Goal: Information Seeking & Learning: Find specific page/section

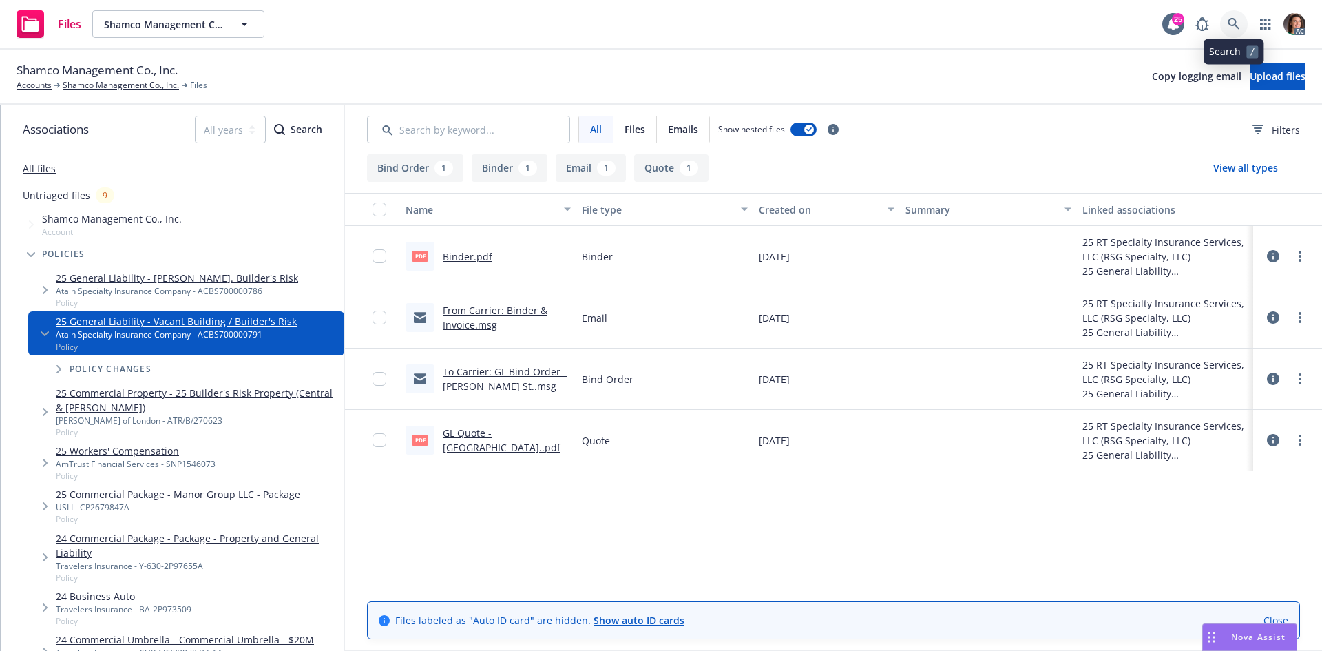
click at [1239, 25] on icon at bounding box center [1234, 24] width 12 height 12
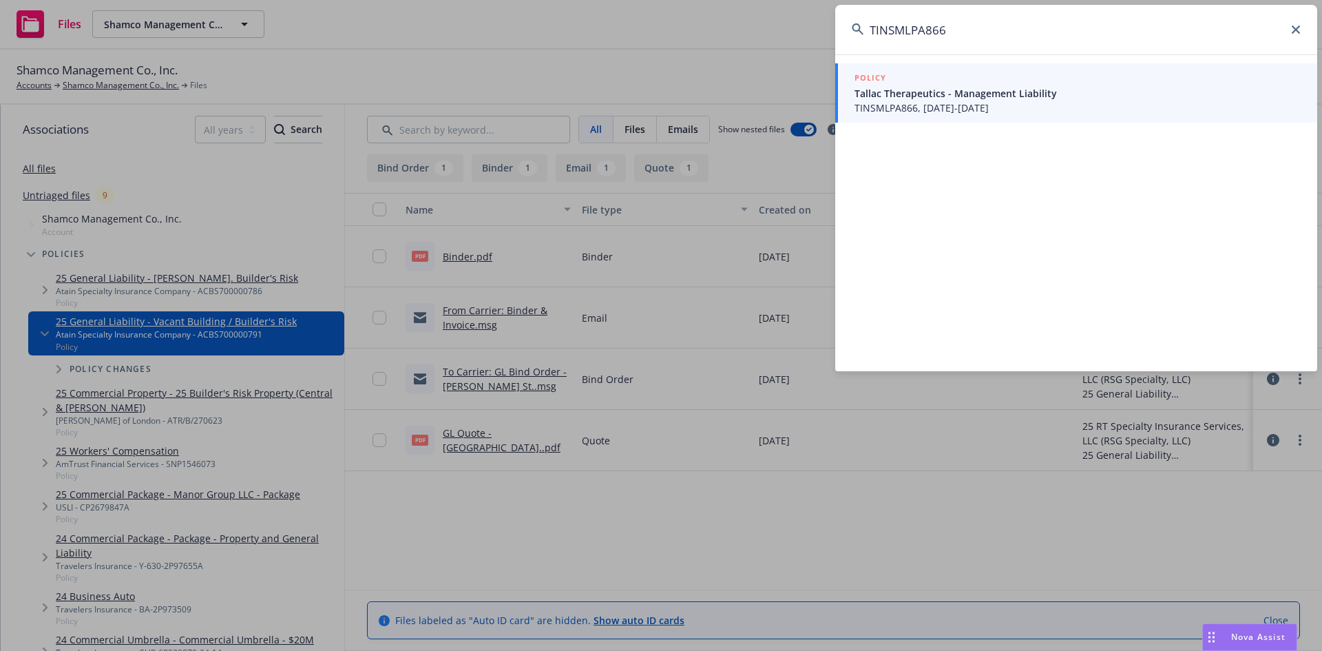
type input "TINSMLPA866"
click at [949, 83] on div "POLICY" at bounding box center [1077, 78] width 446 height 15
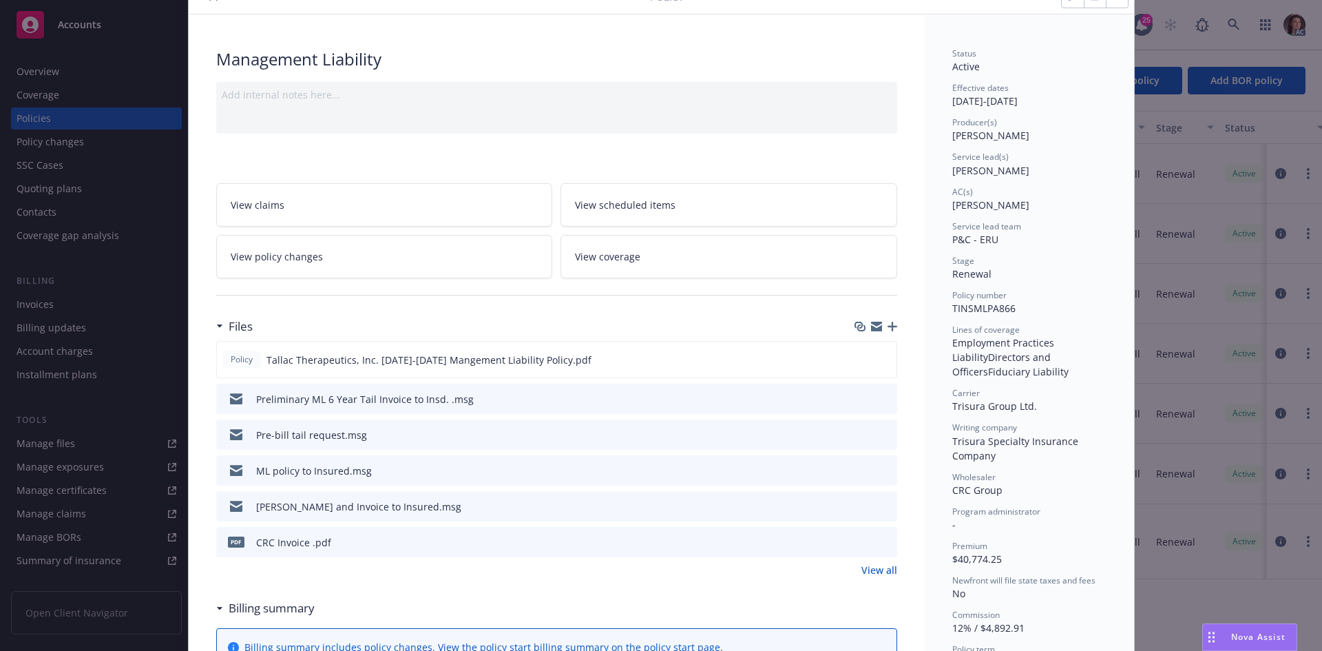
scroll to position [69, 0]
click at [880, 565] on link "View all" at bounding box center [879, 566] width 36 height 14
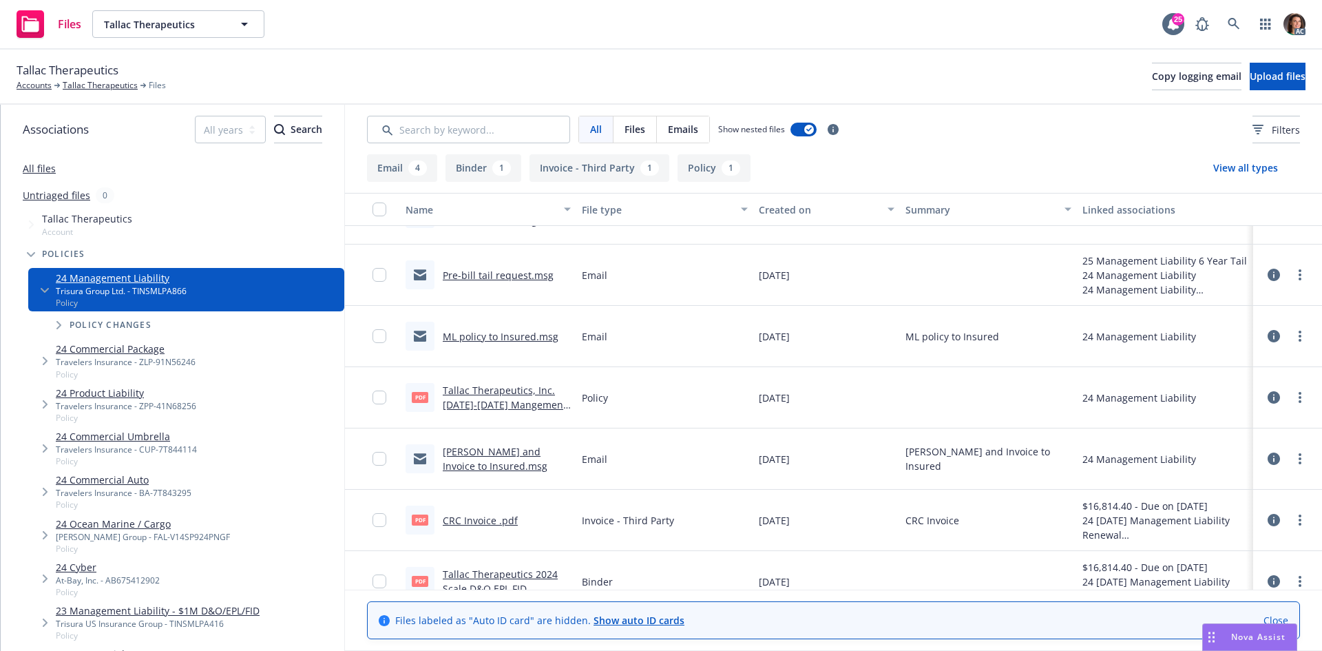
scroll to position [65, 0]
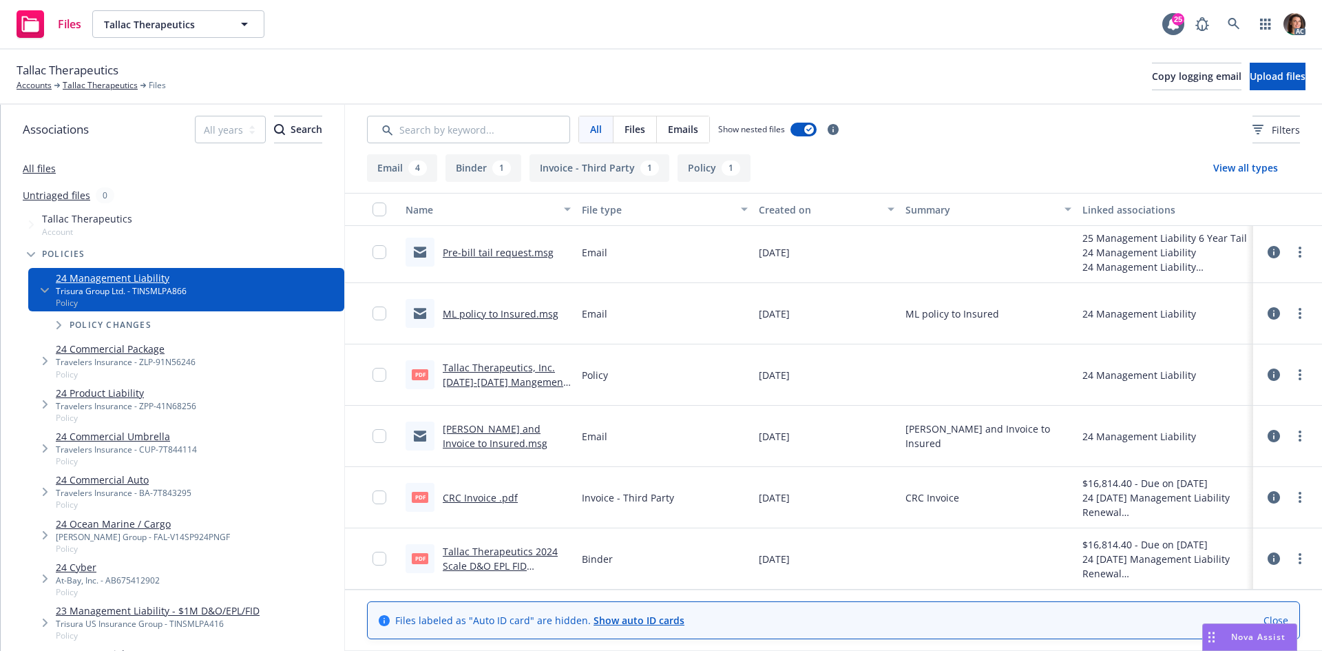
click at [495, 488] on div "pdf CRC Invoice .pdf" at bounding box center [462, 497] width 112 height 29
click at [494, 492] on link "CRC Invoice .pdf" at bounding box center [480, 497] width 75 height 13
click at [1244, 21] on link at bounding box center [1234, 24] width 28 height 28
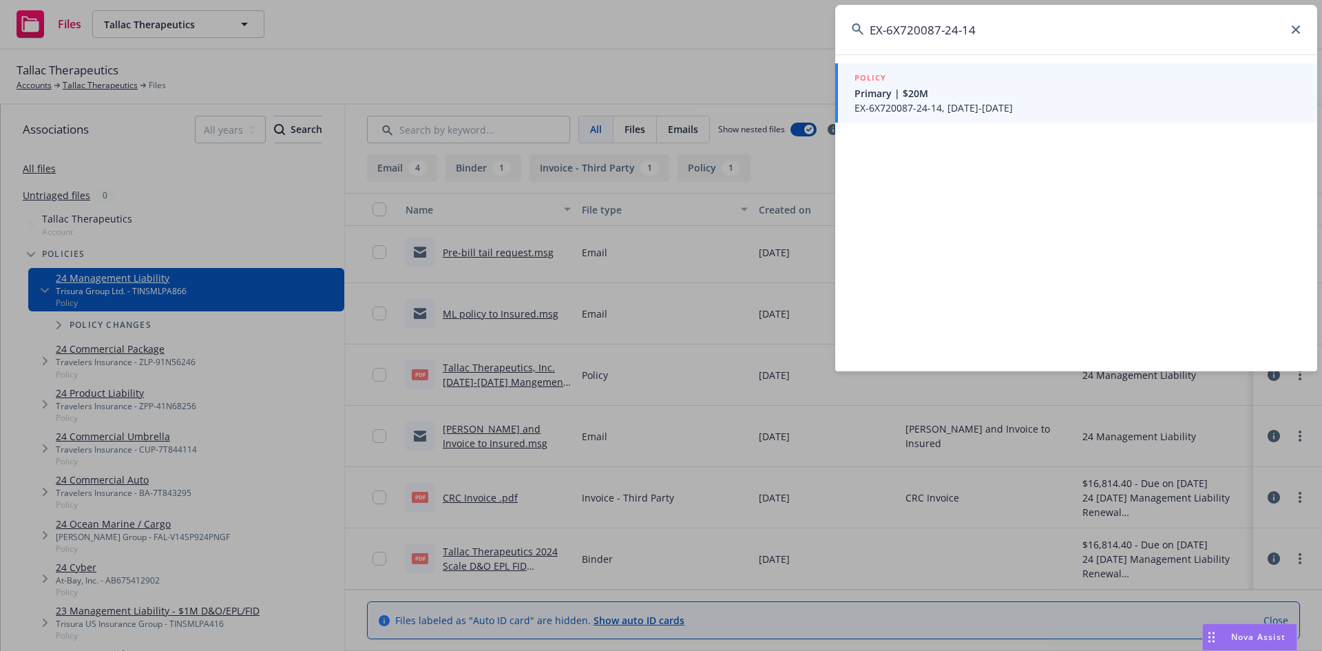
type input "EX-6X720087-24-14"
click at [1036, 94] on span "Primary | $20M" at bounding box center [1077, 93] width 446 height 14
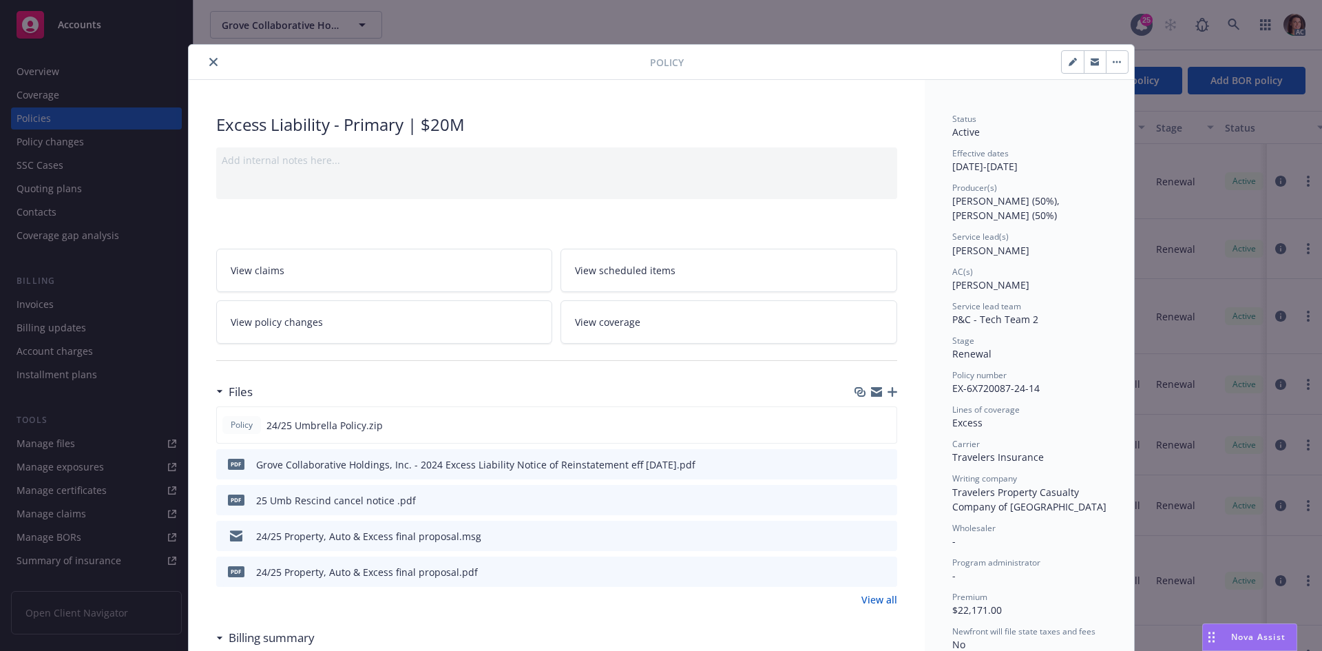
click at [209, 59] on icon "close" at bounding box center [213, 62] width 8 height 8
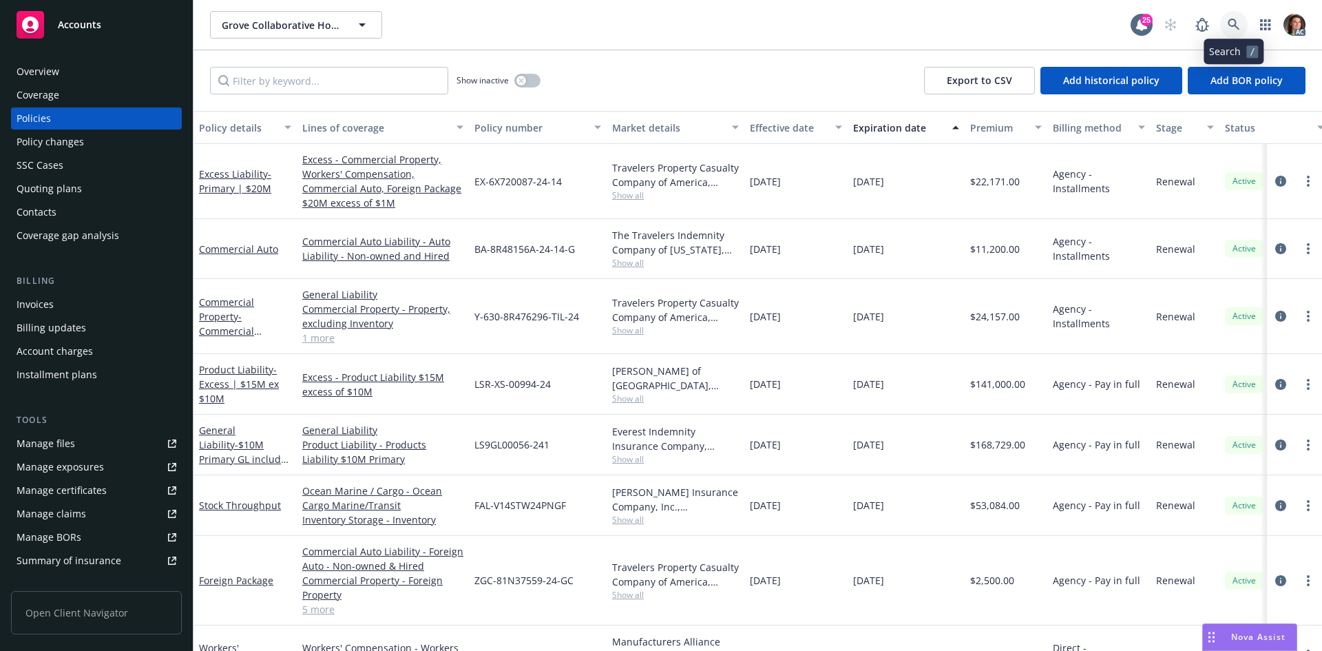
click at [1244, 27] on link at bounding box center [1234, 25] width 28 height 28
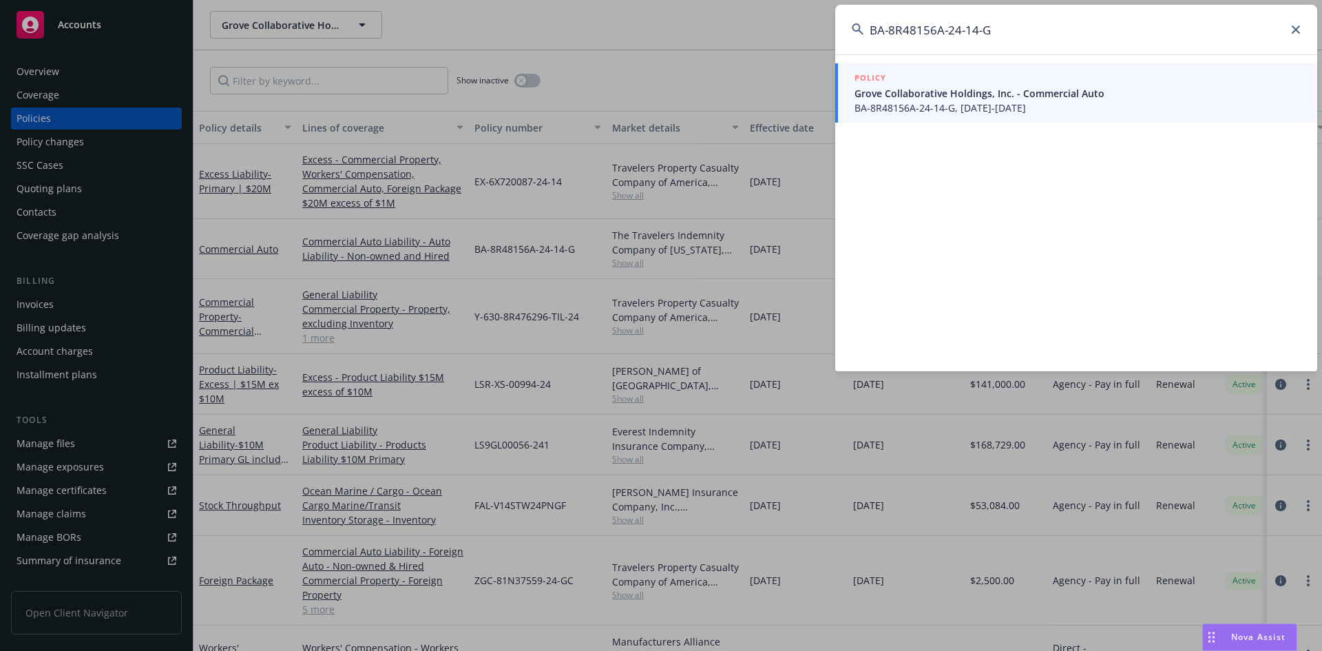
type input "BA-8R48156A-24-14-G"
click at [1024, 86] on span "Grove Collaborative Holdings, Inc. - Commercial Auto" at bounding box center [1077, 93] width 446 height 14
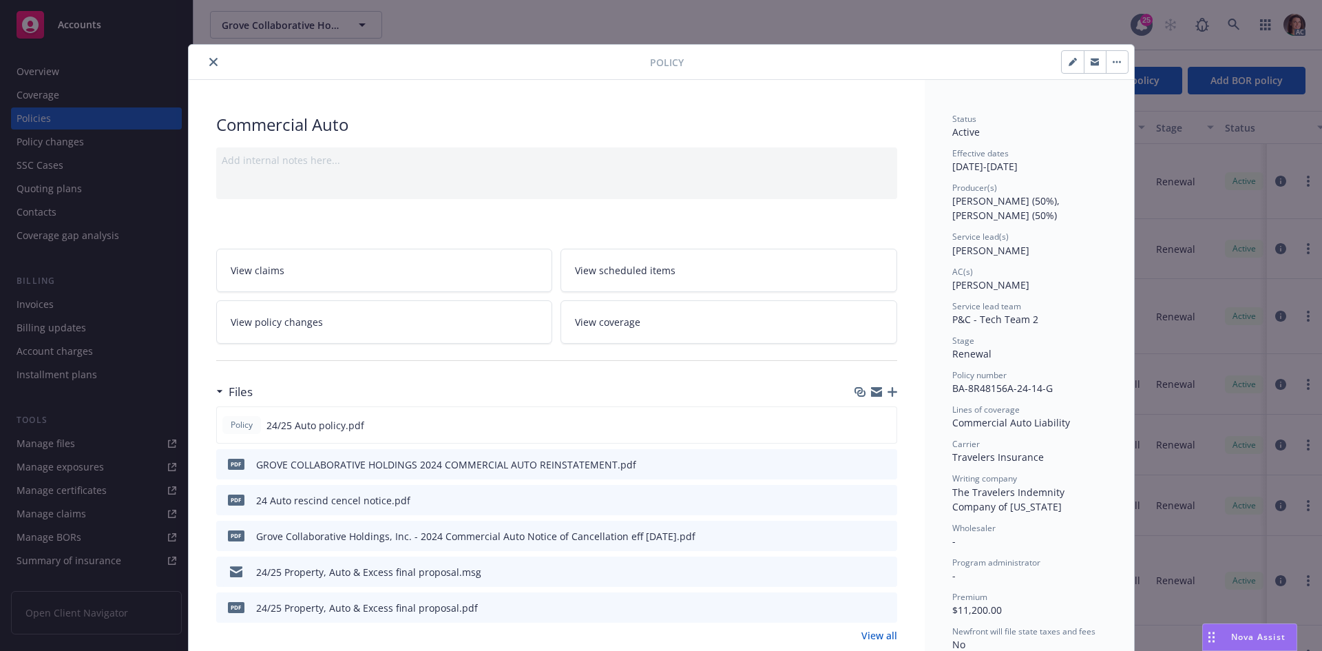
drag, startPoint x: 205, startPoint y: 63, endPoint x: 361, endPoint y: 29, distance: 160.7
click at [209, 63] on icon "close" at bounding box center [213, 62] width 8 height 8
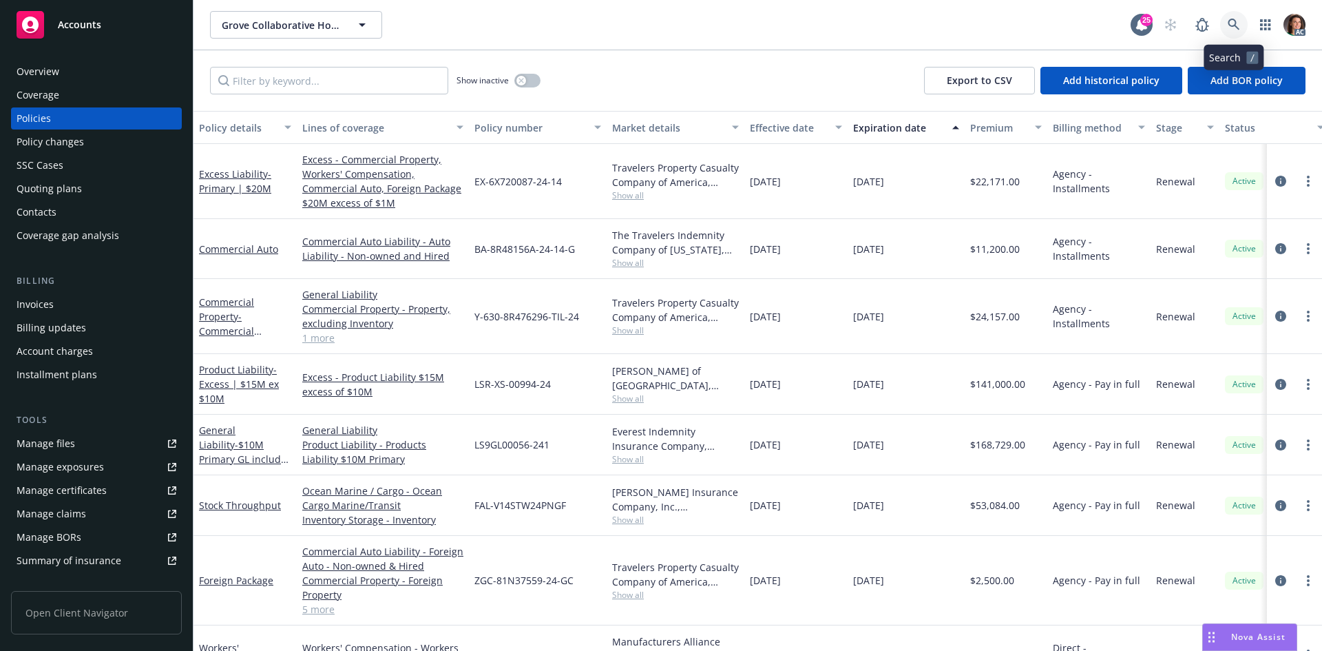
click at [1223, 28] on link at bounding box center [1234, 25] width 28 height 28
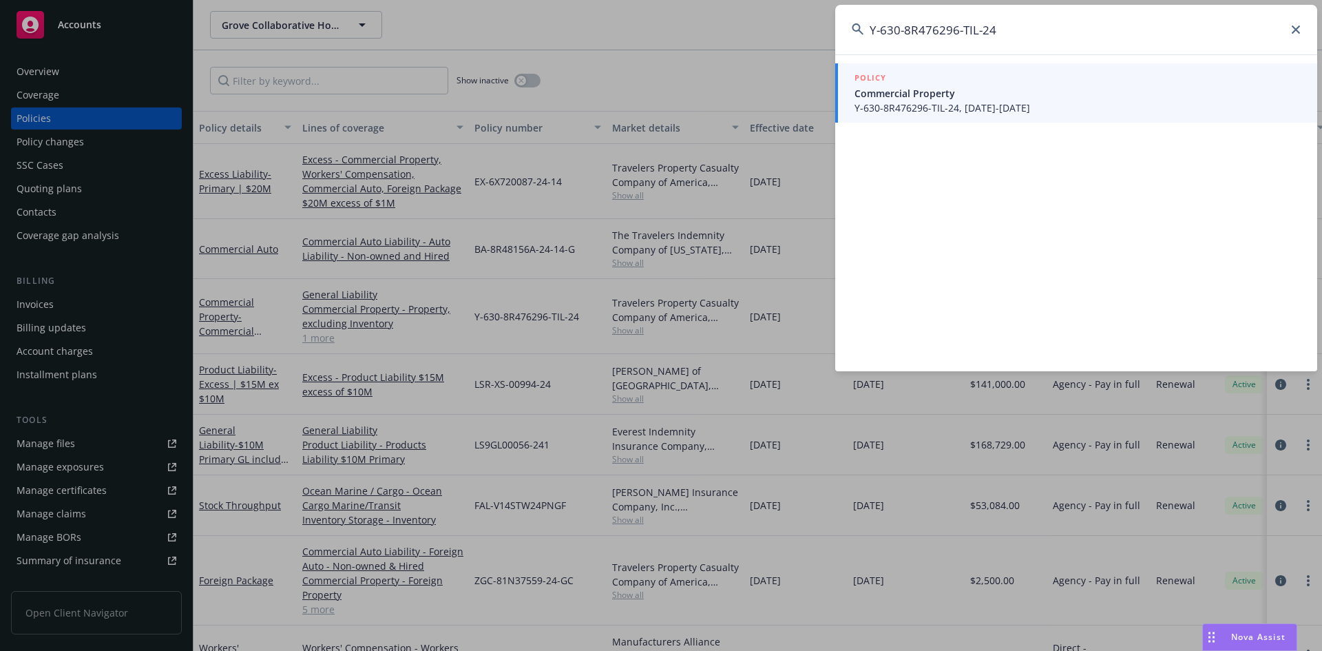
type input "Y-630-8R476296-TIL-24"
click at [965, 75] on div "POLICY" at bounding box center [1077, 78] width 446 height 15
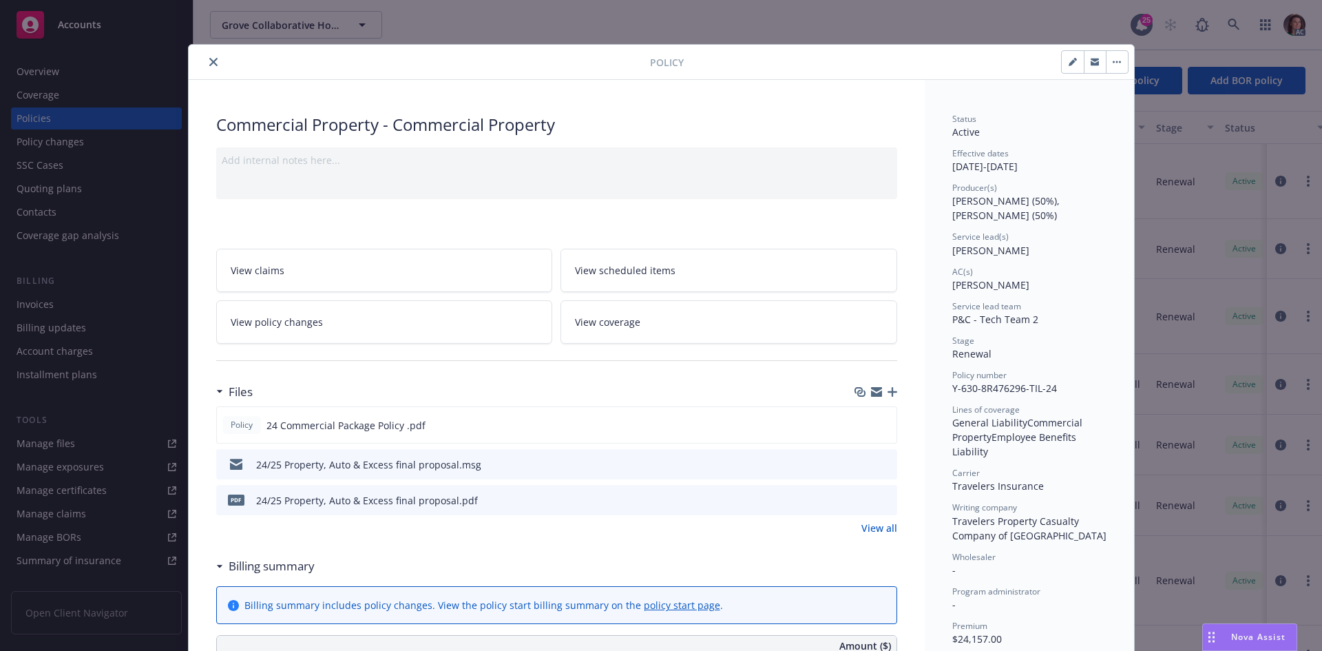
click at [206, 68] on button "close" at bounding box center [213, 62] width 17 height 17
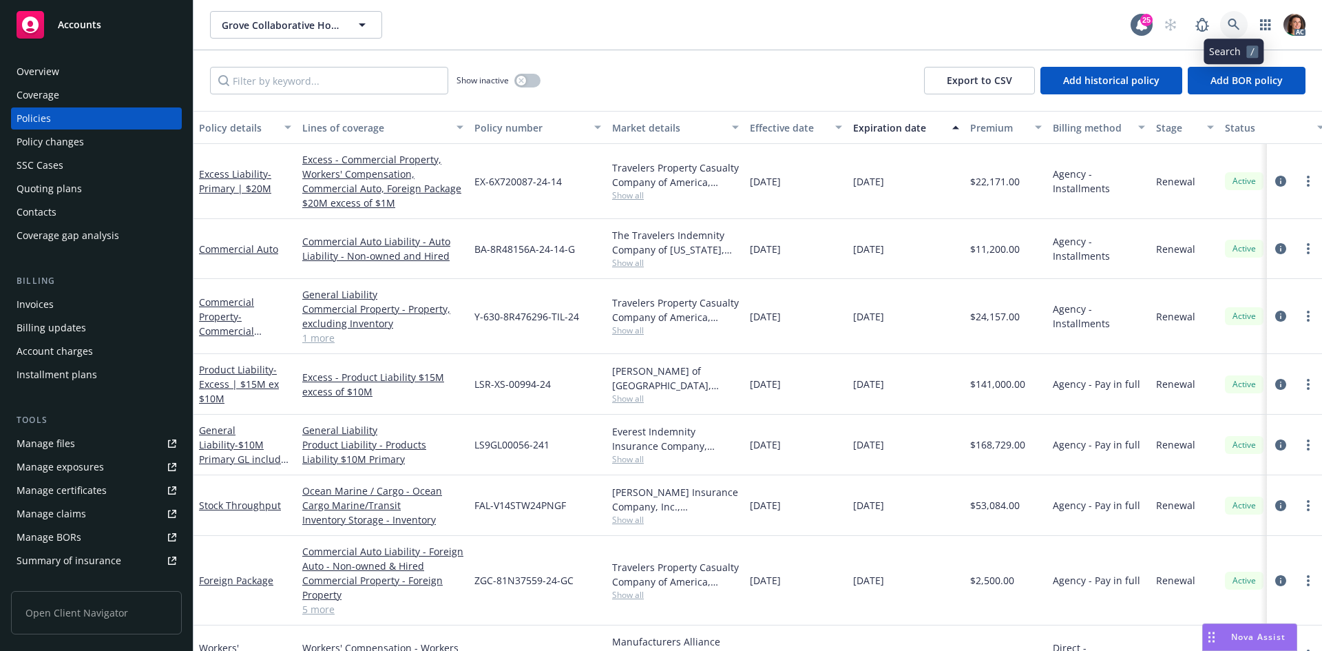
click at [1225, 20] on link at bounding box center [1234, 25] width 28 height 28
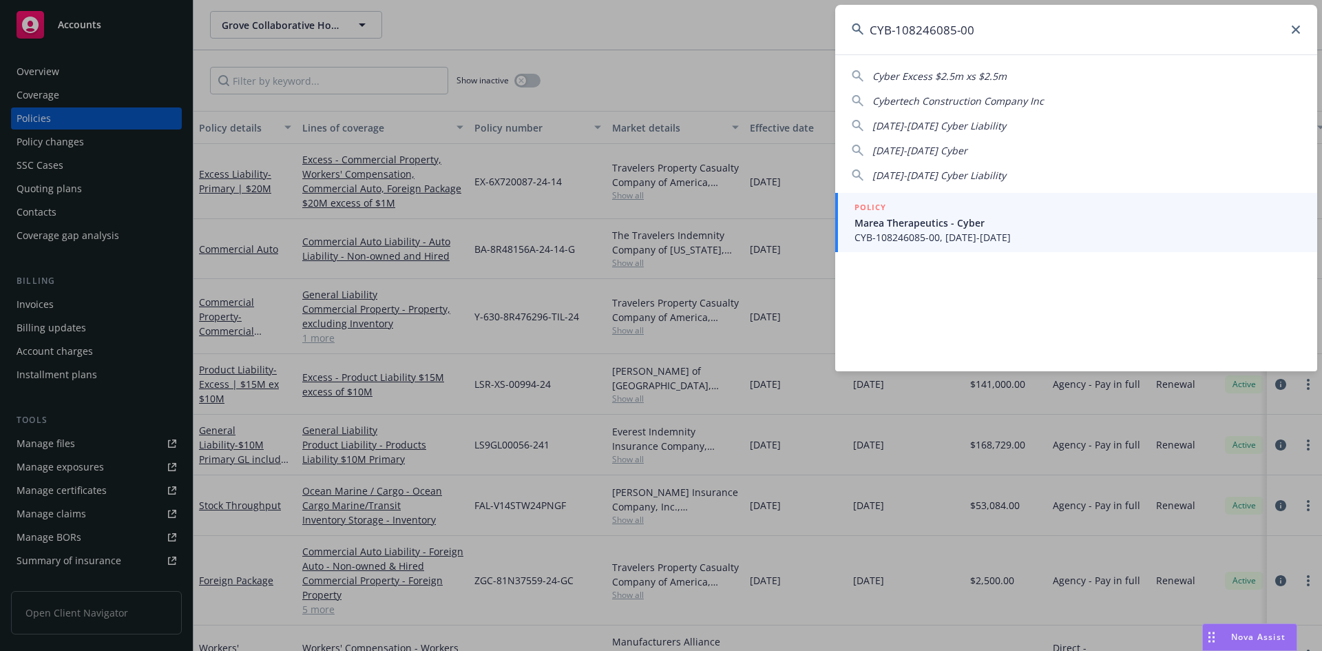
type input "CYB-108246085-00"
click at [910, 206] on div "POLICY" at bounding box center [1077, 207] width 446 height 15
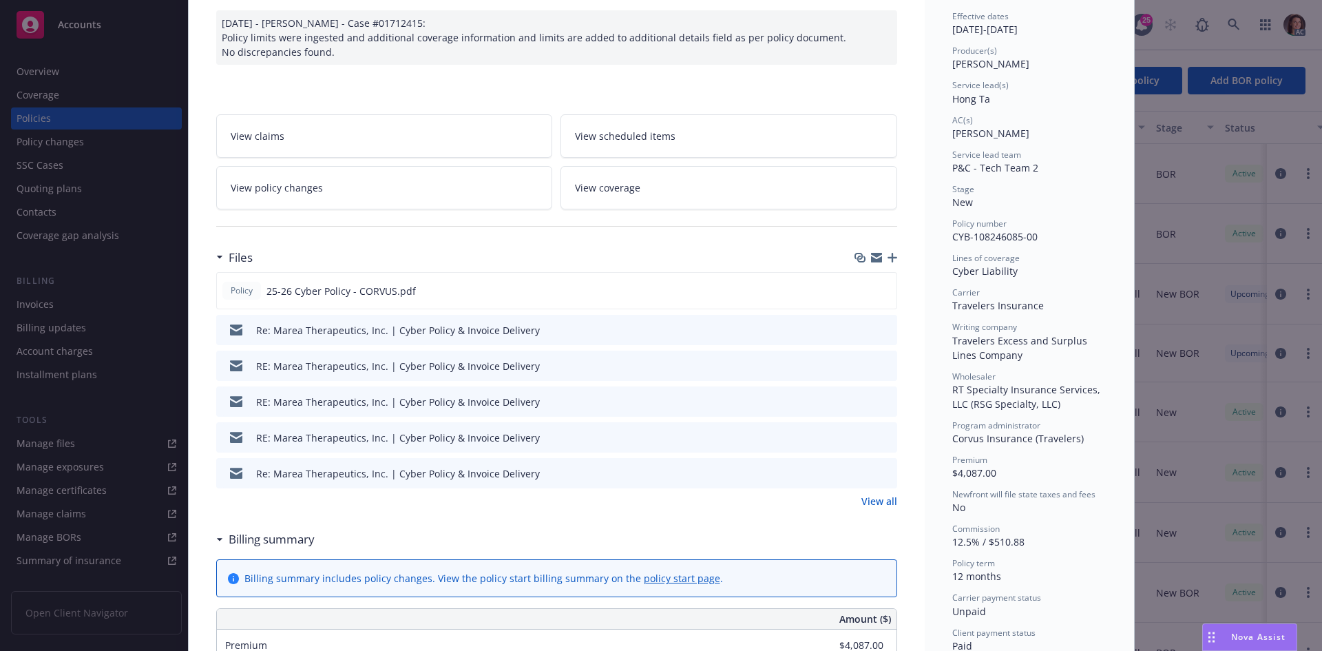
scroll to position [138, 0]
click at [868, 503] on link "View all" at bounding box center [879, 500] width 36 height 14
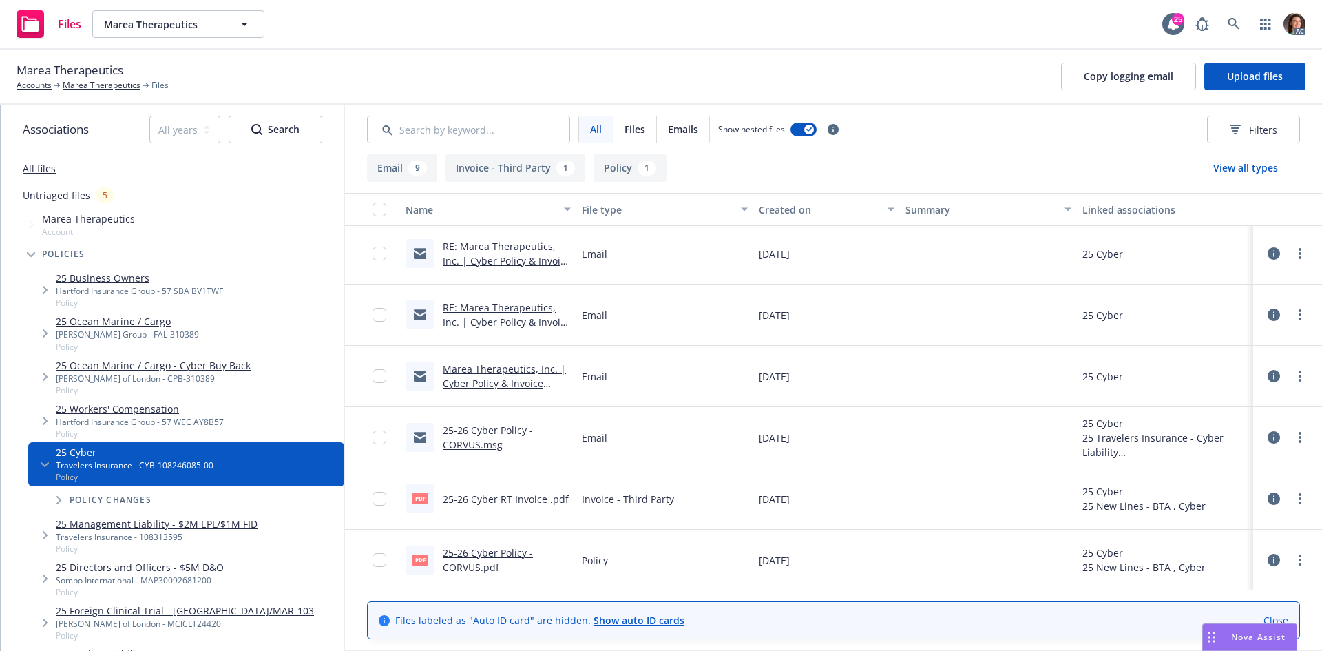
scroll to position [308, 0]
click at [523, 494] on link "25-26 Cyber RT Invoice .pdf" at bounding box center [506, 497] width 126 height 13
click at [1226, 23] on link at bounding box center [1234, 24] width 28 height 28
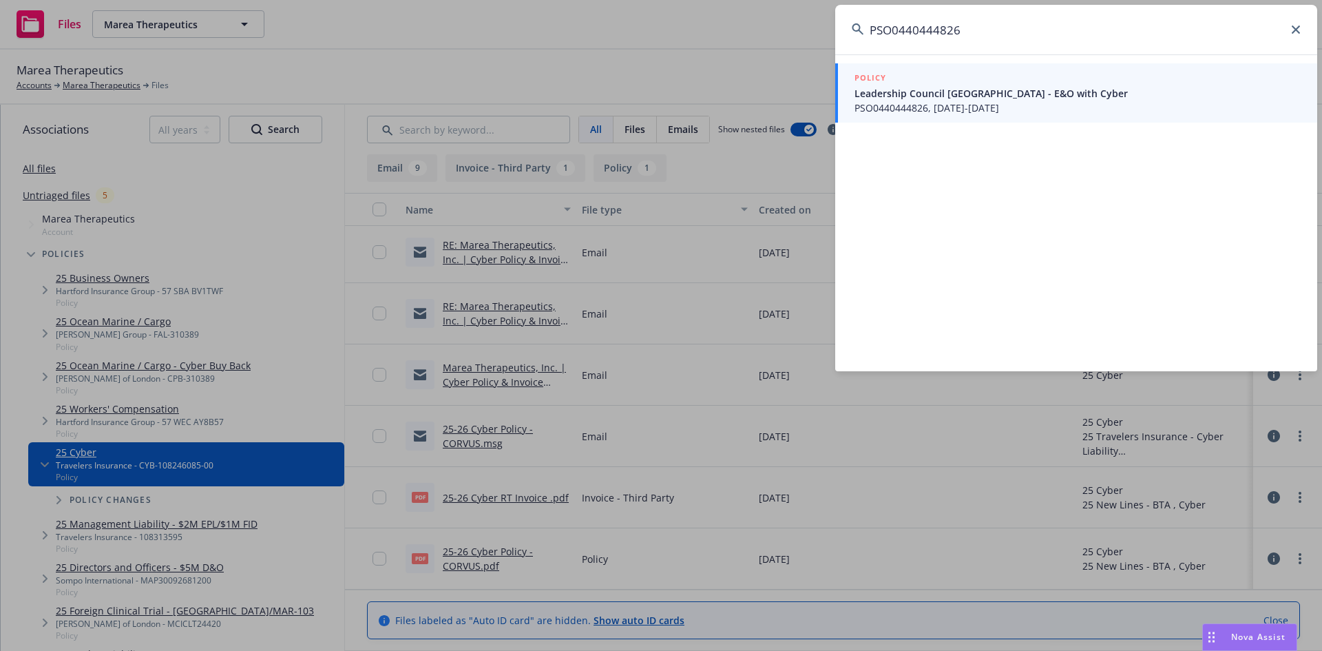
type input "PSO0440444826"
click at [909, 91] on span "Leadership Council San Mateo County - E&O with Cyber" at bounding box center [1077, 93] width 446 height 14
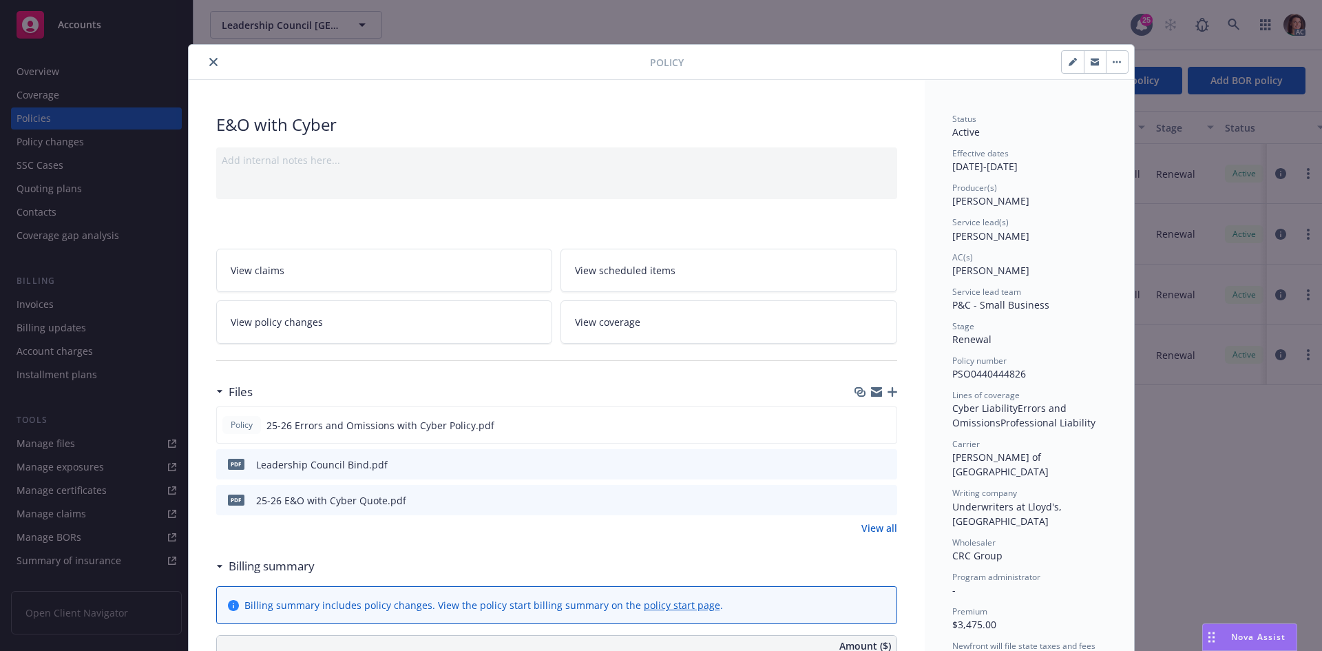
click at [211, 56] on button "close" at bounding box center [213, 62] width 17 height 17
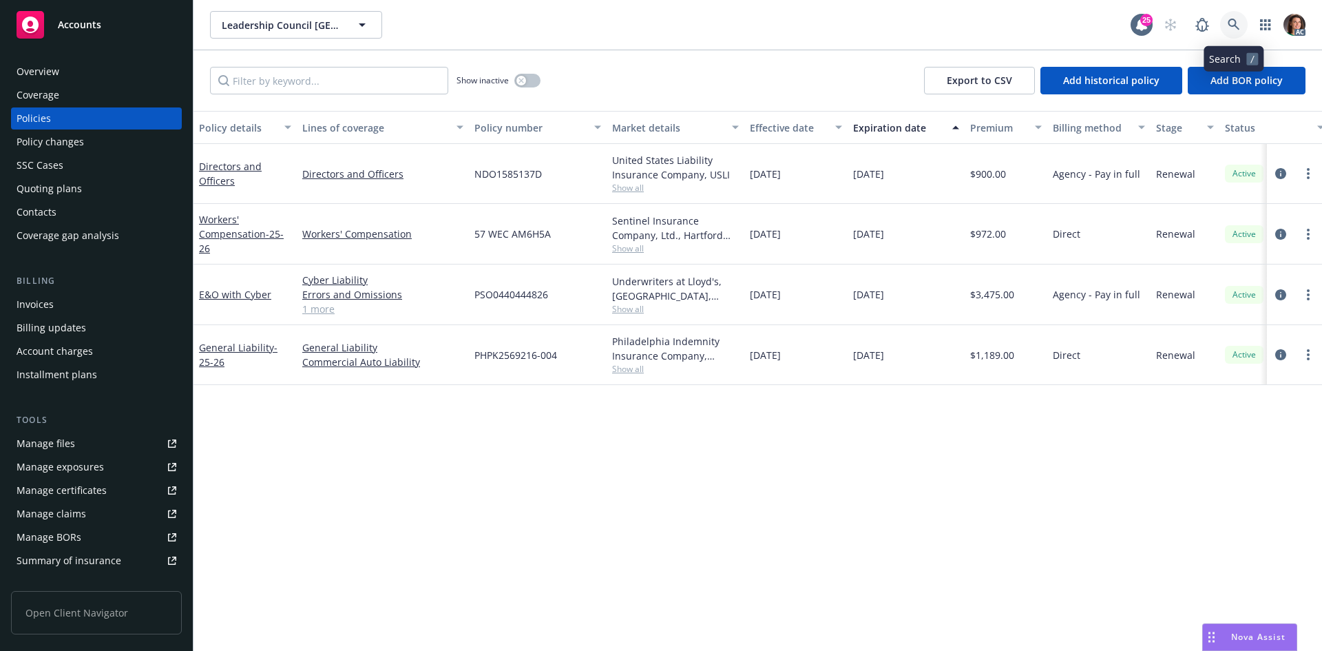
click at [1236, 22] on icon at bounding box center [1234, 25] width 12 height 12
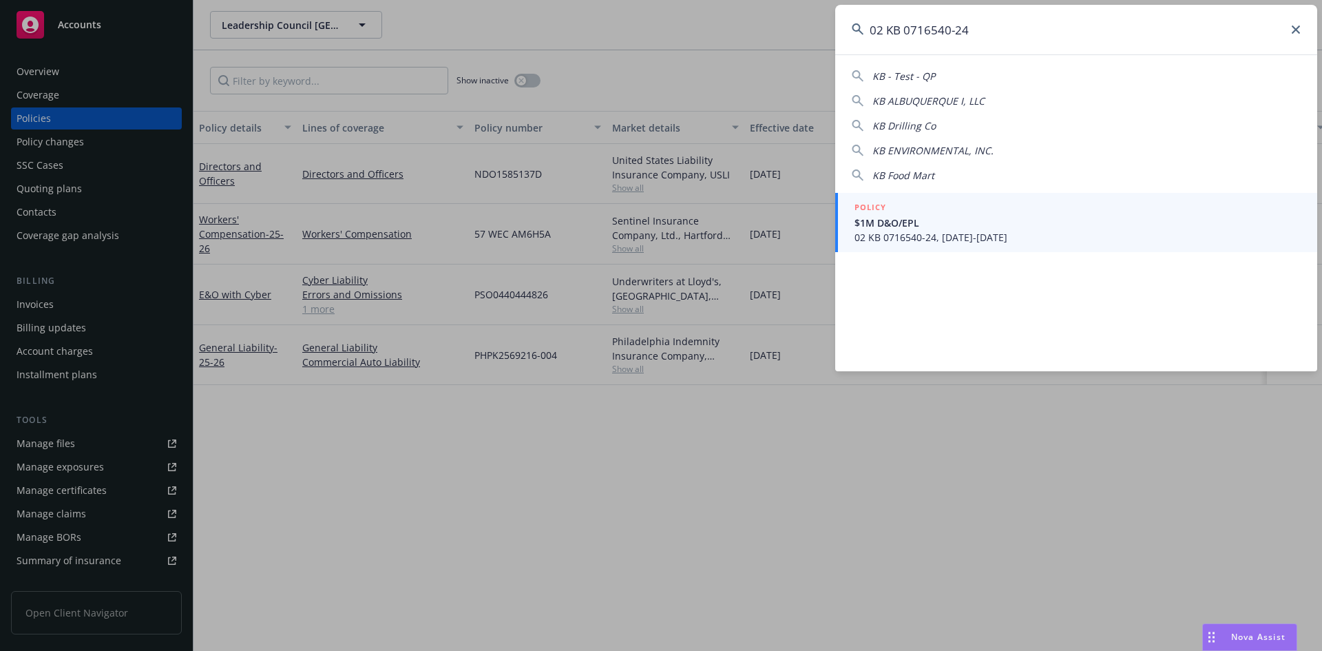
type input "02 KB 0716540-24"
click at [956, 209] on div "POLICY" at bounding box center [1077, 207] width 446 height 15
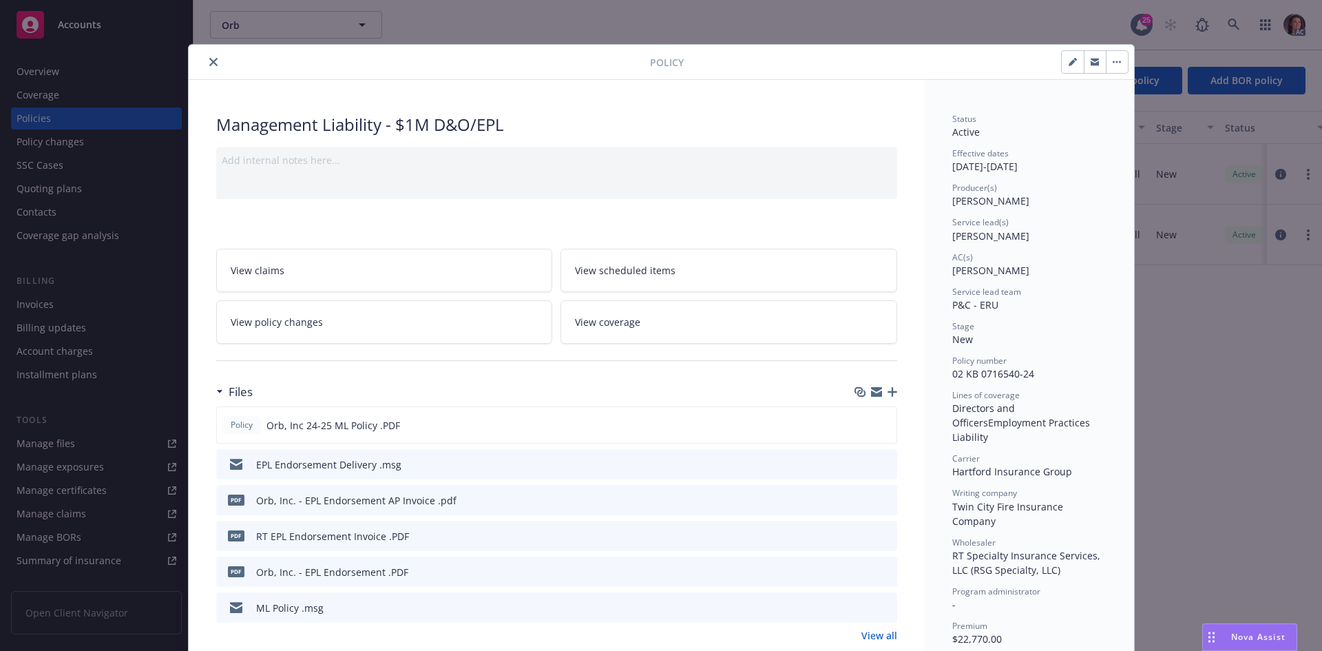
click at [879, 536] on icon "preview file" at bounding box center [884, 535] width 12 height 10
click at [209, 63] on icon "close" at bounding box center [213, 62] width 8 height 8
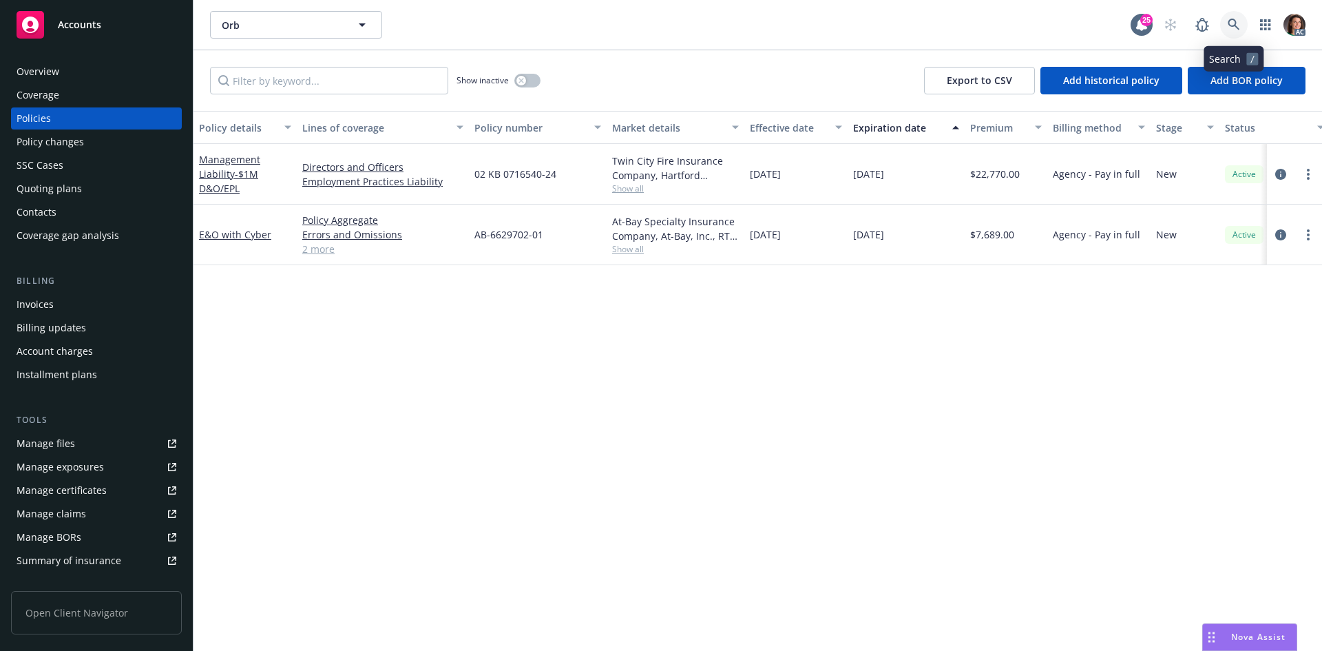
click at [1230, 19] on icon at bounding box center [1234, 25] width 12 height 12
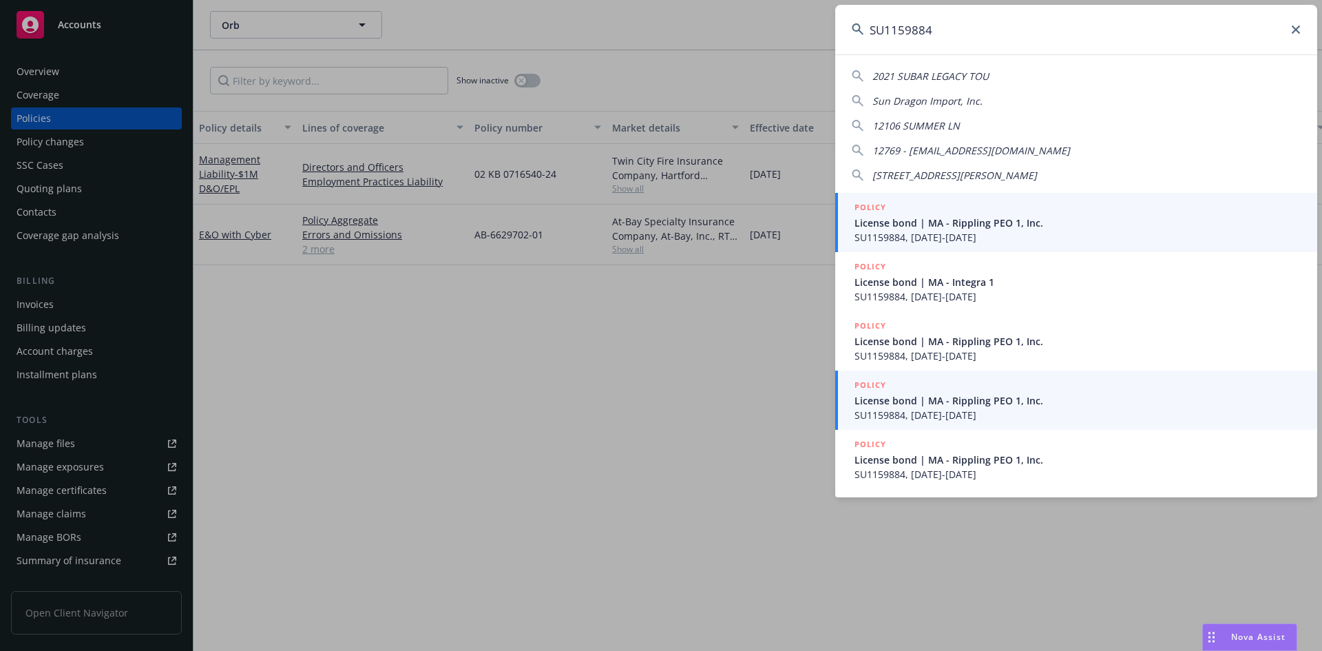
type input "SU1159884"
click at [923, 404] on span "License bond | MA - Rippling PEO 1, Inc." at bounding box center [1077, 400] width 446 height 14
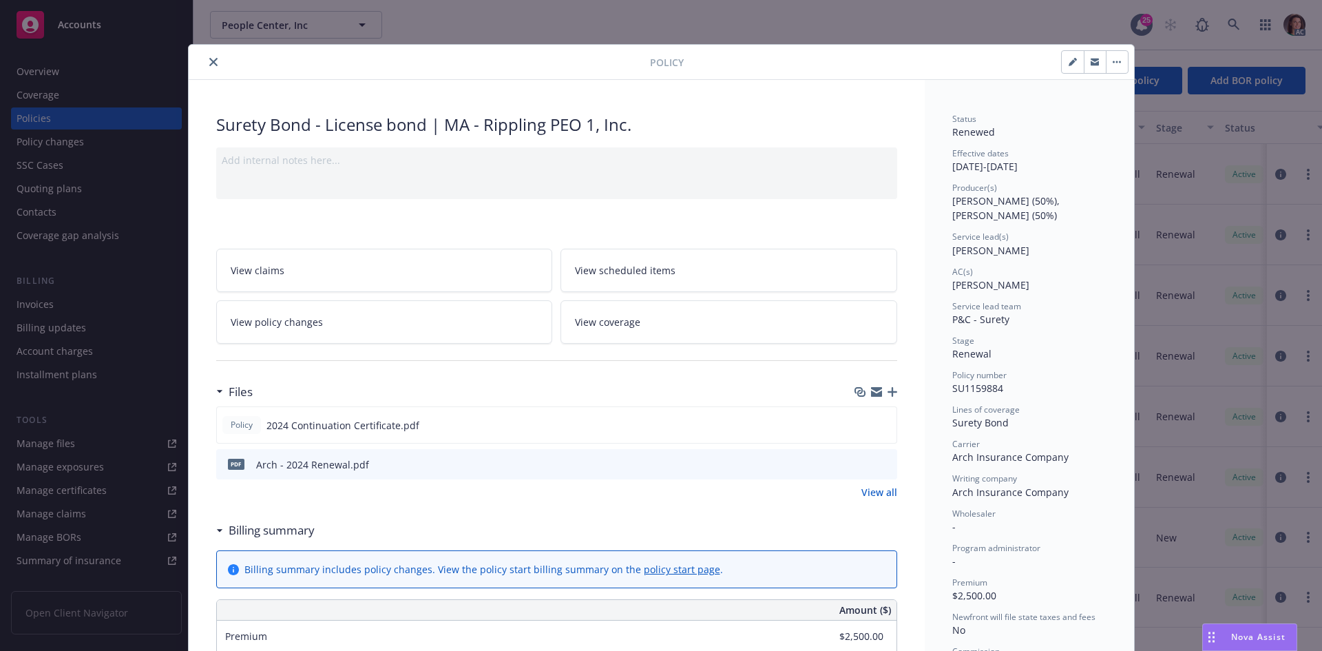
click at [880, 464] on icon "preview file" at bounding box center [884, 464] width 12 height 10
click at [209, 65] on icon "close" at bounding box center [213, 62] width 8 height 8
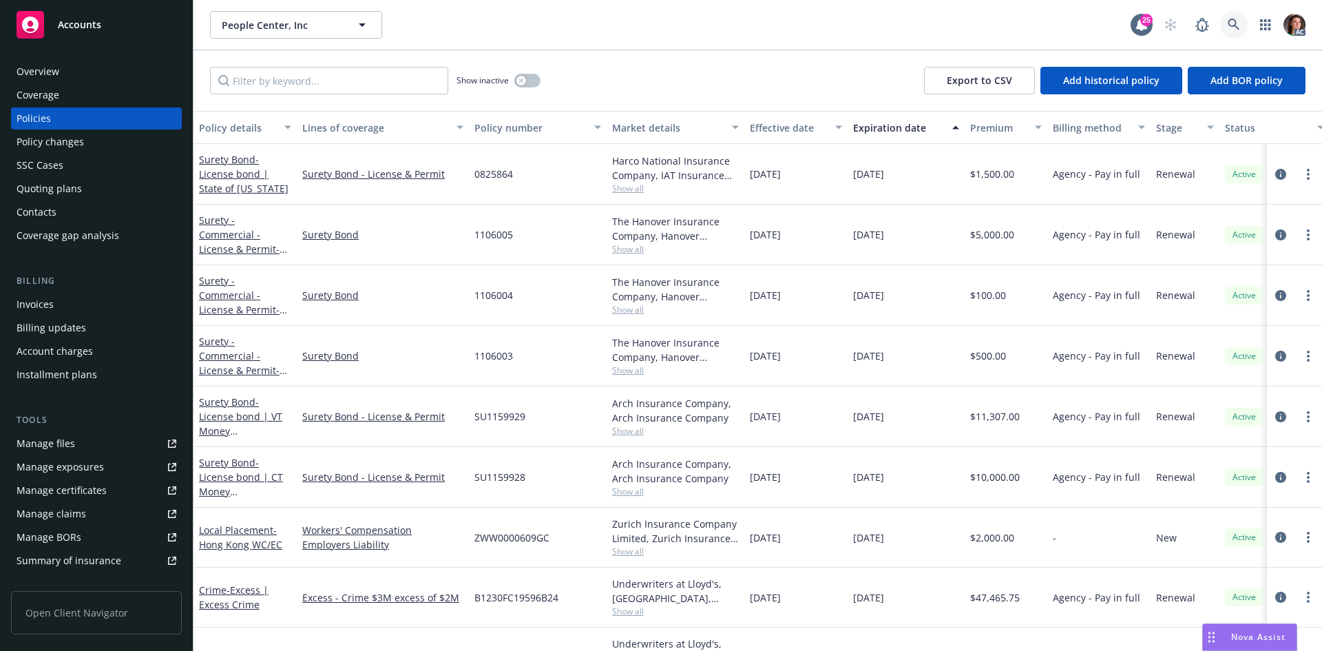
click at [1241, 23] on link at bounding box center [1234, 25] width 28 height 28
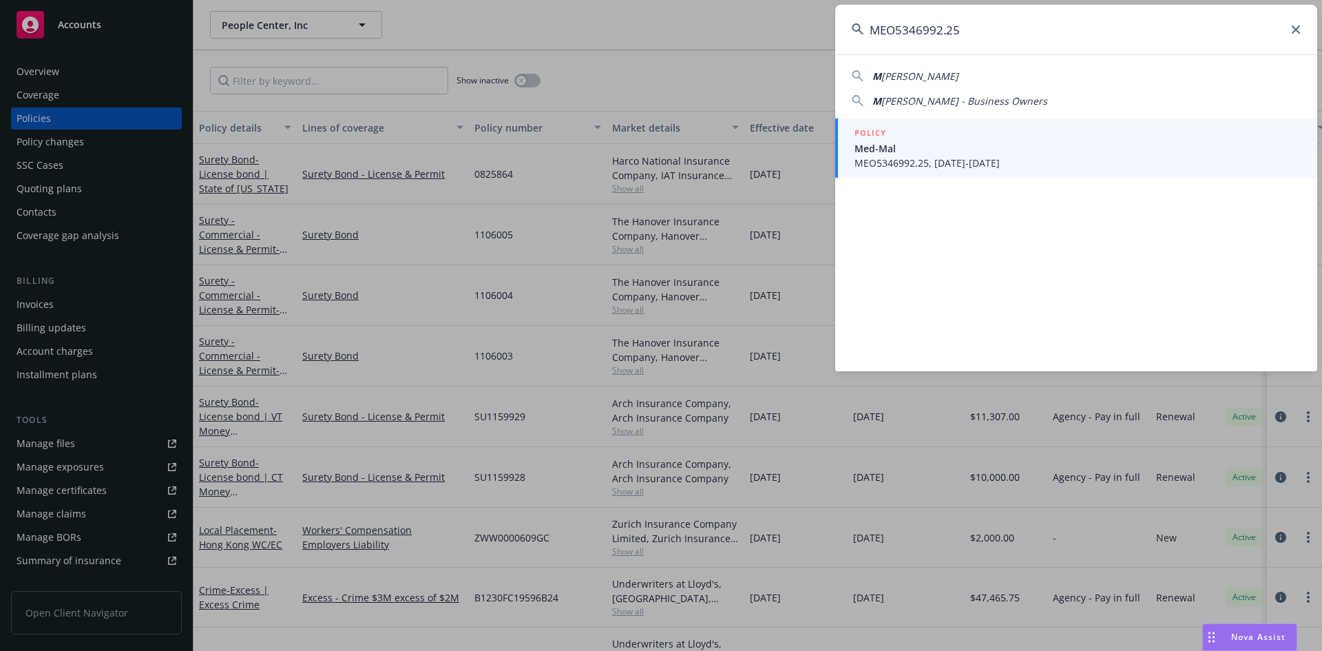
type input "MEO5346992.25"
click at [934, 154] on span "Med-Mal" at bounding box center [1077, 148] width 446 height 14
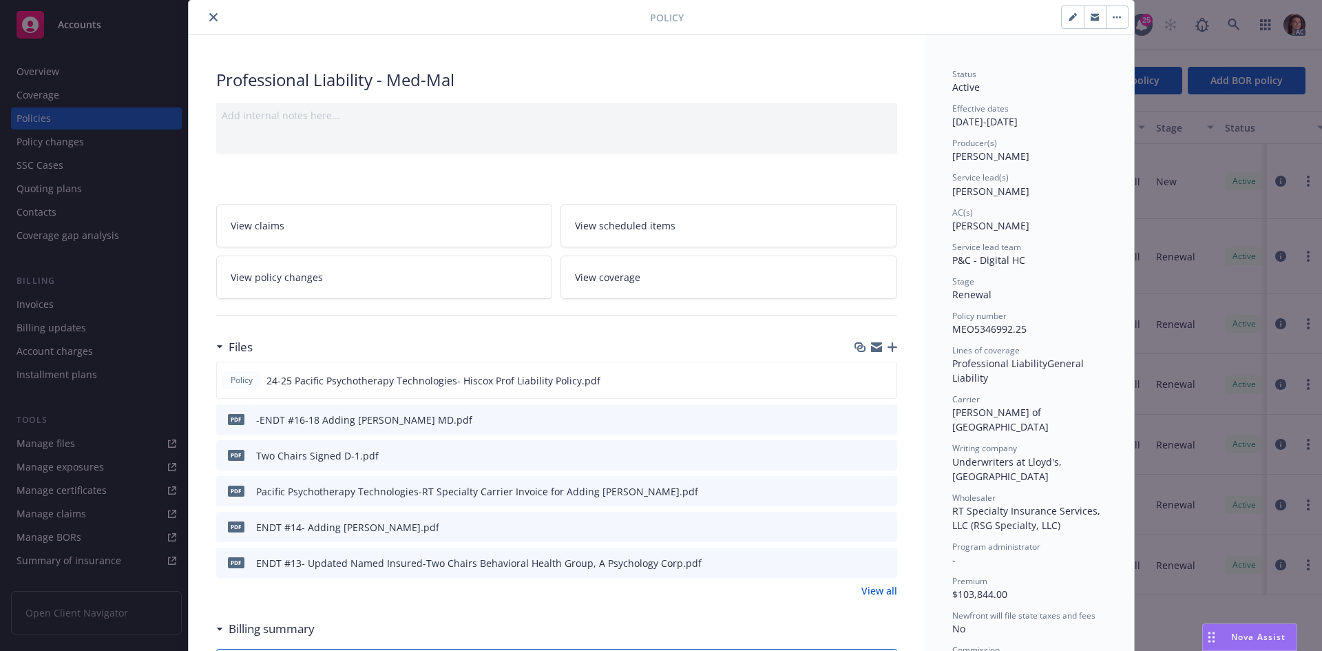
scroll to position [69, 0]
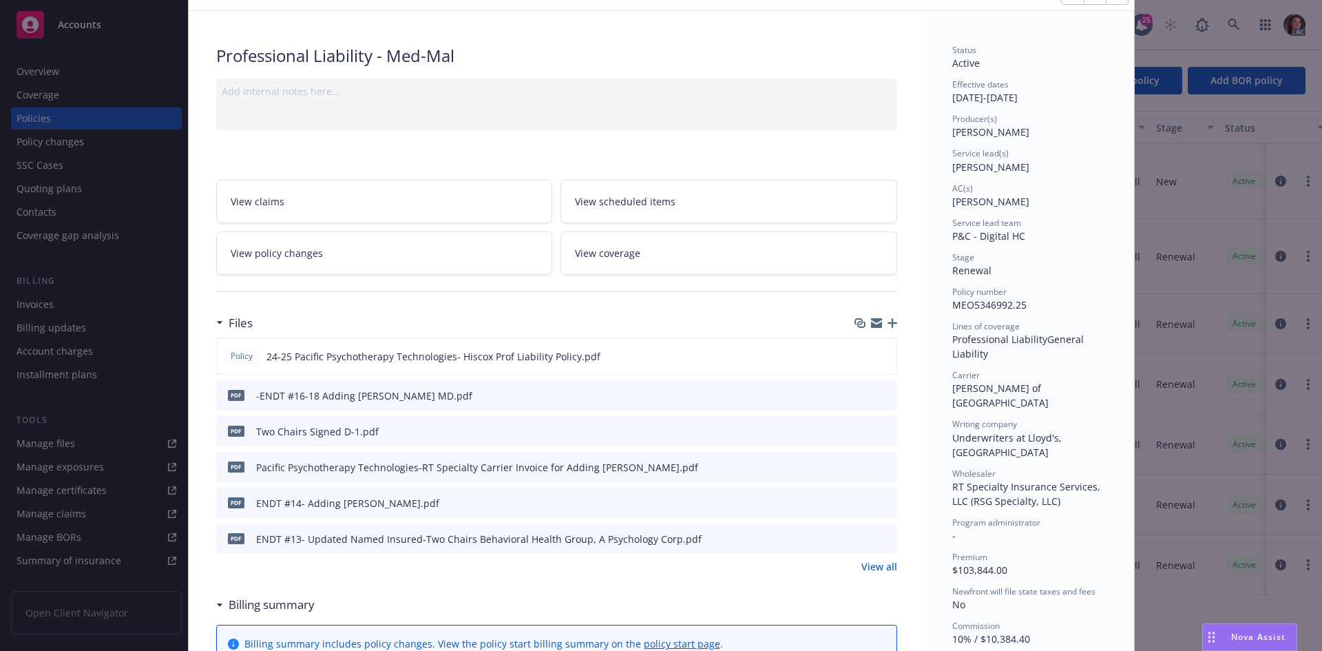
click at [880, 574] on link "View all" at bounding box center [879, 566] width 36 height 14
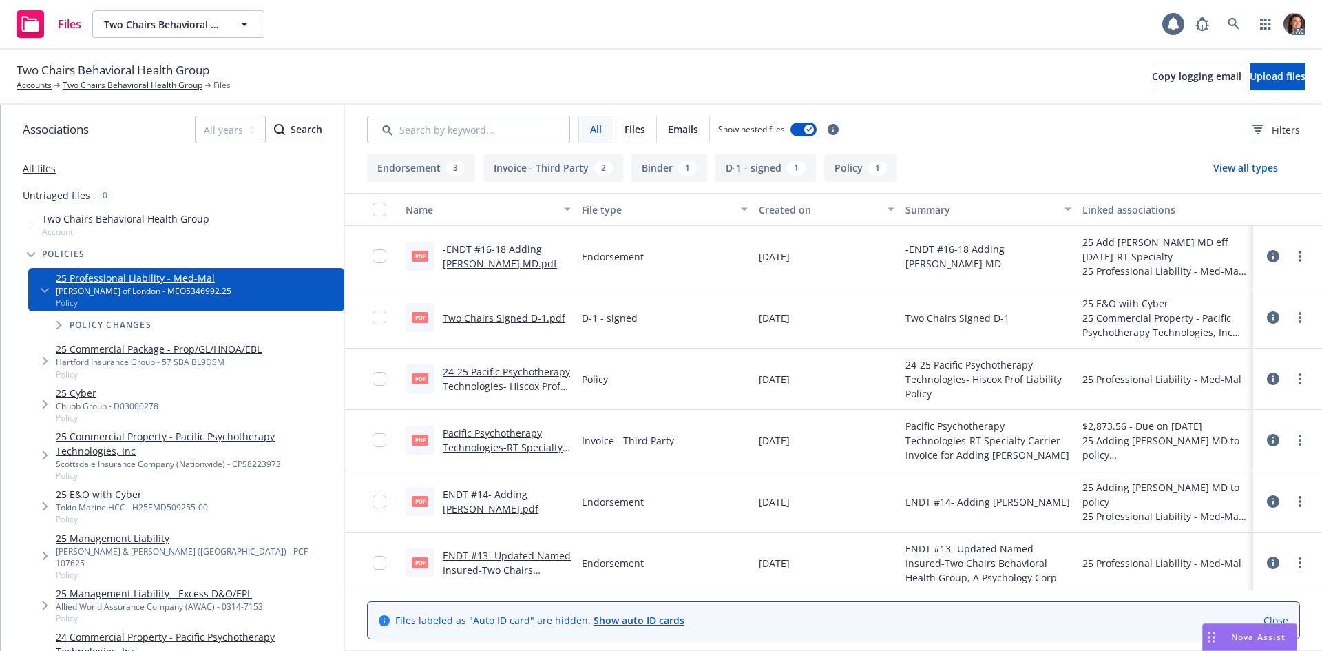
click at [495, 436] on link "Pacific Psychotherapy Technologies-RT Specialty Carrier Invoice for Adding [PER…" at bounding box center [503, 454] width 120 height 56
click at [510, 247] on link "-ENDT #16-18 Adding [PERSON_NAME] MD.pdf" at bounding box center [500, 256] width 114 height 28
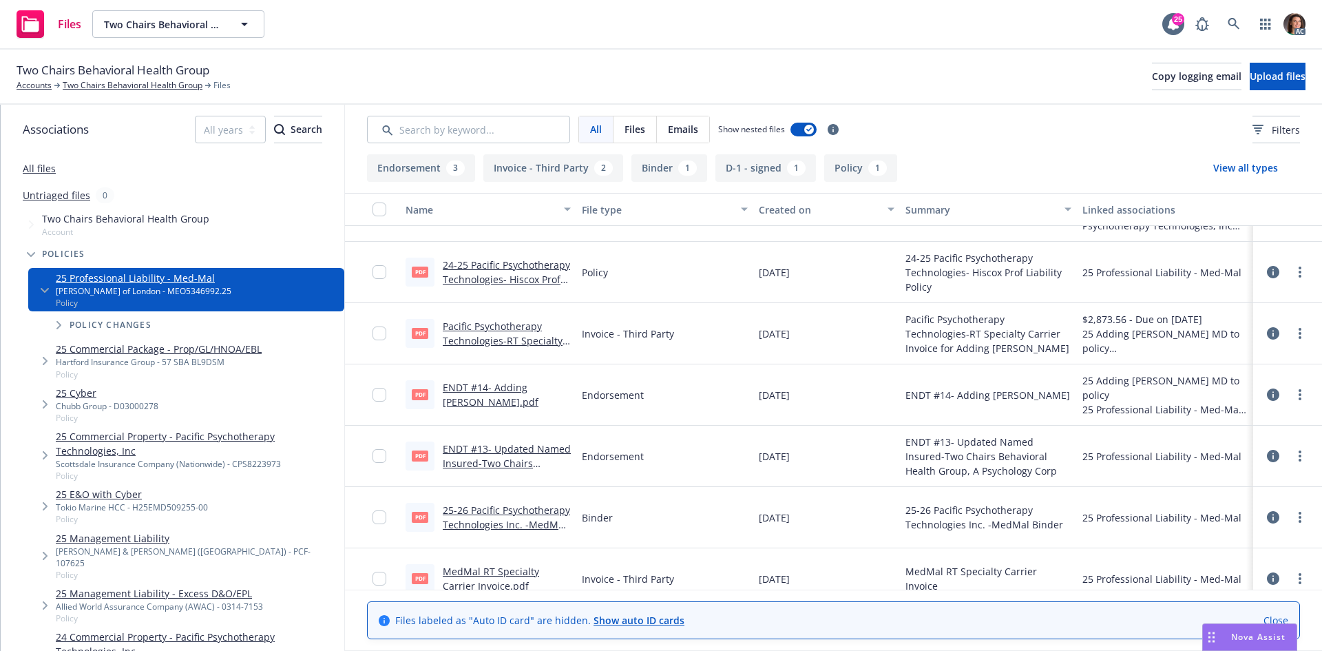
scroll to position [126, 0]
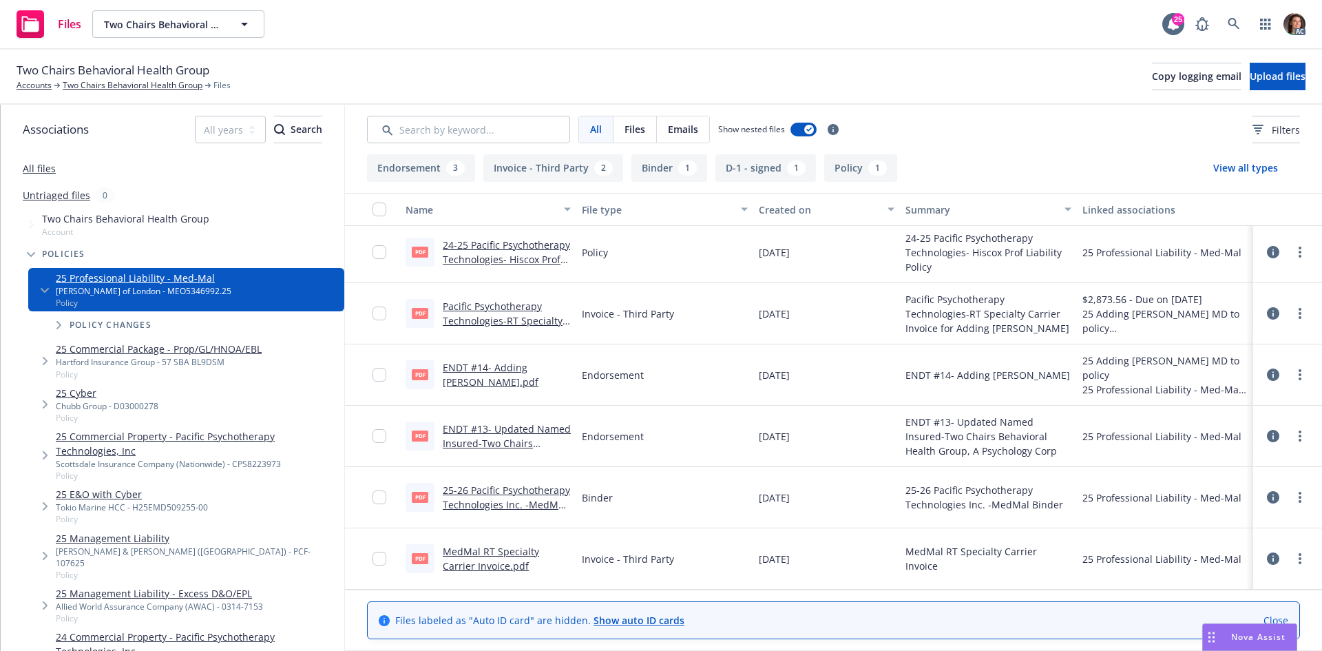
click at [539, 554] on link "MedMal RT Specialty Carrier Invoice.pdf" at bounding box center [491, 559] width 96 height 28
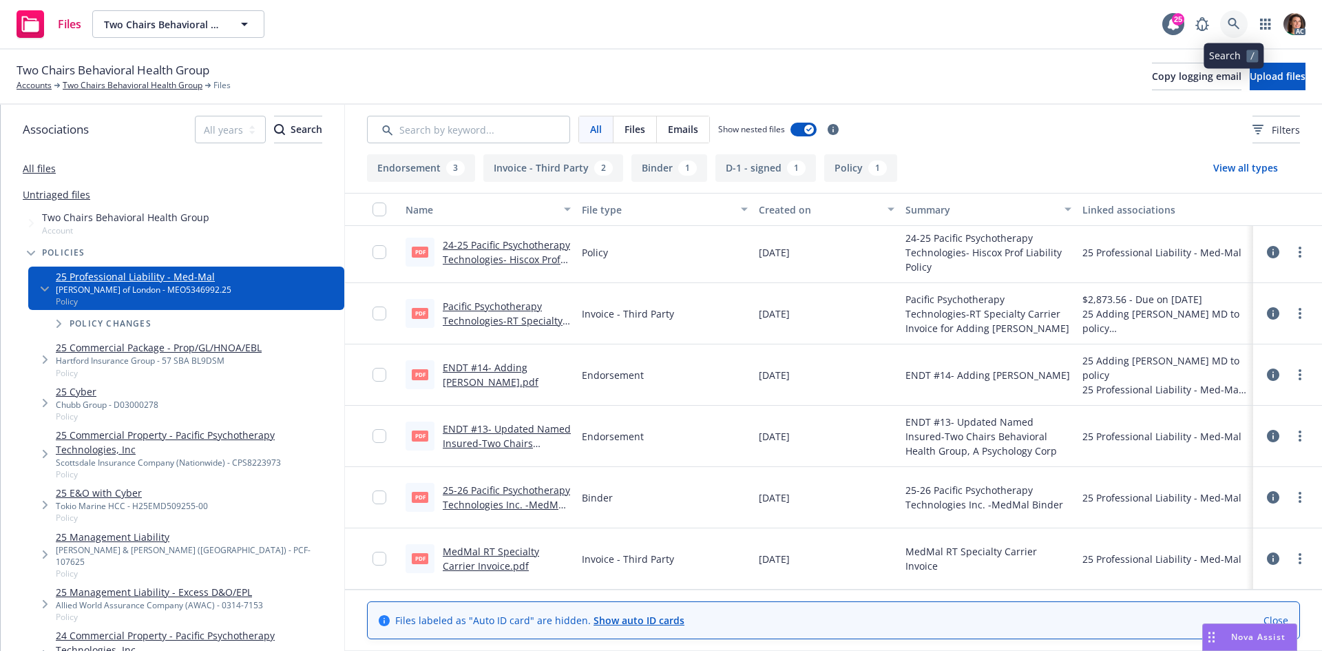
click at [1239, 22] on link at bounding box center [1234, 24] width 28 height 28
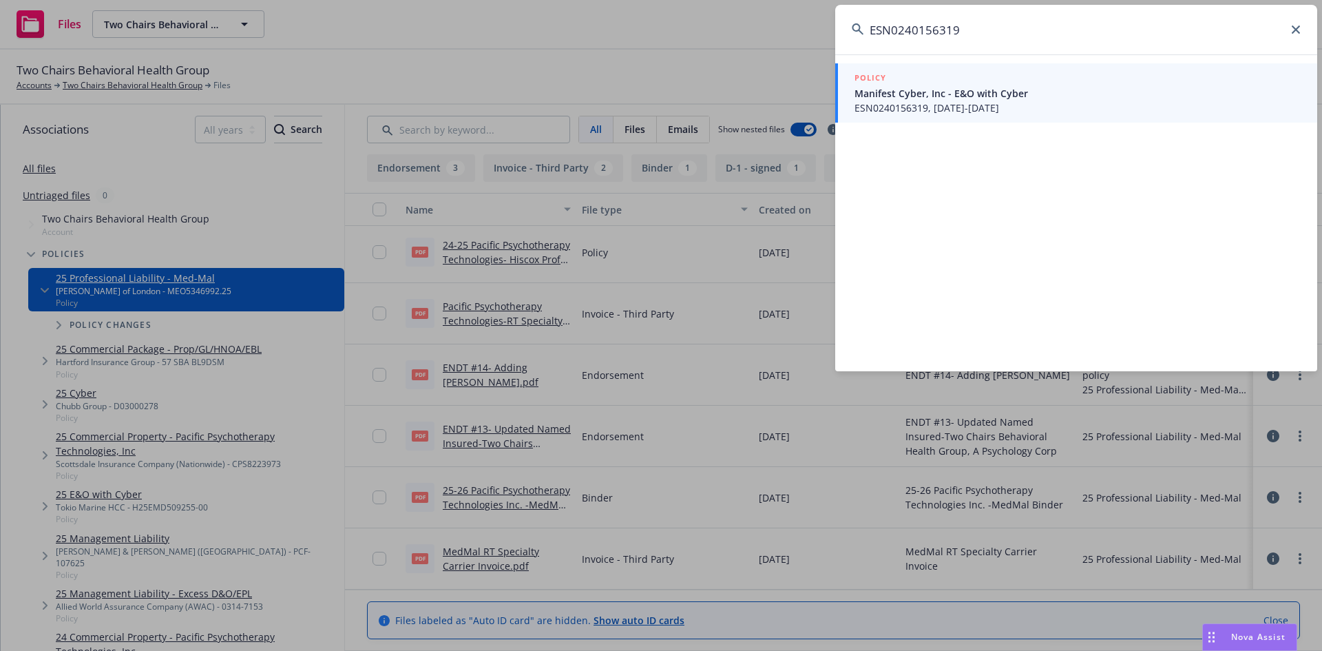
type input "ESN0240156319"
click at [943, 90] on span "Manifest Cyber, Inc - E&O with Cyber" at bounding box center [1077, 93] width 446 height 14
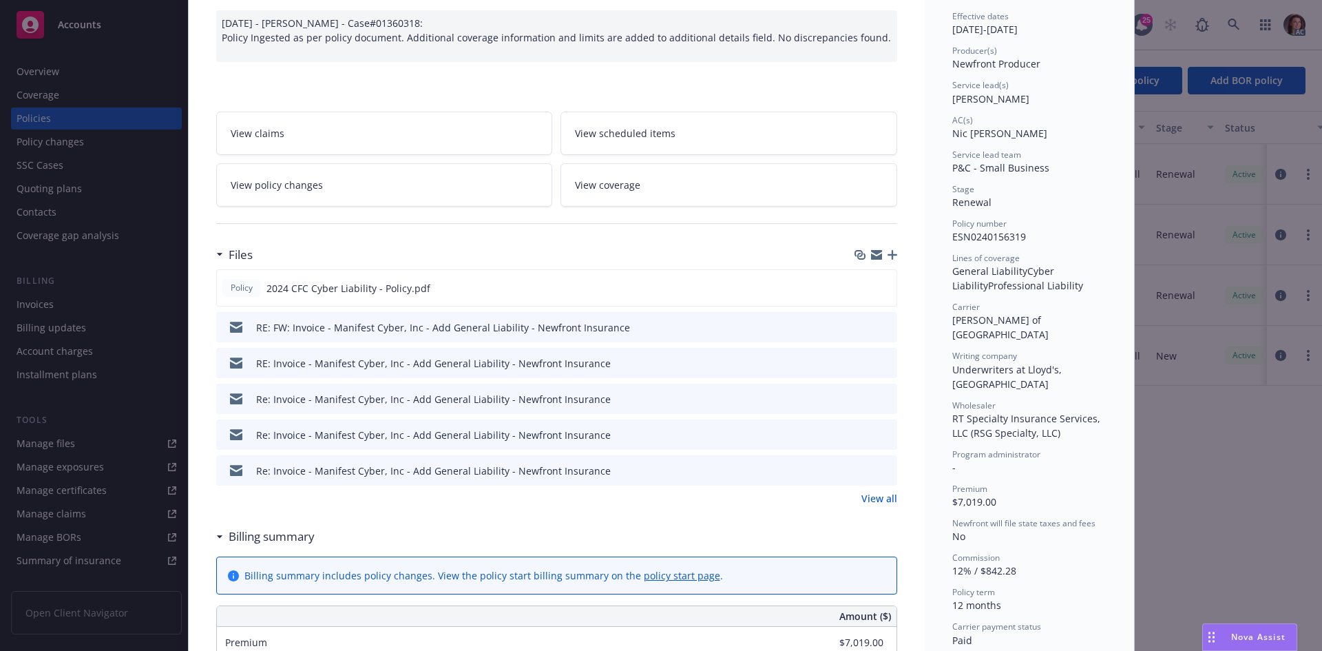
scroll to position [138, 0]
click at [867, 496] on link "View all" at bounding box center [879, 497] width 36 height 14
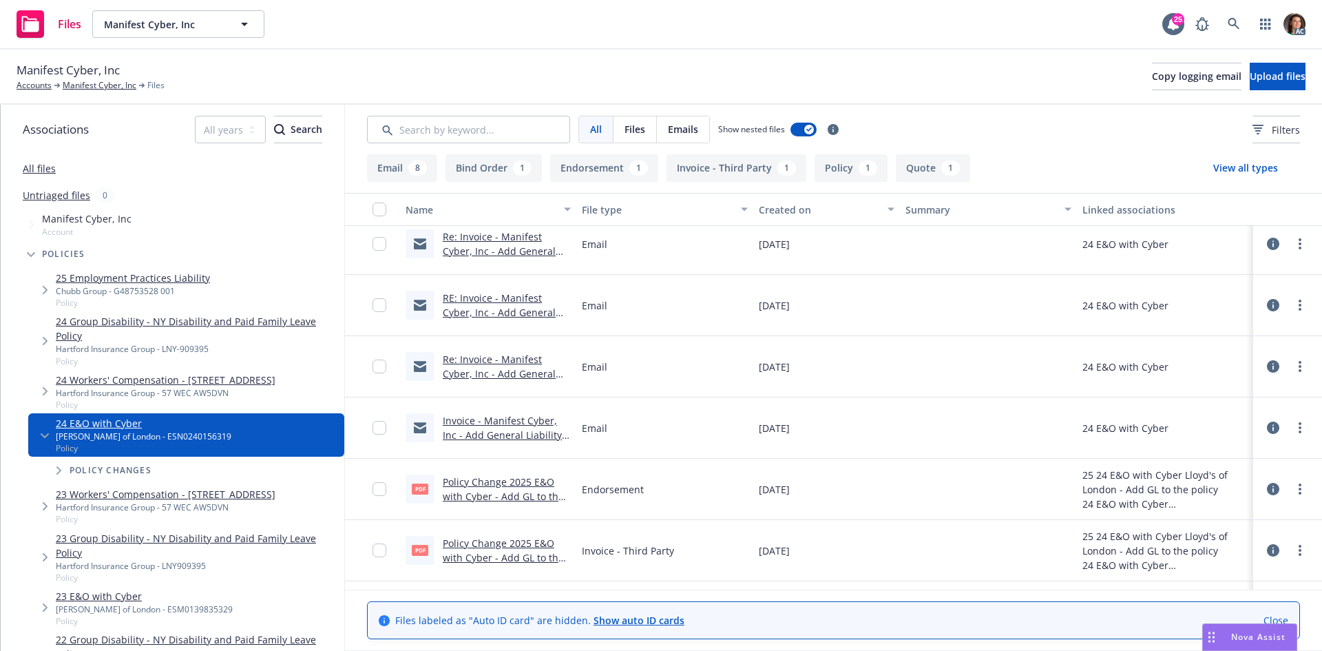
scroll to position [275, 0]
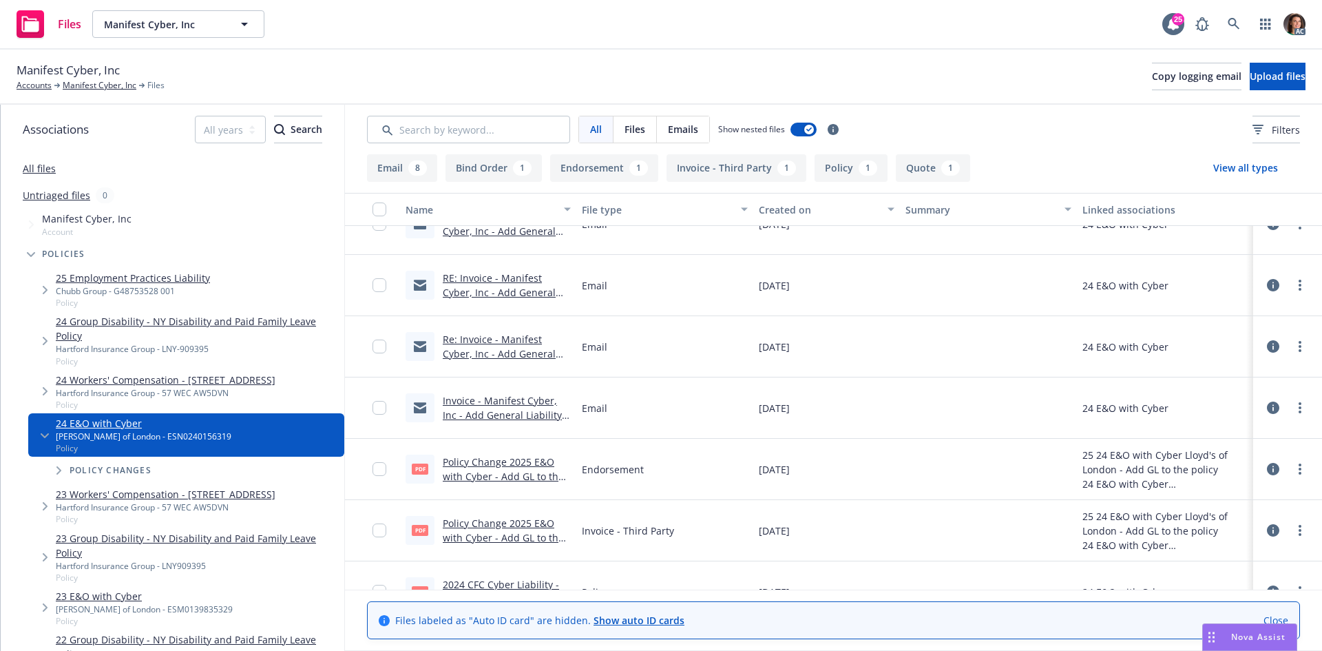
click at [531, 522] on link "Policy Change 2025 E&O with Cyber - Add GL to the policy Invoice.pdf" at bounding box center [503, 537] width 121 height 42
click at [1226, 18] on link at bounding box center [1234, 24] width 28 height 28
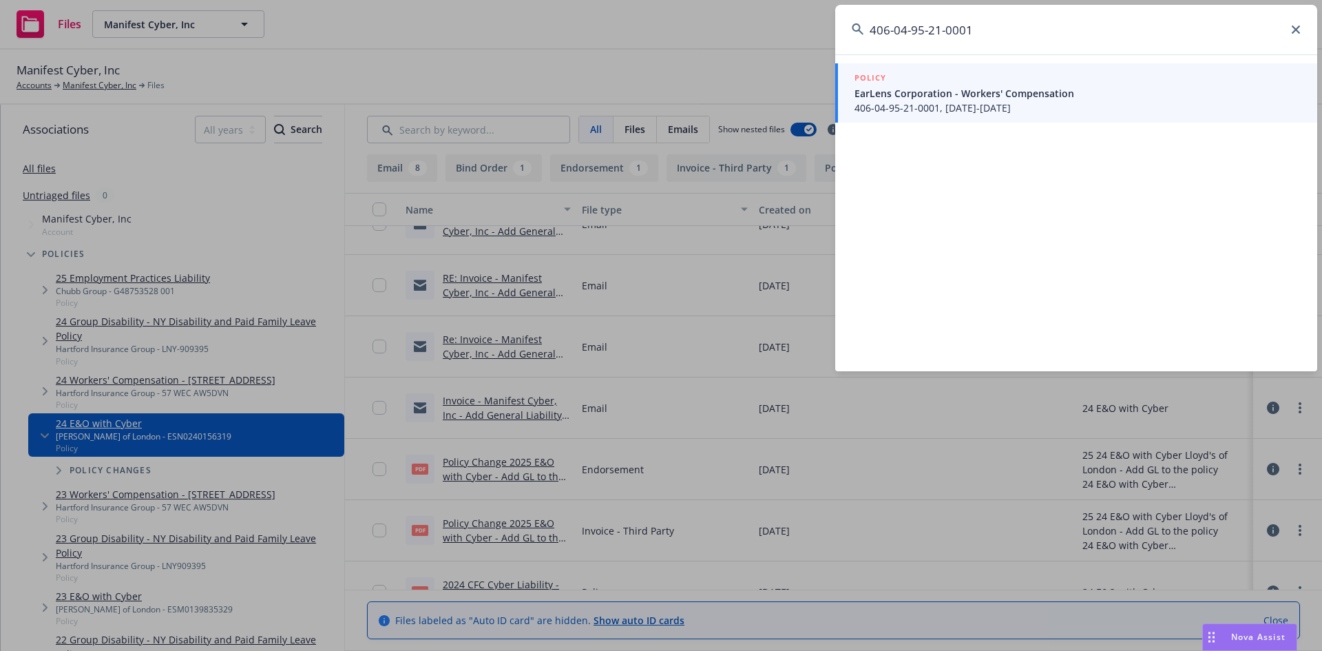
type input "406-04-95-21-0001"
click at [944, 83] on div "POLICY" at bounding box center [1077, 78] width 446 height 15
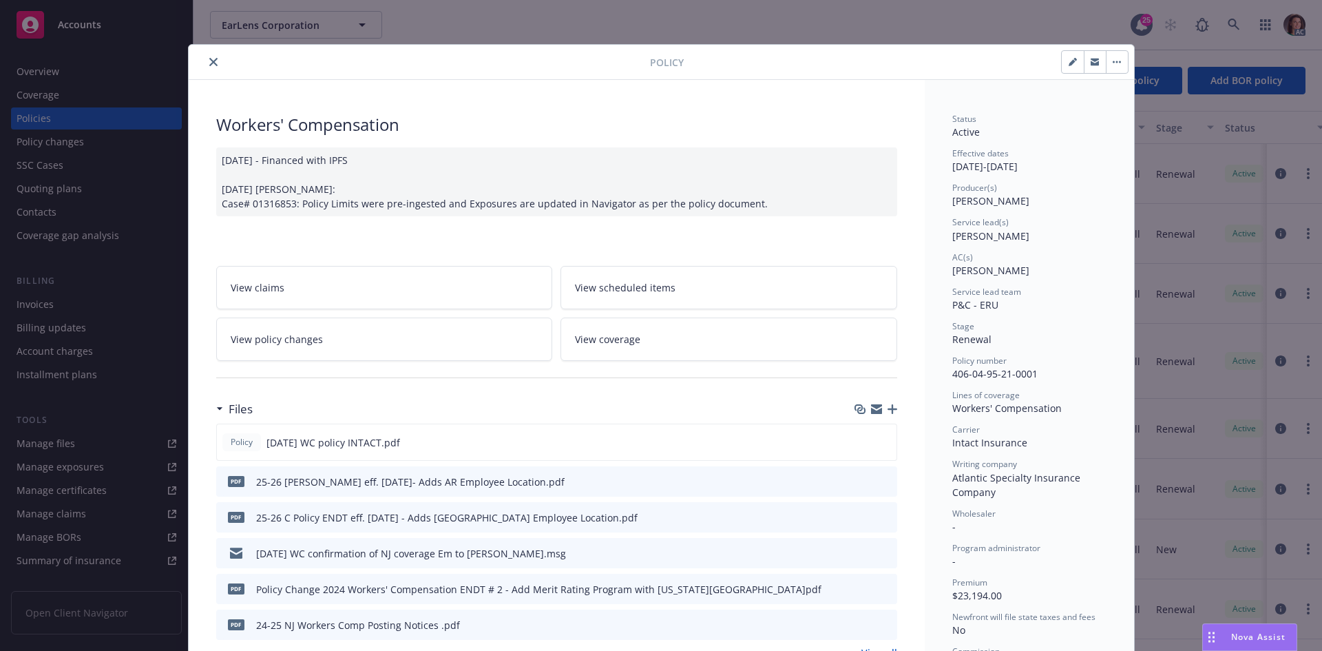
scroll to position [69, 0]
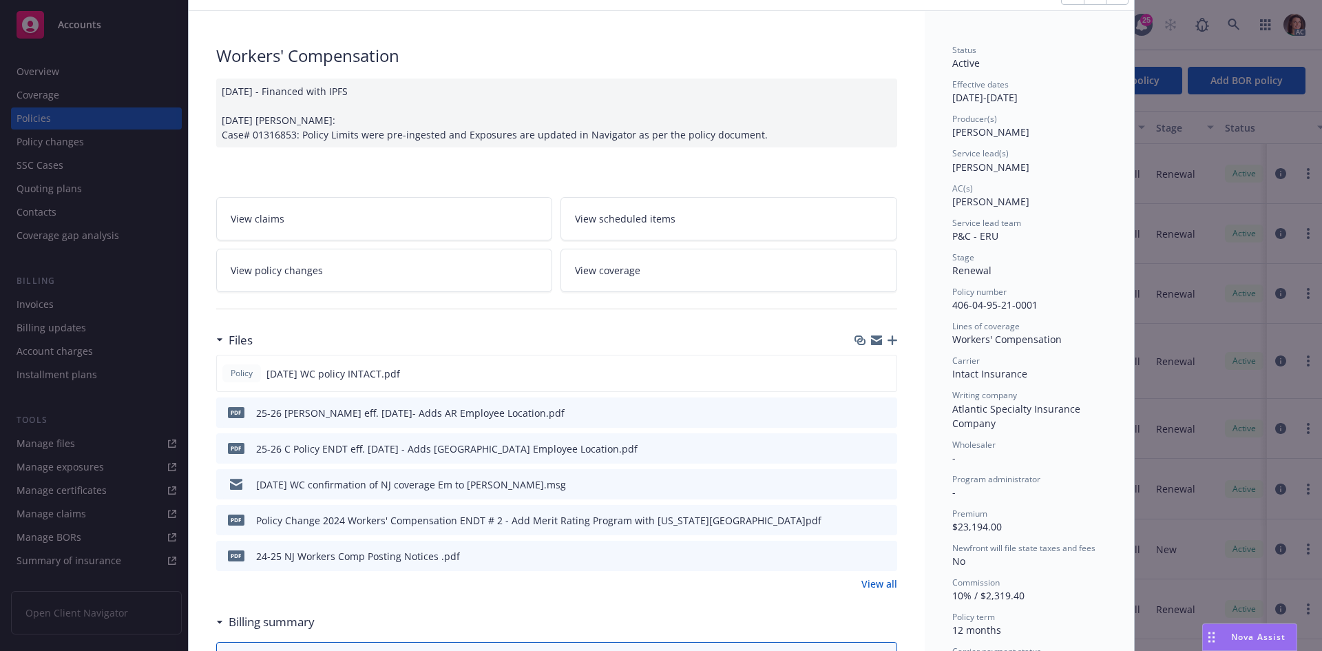
click at [870, 583] on link "View all" at bounding box center [879, 583] width 36 height 14
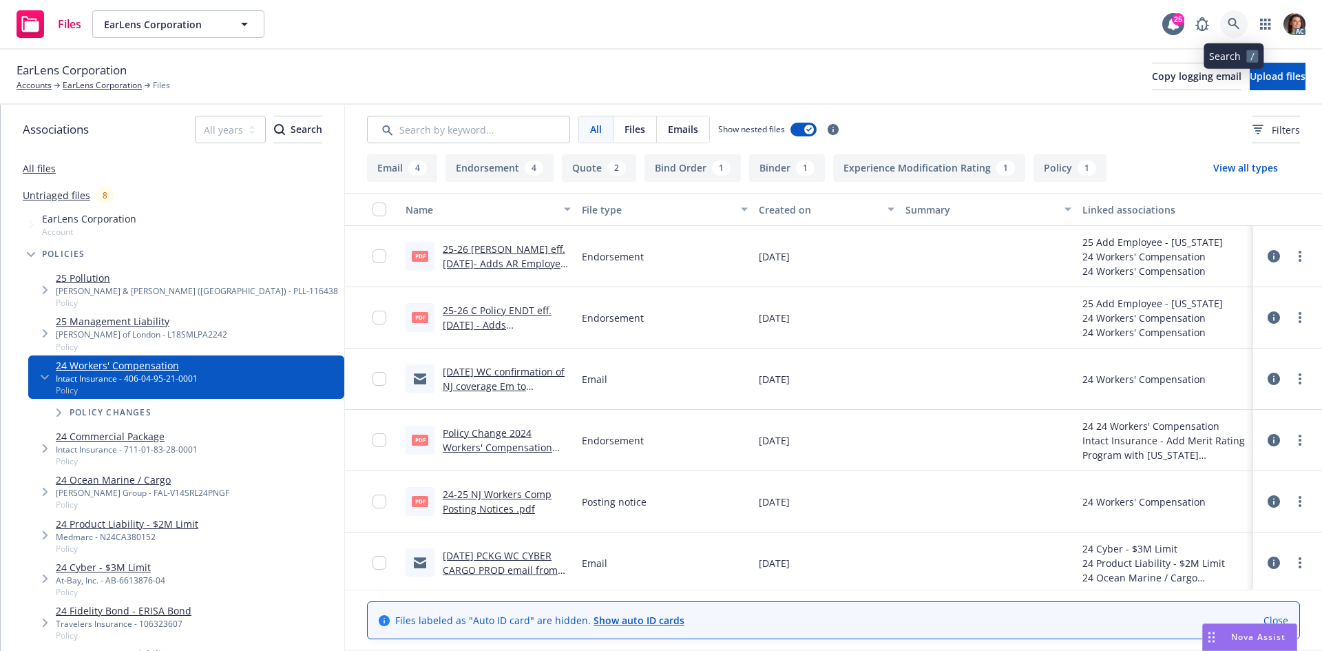
click at [1223, 32] on link at bounding box center [1234, 24] width 28 height 28
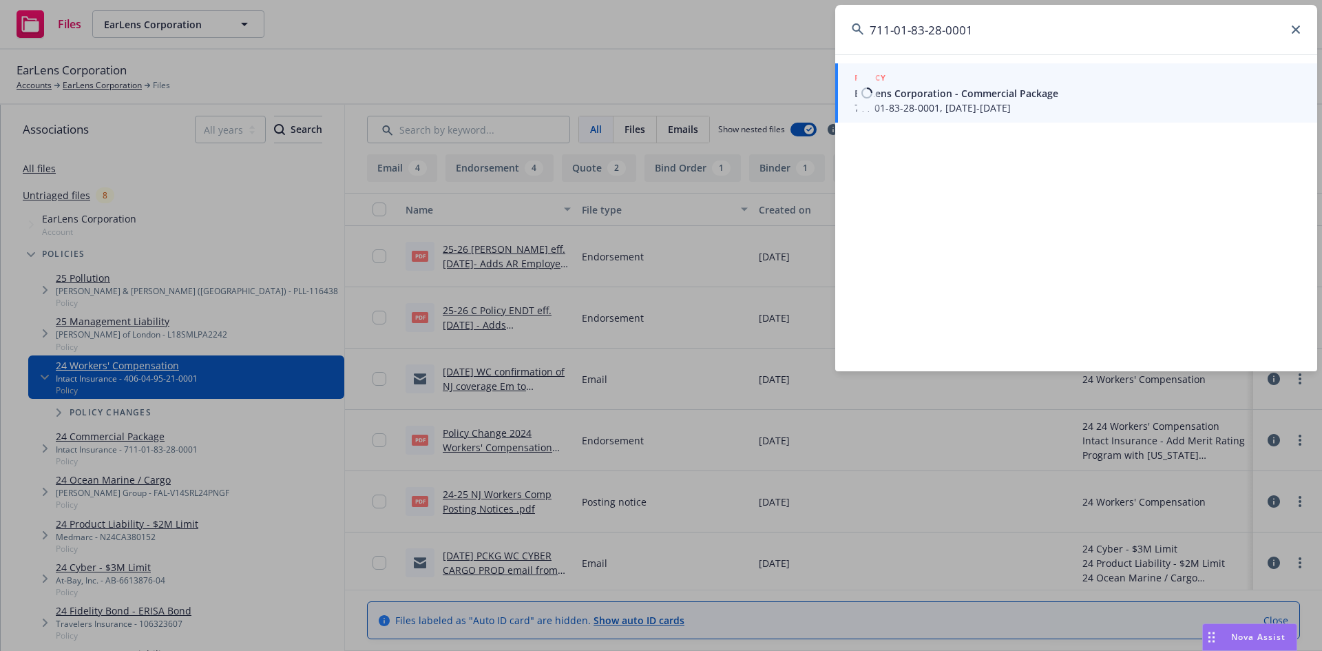
type input "711-01-83-28-0001"
click at [1072, 75] on div "POLICY" at bounding box center [1077, 78] width 446 height 15
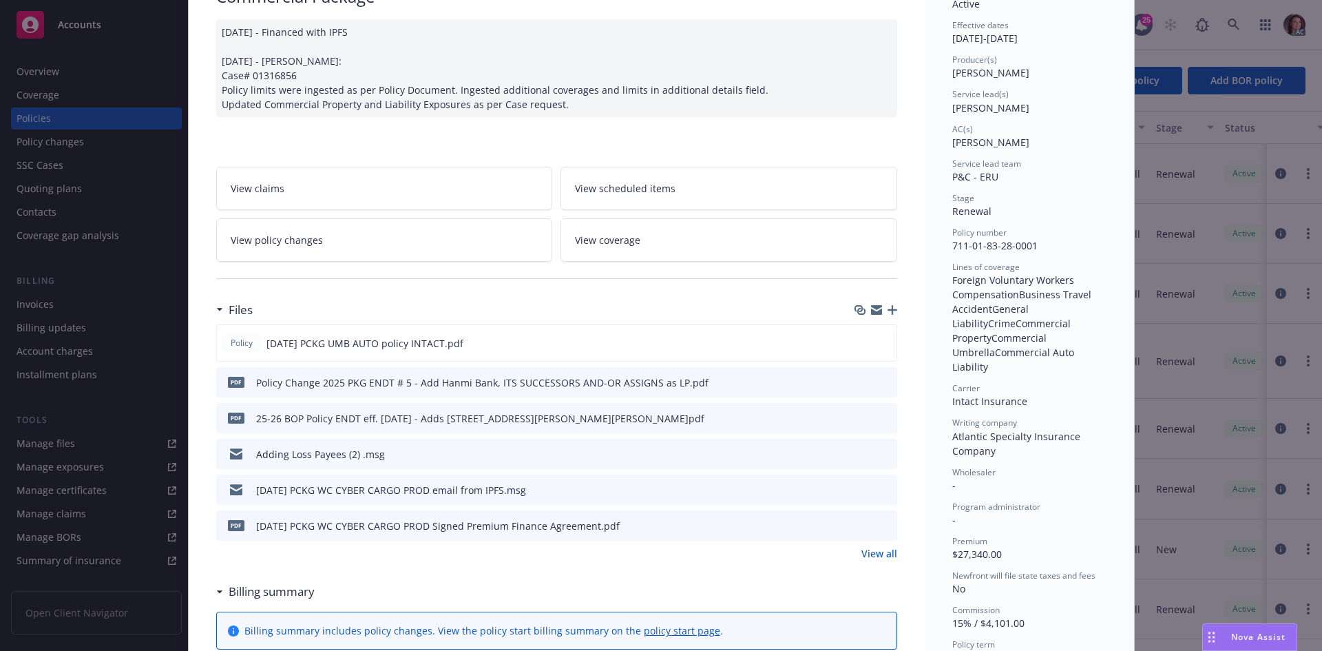
scroll to position [207, 0]
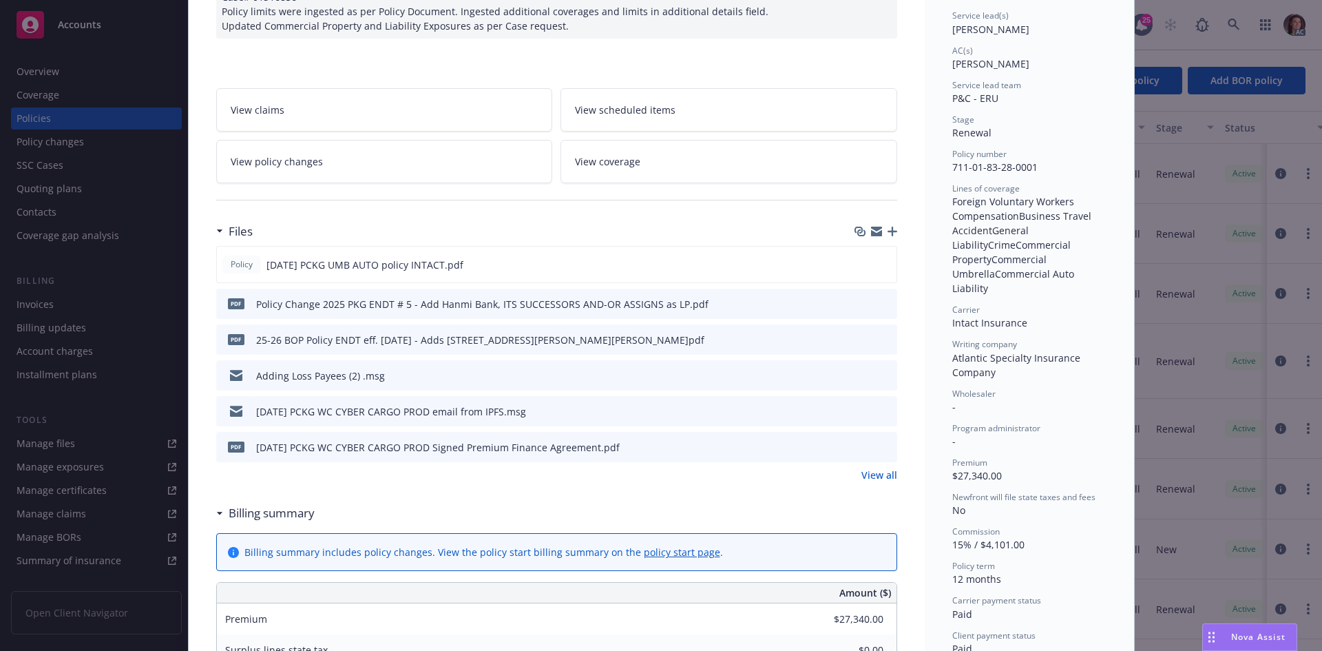
click at [874, 479] on link "View all" at bounding box center [879, 475] width 36 height 14
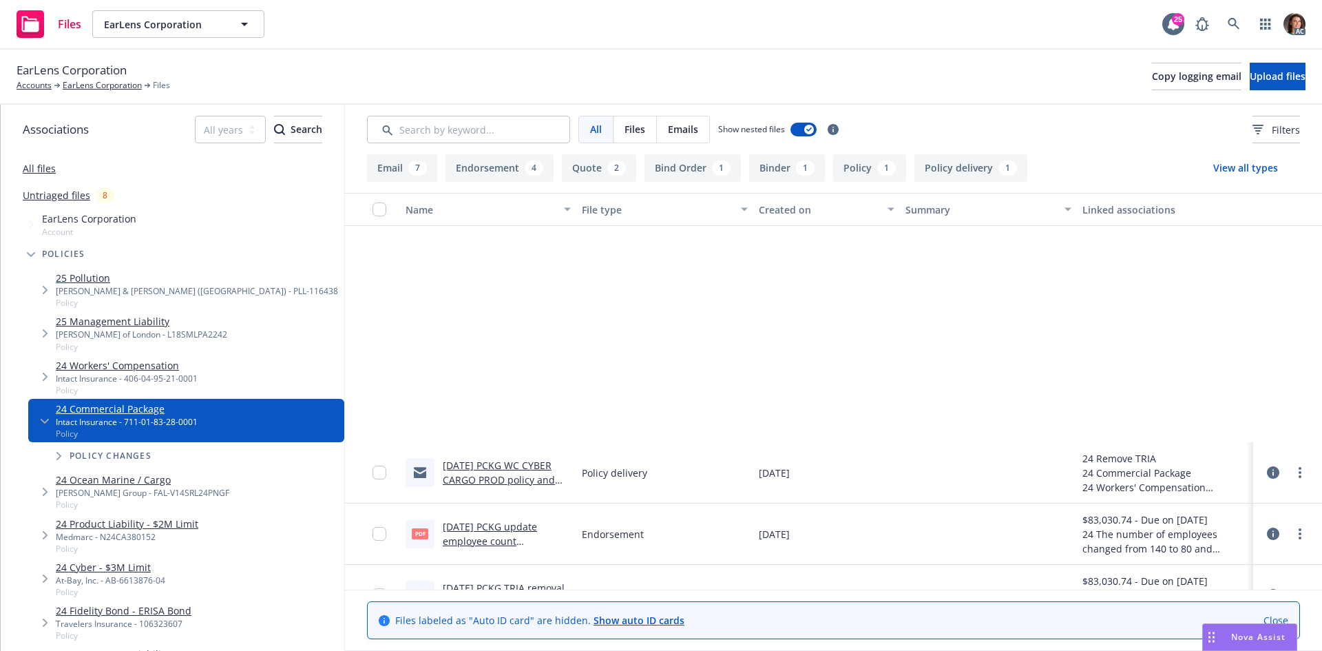
scroll to position [138, 0]
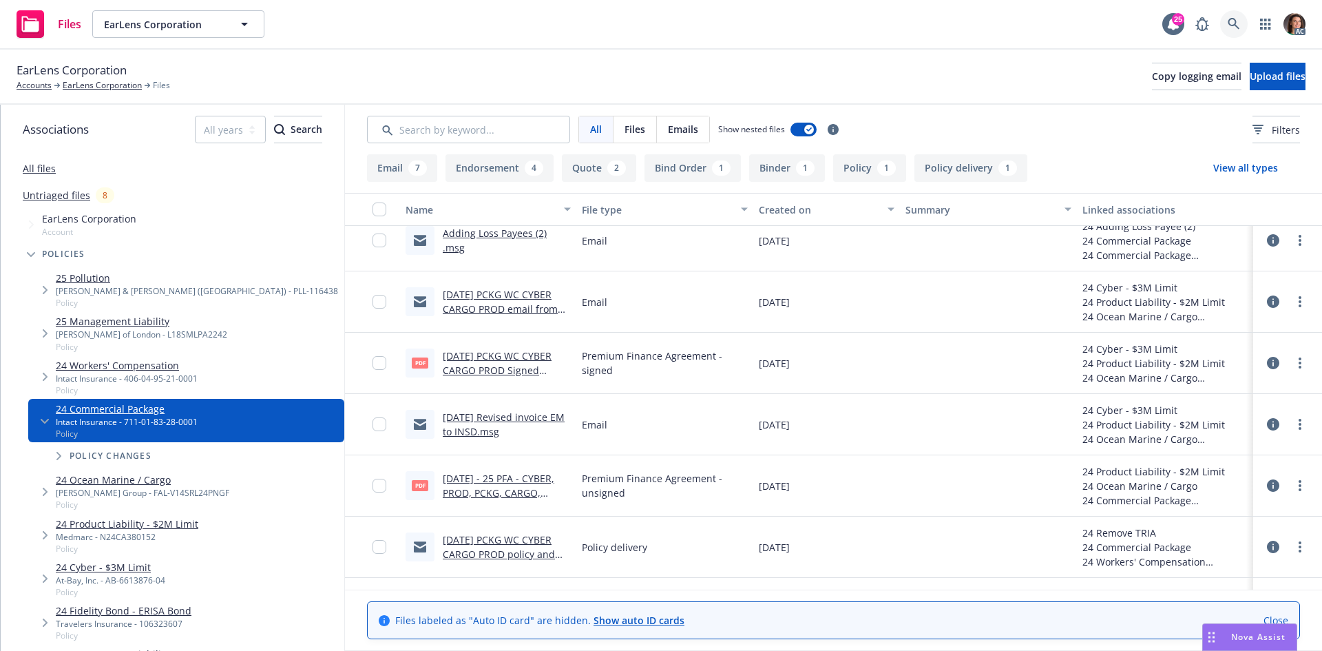
click at [1221, 28] on link at bounding box center [1234, 24] width 28 height 28
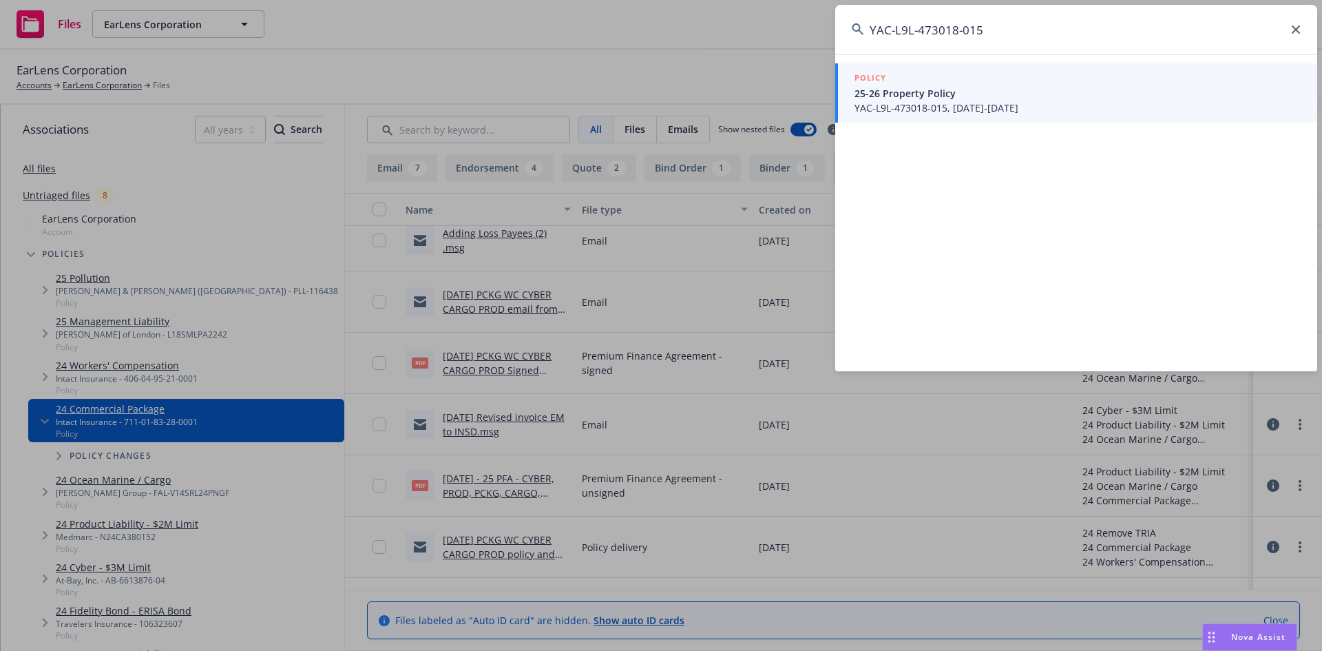
type input "YAC-L9L-473018-015"
click at [924, 89] on span "25-26 Property Policy" at bounding box center [1077, 93] width 446 height 14
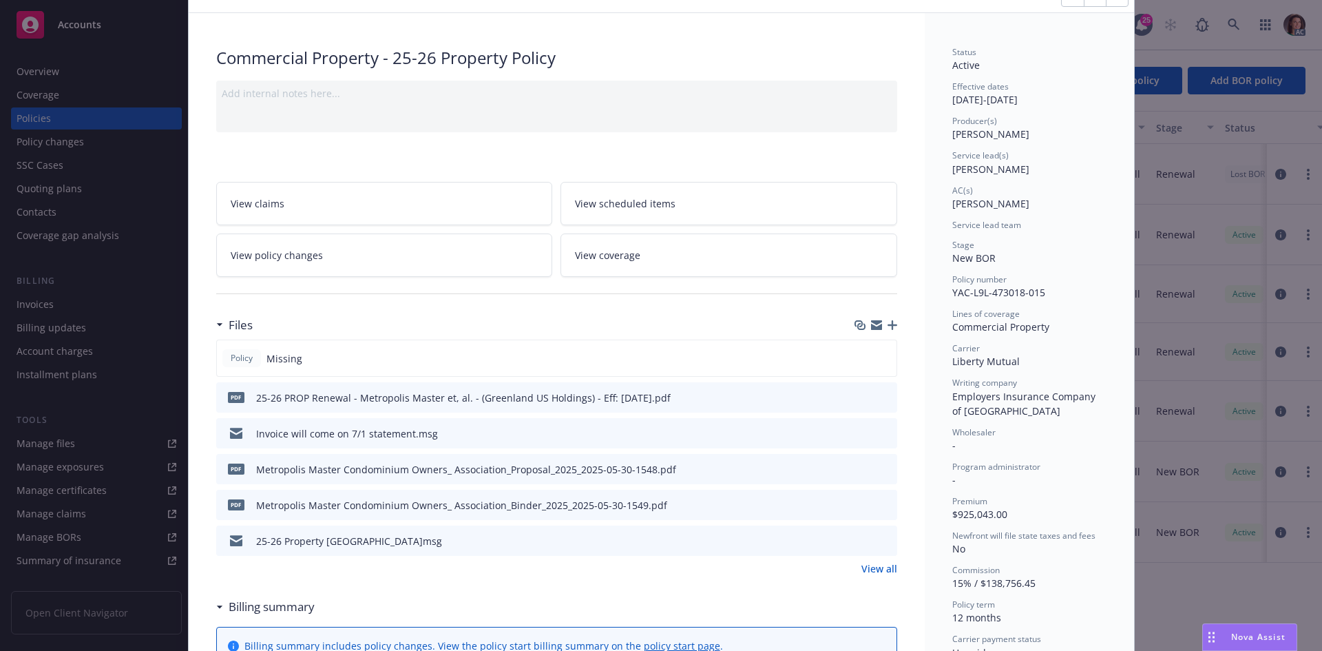
scroll to position [138, 0]
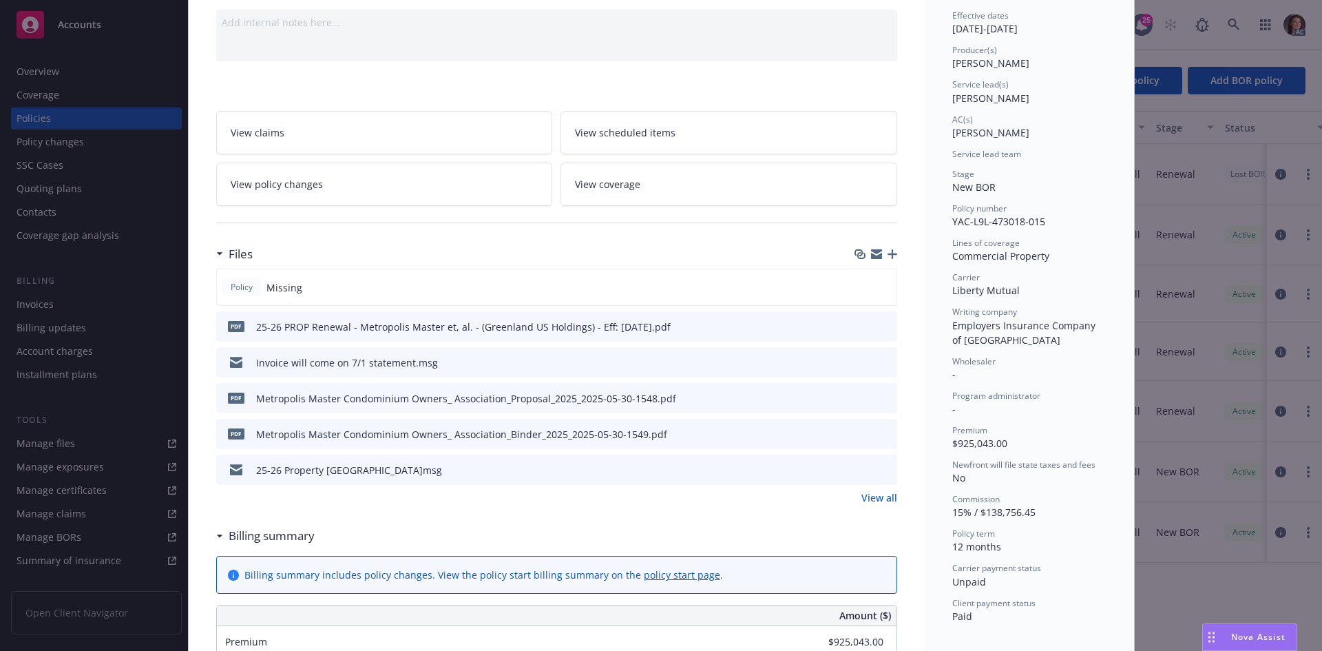
click at [874, 500] on link "View all" at bounding box center [879, 497] width 36 height 14
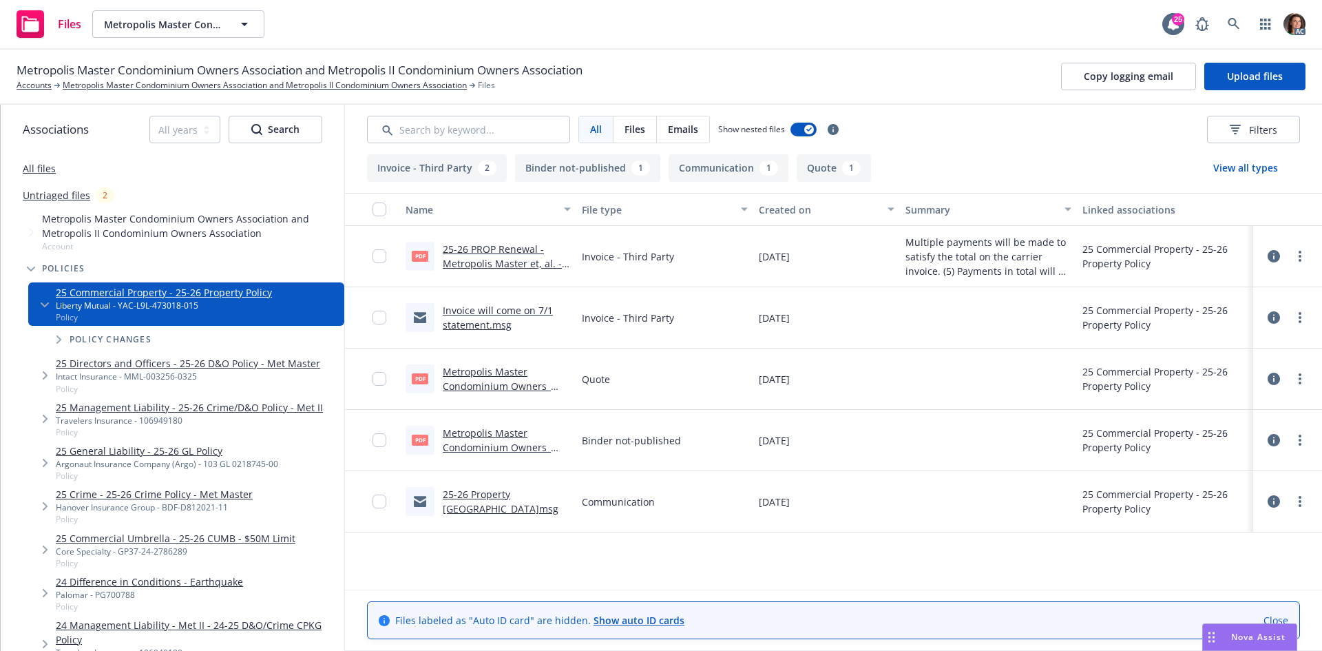
click at [459, 263] on link "25-26 PROP Renewal - Metropolis Master et, al. - (Greenland US Holdings) - Eff:…" at bounding box center [502, 270] width 119 height 56
click at [1230, 25] on icon at bounding box center [1234, 24] width 12 height 12
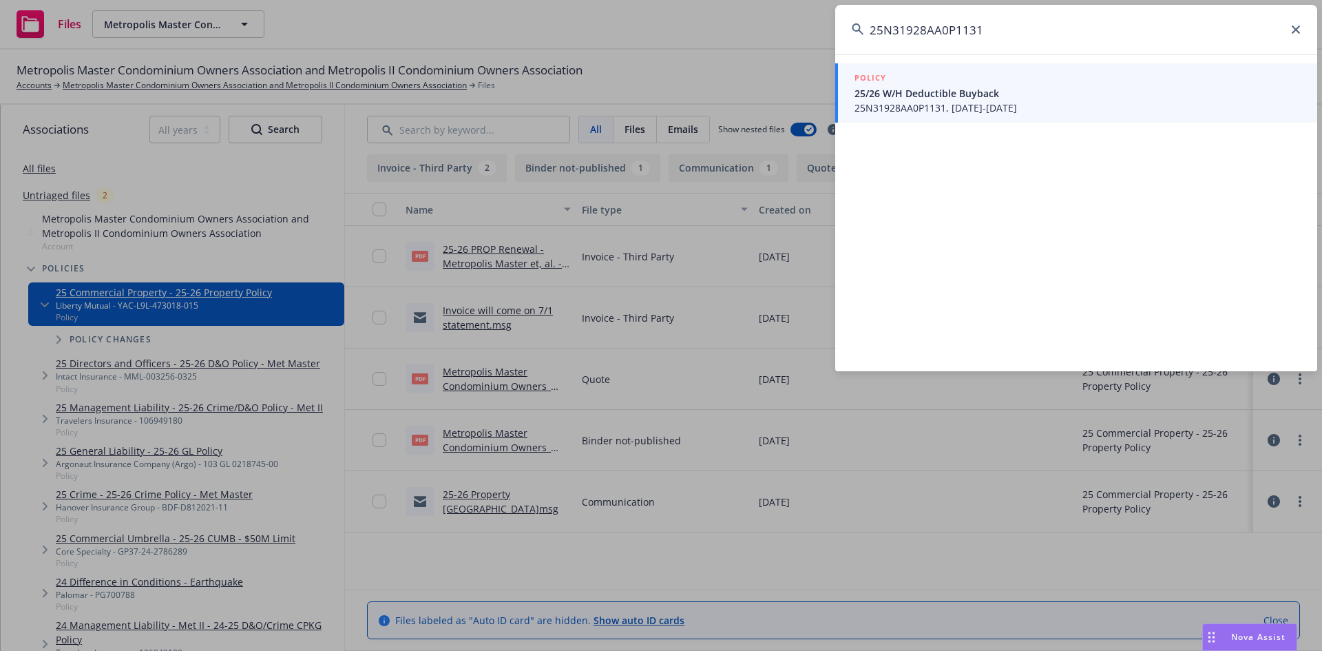
type input "25N31928AA0P1131"
drag, startPoint x: 969, startPoint y: 86, endPoint x: 926, endPoint y: 88, distance: 43.4
click at [969, 86] on span "25/26 W/H Deductible Buyback" at bounding box center [1077, 93] width 446 height 14
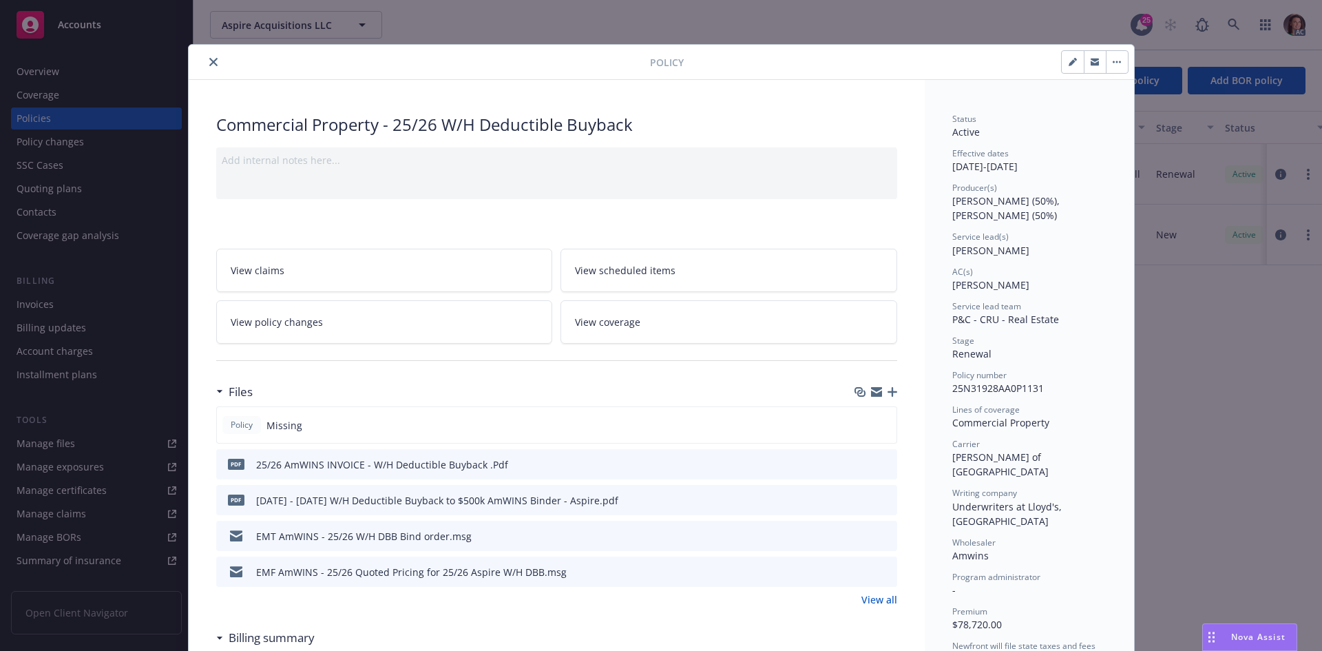
click at [879, 465] on icon "preview file" at bounding box center [884, 464] width 12 height 10
click at [205, 68] on button "close" at bounding box center [213, 62] width 17 height 17
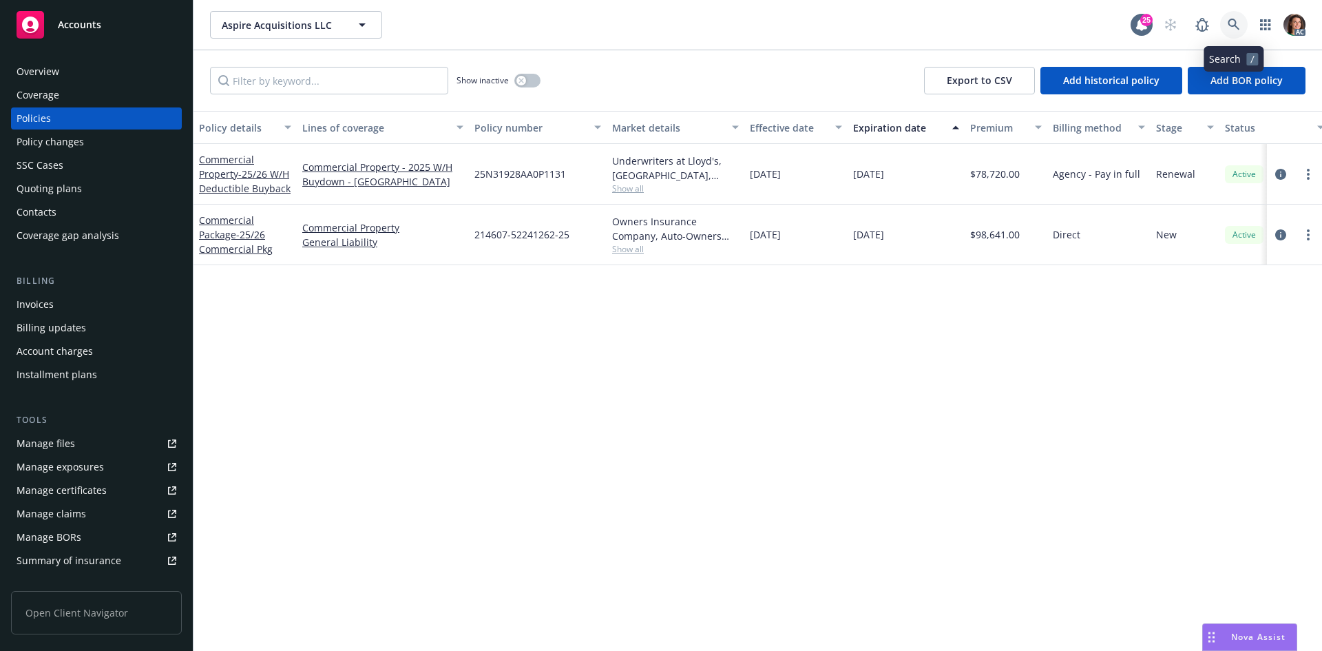
click at [1244, 21] on link at bounding box center [1234, 25] width 28 height 28
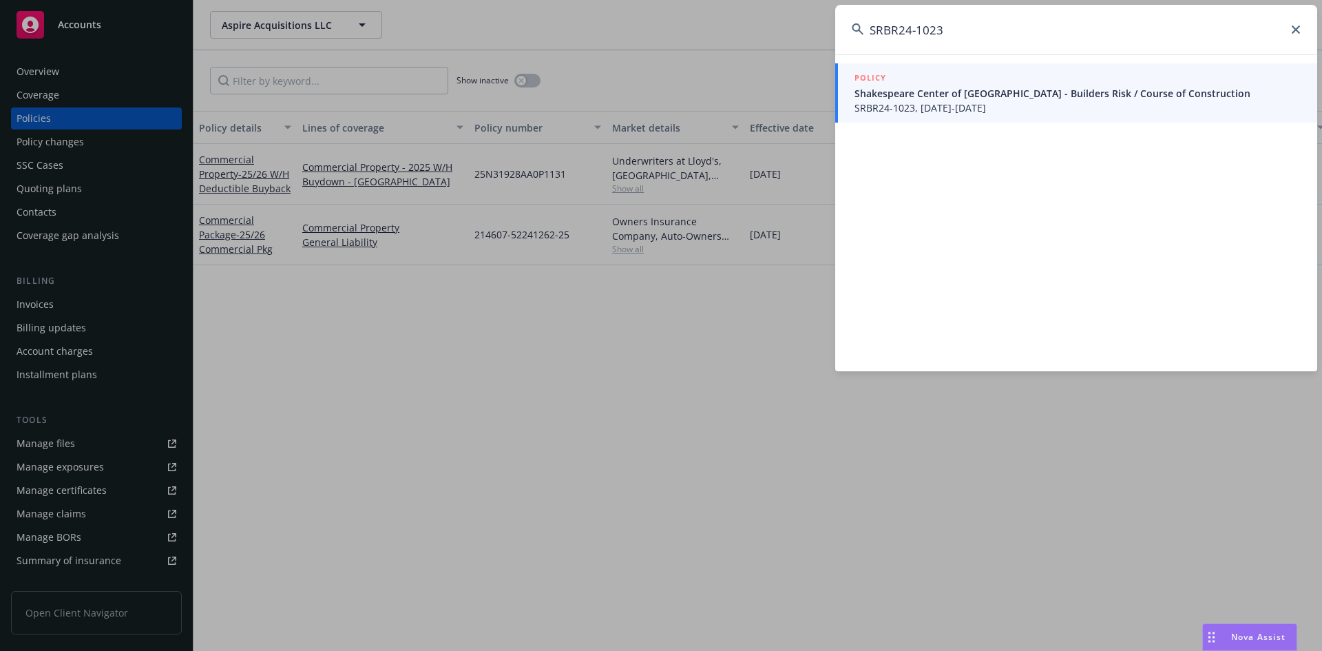
type input "SRBR24-1023"
click at [907, 92] on span "Shakespeare Center of Los Angeles - Builders Risk / Course of Construction" at bounding box center [1077, 93] width 446 height 14
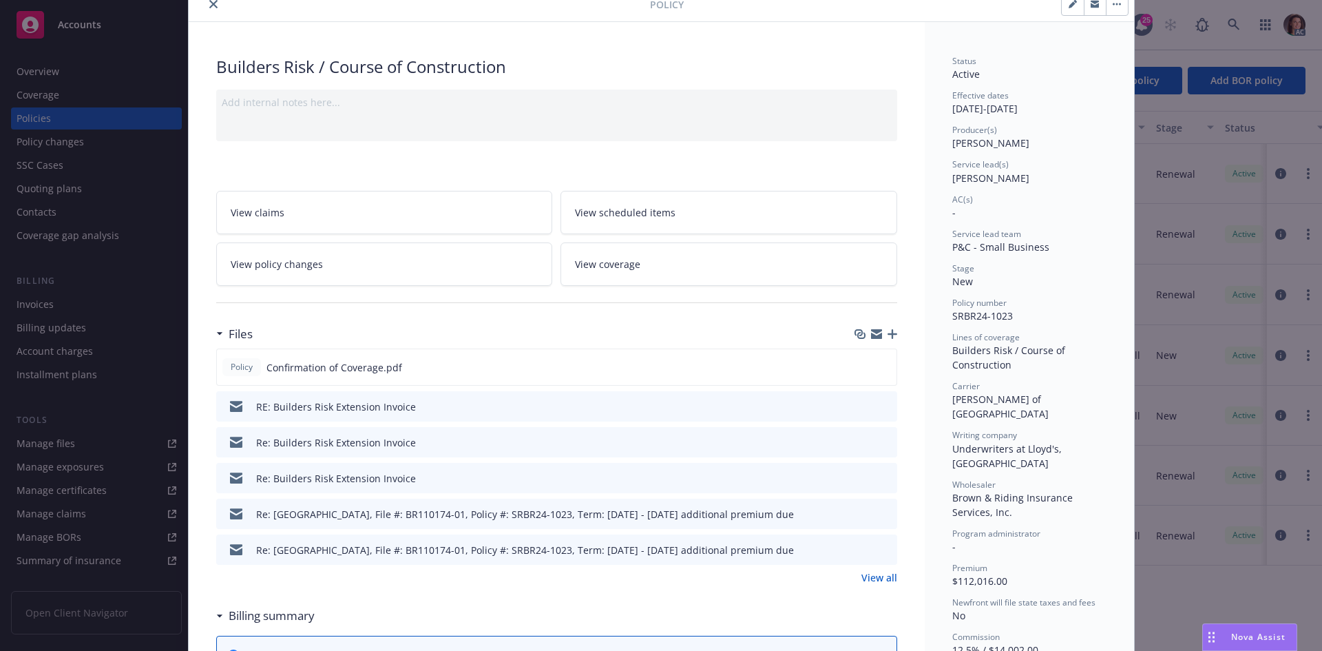
scroll to position [138, 0]
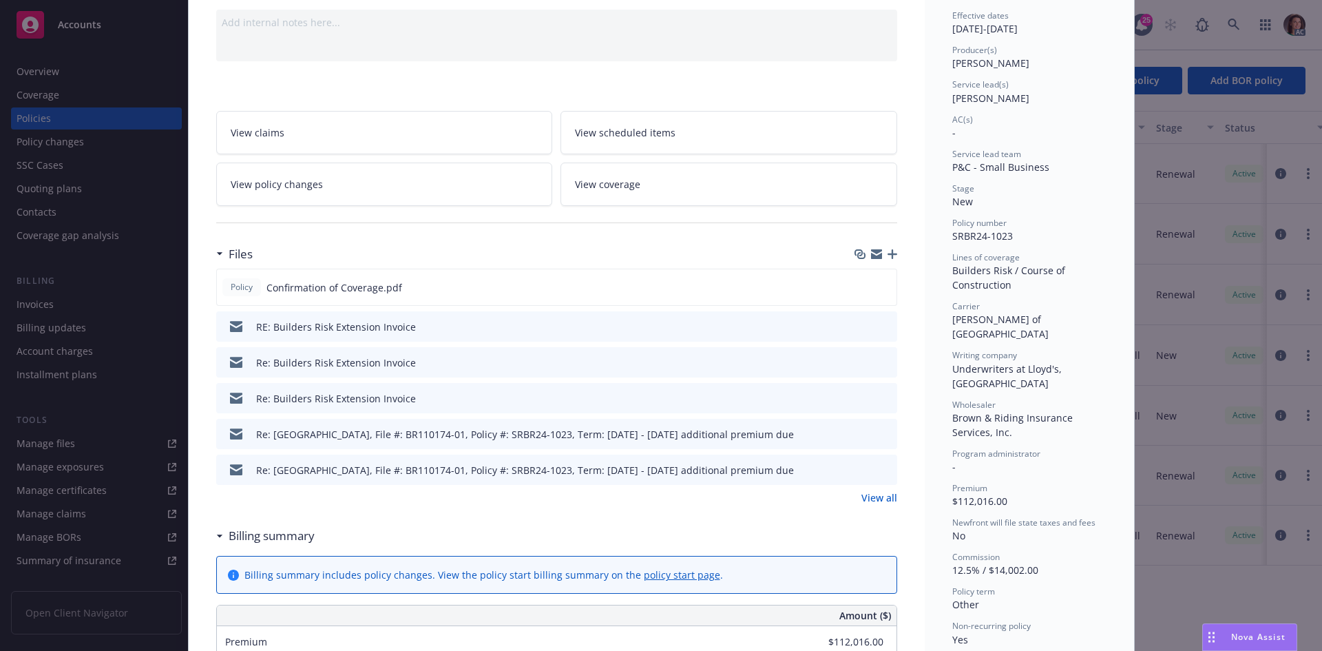
click at [873, 499] on link "View all" at bounding box center [879, 497] width 36 height 14
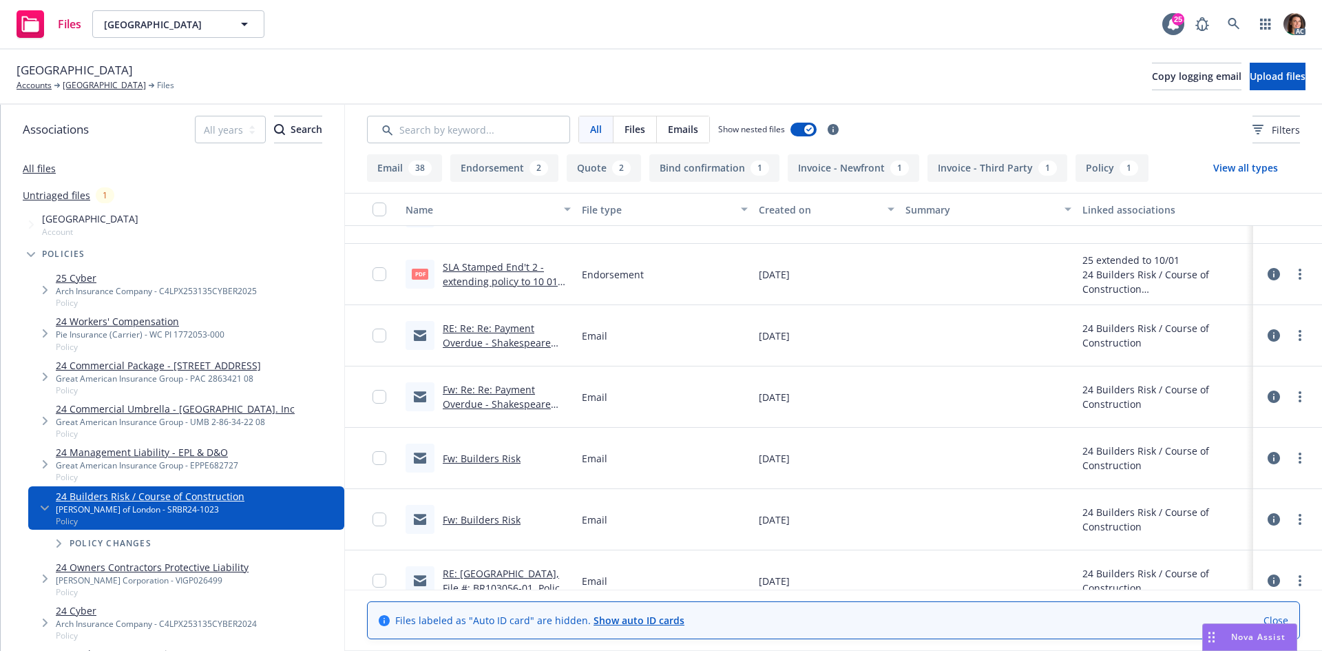
scroll to position [1239, 0]
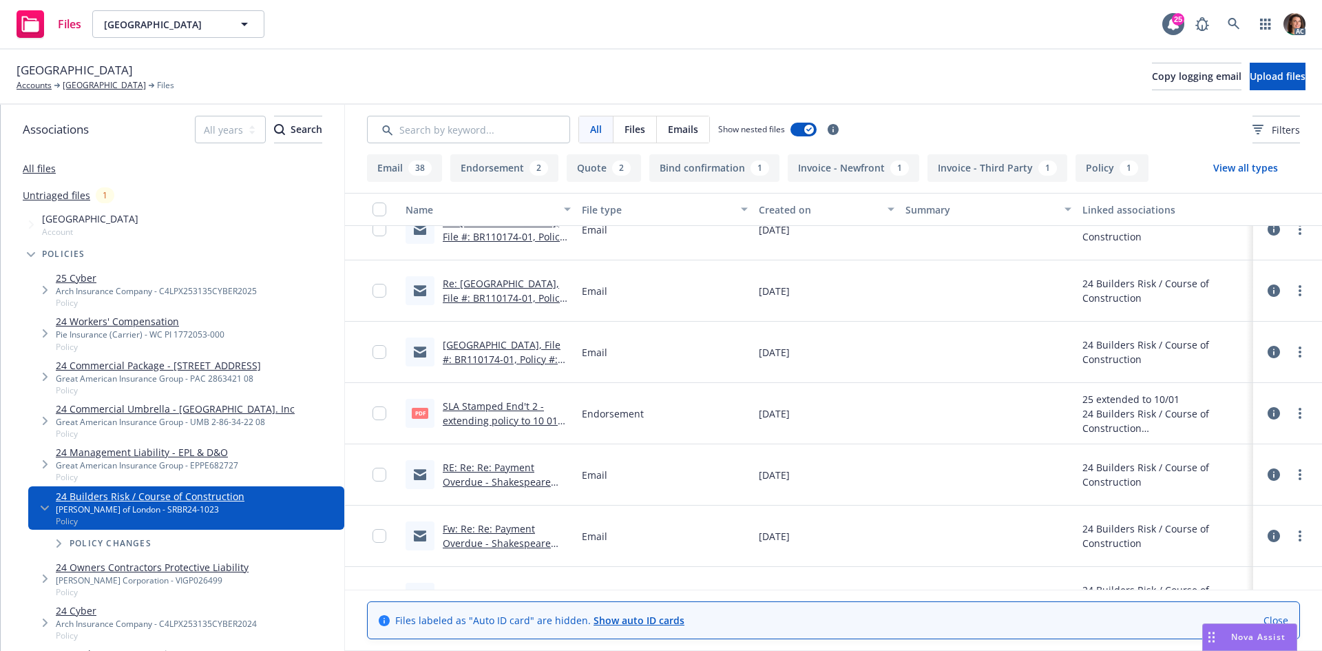
click at [524, 397] on div "pdf SLA Stamped End't 2 - extending policy to 10 01 25.pdf" at bounding box center [488, 413] width 176 height 61
click at [523, 398] on div "pdf SLA Stamped End't 2 - extending policy to 10 01 25.pdf" at bounding box center [488, 413] width 176 height 61
click at [523, 399] on link "SLA Stamped End't 2 - extending policy to 10 01 25.pdf" at bounding box center [500, 420] width 115 height 42
click at [1235, 18] on icon at bounding box center [1234, 24] width 12 height 12
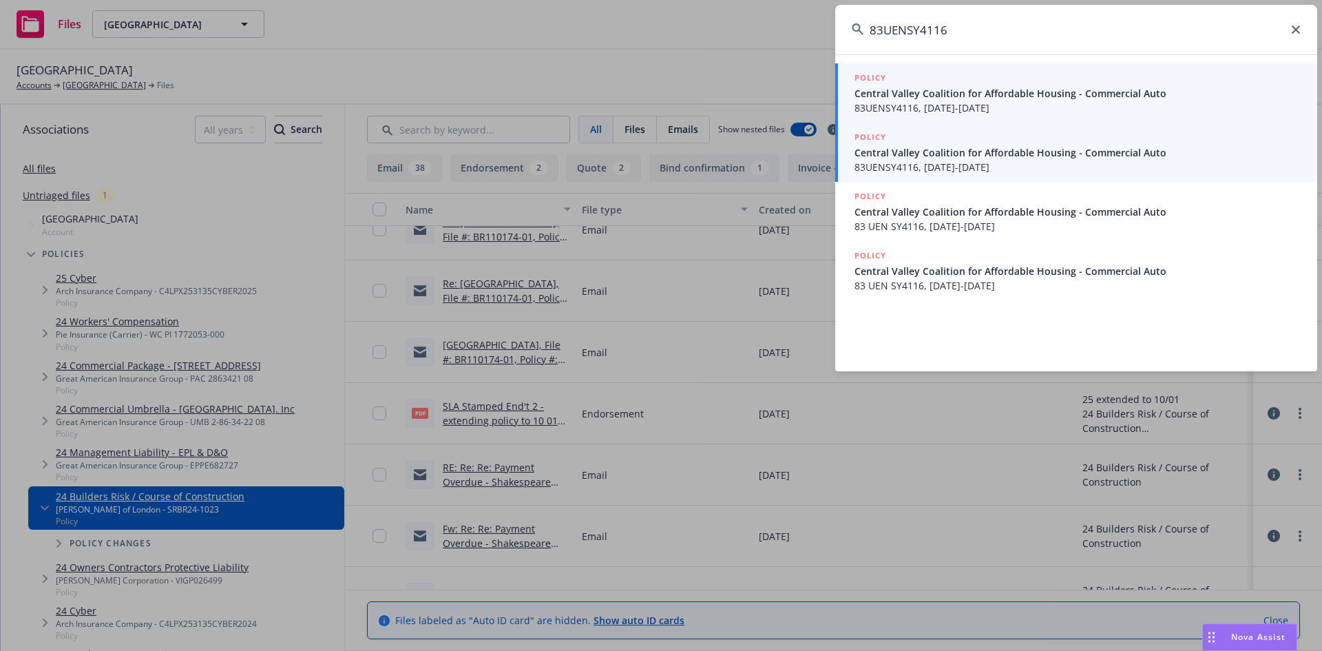
type input "83UENSY4116"
click at [916, 165] on span "83UENSY4116, 01/30/2025-01/30/2026" at bounding box center [1077, 167] width 446 height 14
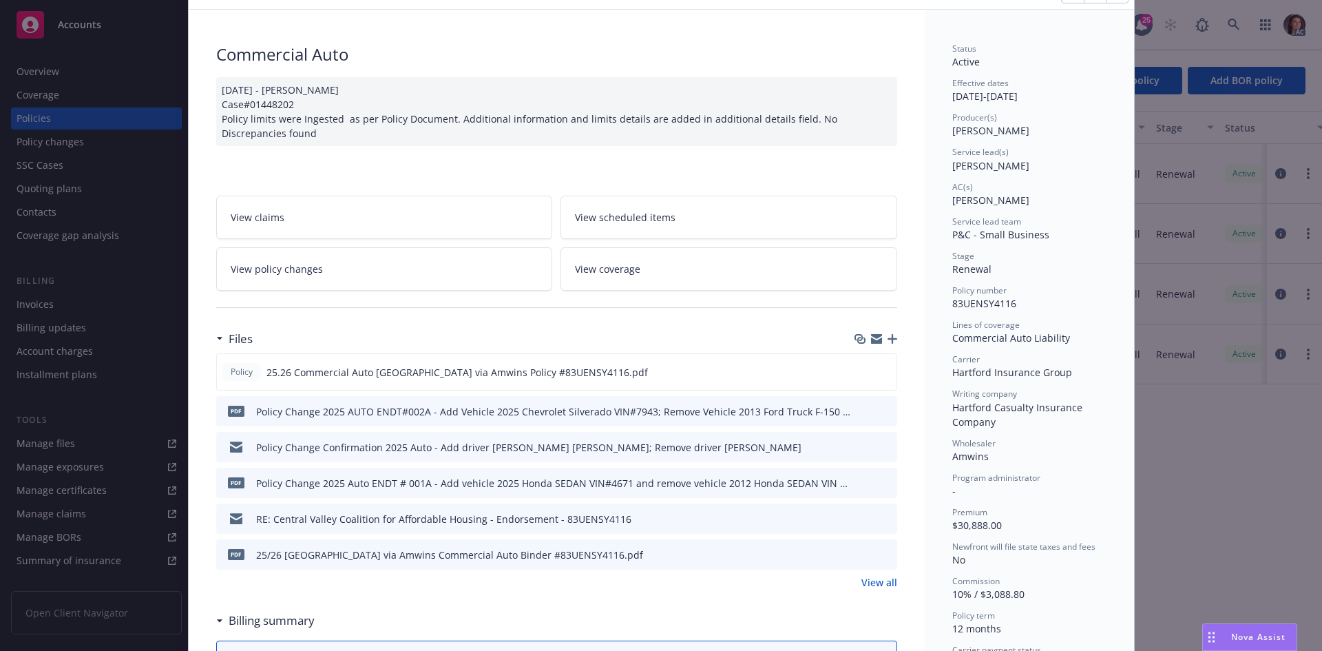
scroll to position [138, 0]
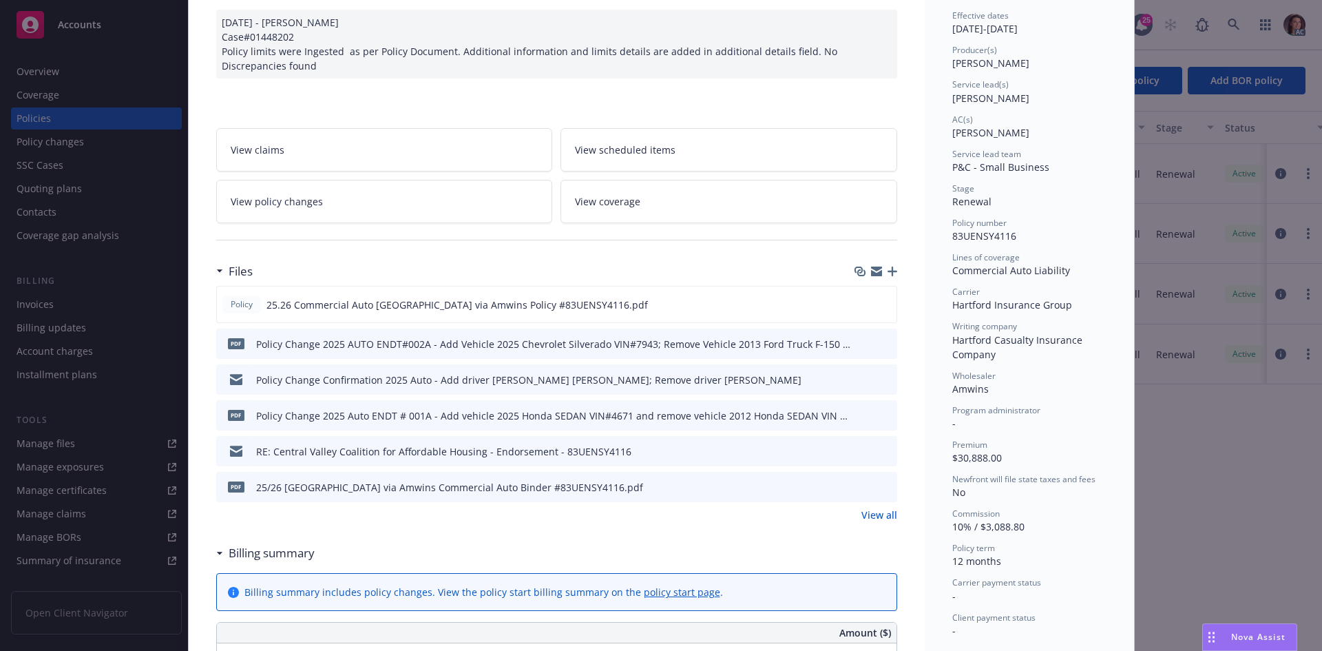
click at [869, 510] on link "View all" at bounding box center [879, 514] width 36 height 14
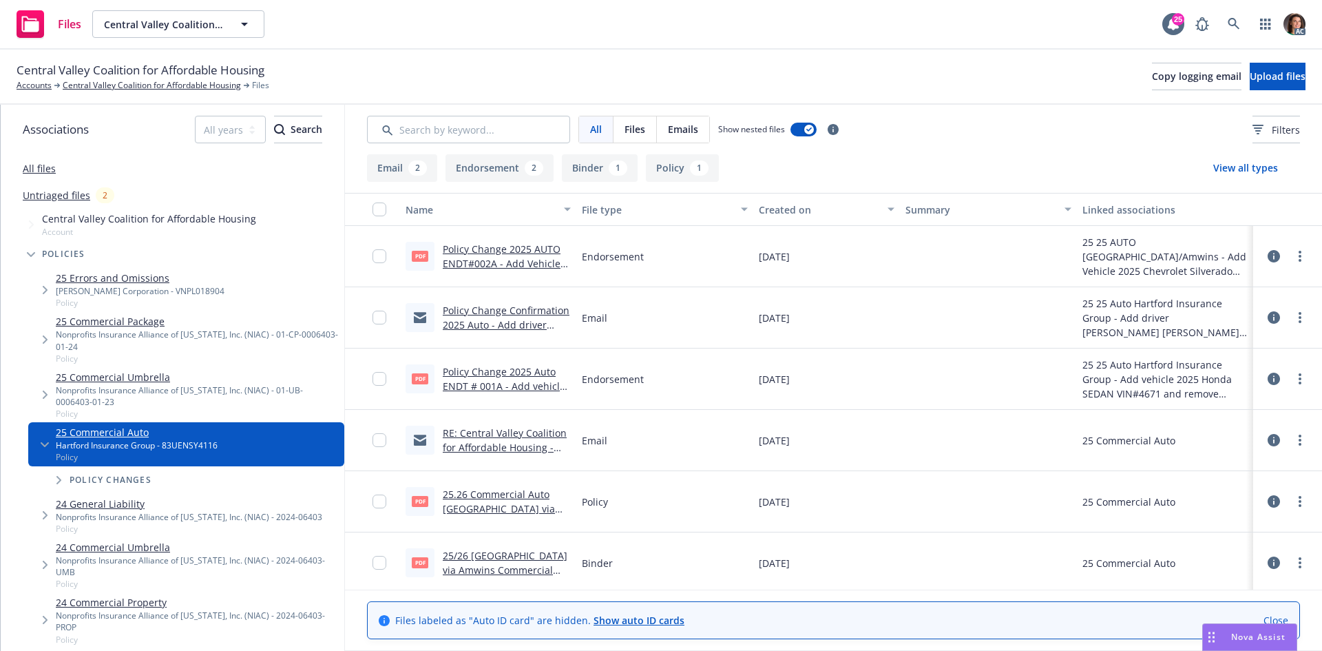
click at [517, 238] on div "pdf Policy Change 2025 AUTO ENDT#002A - Add Vehicle 2025 Chevrolet Silverado VI…" at bounding box center [488, 256] width 176 height 61
click at [1232, 25] on icon at bounding box center [1234, 24] width 12 height 12
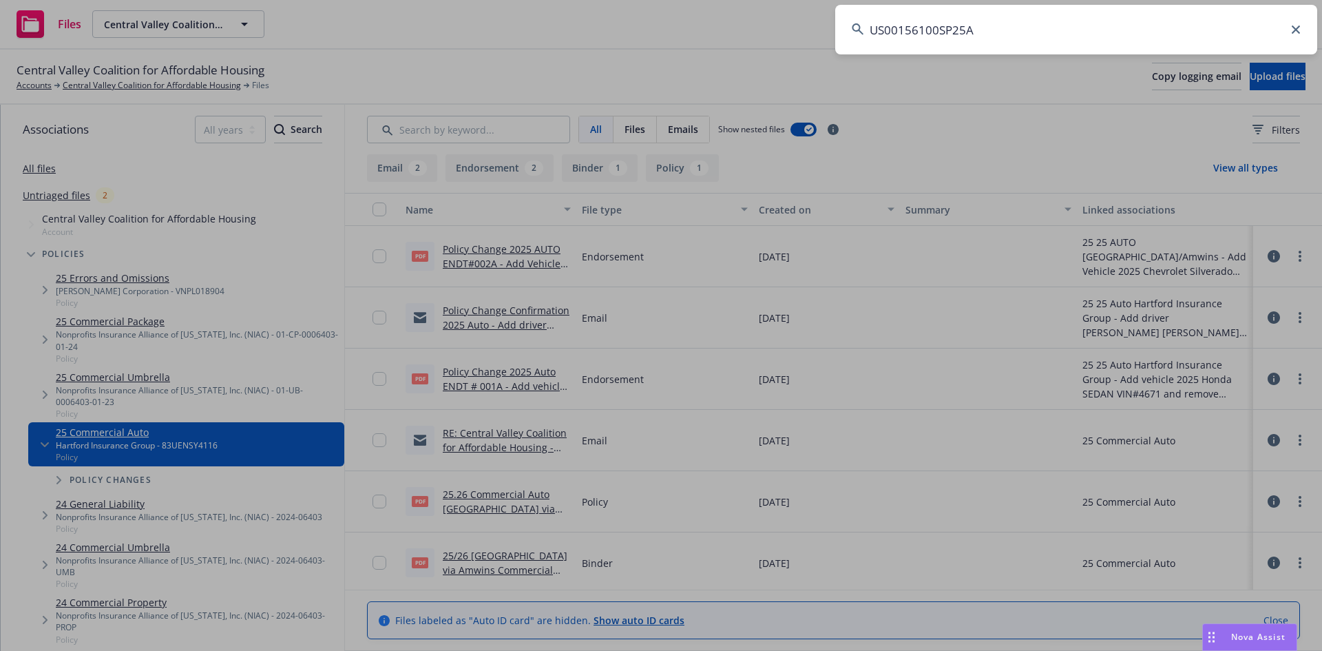
type input "US00156100SP25A"
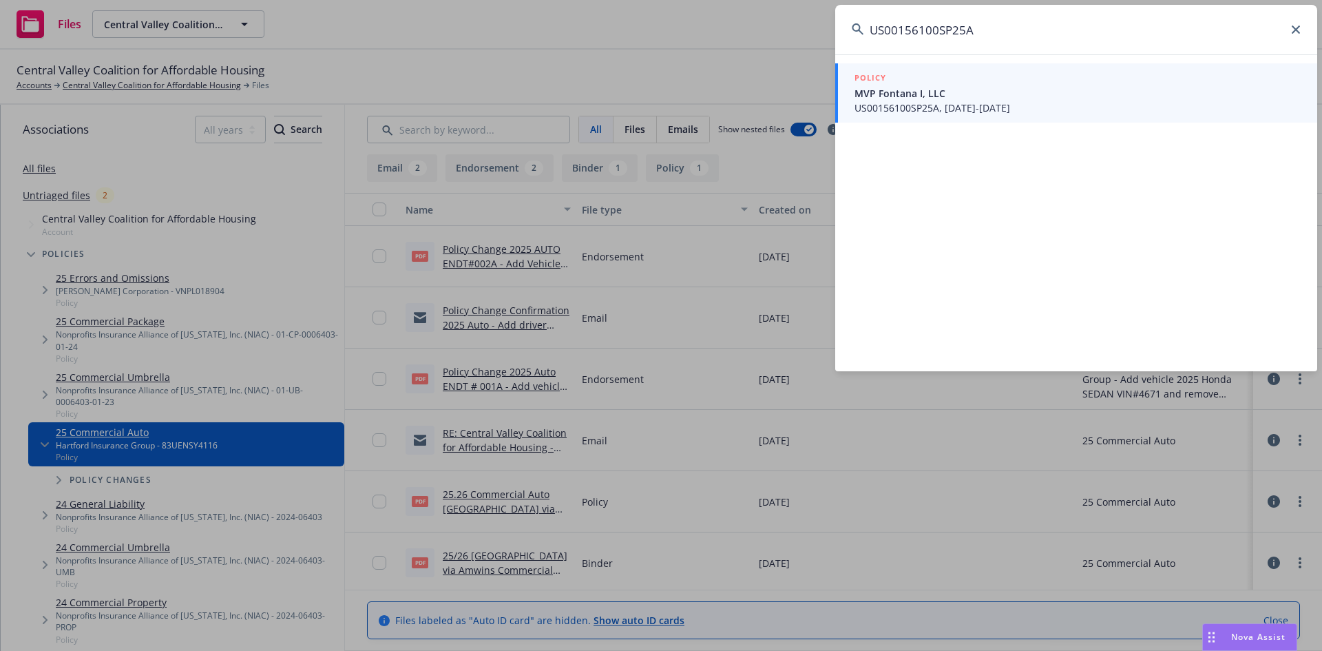
drag, startPoint x: 916, startPoint y: 87, endPoint x: 872, endPoint y: 70, distance: 46.7
click at [916, 87] on span "MVP Fontana I, LLC" at bounding box center [1077, 93] width 446 height 14
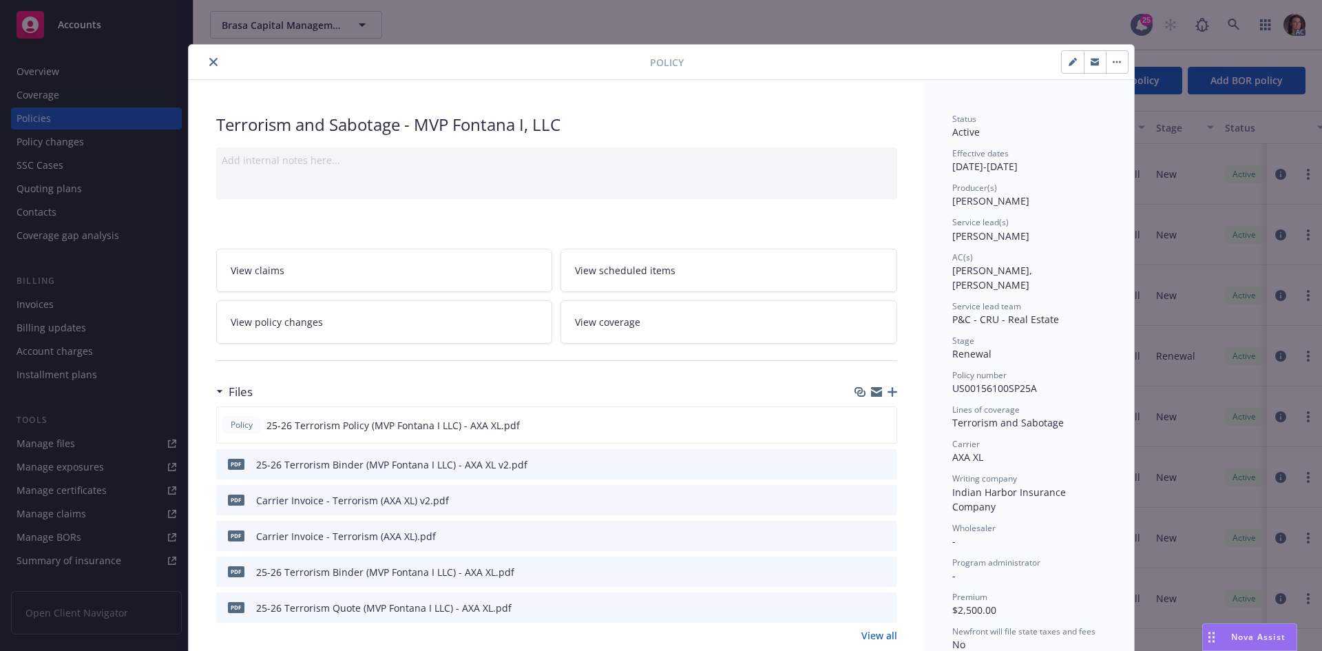
click at [879, 501] on icon "preview file" at bounding box center [884, 499] width 12 height 10
click at [883, 533] on icon "preview file" at bounding box center [884, 535] width 12 height 10
click at [209, 59] on icon "close" at bounding box center [213, 62] width 8 height 8
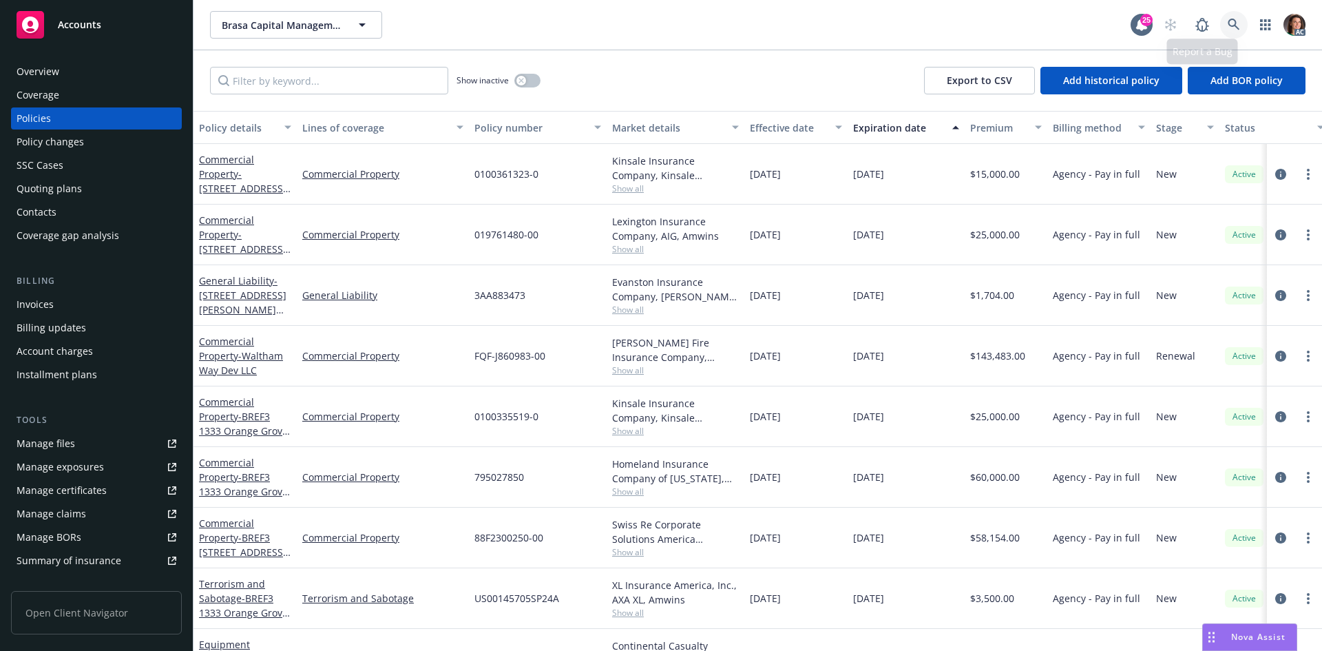
click at [1224, 23] on link at bounding box center [1234, 25] width 28 height 28
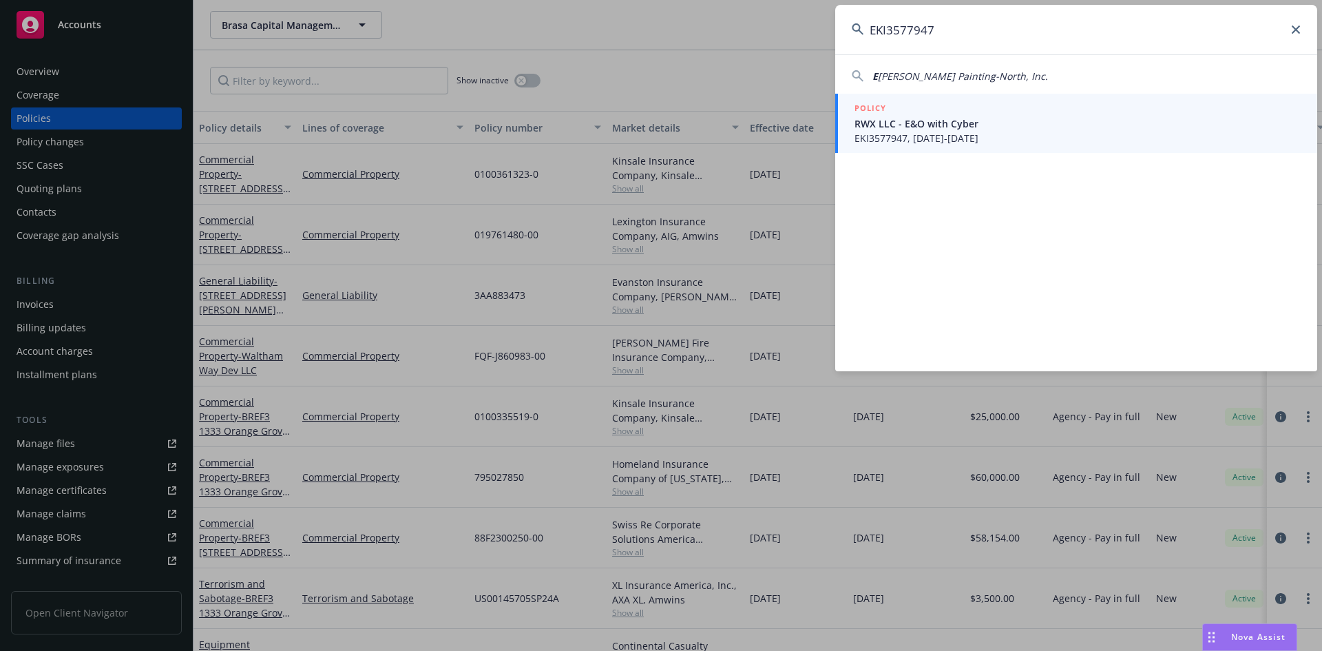
type input "EKI3577947"
click at [903, 112] on div "POLICY" at bounding box center [1077, 108] width 446 height 15
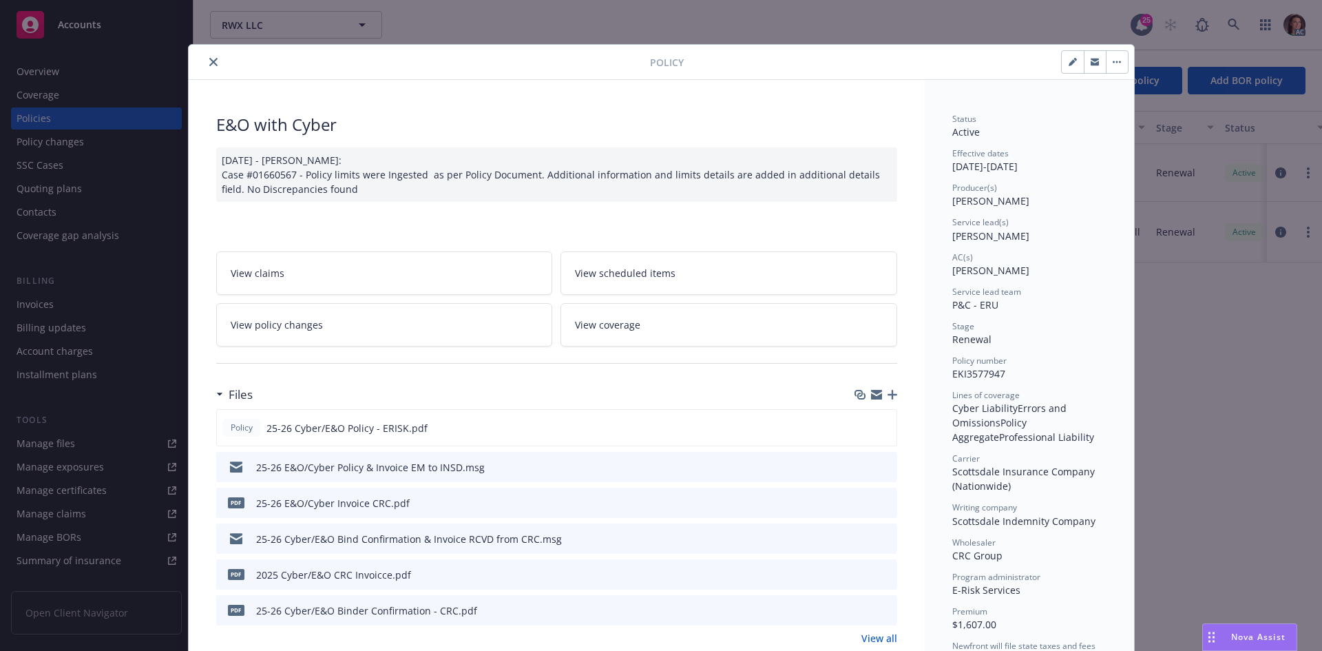
click at [878, 502] on icon "preview file" at bounding box center [884, 502] width 12 height 10
click at [205, 56] on button "close" at bounding box center [213, 62] width 17 height 17
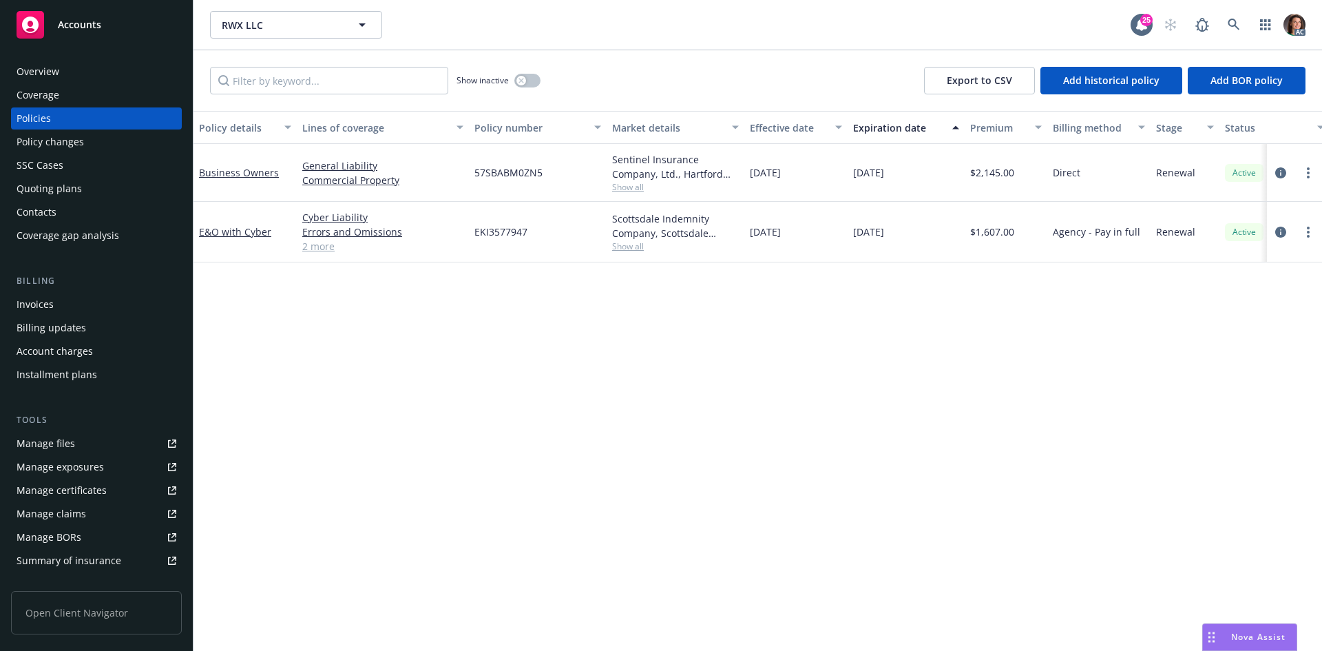
drag, startPoint x: 1239, startPoint y: 8, endPoint x: 1236, endPoint y: 28, distance: 20.2
click at [1237, 10] on div "RWX LLC RWX LLC 25 AC" at bounding box center [757, 25] width 1129 height 50
click at [1236, 30] on icon at bounding box center [1234, 25] width 12 height 12
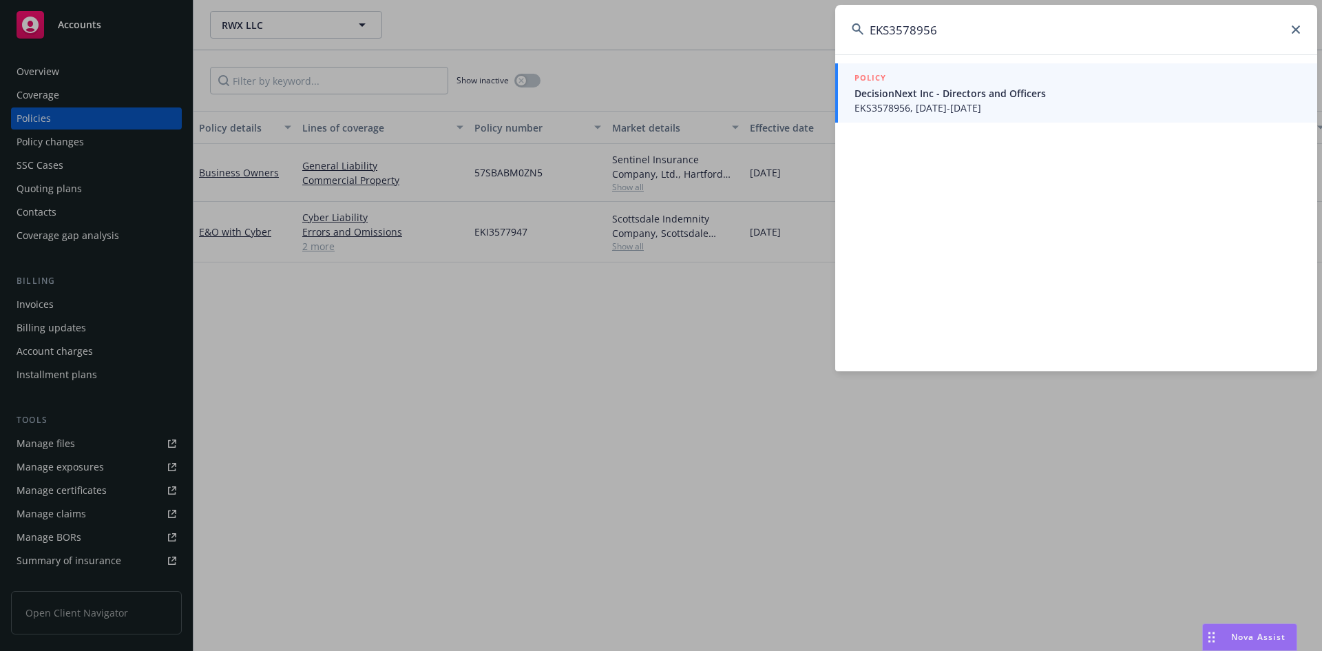
type input "EKS3578956"
click at [921, 109] on span "EKS3578956, 07/08/2025-07/08/2026" at bounding box center [1077, 108] width 446 height 14
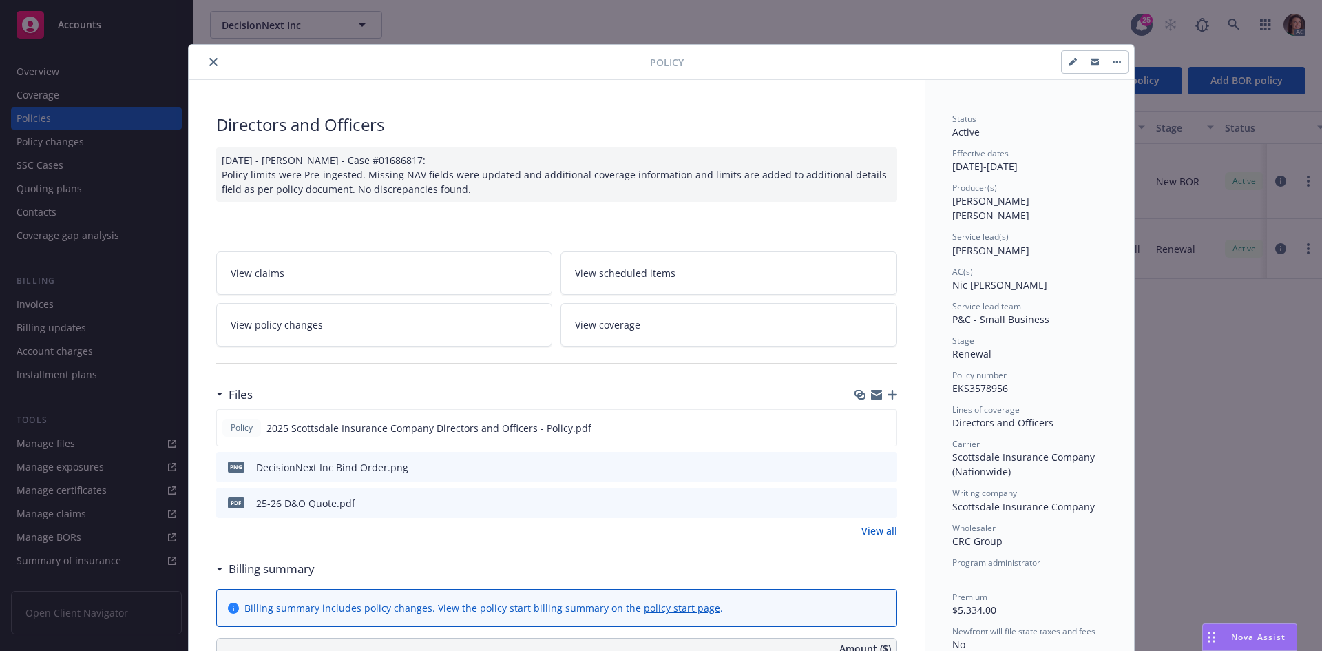
click at [209, 59] on icon "close" at bounding box center [213, 62] width 8 height 8
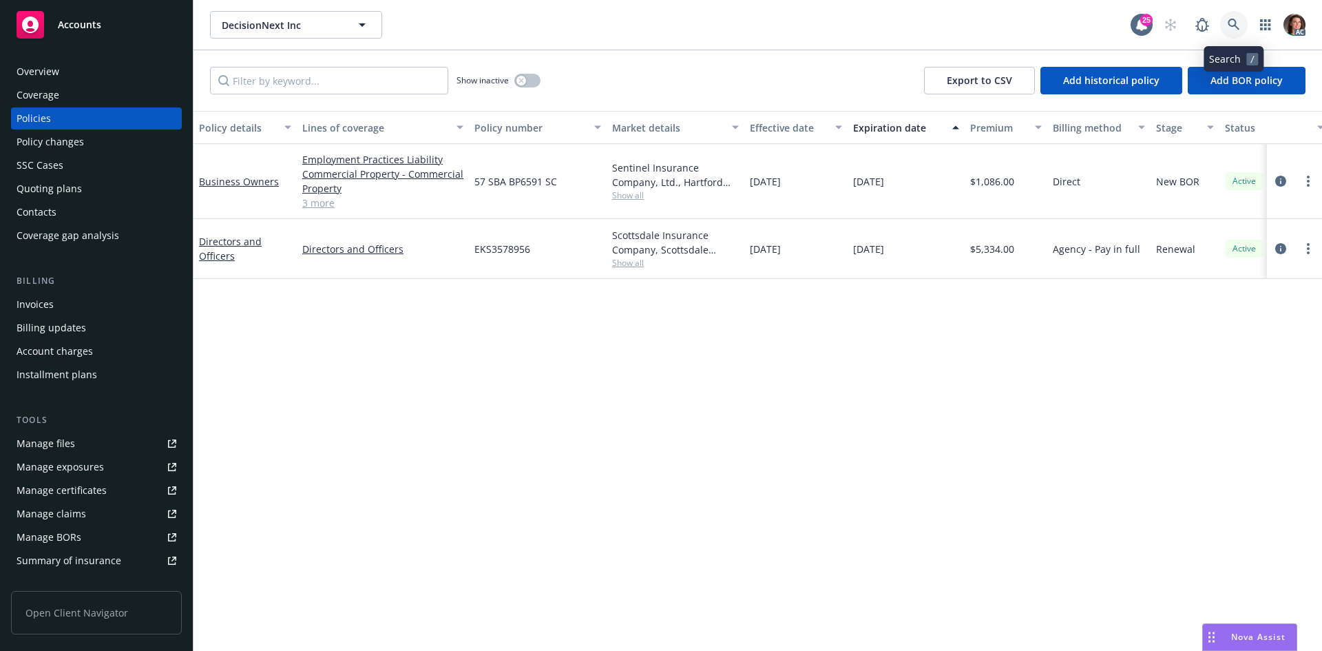
click at [1237, 23] on icon at bounding box center [1234, 25] width 12 height 12
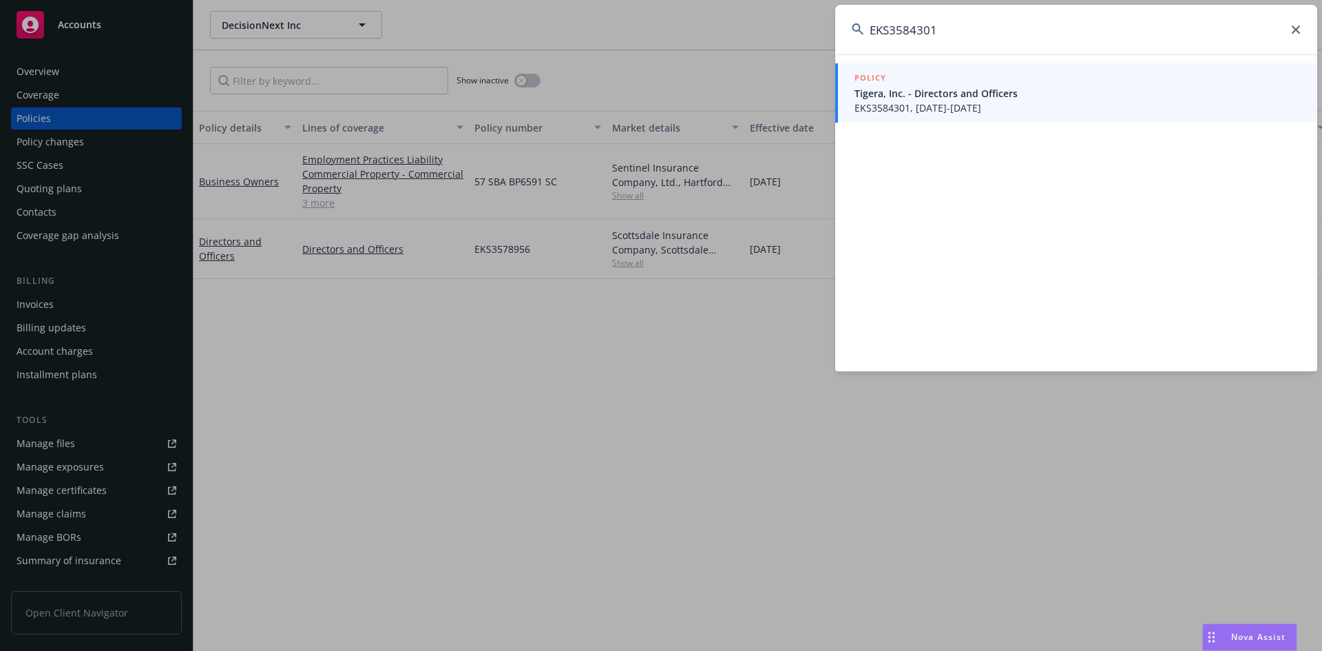
type input "EKS3584301"
click at [880, 101] on span "EKS3584301, 07/31/2025-07/31/2026" at bounding box center [1077, 108] width 446 height 14
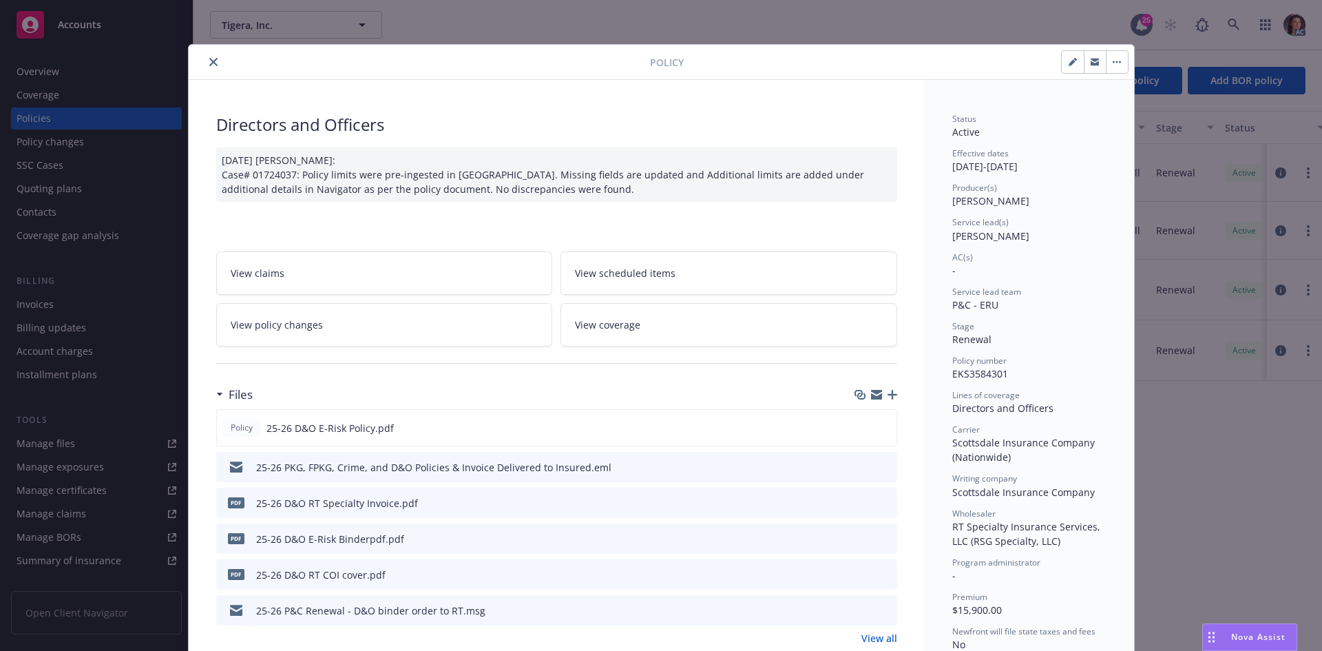
click at [878, 501] on icon "preview file" at bounding box center [884, 502] width 12 height 10
click at [208, 56] on button "close" at bounding box center [213, 62] width 17 height 17
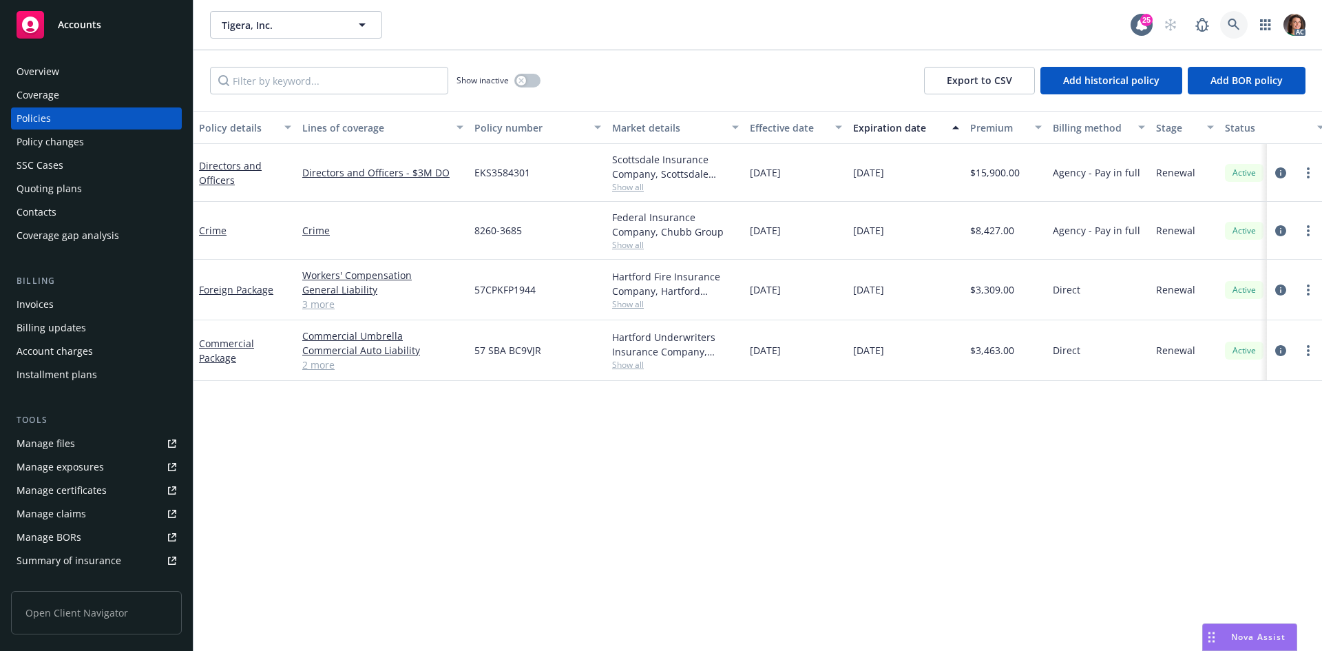
click at [1224, 22] on link at bounding box center [1234, 25] width 28 height 28
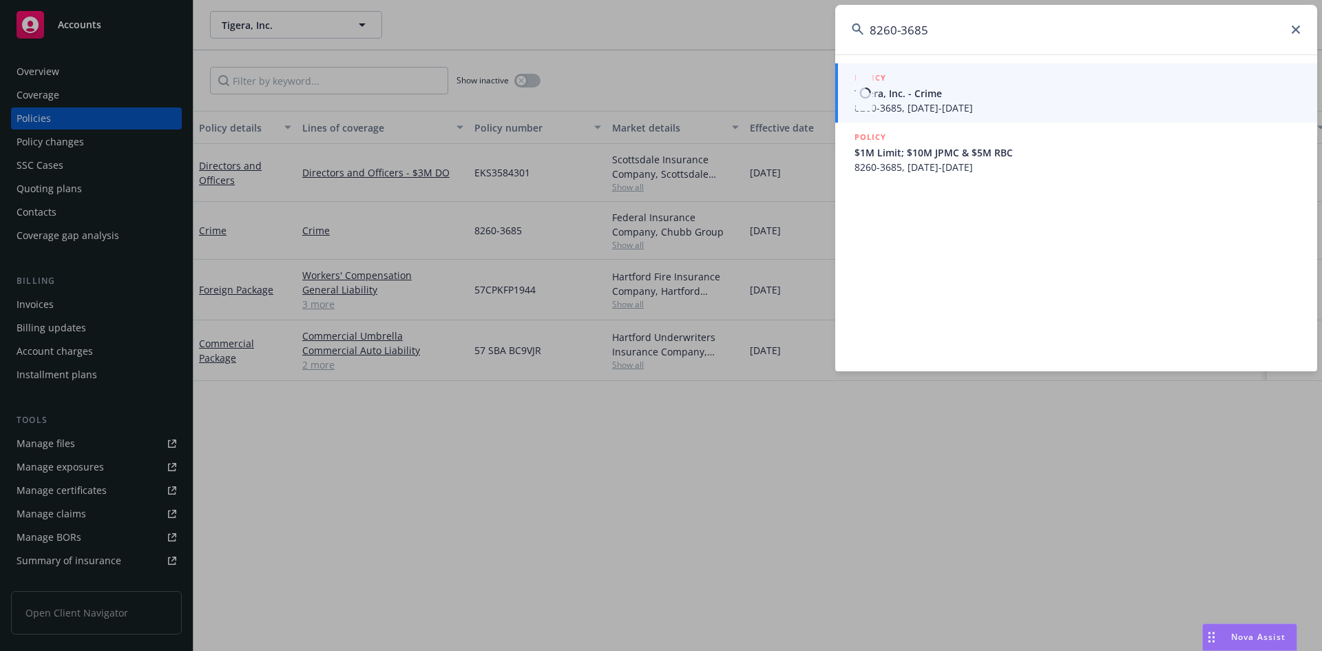
type input "8260-3685"
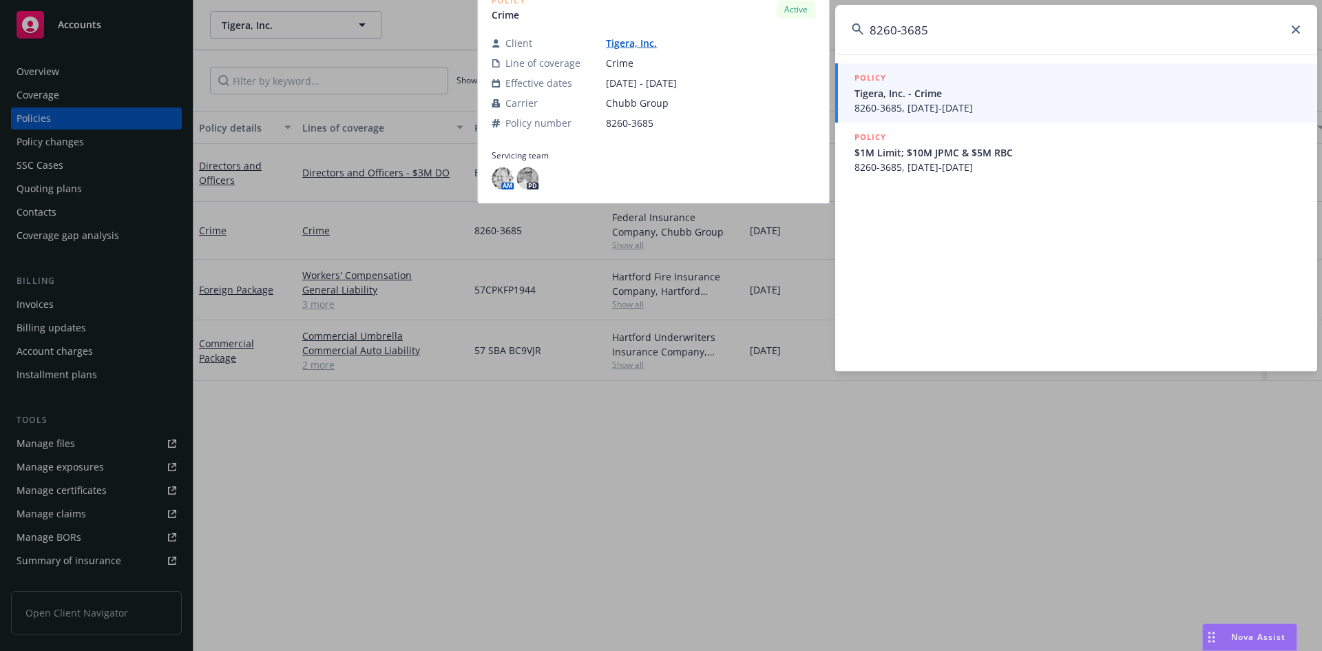
click at [930, 86] on span "Tigera, Inc. - Crime" at bounding box center [1077, 93] width 446 height 14
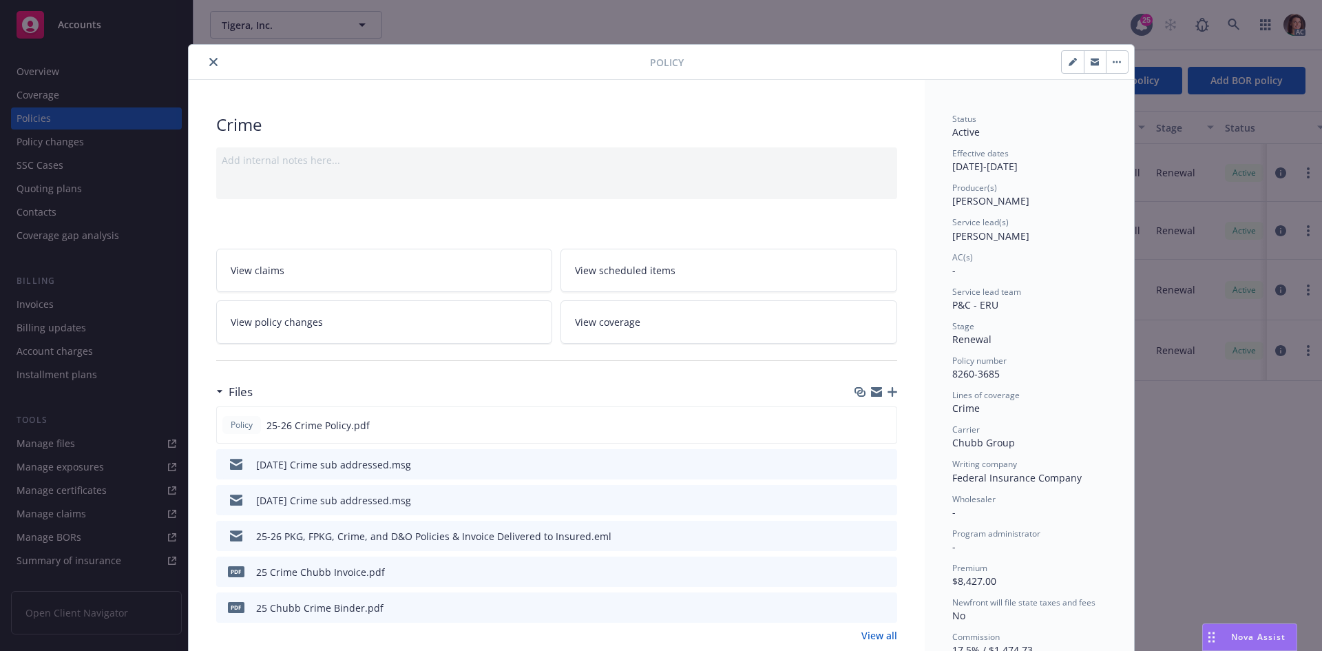
click at [883, 569] on icon "preview file" at bounding box center [884, 571] width 12 height 10
click at [209, 58] on icon "close" at bounding box center [213, 62] width 8 height 8
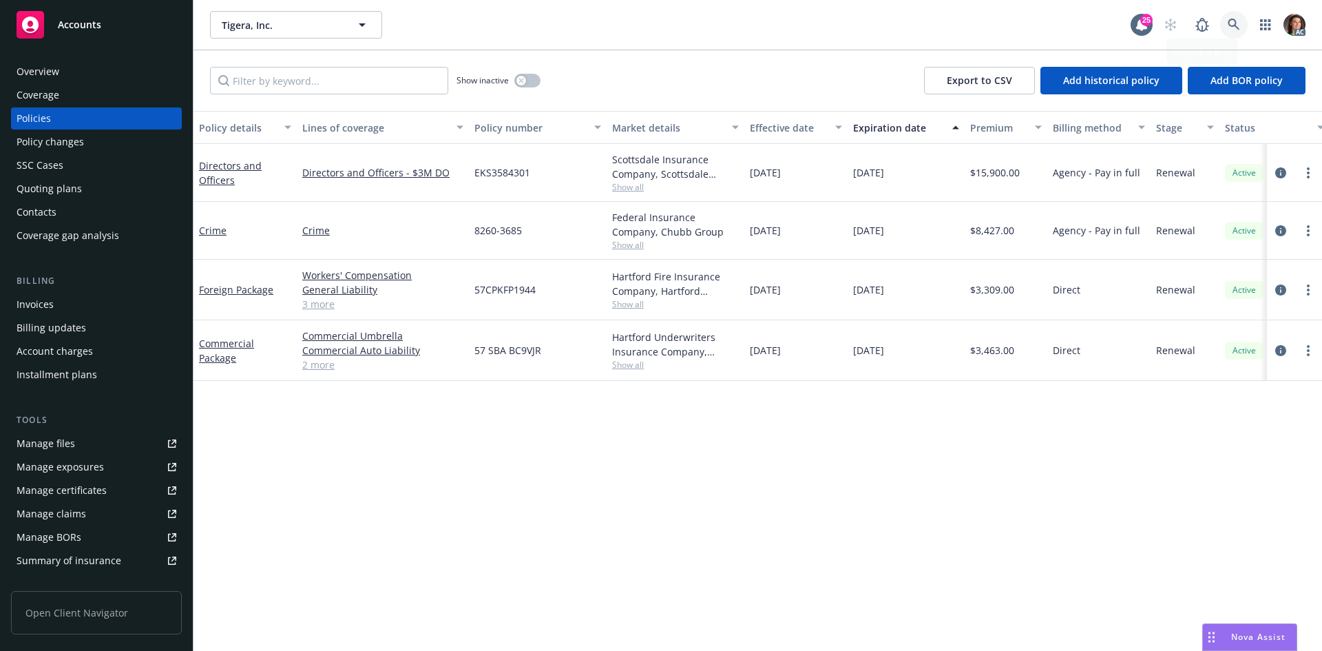
click at [1228, 23] on icon at bounding box center [1234, 25] width 12 height 12
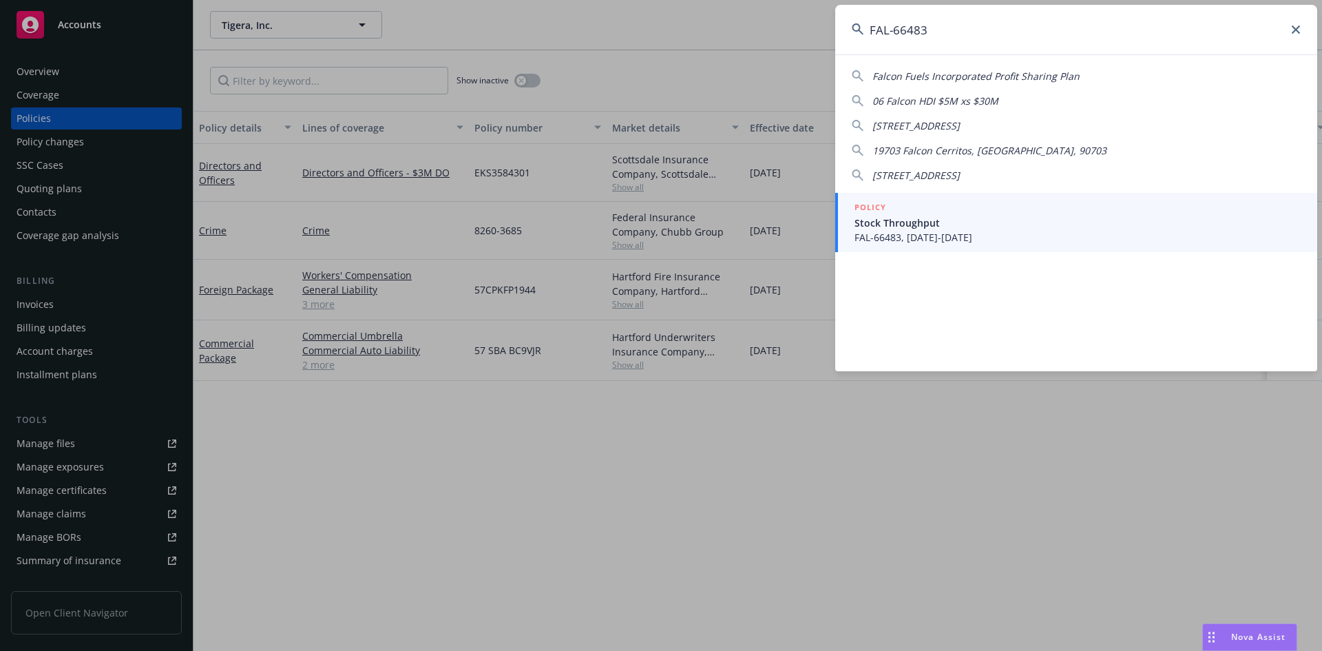
type input "FAL-66483"
click at [951, 210] on div "POLICY" at bounding box center [1077, 207] width 446 height 15
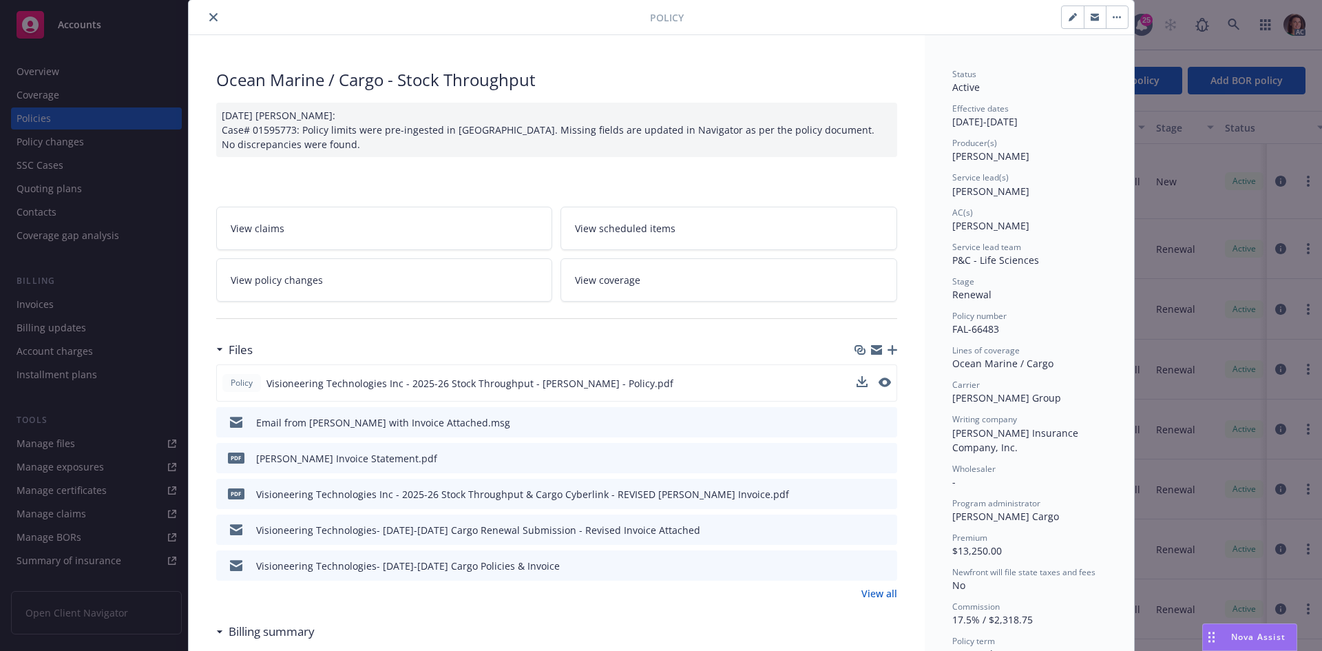
scroll to position [138, 0]
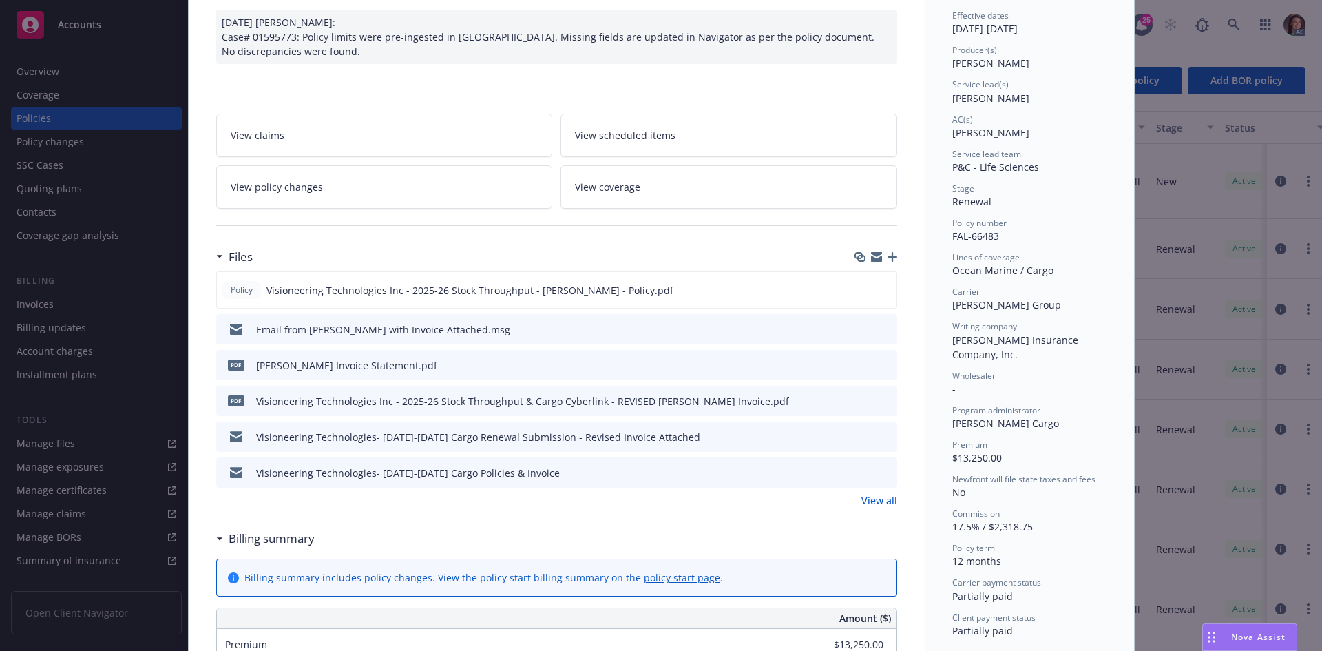
drag, startPoint x: 875, startPoint y: 370, endPoint x: 880, endPoint y: 359, distance: 12.0
click at [879, 370] on button at bounding box center [885, 365] width 12 height 14
click at [885, 370] on button at bounding box center [885, 365] width 12 height 14
click at [883, 367] on icon "preview file" at bounding box center [884, 364] width 12 height 10
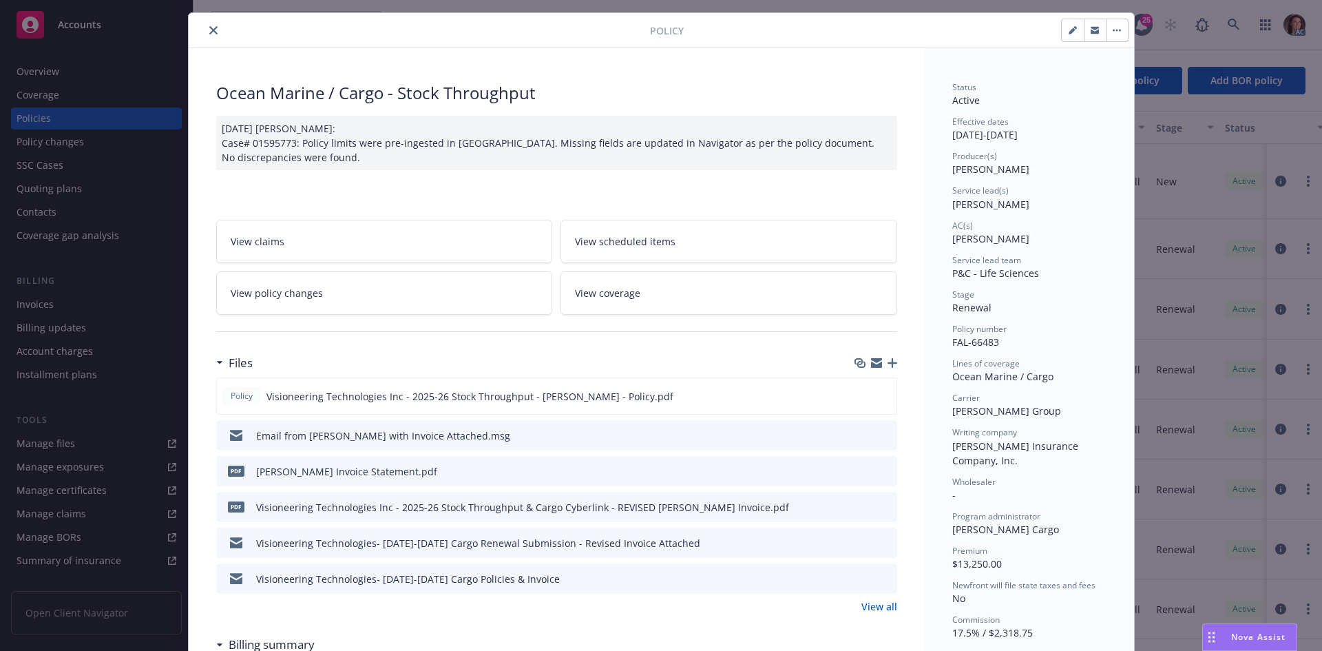
scroll to position [0, 0]
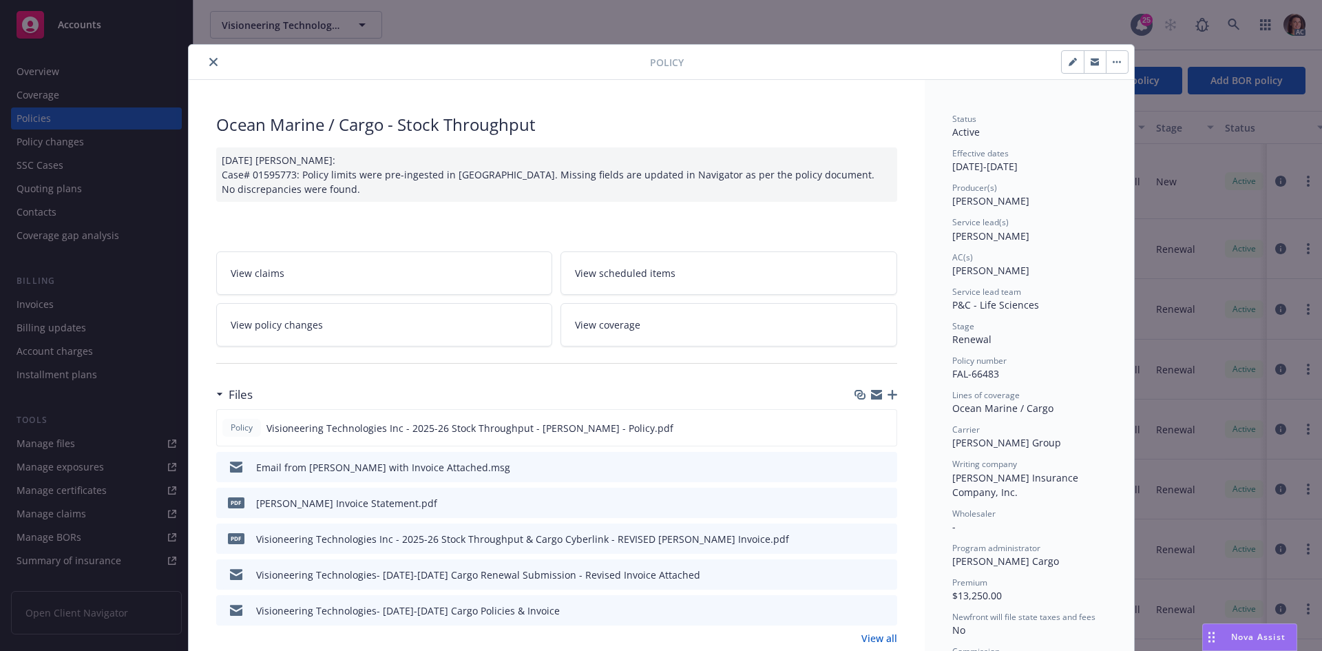
click at [212, 59] on button "close" at bounding box center [213, 62] width 17 height 17
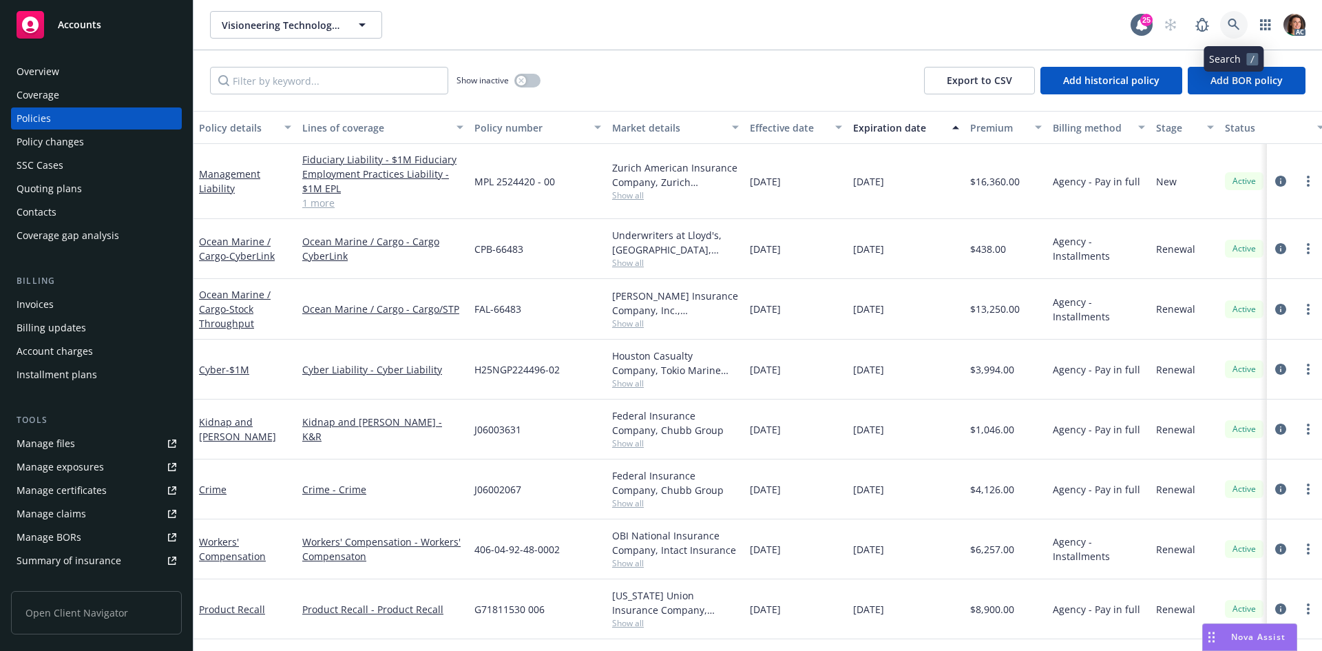
click at [1237, 25] on icon at bounding box center [1234, 25] width 12 height 12
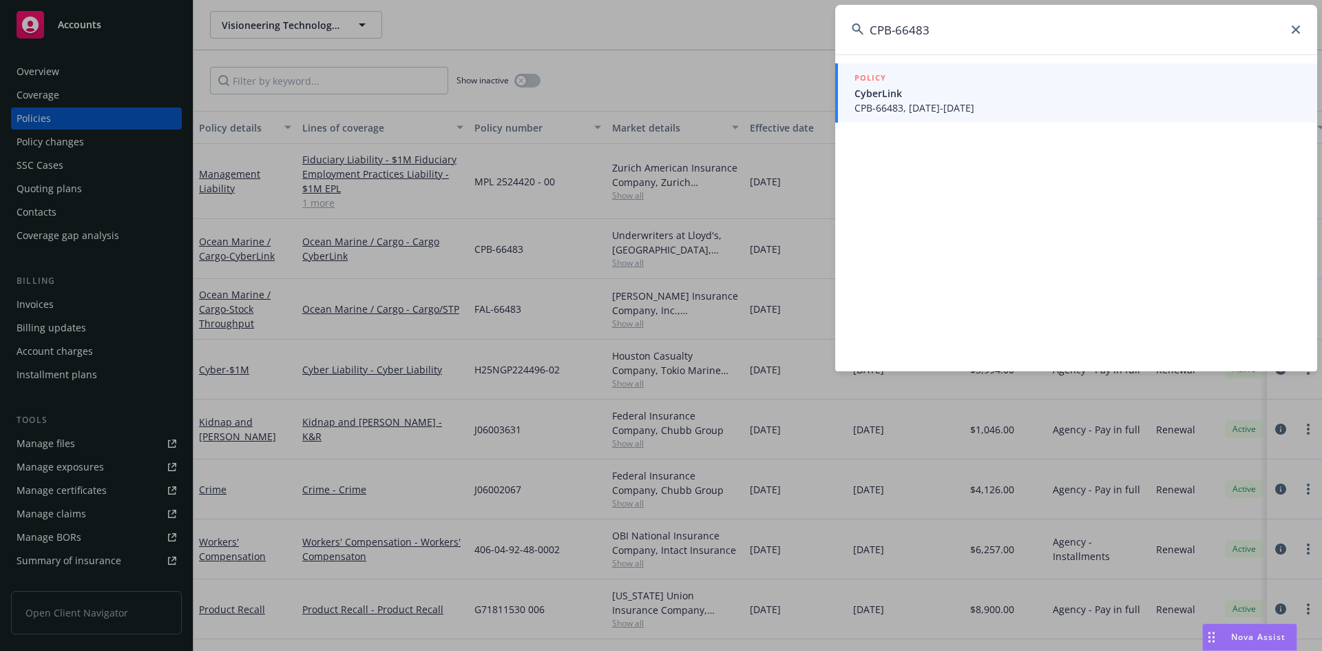
type input "CPB-66483"
click at [923, 87] on span "CyberLink" at bounding box center [1077, 93] width 446 height 14
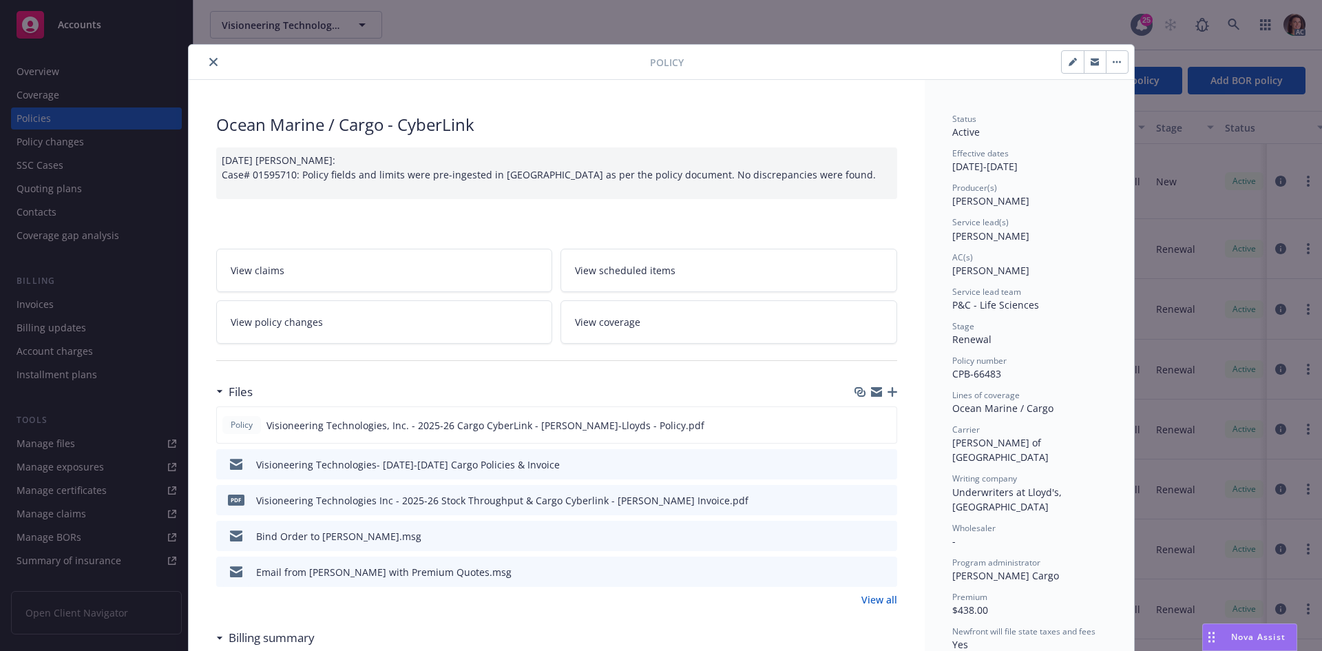
drag, startPoint x: 207, startPoint y: 63, endPoint x: 217, endPoint y: 61, distance: 9.7
click at [209, 63] on icon "close" at bounding box center [213, 62] width 8 height 8
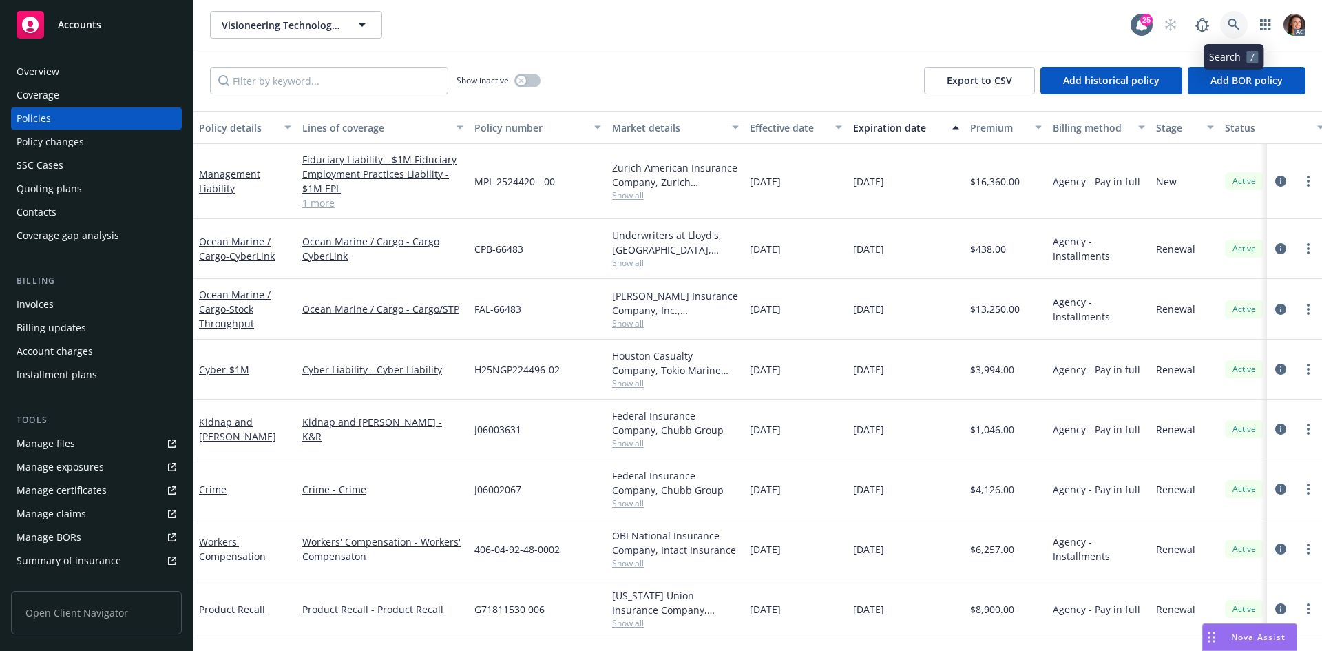
click at [1231, 12] on link at bounding box center [1234, 25] width 28 height 28
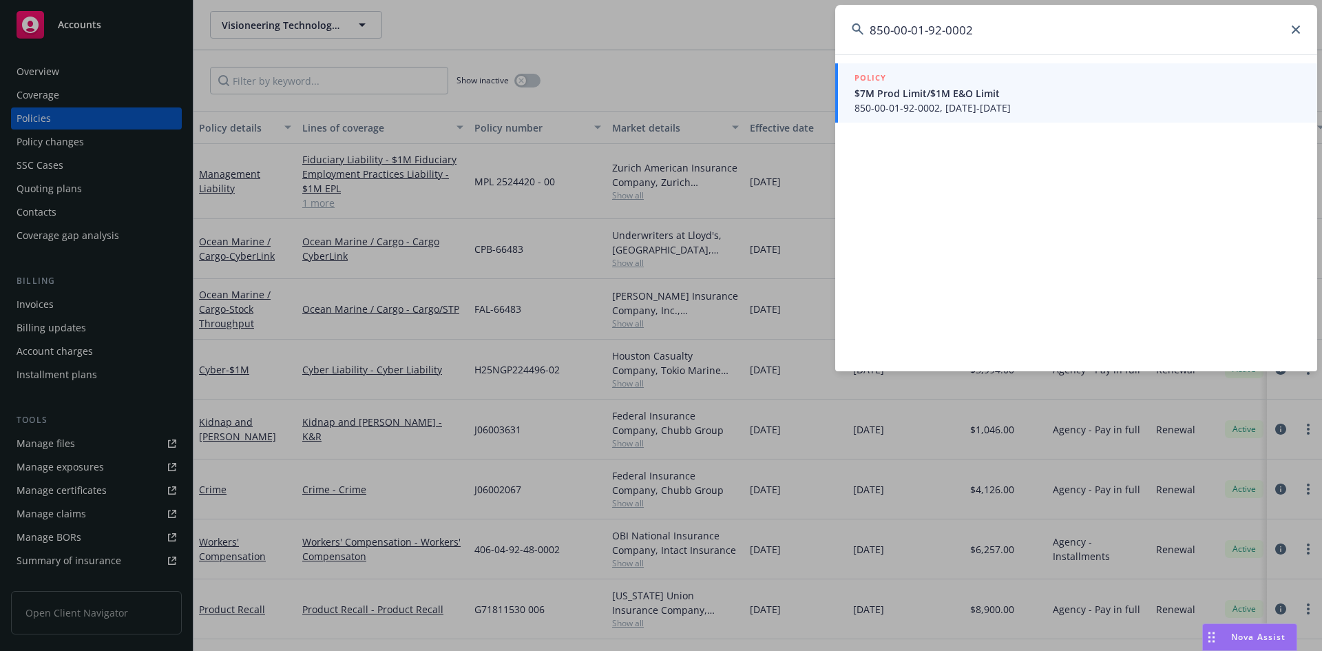
type input "850-00-01-92-0002"
click at [892, 103] on span "850-00-01-92-0002, 05/01/2025-05/01/2026" at bounding box center [1077, 108] width 446 height 14
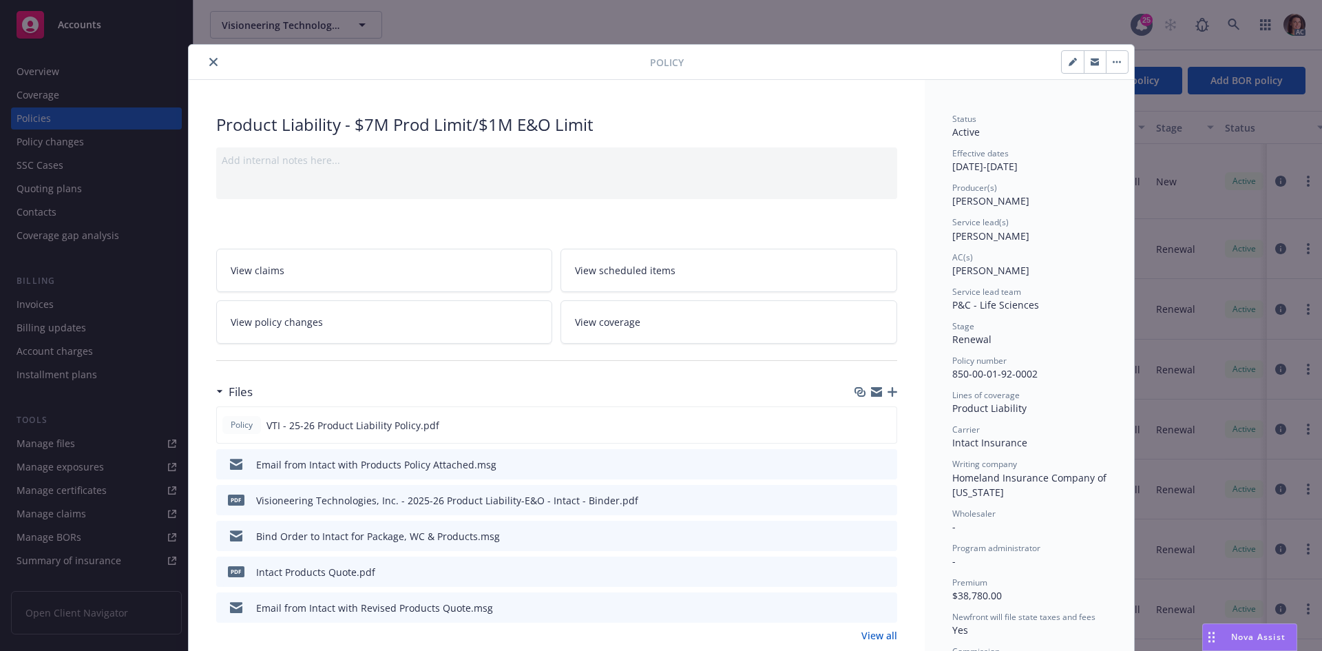
scroll to position [69, 0]
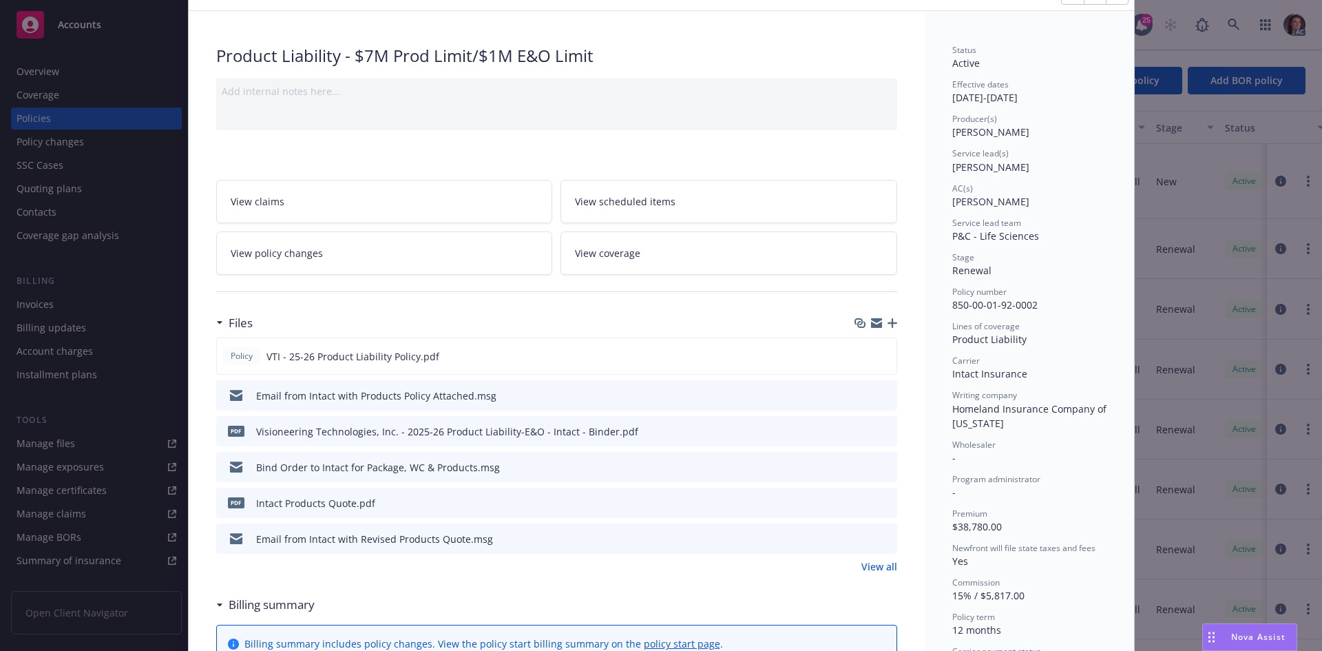
click at [870, 561] on link "View all" at bounding box center [879, 566] width 36 height 14
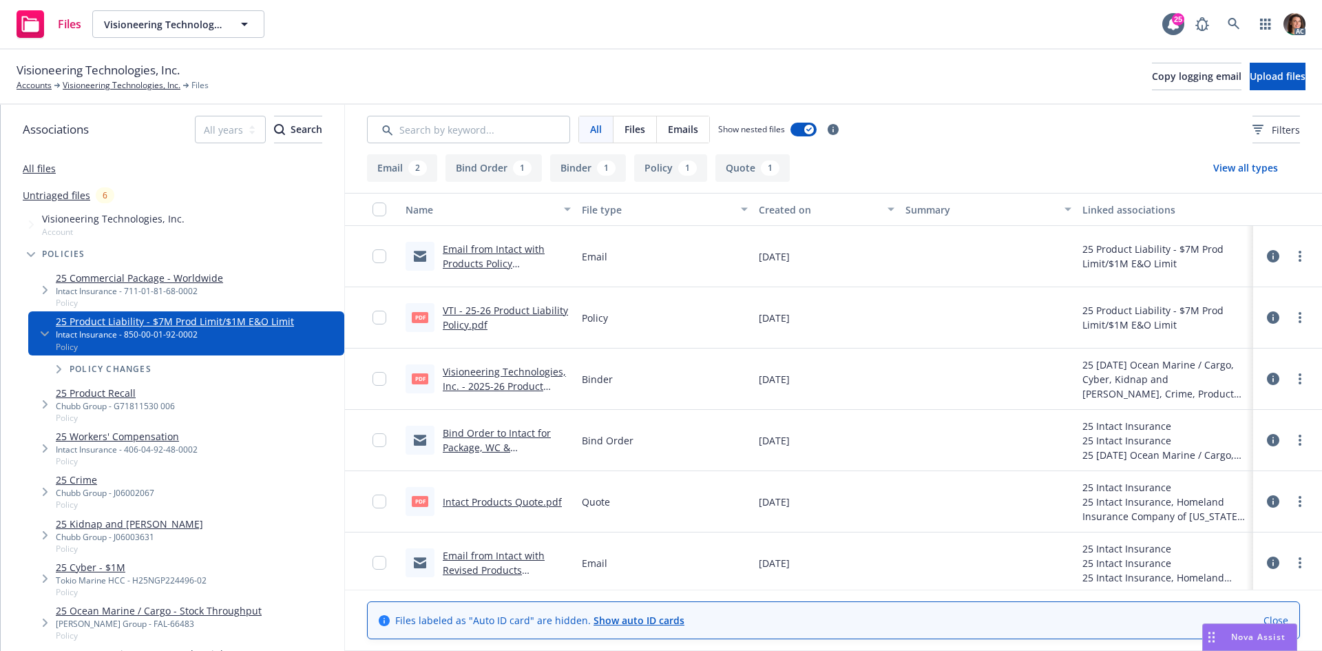
scroll to position [4, 0]
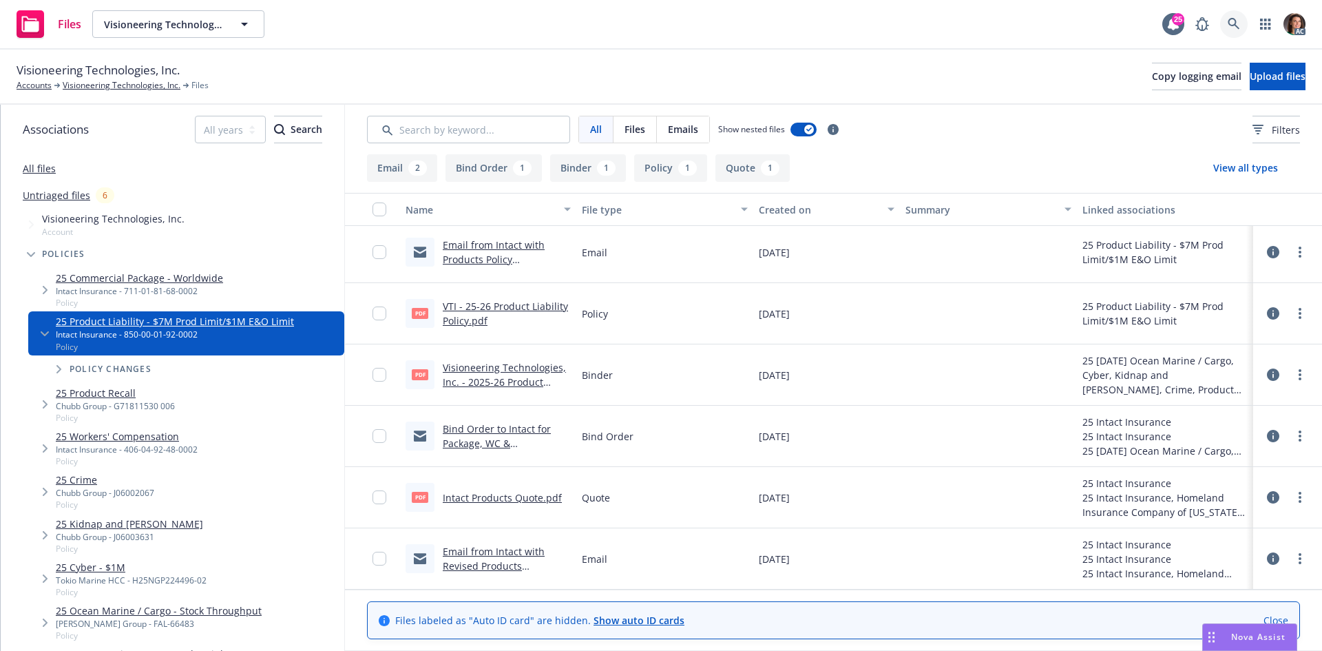
click at [1244, 27] on link at bounding box center [1234, 24] width 28 height 28
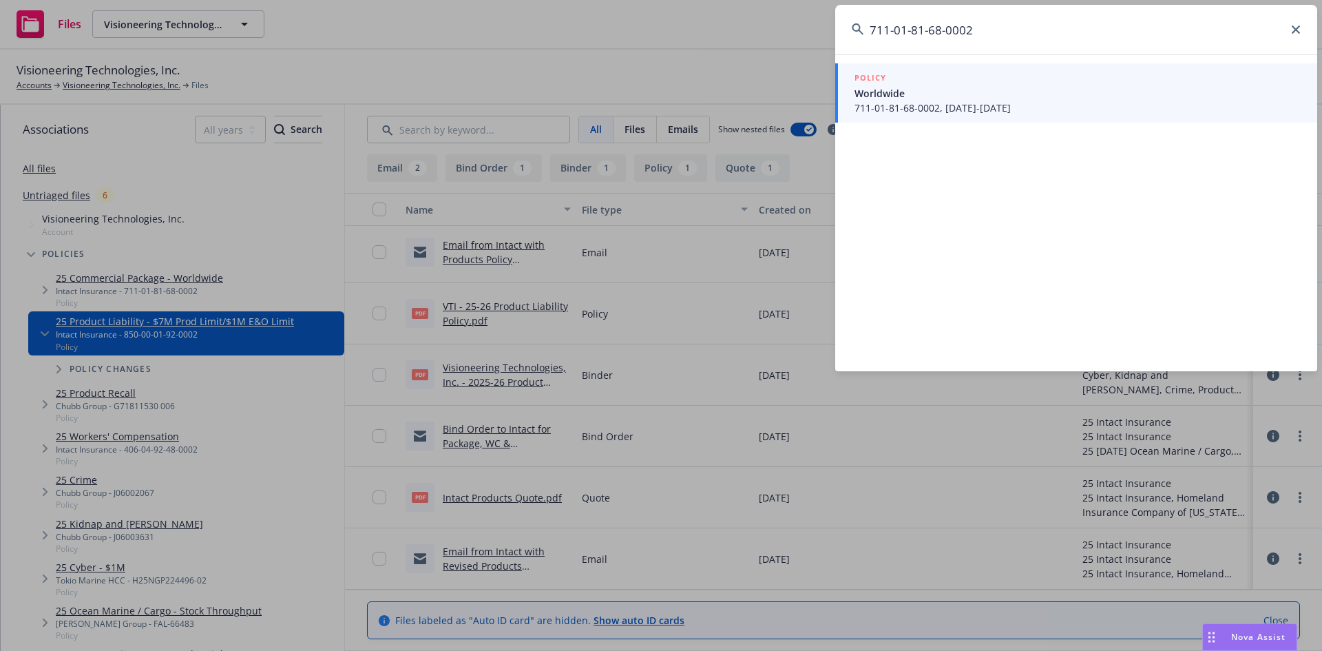
type input "711-01-81-68-0002"
click at [879, 103] on span "711-01-81-68-0002, 05/01/2025-05/01/2026" at bounding box center [1077, 108] width 446 height 14
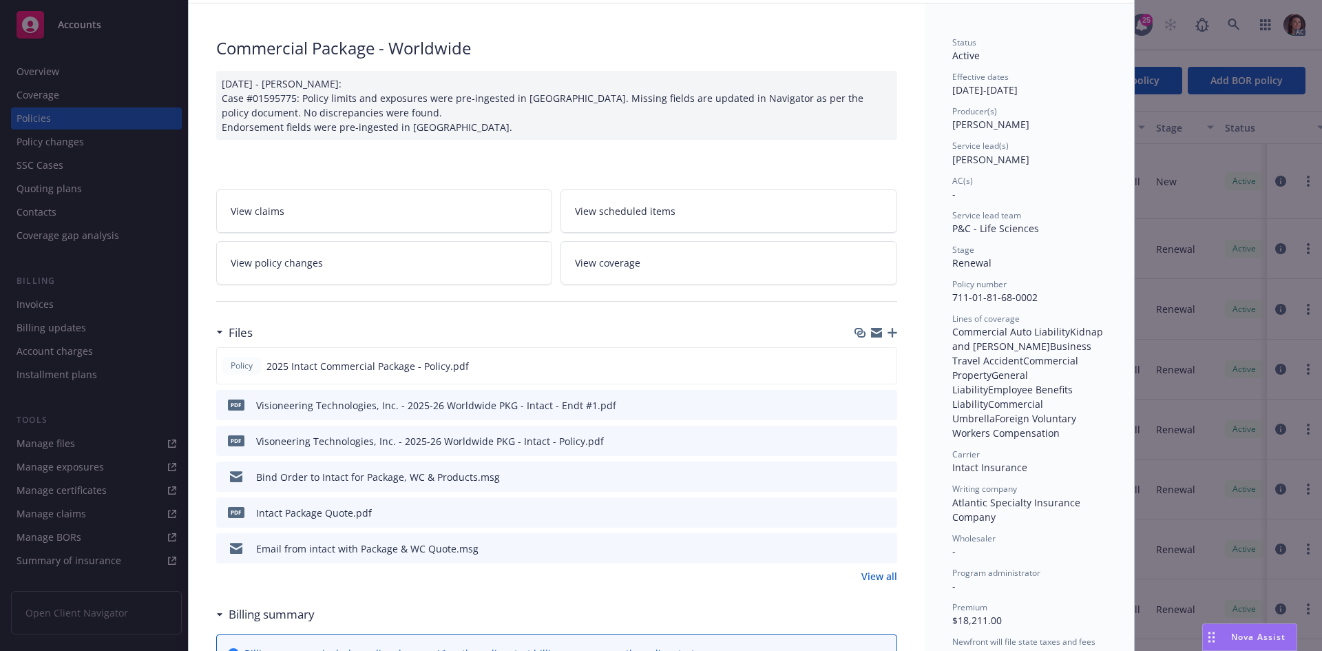
scroll to position [138, 0]
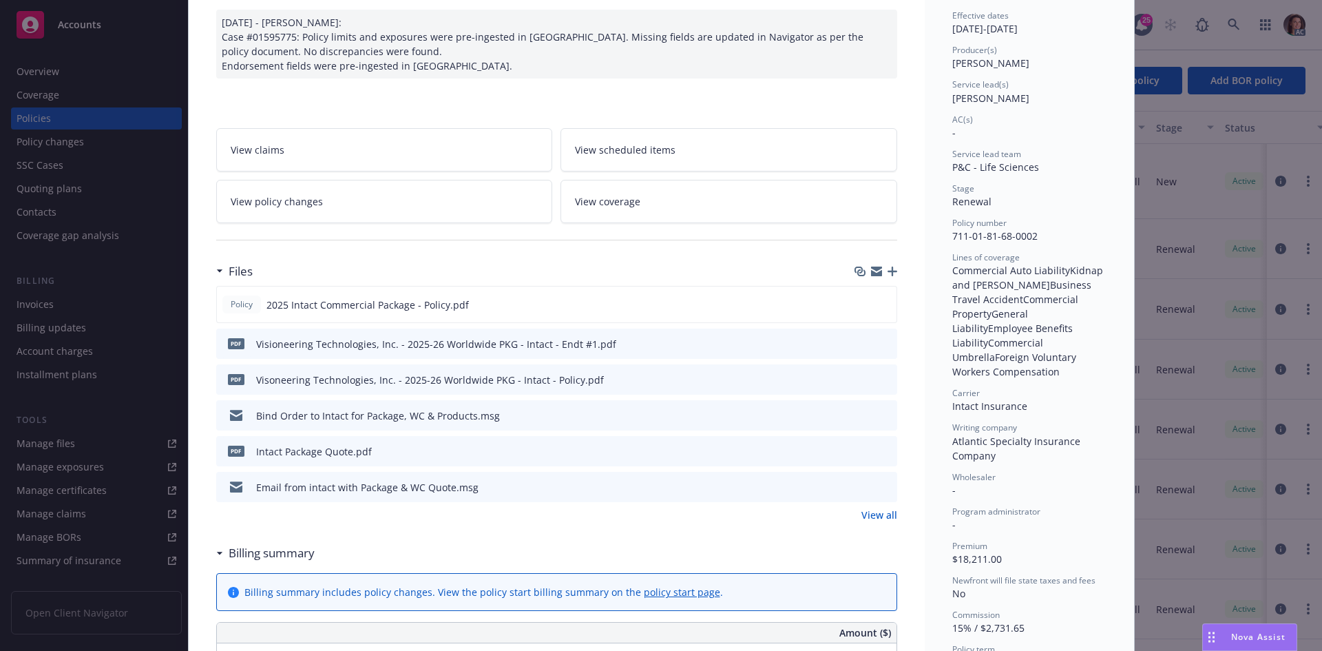
click at [868, 515] on link "View all" at bounding box center [879, 514] width 36 height 14
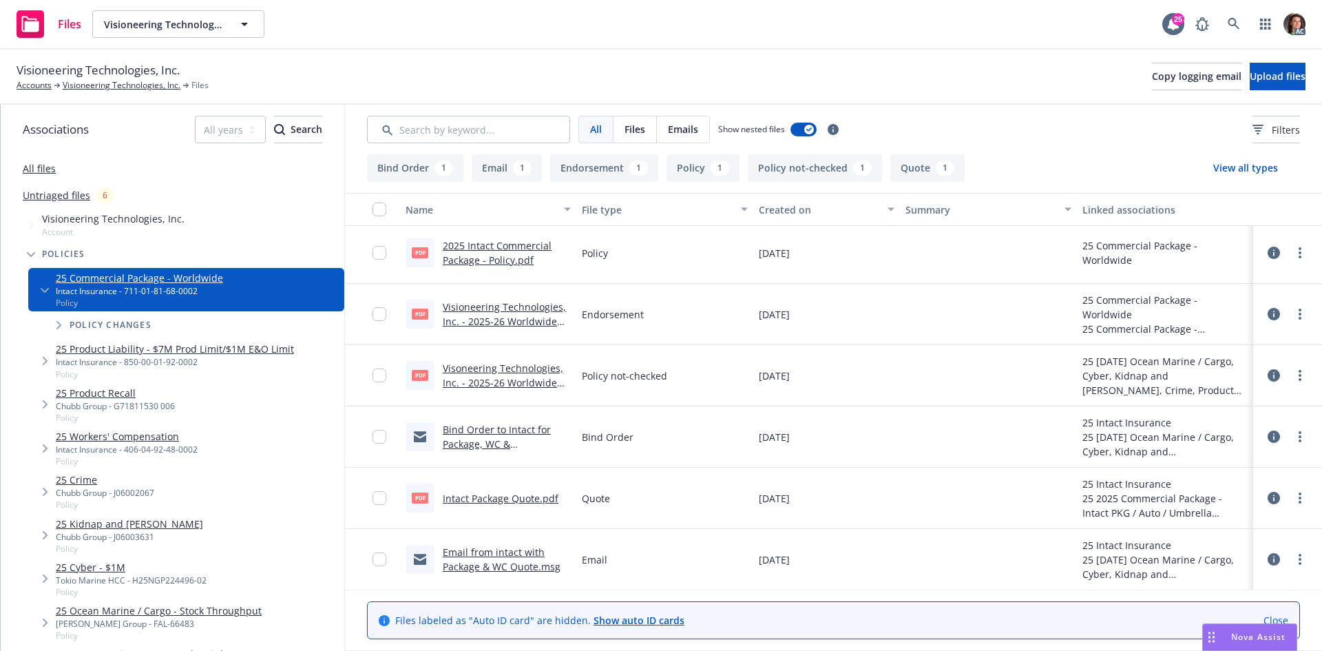
scroll to position [4, 0]
click at [1235, 20] on icon at bounding box center [1234, 24] width 12 height 12
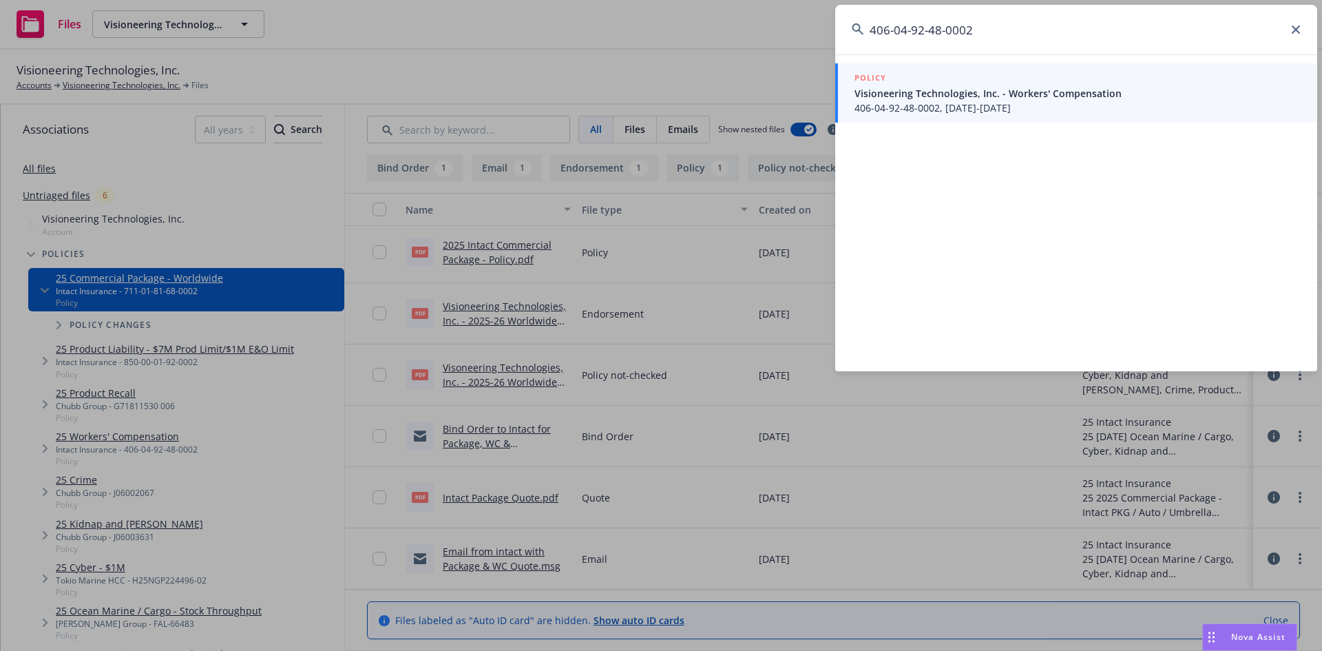
type input "406-04-92-48-0002"
click at [948, 91] on span "Visioneering Technologies, Inc. - Workers' Compensation" at bounding box center [1077, 93] width 446 height 14
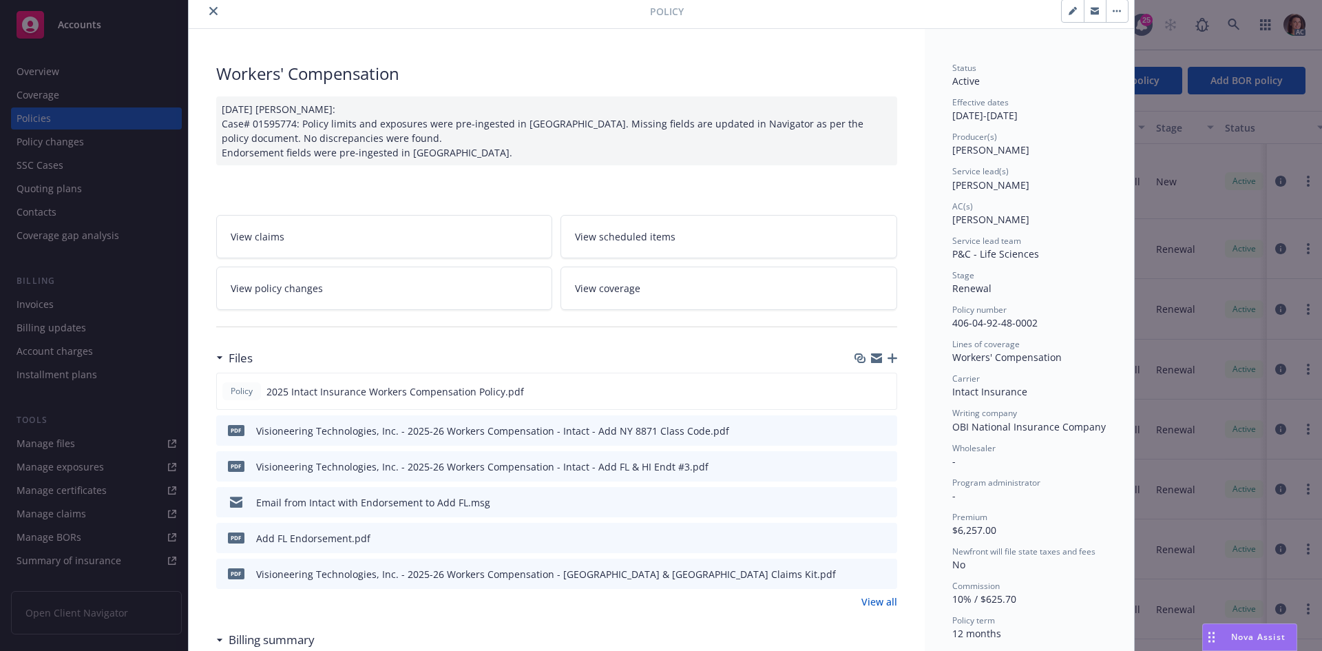
scroll to position [138, 0]
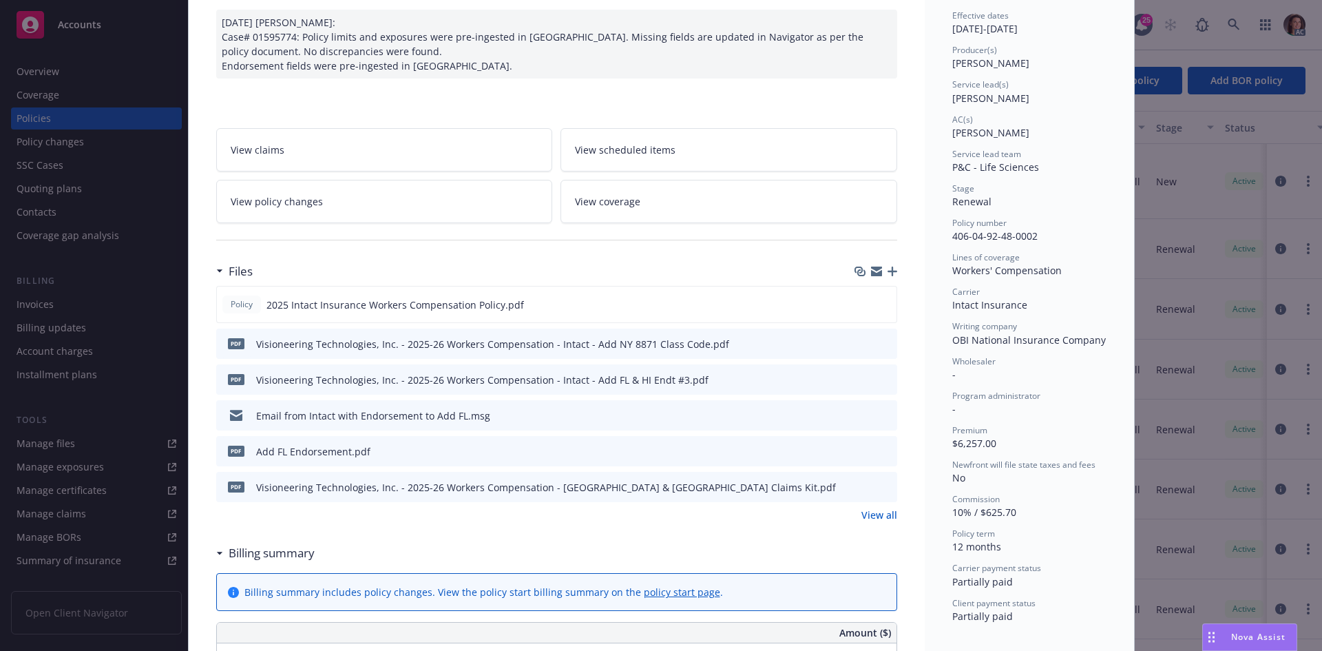
click at [883, 511] on link "View all" at bounding box center [879, 514] width 36 height 14
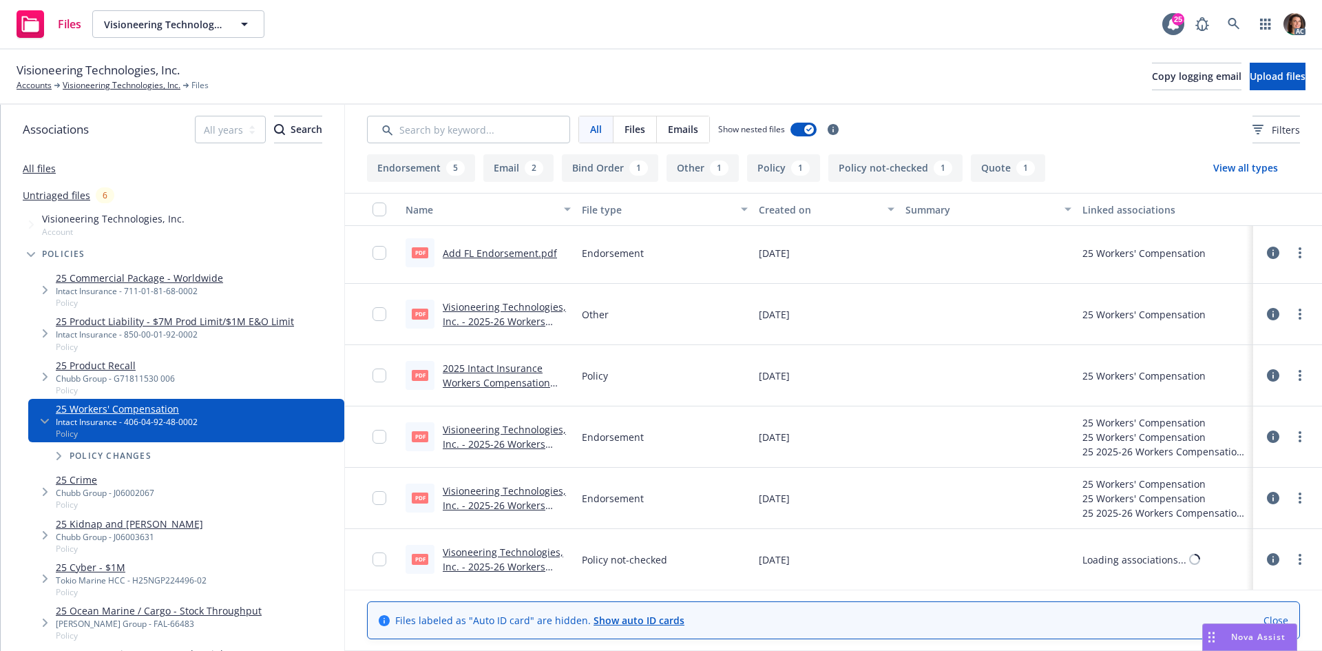
scroll to position [275, 0]
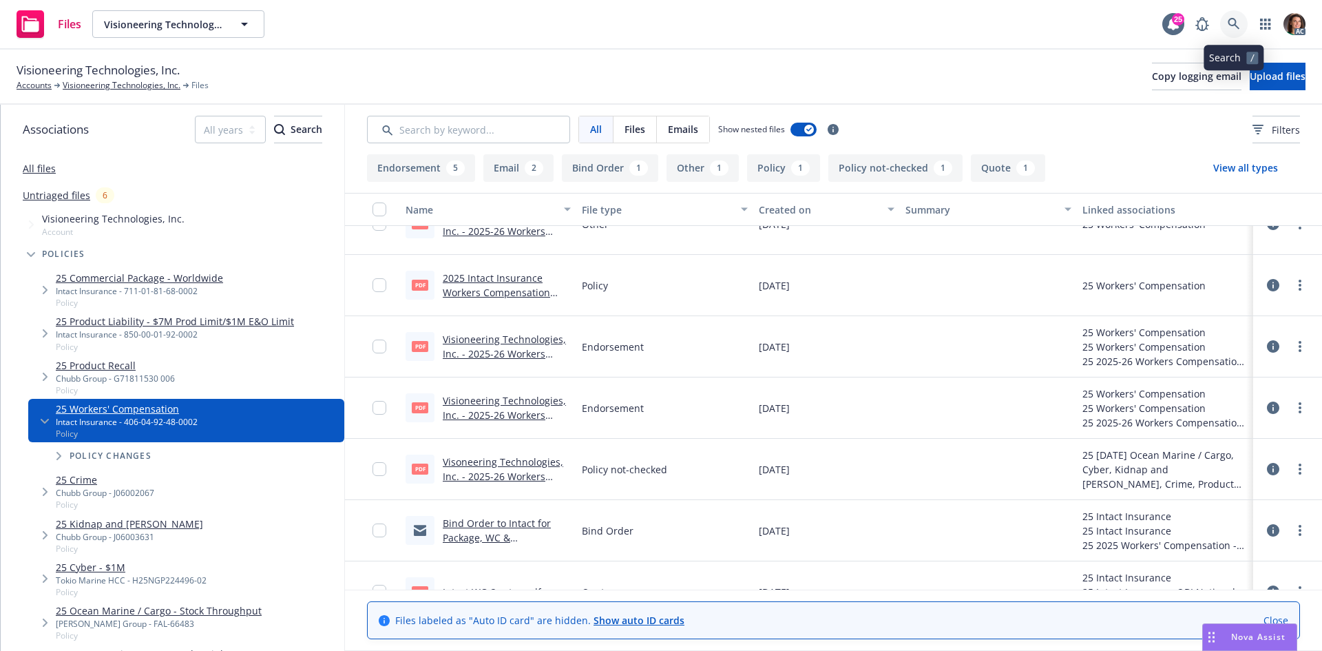
click at [1229, 23] on icon at bounding box center [1234, 24] width 12 height 12
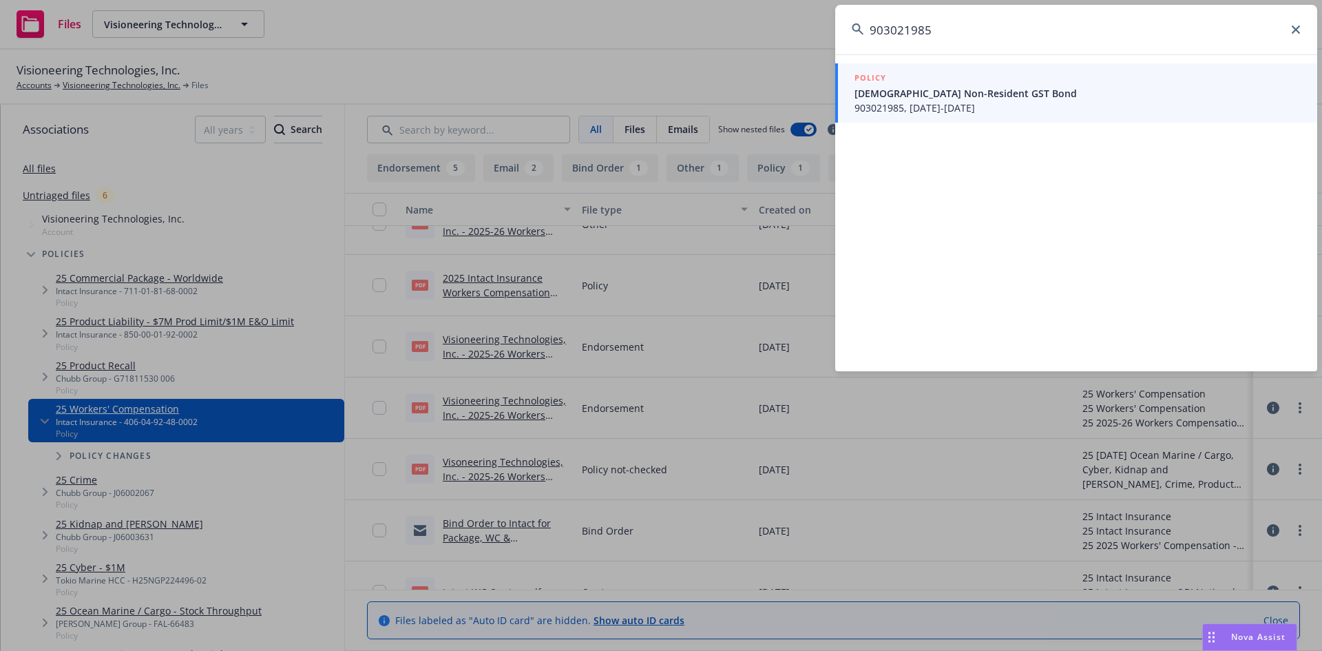
type input "903021985"
click at [903, 101] on span "903021985, [DATE]-[DATE]" at bounding box center [1077, 108] width 446 height 14
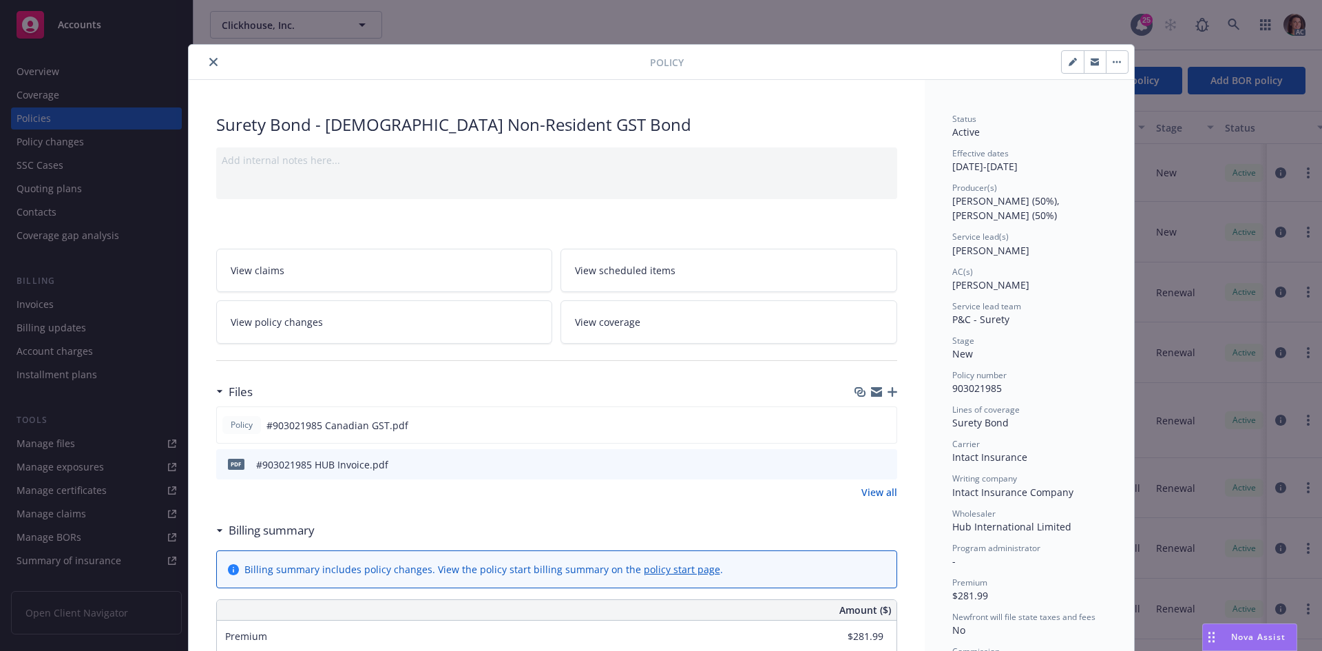
click at [878, 463] on icon "preview file" at bounding box center [884, 464] width 12 height 10
click at [209, 68] on button "close" at bounding box center [213, 62] width 17 height 17
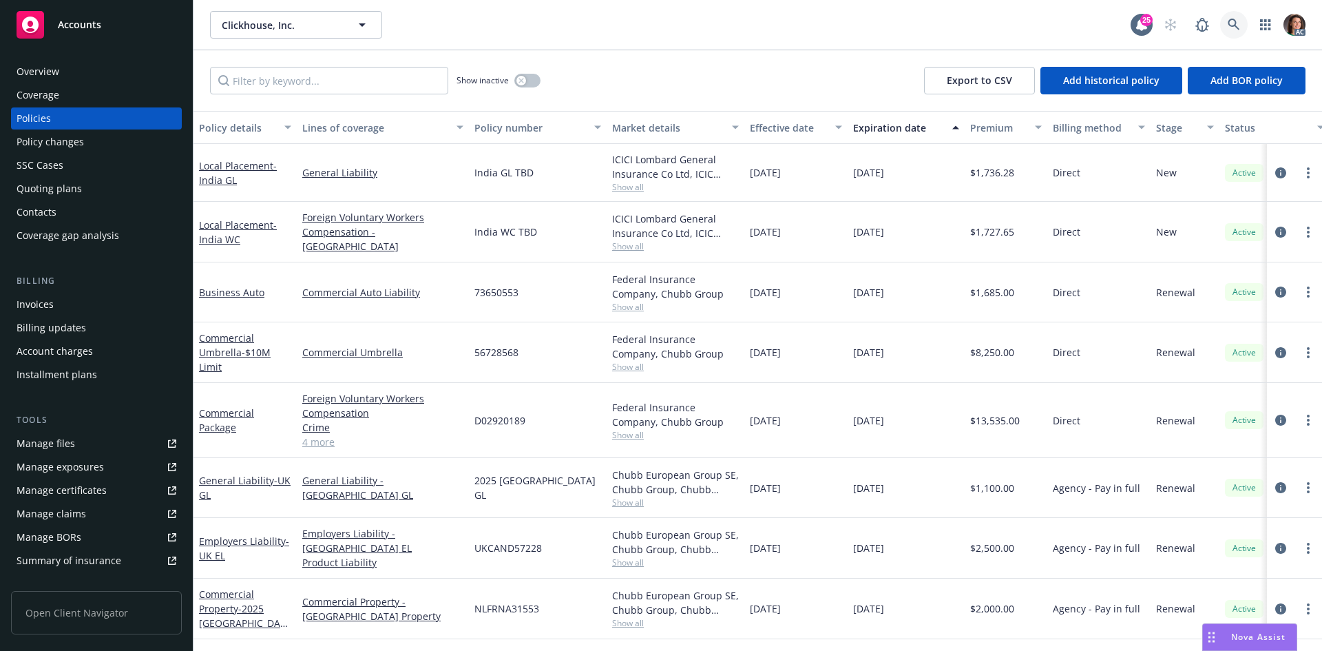
click at [1236, 15] on link at bounding box center [1234, 25] width 28 height 28
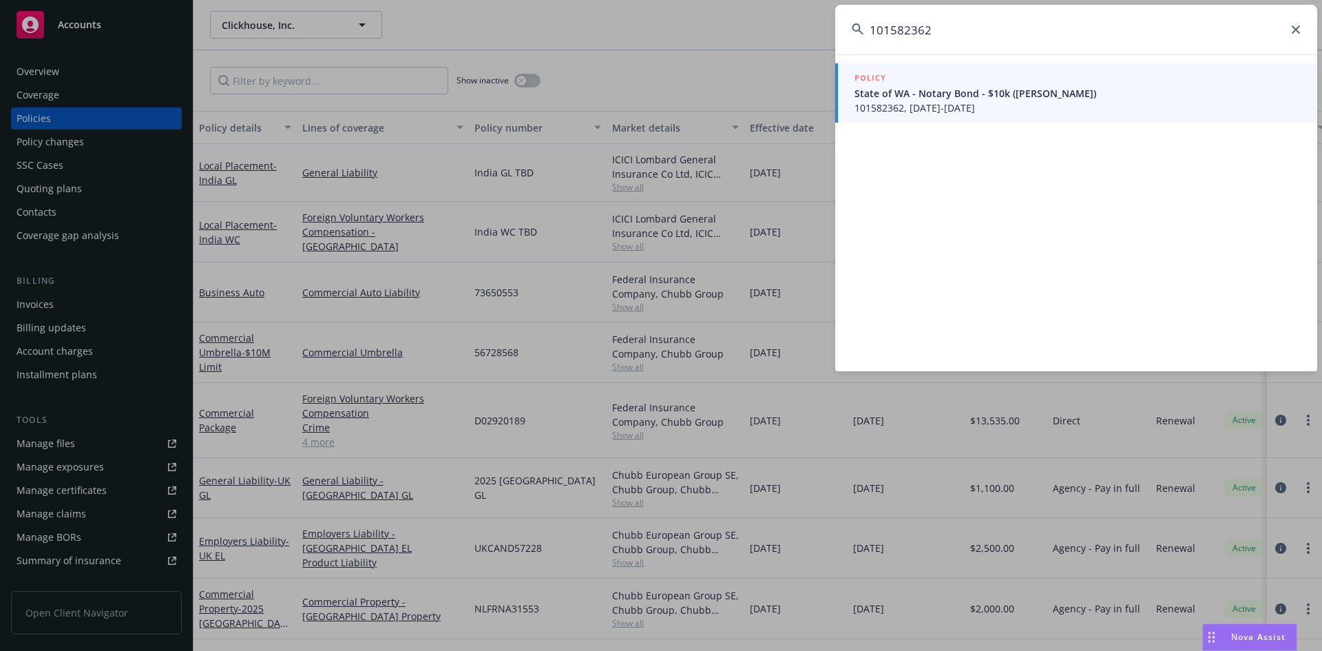
type input "101582362"
click at [912, 103] on span "101582362, [DATE]-[DATE]" at bounding box center [1077, 108] width 446 height 14
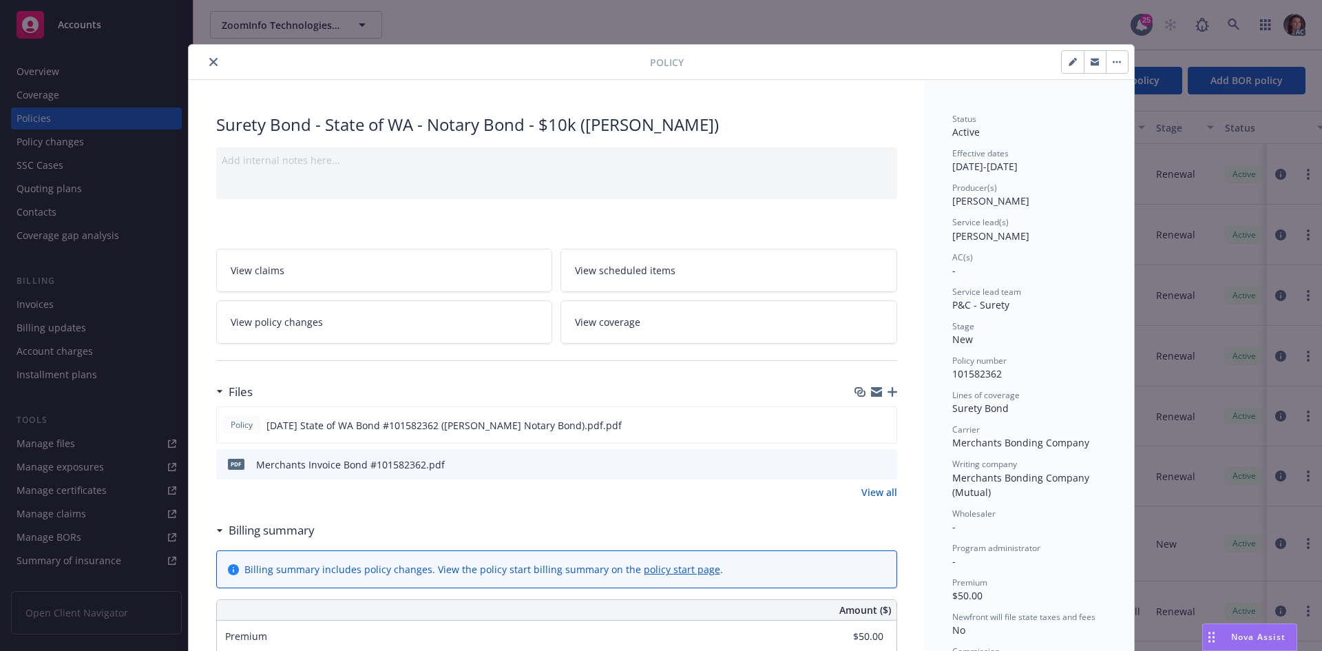
click at [874, 456] on div "pdf Merchants Invoice Bond #101582362.pdf" at bounding box center [556, 464] width 681 height 30
click at [878, 460] on icon "preview file" at bounding box center [884, 464] width 12 height 10
click at [211, 63] on icon "close" at bounding box center [213, 62] width 8 height 8
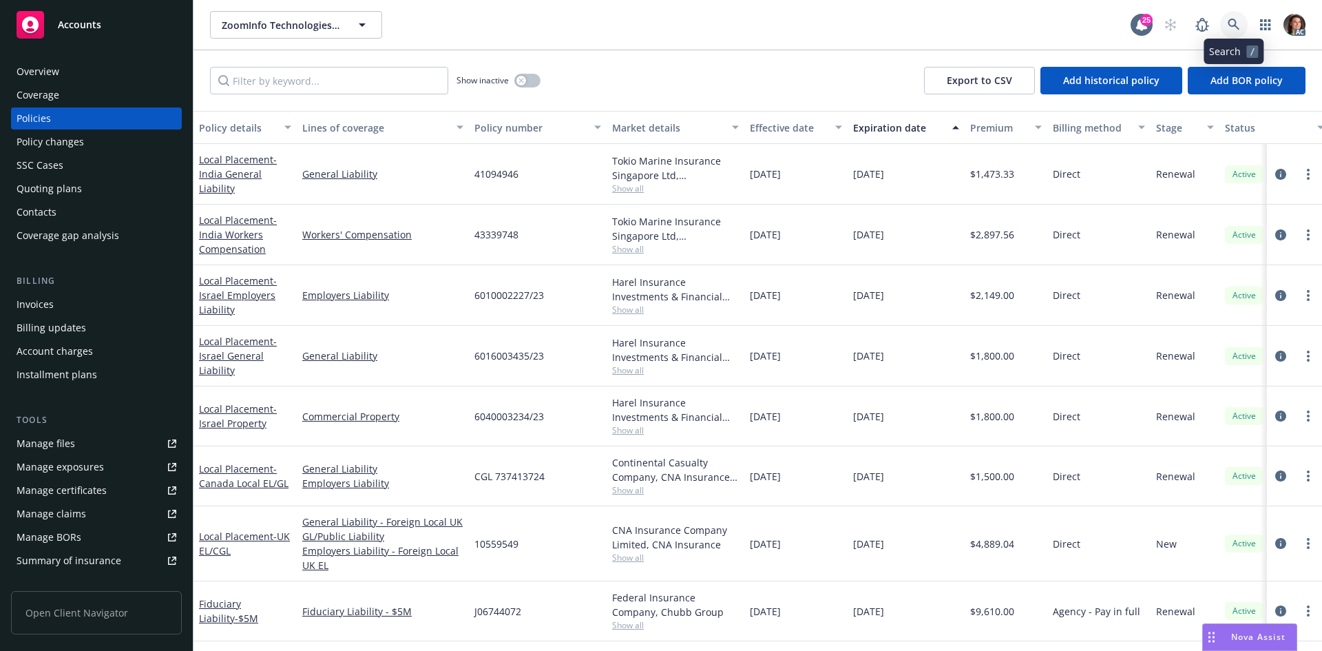
click at [1239, 14] on link at bounding box center [1234, 25] width 28 height 28
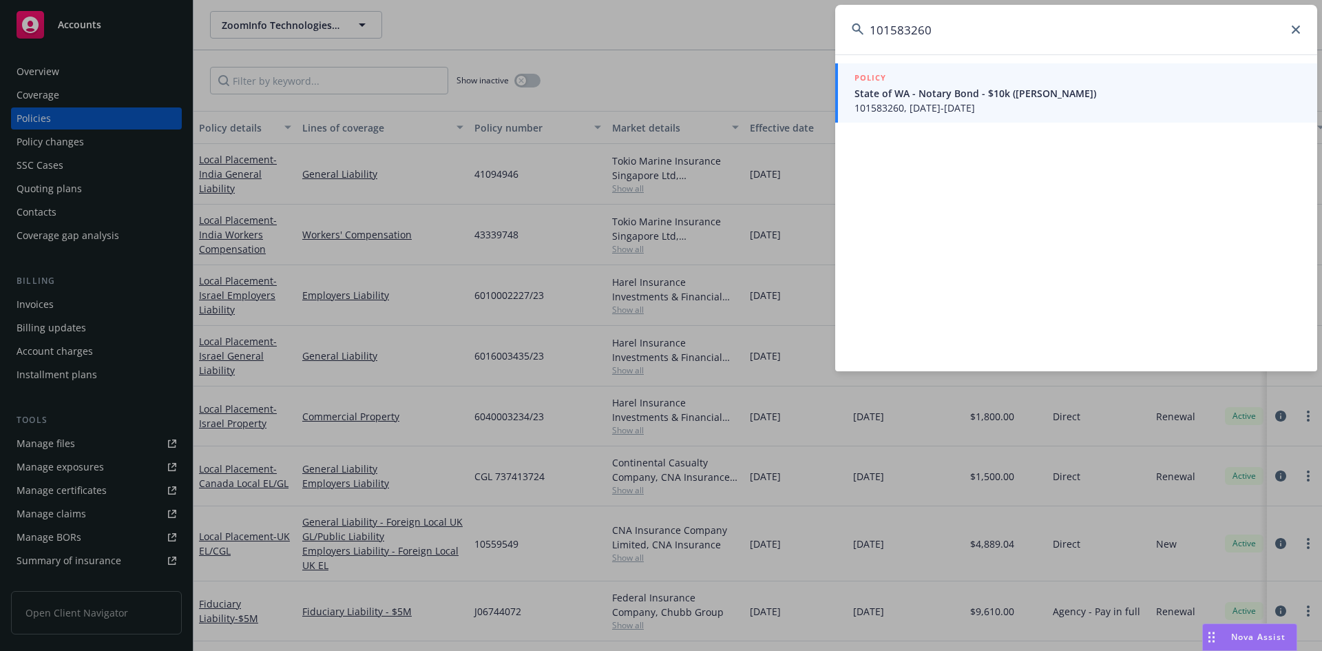
type input "101583260"
drag, startPoint x: 930, startPoint y: 76, endPoint x: 925, endPoint y: 71, distance: 7.8
click at [930, 76] on div "POLICY" at bounding box center [1077, 78] width 446 height 15
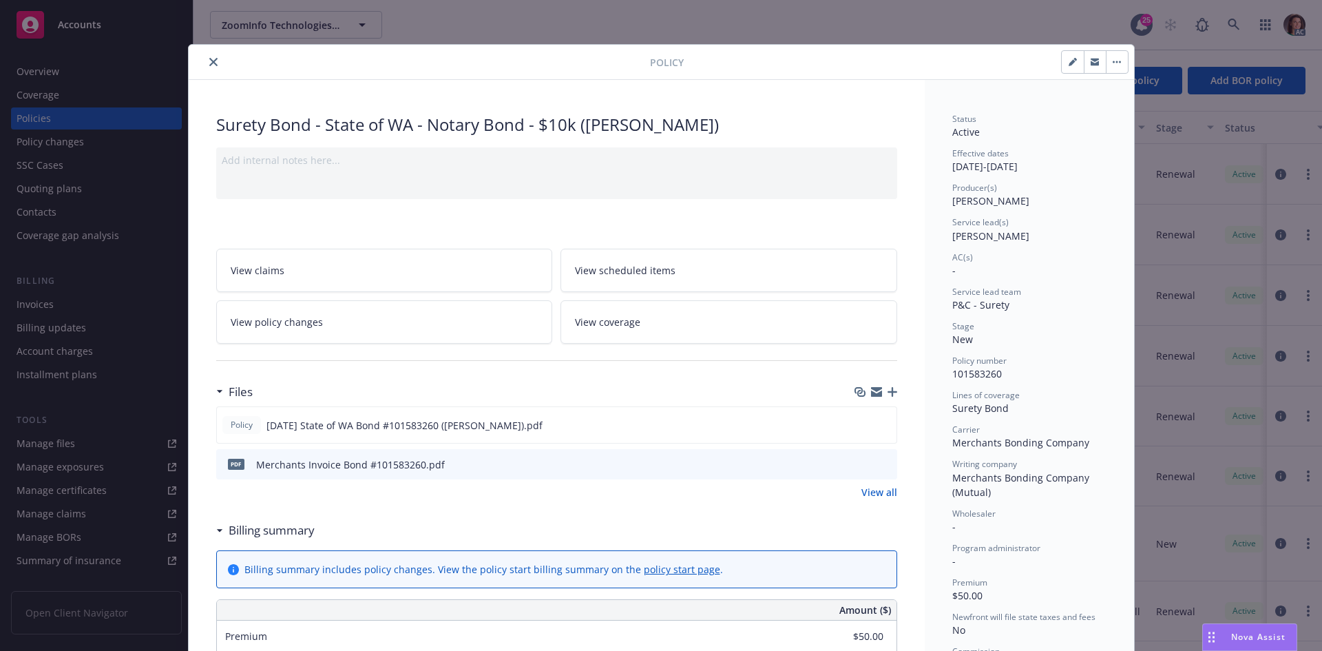
click at [879, 461] on icon "preview file" at bounding box center [884, 464] width 12 height 10
click at [208, 67] on button "close" at bounding box center [213, 62] width 17 height 17
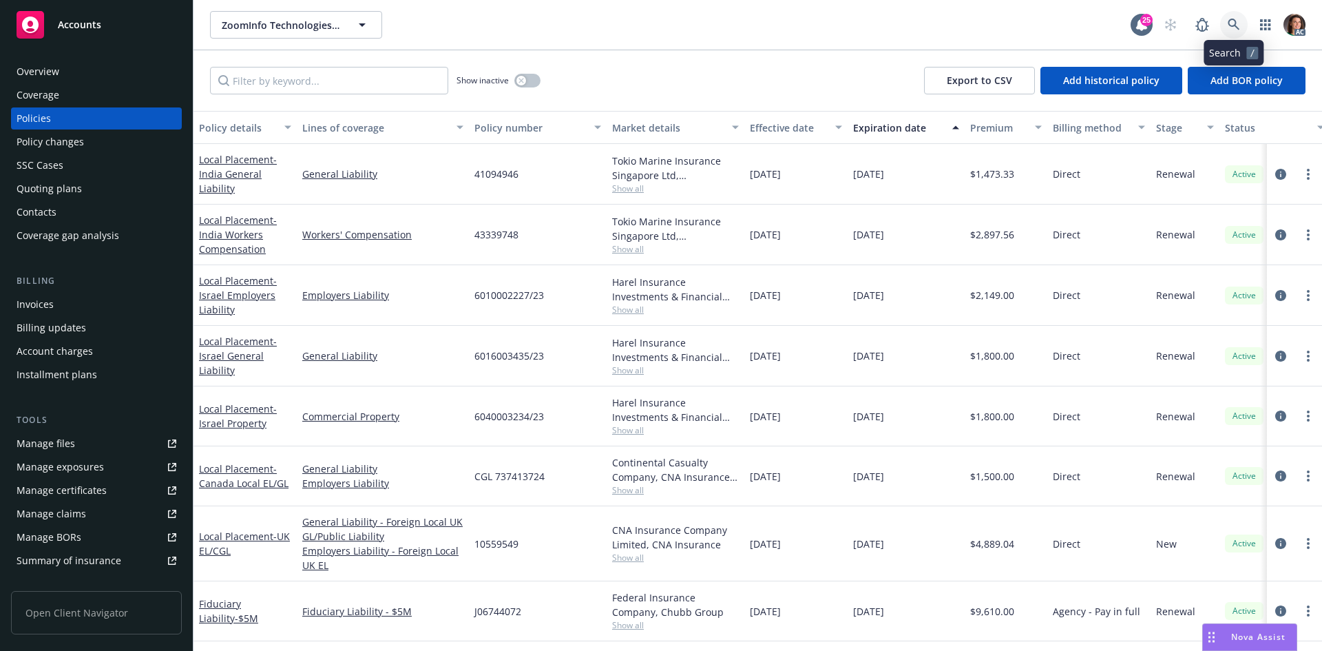
click at [1232, 19] on icon at bounding box center [1234, 25] width 12 height 12
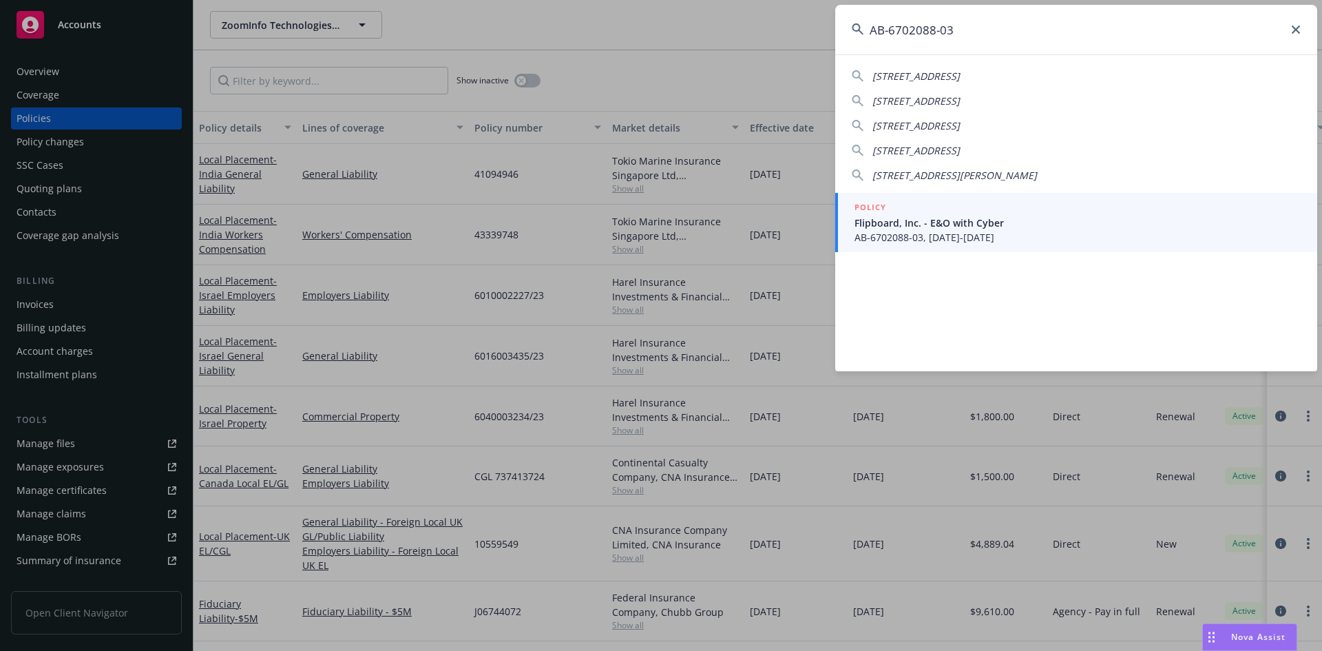
type input "AB-6702088-03"
click at [914, 207] on div "POLICY" at bounding box center [1077, 207] width 446 height 15
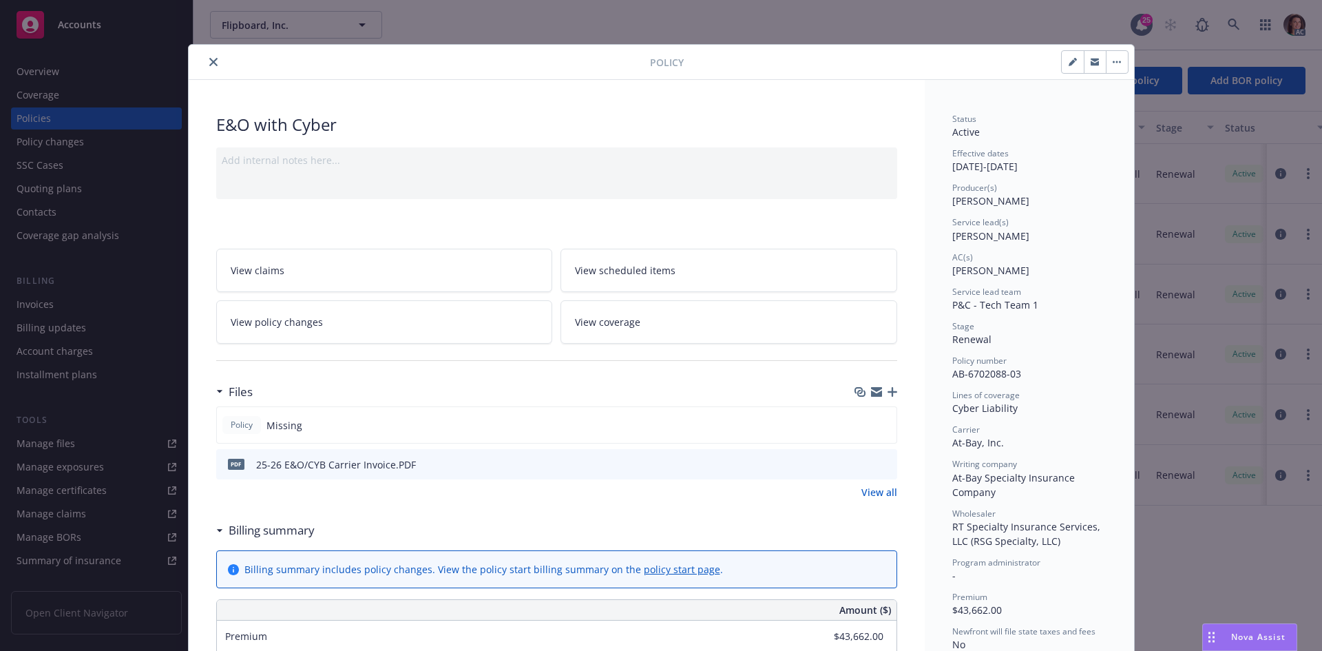
click at [885, 467] on button "preview file" at bounding box center [884, 463] width 15 height 12
click at [209, 63] on icon "close" at bounding box center [213, 62] width 8 height 8
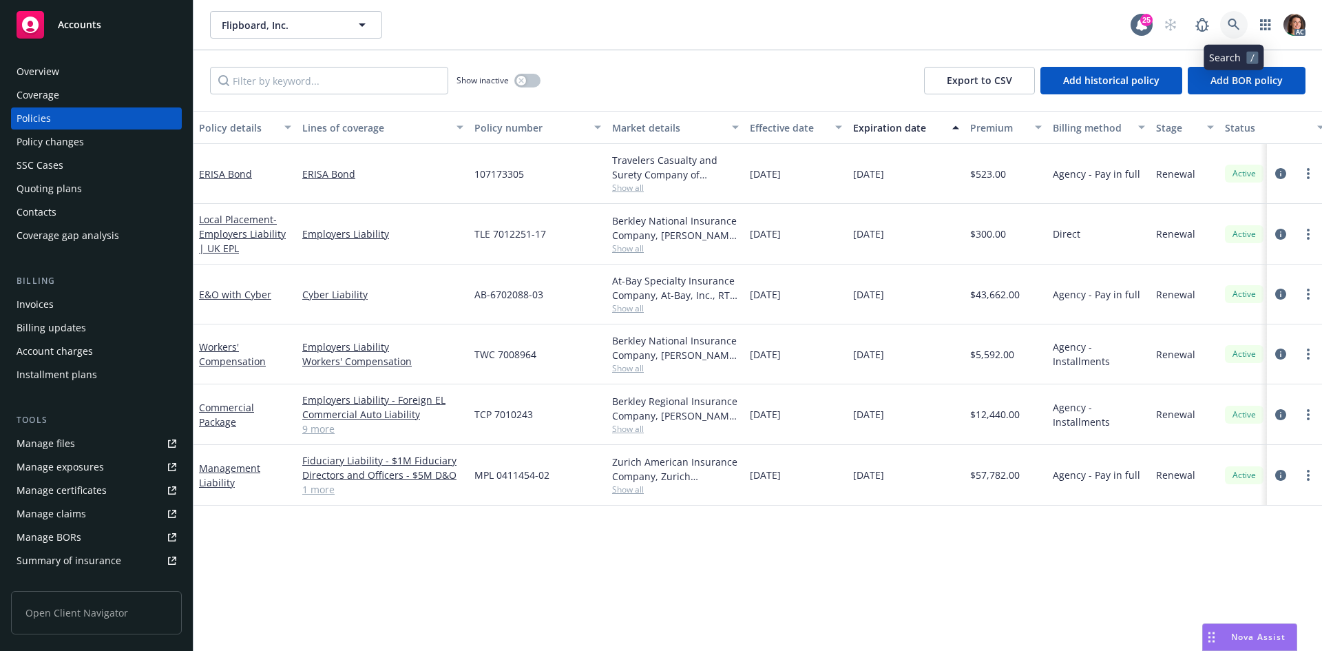
click at [1235, 19] on link at bounding box center [1234, 25] width 28 height 28
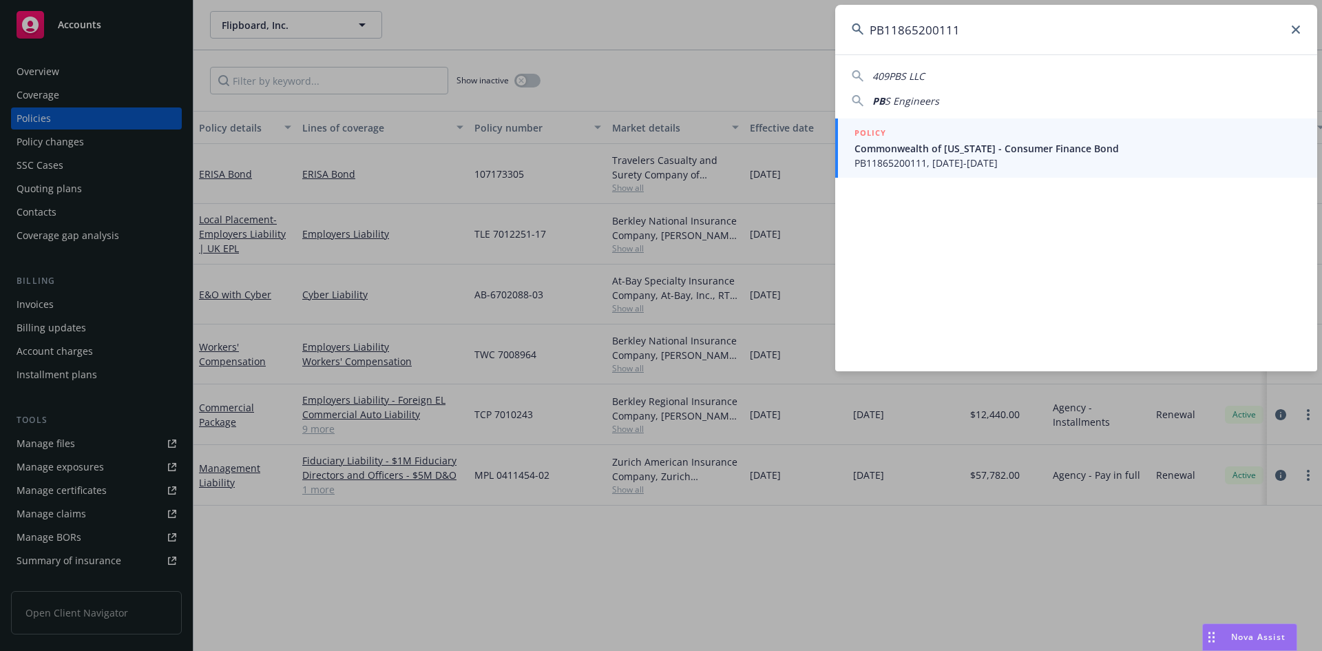
type input "PB11865200111"
click at [1006, 151] on span "Commonwealth of [US_STATE] - Consumer Finance Bond" at bounding box center [1077, 148] width 446 height 14
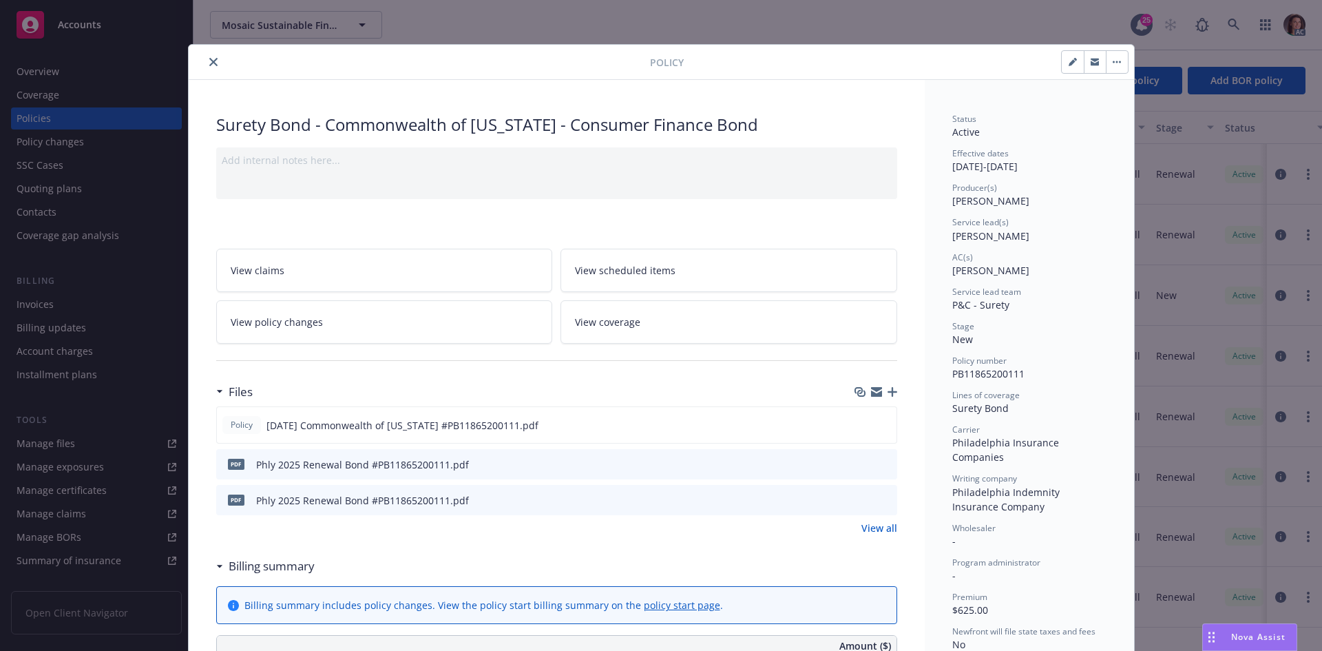
click at [200, 67] on div at bounding box center [422, 62] width 456 height 17
click at [205, 65] on button "close" at bounding box center [213, 62] width 17 height 17
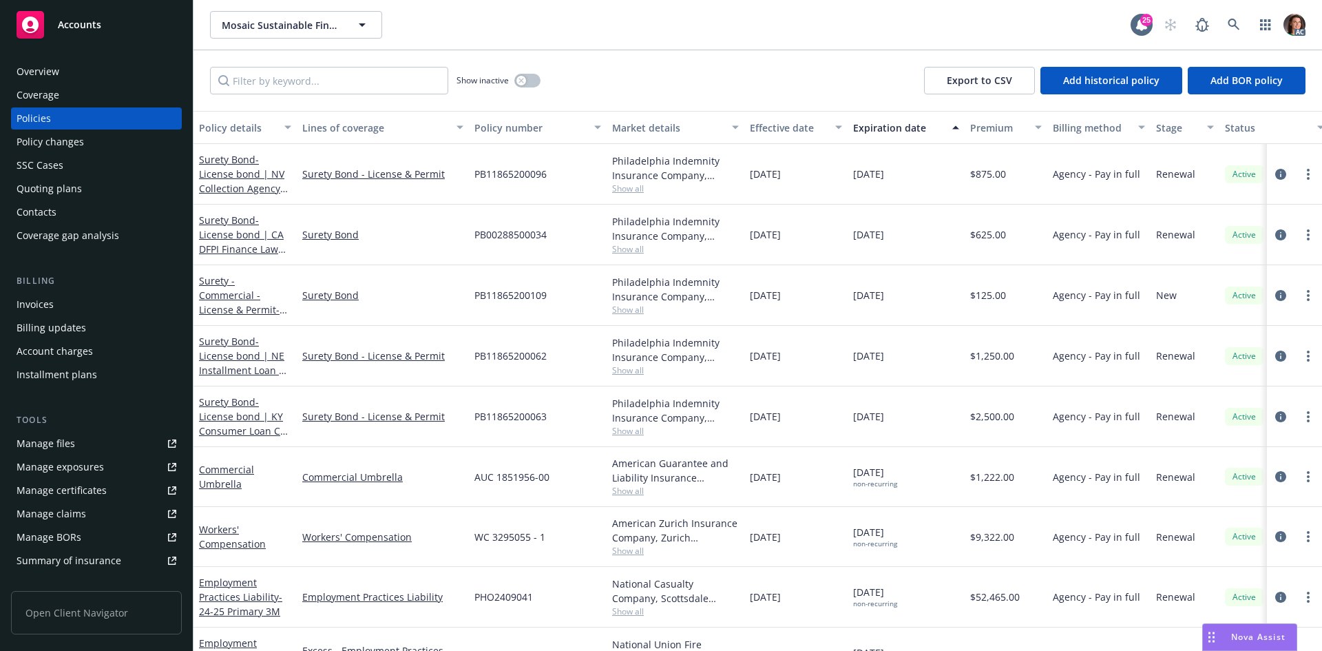
click at [204, 63] on div "Show inactive Export to CSV Add historical policy Add BOR policy" at bounding box center [757, 80] width 1129 height 61
click at [1226, 29] on link at bounding box center [1234, 25] width 28 height 28
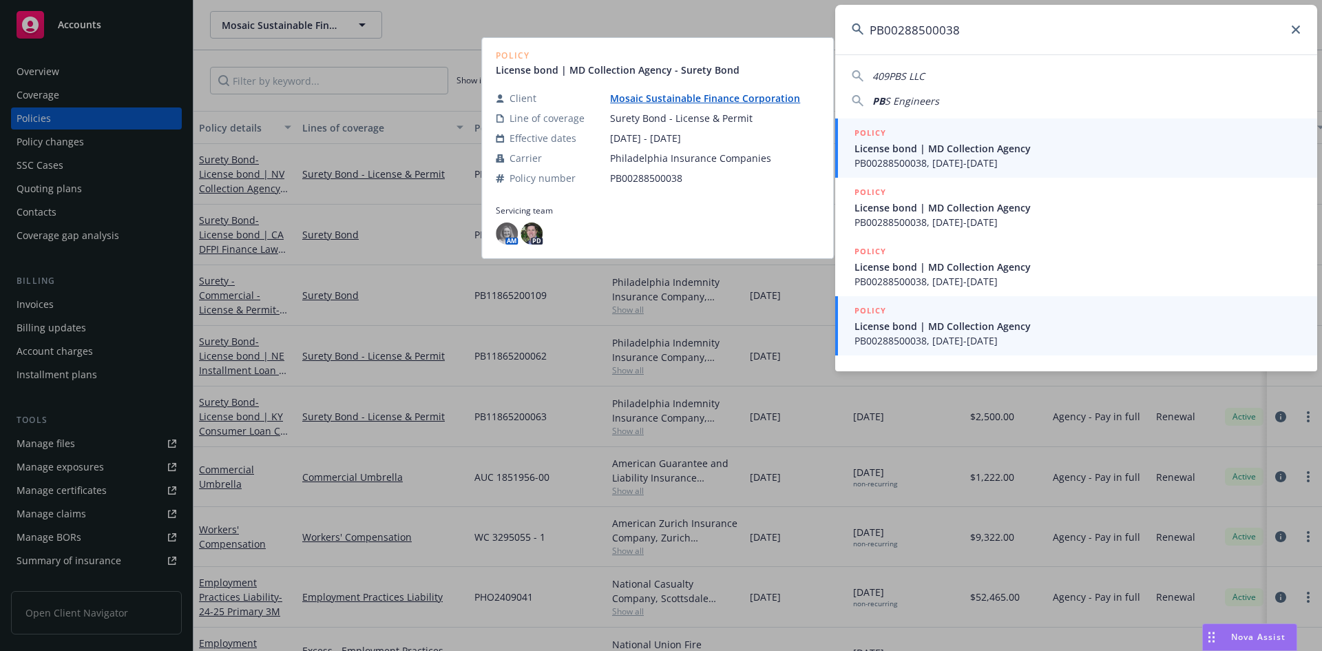
type input "PB00288500038"
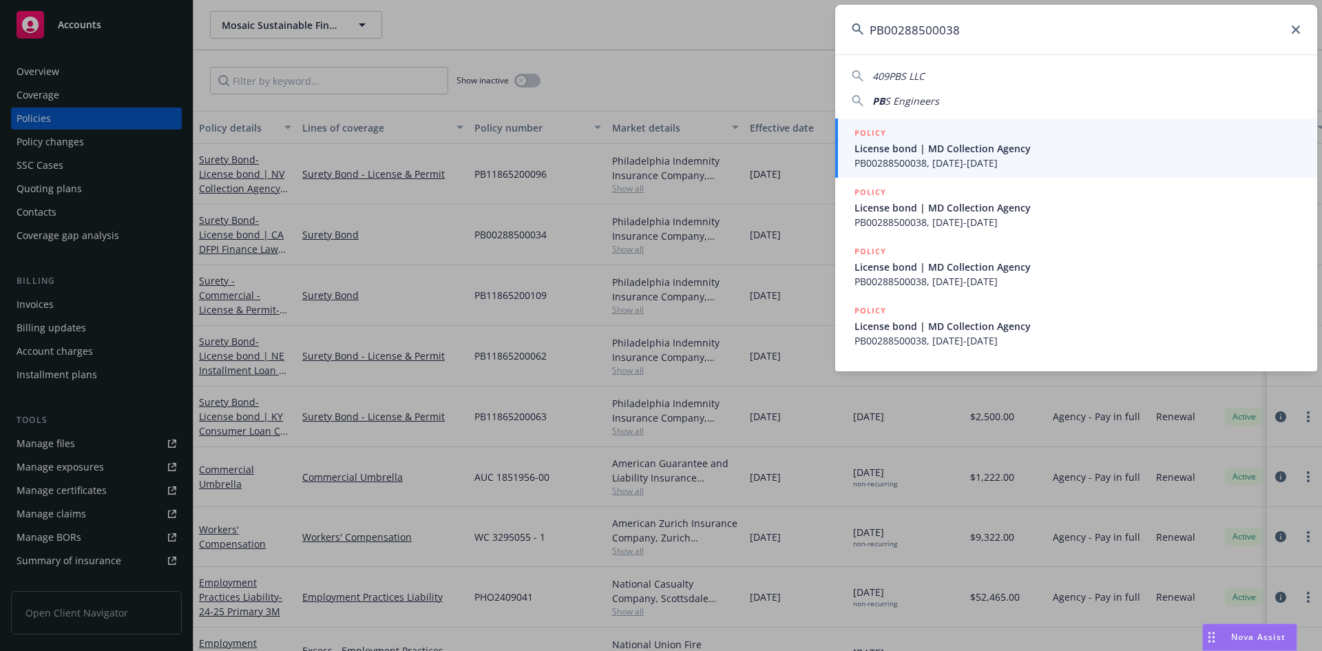
drag, startPoint x: 978, startPoint y: 315, endPoint x: 970, endPoint y: 305, distance: 12.7
click at [978, 315] on div "POLICY" at bounding box center [1077, 311] width 446 height 15
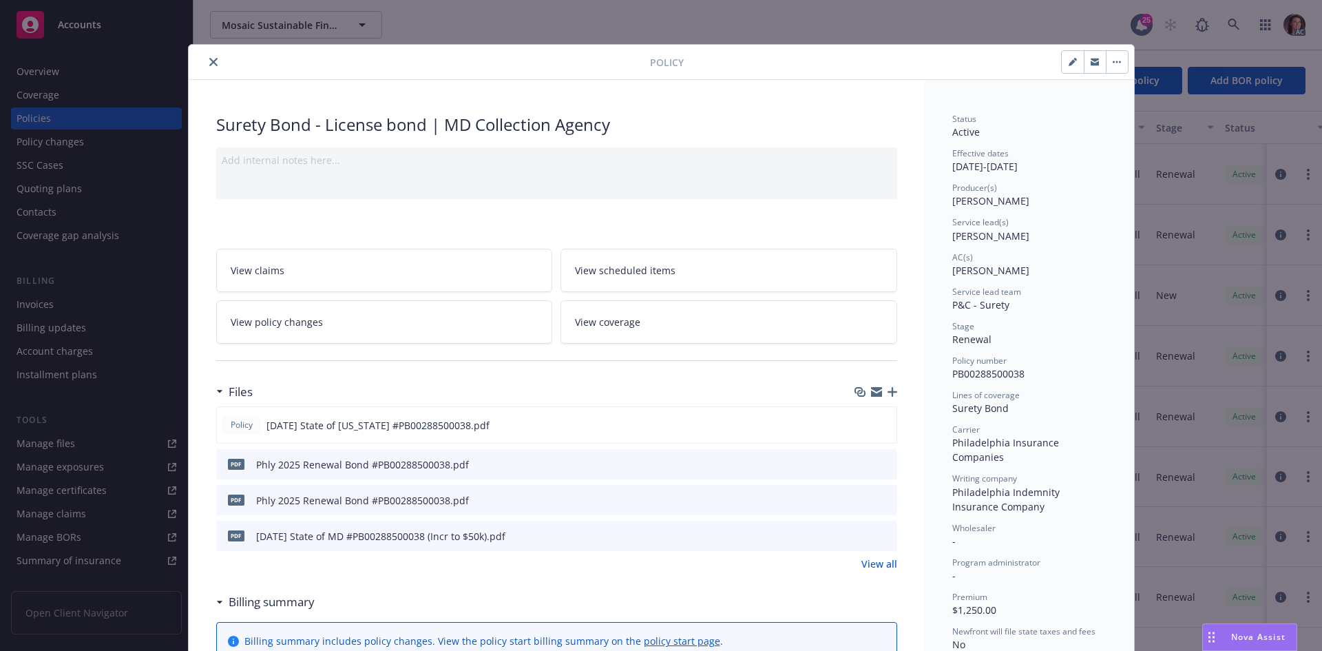
drag, startPoint x: 205, startPoint y: 59, endPoint x: 1056, endPoint y: 3, distance: 852.2
click at [209, 59] on icon "close" at bounding box center [213, 62] width 8 height 8
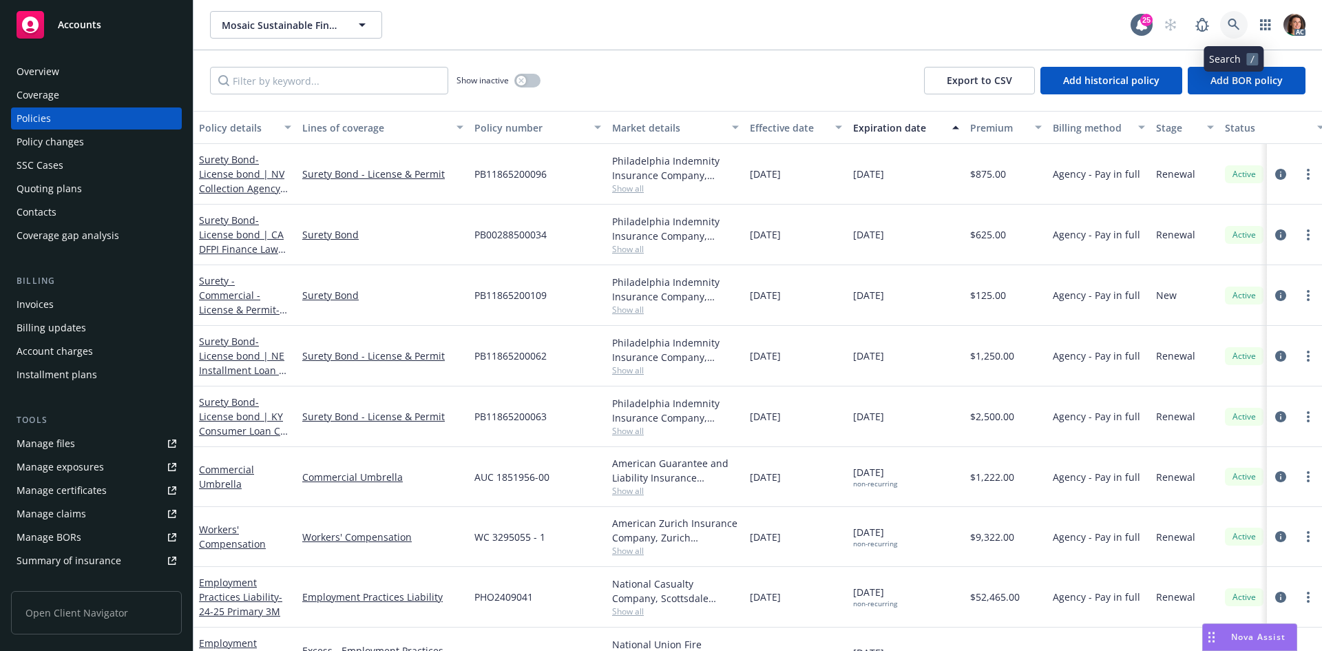
click at [1229, 21] on icon at bounding box center [1234, 25] width 12 height 12
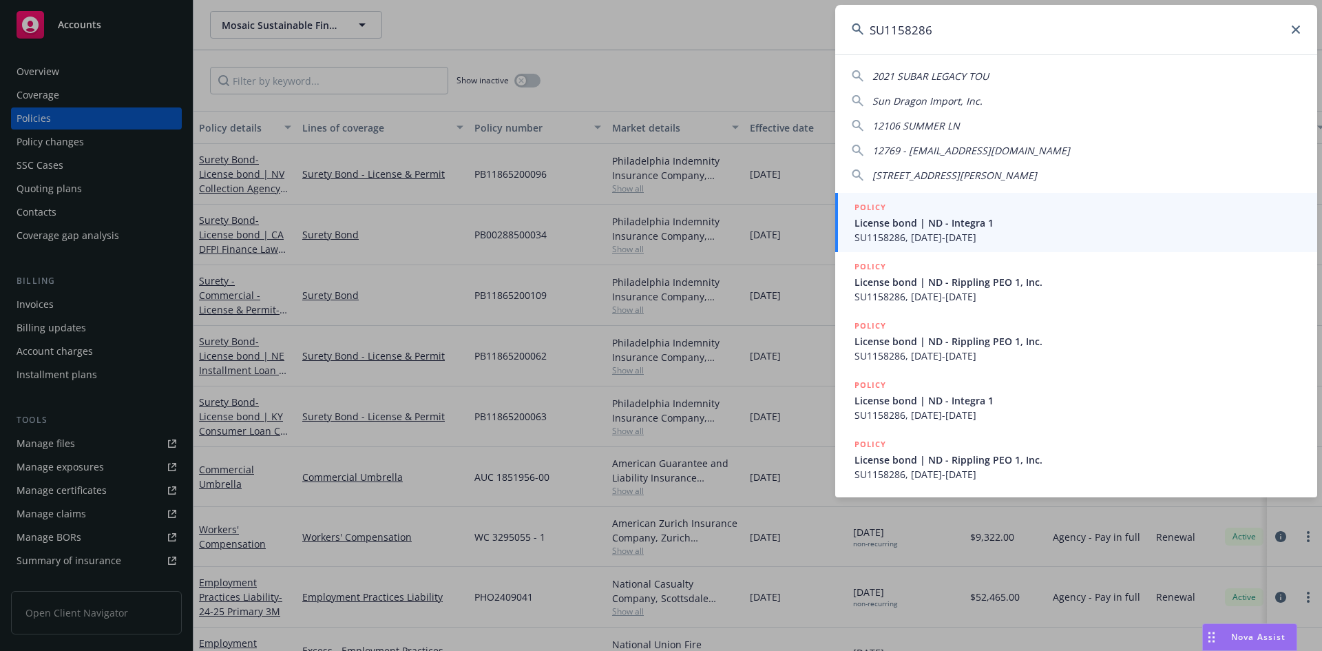
type input "SU1158286"
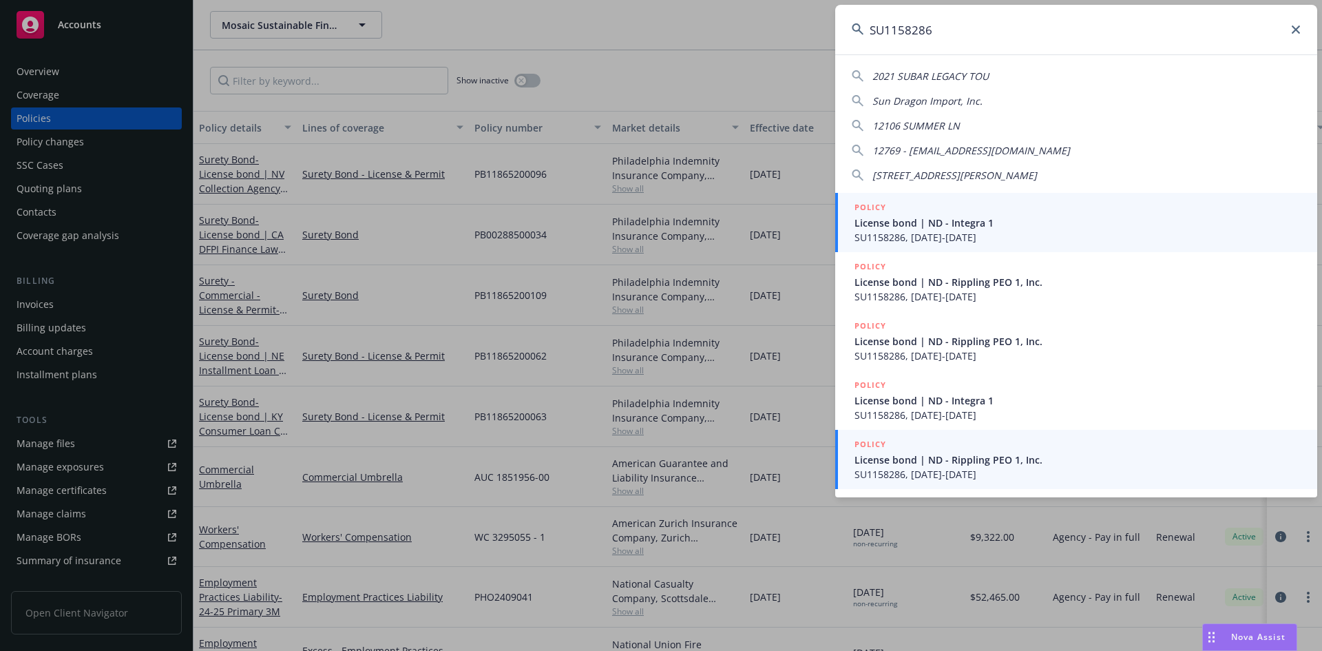
click at [945, 457] on span "License bond | ND - Rippling PEO 1, Inc." at bounding box center [1077, 459] width 446 height 14
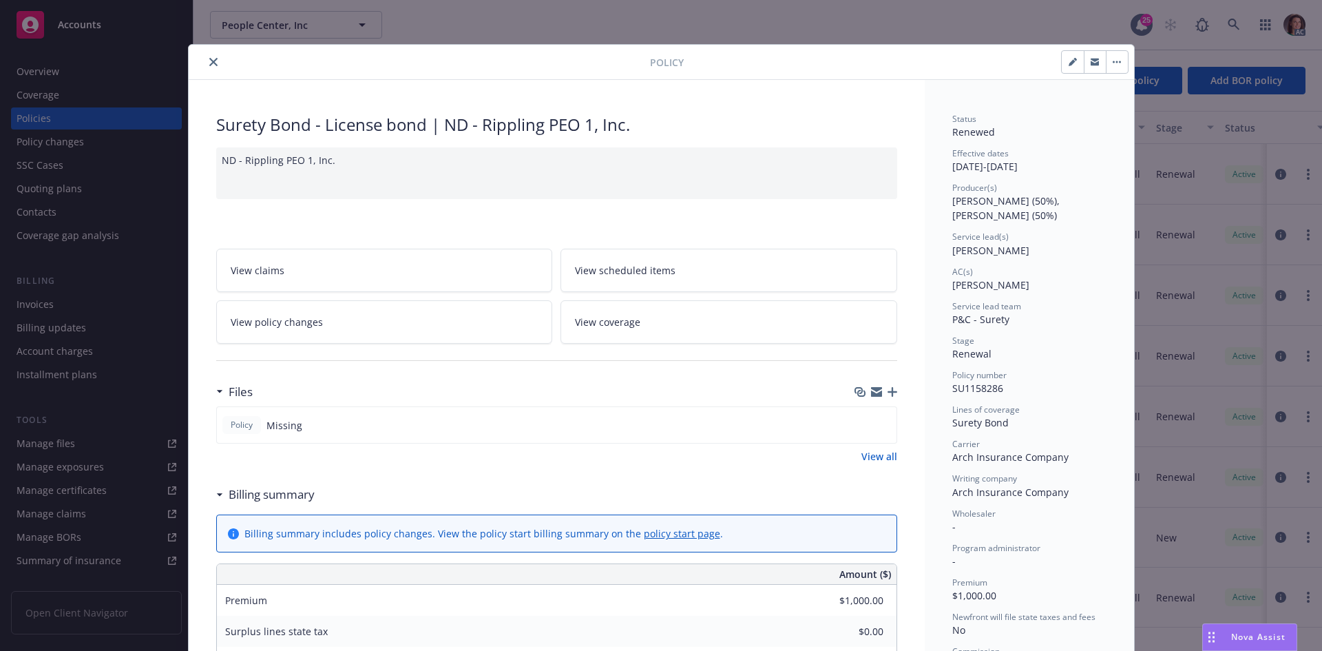
click at [212, 65] on button "close" at bounding box center [213, 62] width 17 height 17
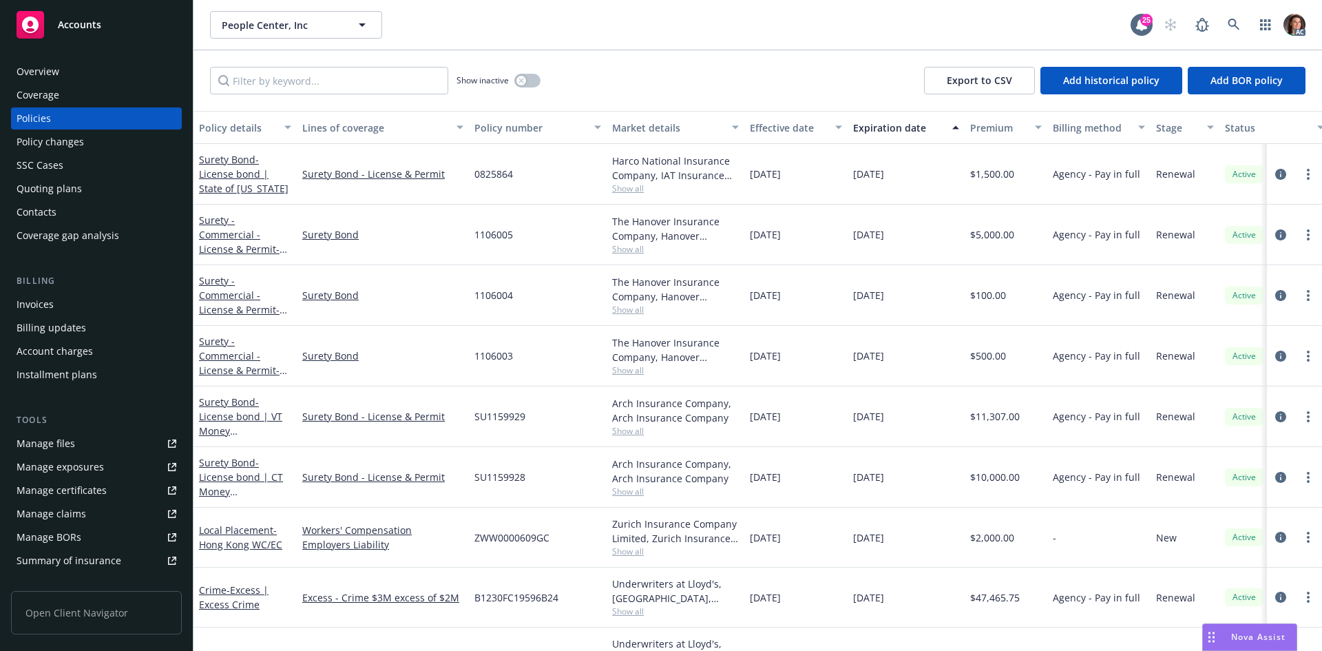
click at [780, 131] on div "Effective date" at bounding box center [788, 127] width 77 height 14
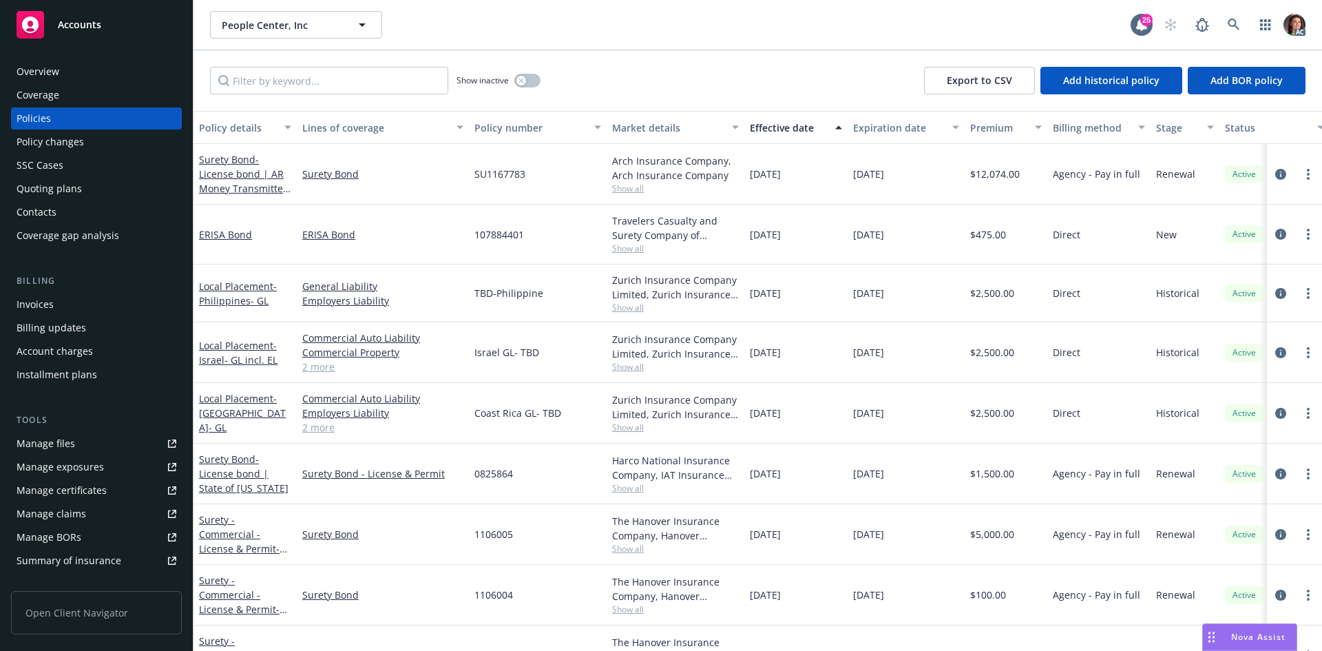
click at [780, 131] on div "Effective date" at bounding box center [788, 127] width 77 height 14
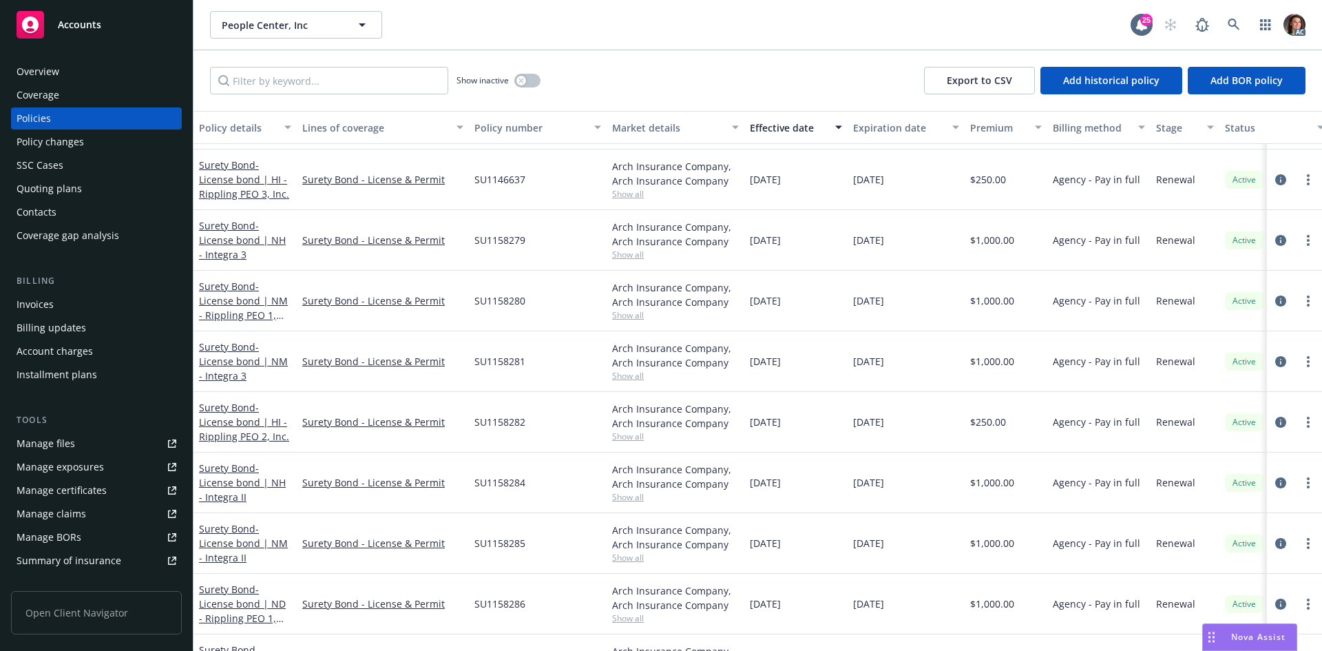
scroll to position [895, 0]
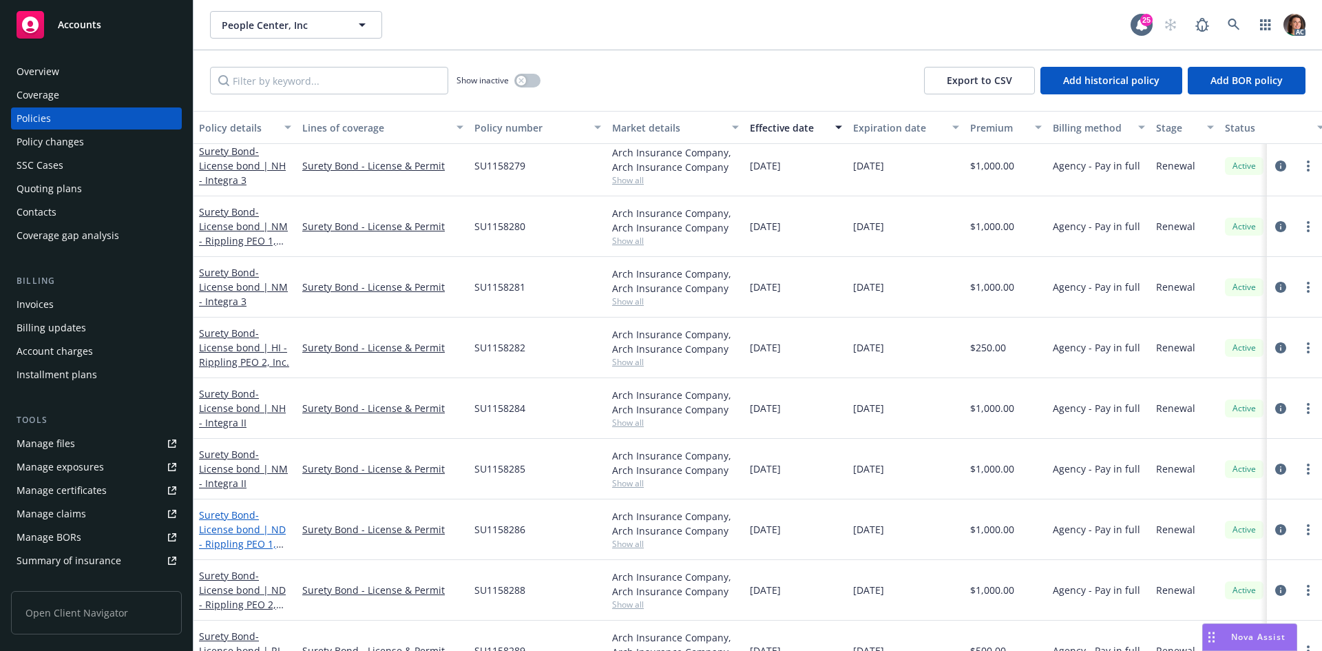
click at [277, 537] on span "- License bond | ND - Rippling PEO 1, Inc." at bounding box center [242, 536] width 87 height 56
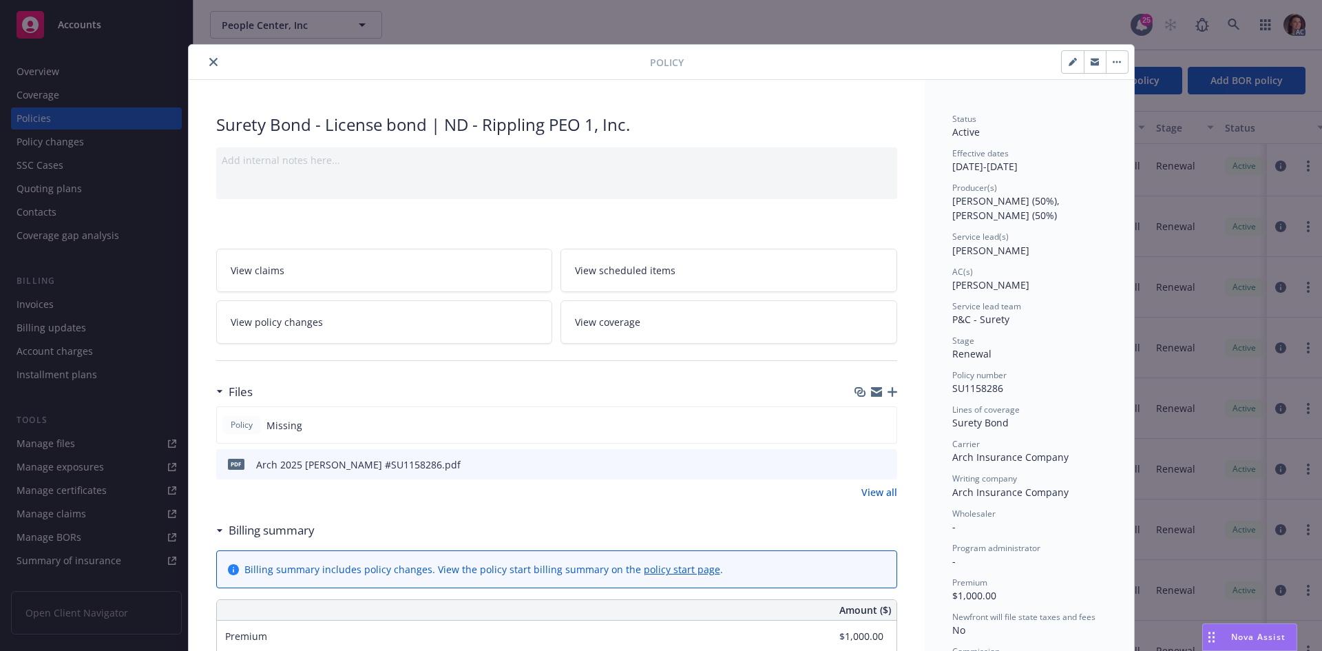
click at [872, 460] on div at bounding box center [874, 464] width 34 height 14
click at [878, 462] on icon "preview file" at bounding box center [884, 464] width 12 height 10
click at [211, 61] on icon "close" at bounding box center [213, 62] width 8 height 8
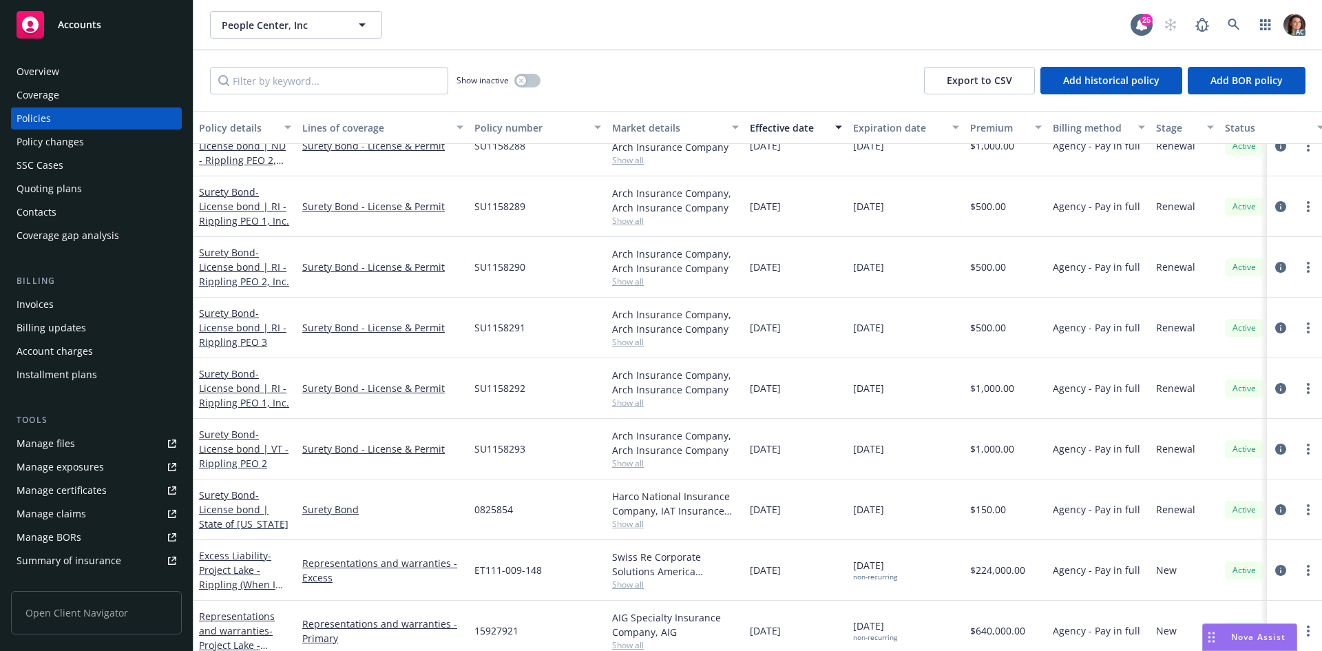
scroll to position [1308, 0]
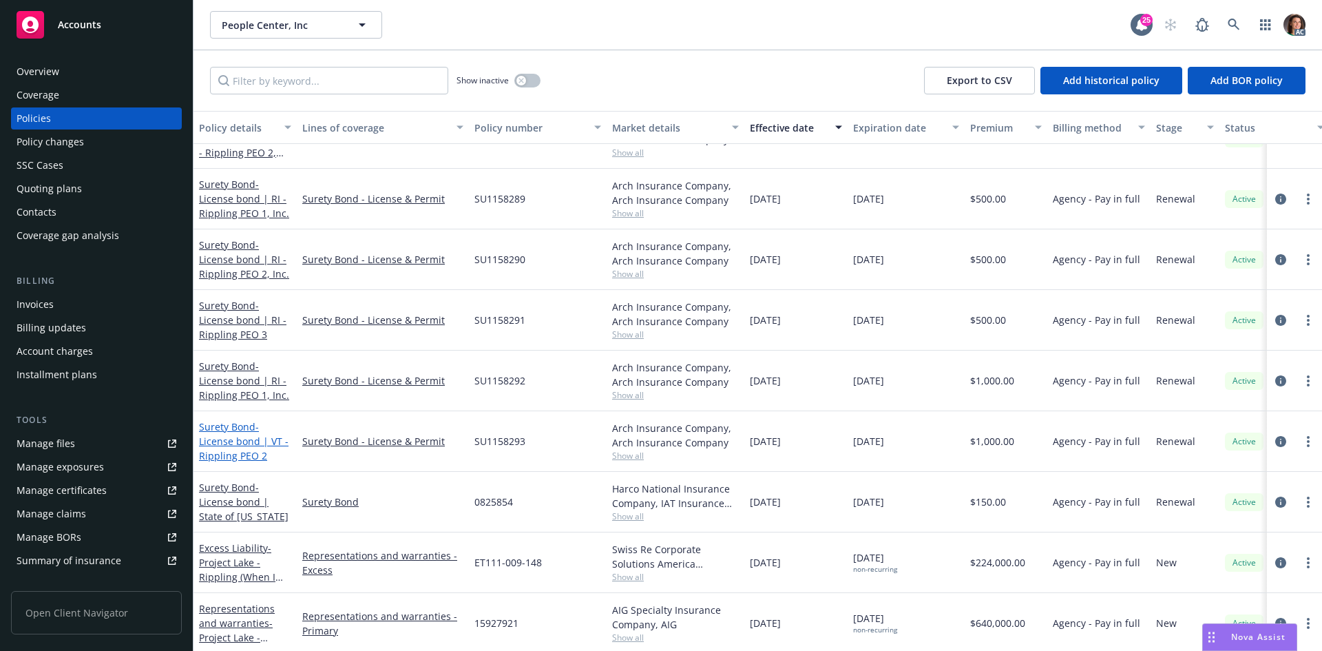
click at [261, 441] on span "- License bond | VT - Rippling PEO 2" at bounding box center [244, 441] width 90 height 42
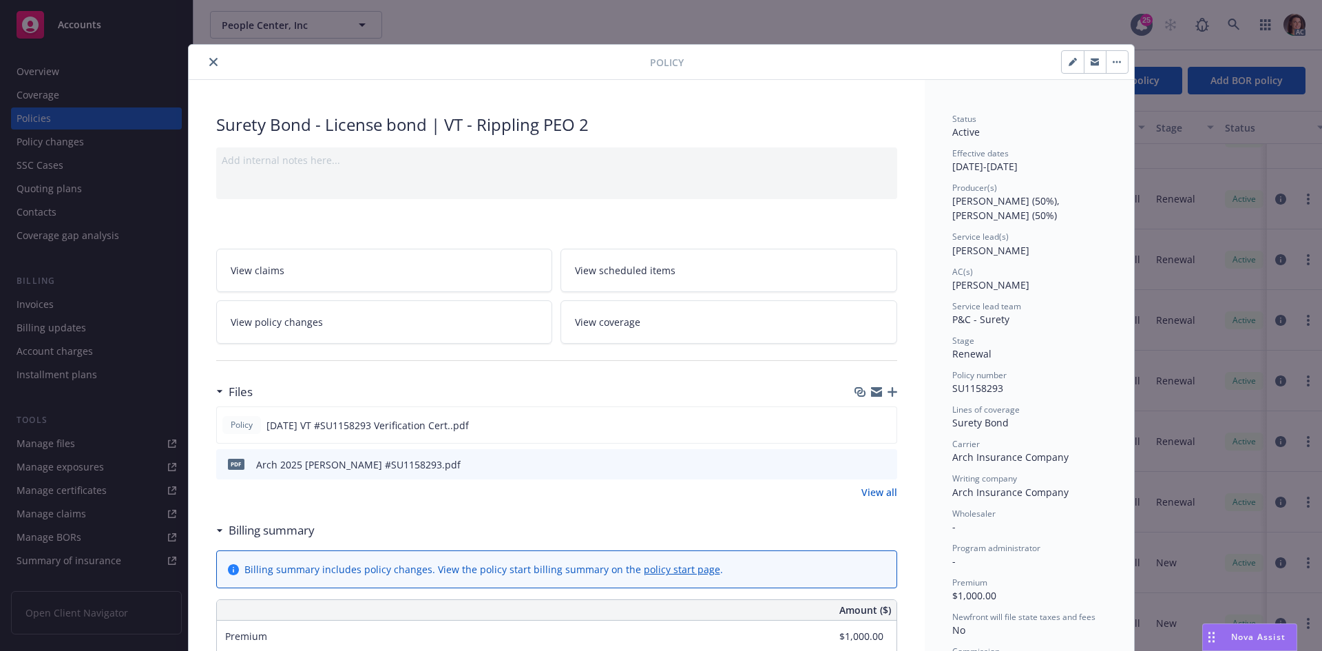
click at [882, 463] on icon "preview file" at bounding box center [884, 464] width 12 height 10
click at [211, 64] on icon "close" at bounding box center [213, 62] width 8 height 8
click at [209, 59] on icon "close" at bounding box center [213, 62] width 8 height 8
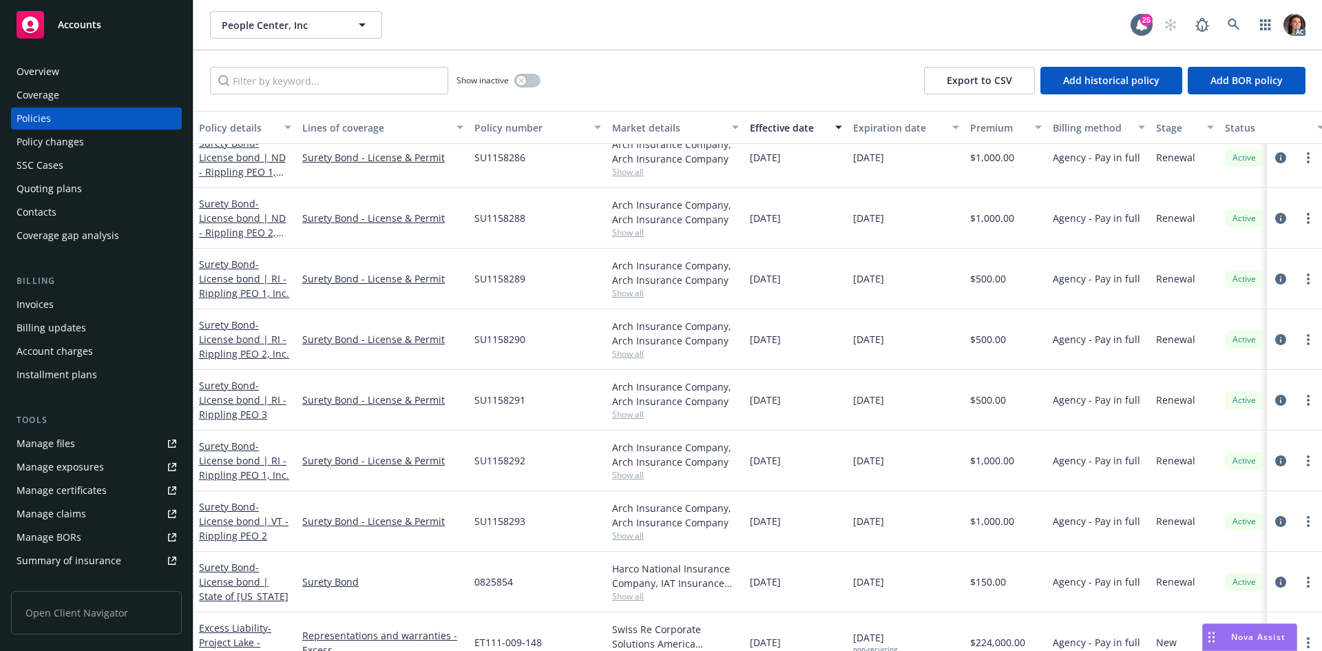
scroll to position [1102, 0]
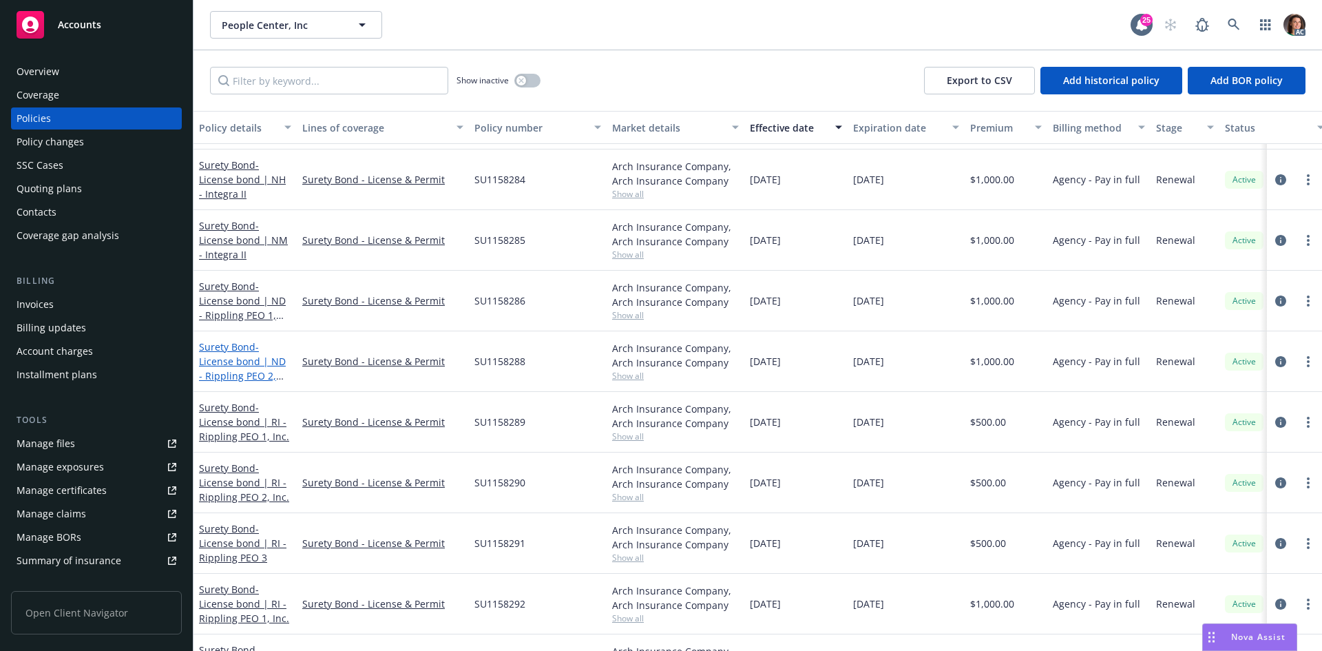
click at [252, 364] on span "- License bond | ND - Rippling PEO 2, Inc." at bounding box center [242, 368] width 87 height 56
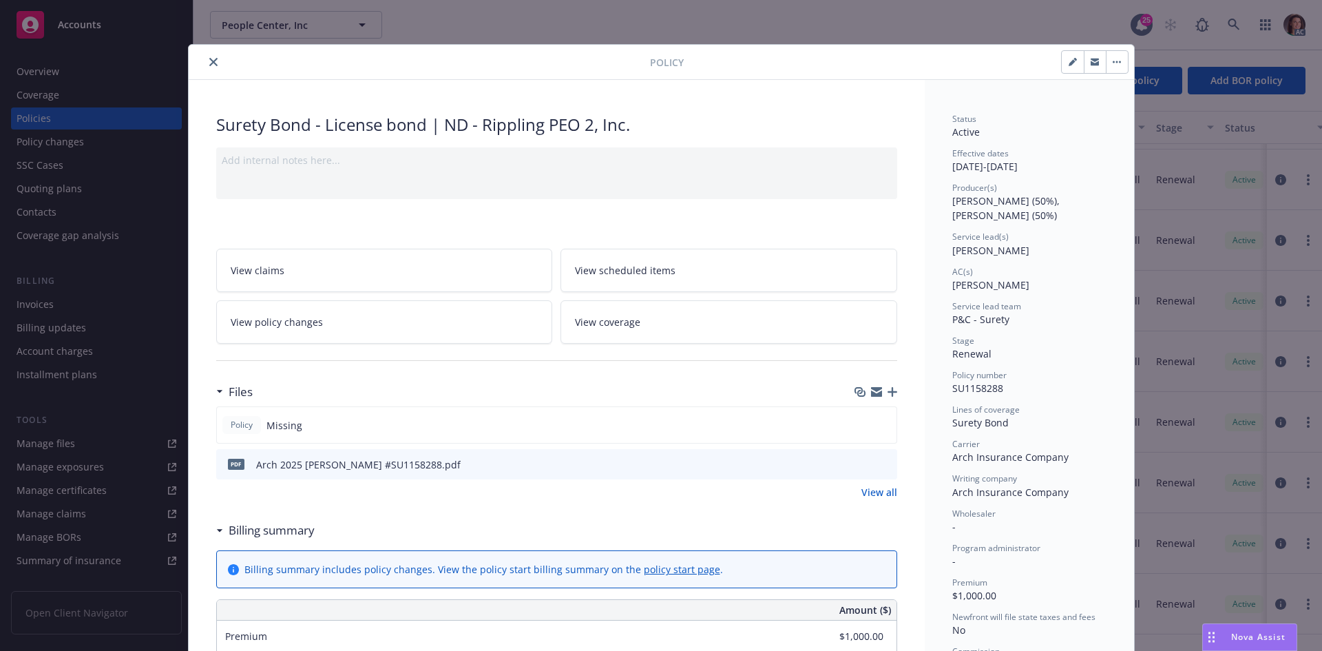
click at [885, 463] on button "preview file" at bounding box center [884, 463] width 15 height 12
click at [213, 67] on button "close" at bounding box center [213, 62] width 17 height 17
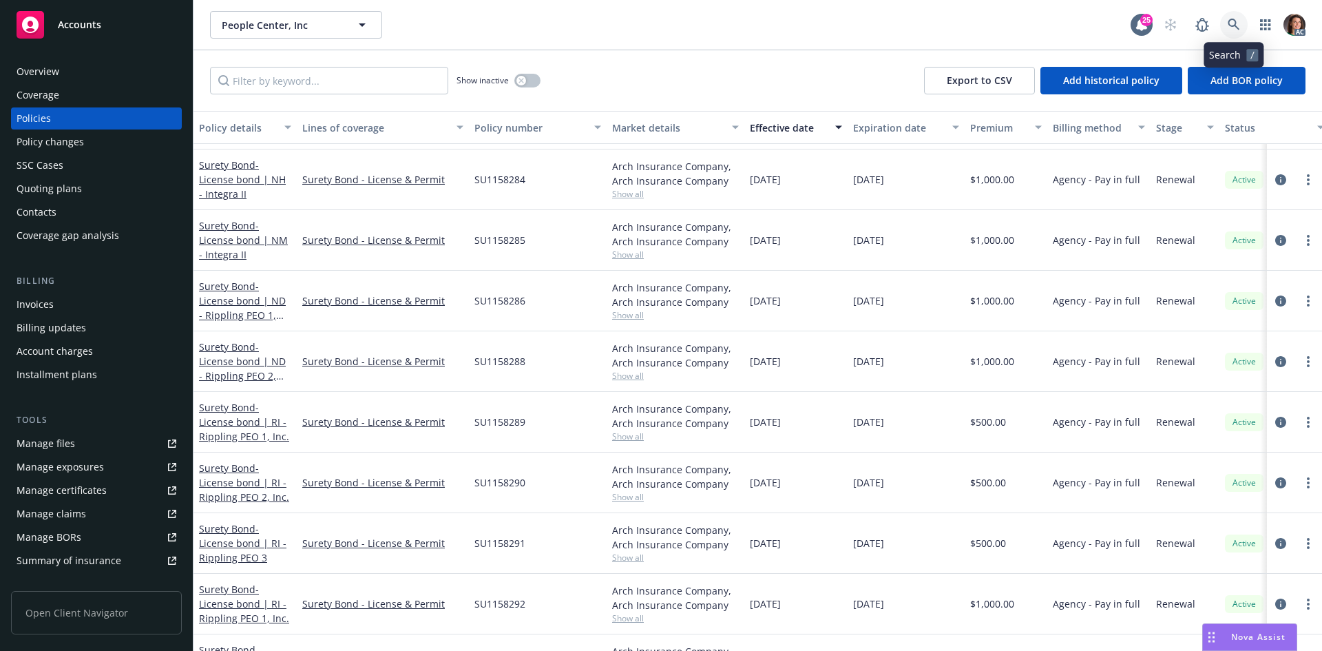
click at [1230, 36] on link at bounding box center [1234, 25] width 28 height 28
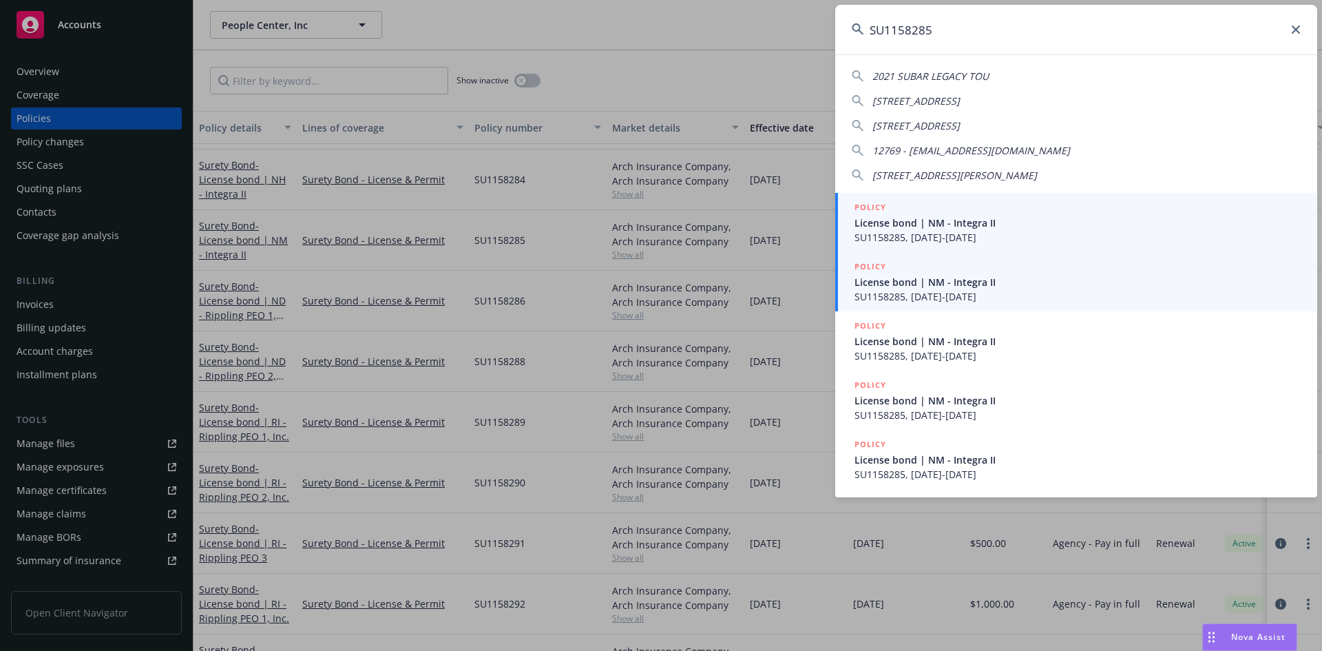
type input "SU1158285"
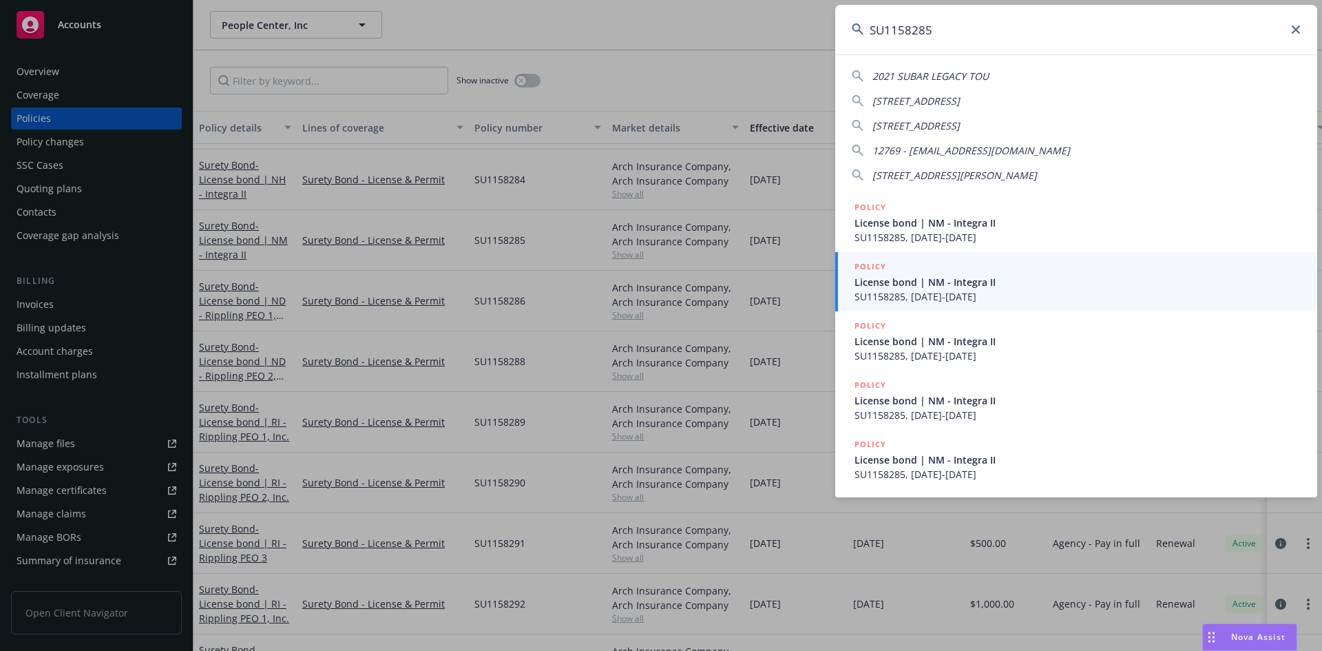
click at [905, 290] on span "SU1158285, [DATE]-[DATE]" at bounding box center [1077, 296] width 446 height 14
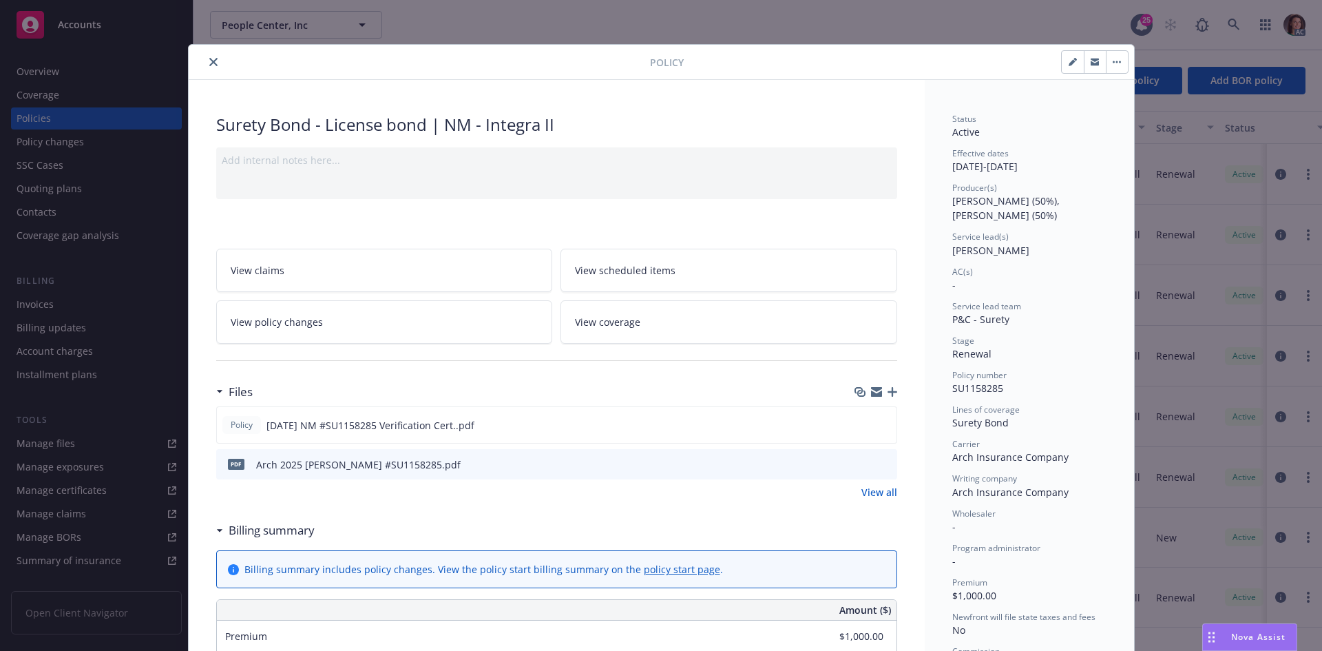
click at [878, 465] on icon "preview file" at bounding box center [884, 464] width 12 height 10
click at [209, 63] on icon "close" at bounding box center [213, 62] width 8 height 8
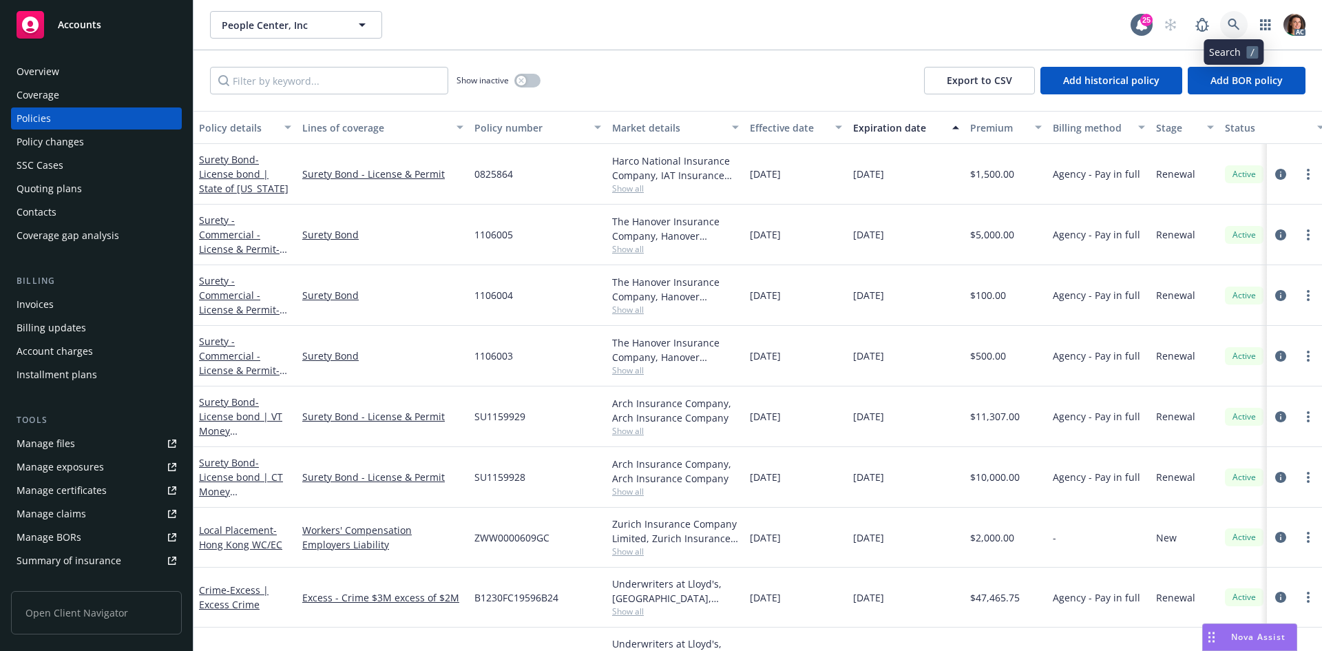
click at [1226, 21] on link at bounding box center [1234, 25] width 28 height 28
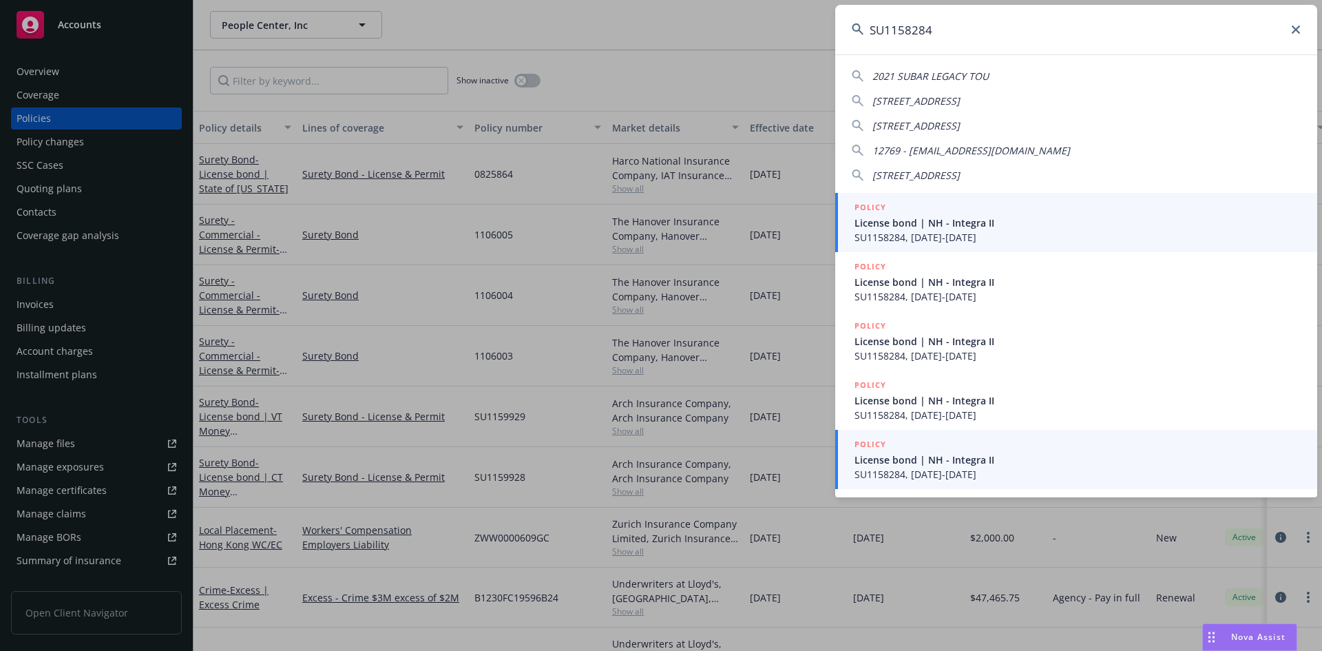
type input "SU1158284"
click at [904, 452] on span "License bond | NH - Integra II" at bounding box center [1077, 459] width 446 height 14
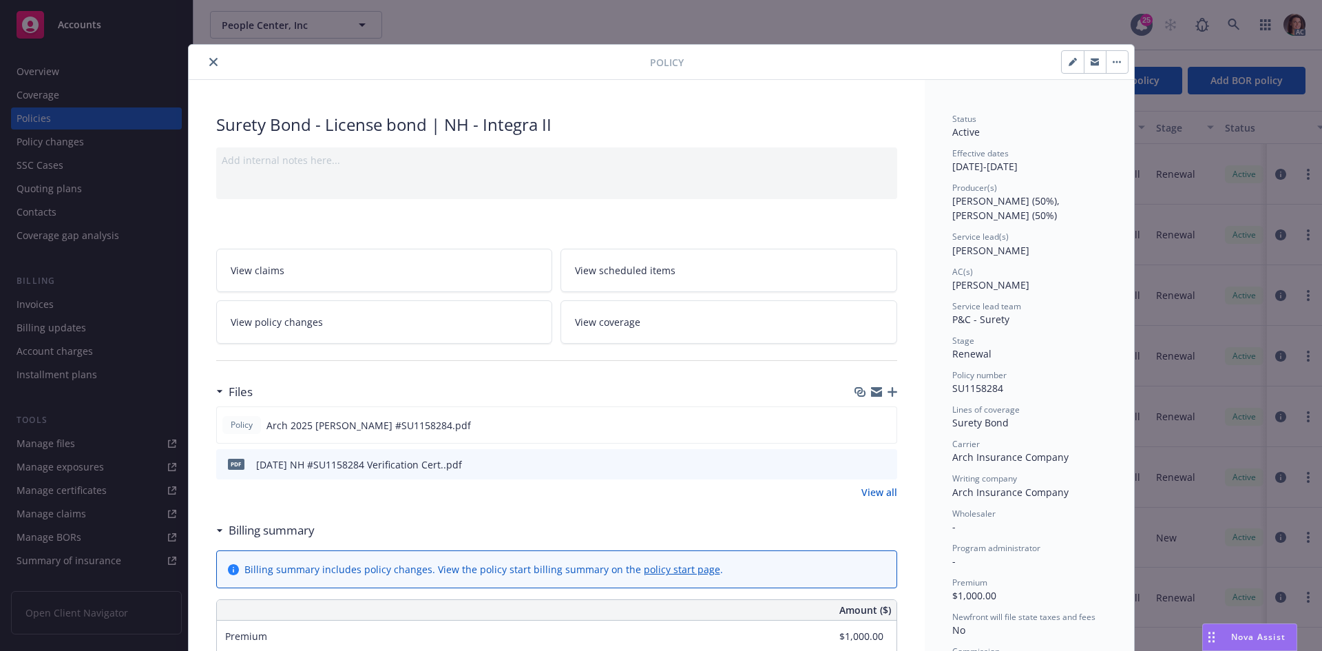
click at [883, 465] on icon "preview file" at bounding box center [884, 464] width 12 height 10
click at [216, 55] on div at bounding box center [422, 62] width 456 height 17
click at [215, 56] on div at bounding box center [422, 62] width 456 height 17
click at [213, 63] on button "close" at bounding box center [213, 62] width 17 height 17
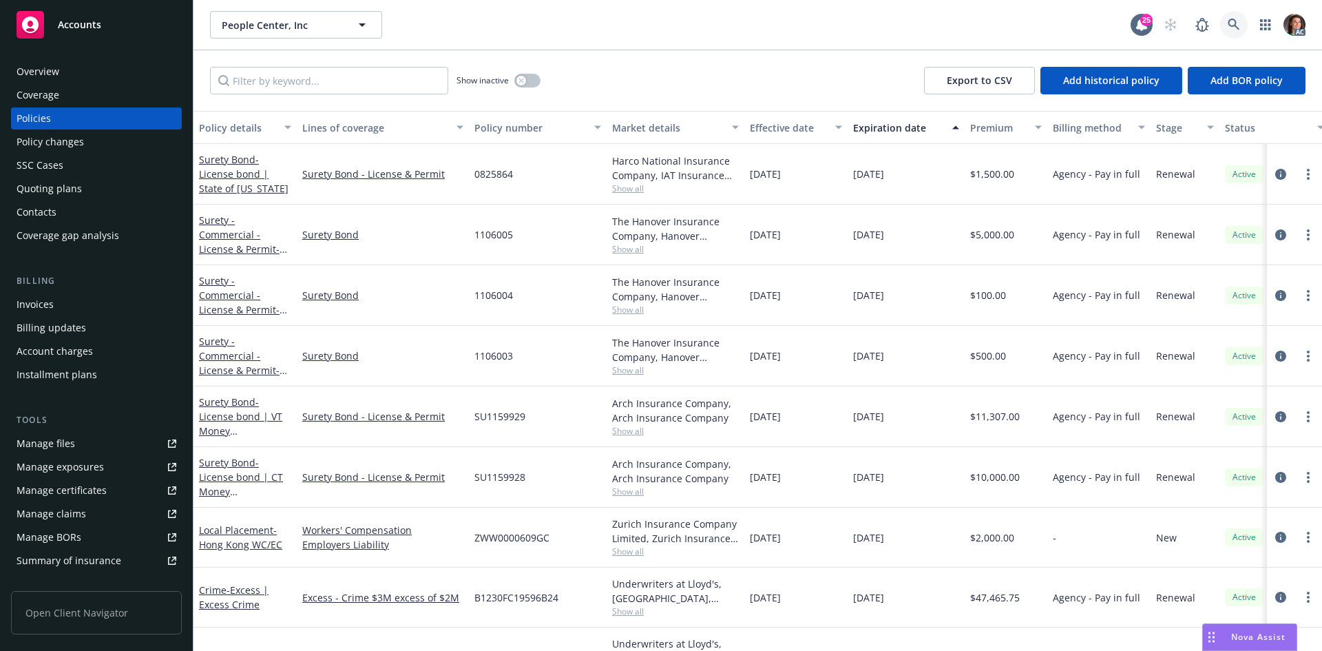
click at [1244, 17] on link at bounding box center [1234, 25] width 28 height 28
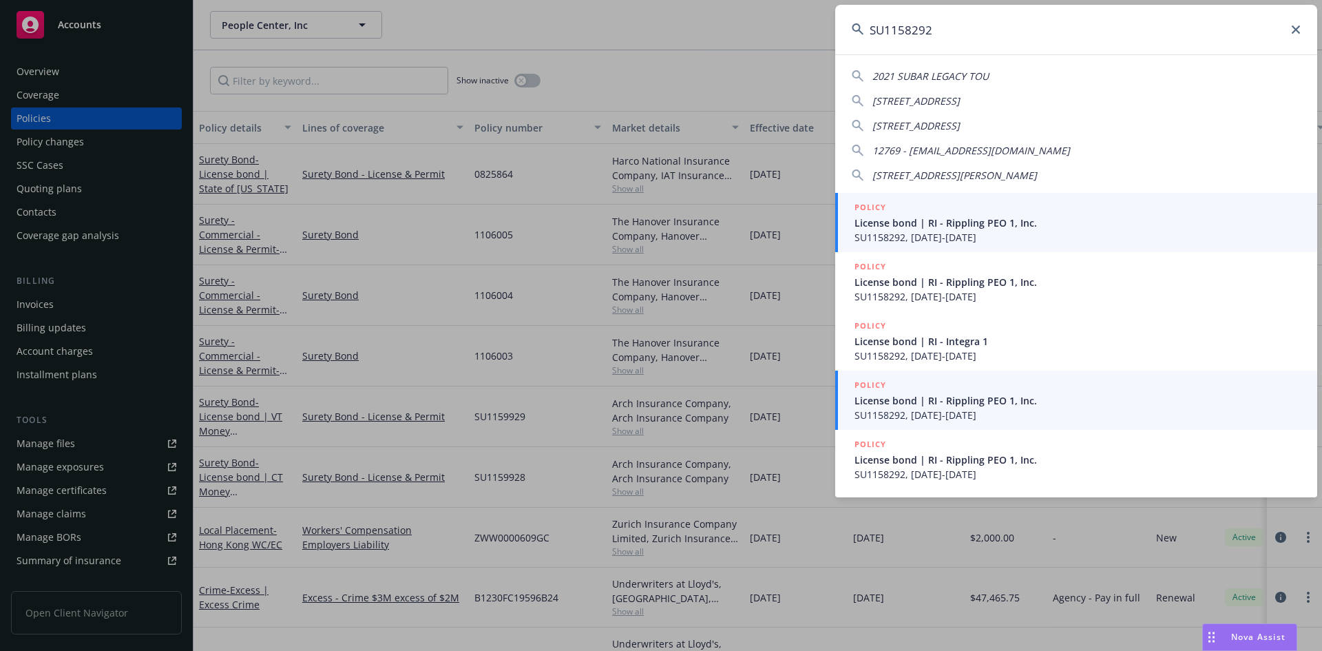
type input "SU1158292"
click at [911, 404] on span "License bond | RI - Rippling PEO 1, Inc." at bounding box center [1077, 400] width 446 height 14
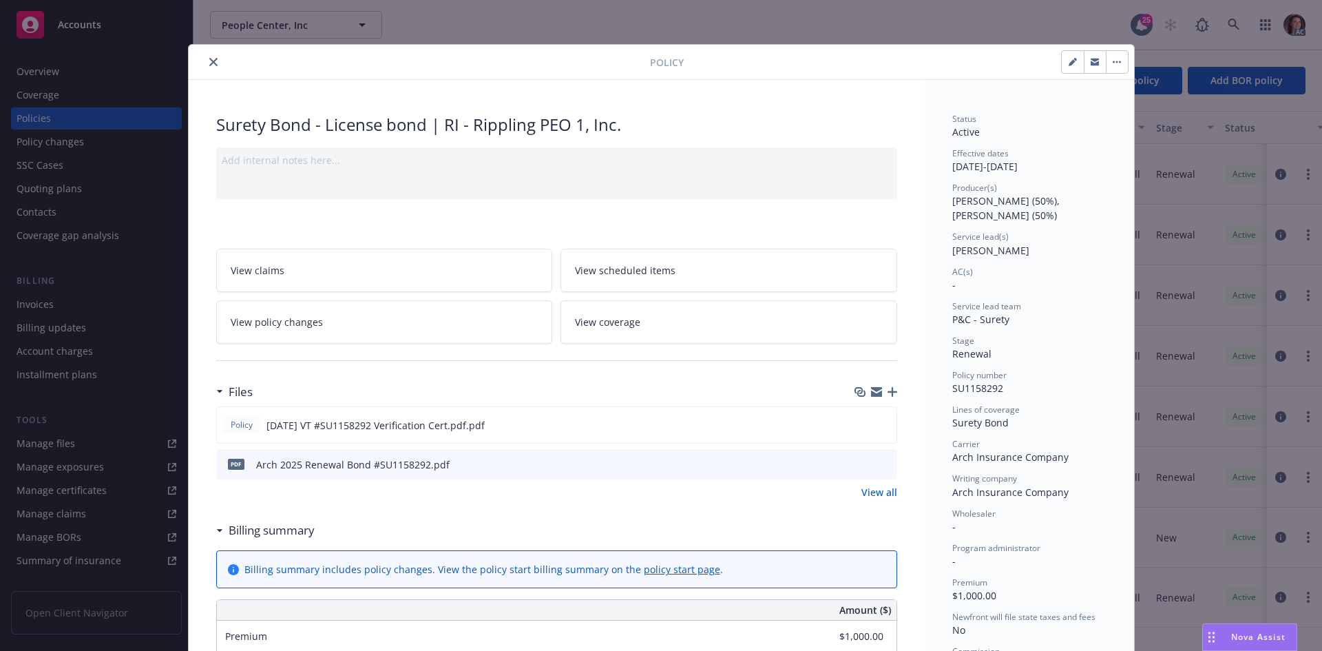
click at [879, 459] on icon "preview file" at bounding box center [884, 464] width 12 height 10
click at [197, 61] on div at bounding box center [422, 62] width 456 height 17
click at [199, 61] on div at bounding box center [422, 62] width 456 height 17
click at [205, 61] on button "close" at bounding box center [213, 62] width 17 height 17
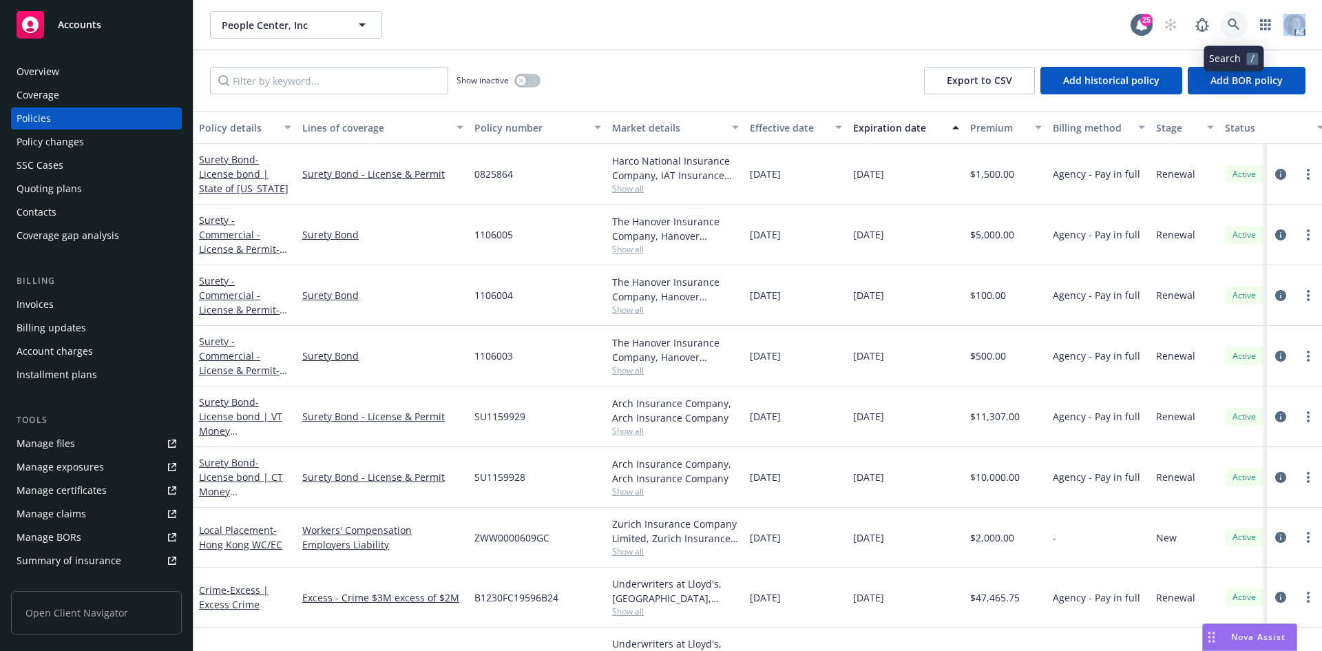
click at [1233, 26] on icon at bounding box center [1234, 25] width 12 height 12
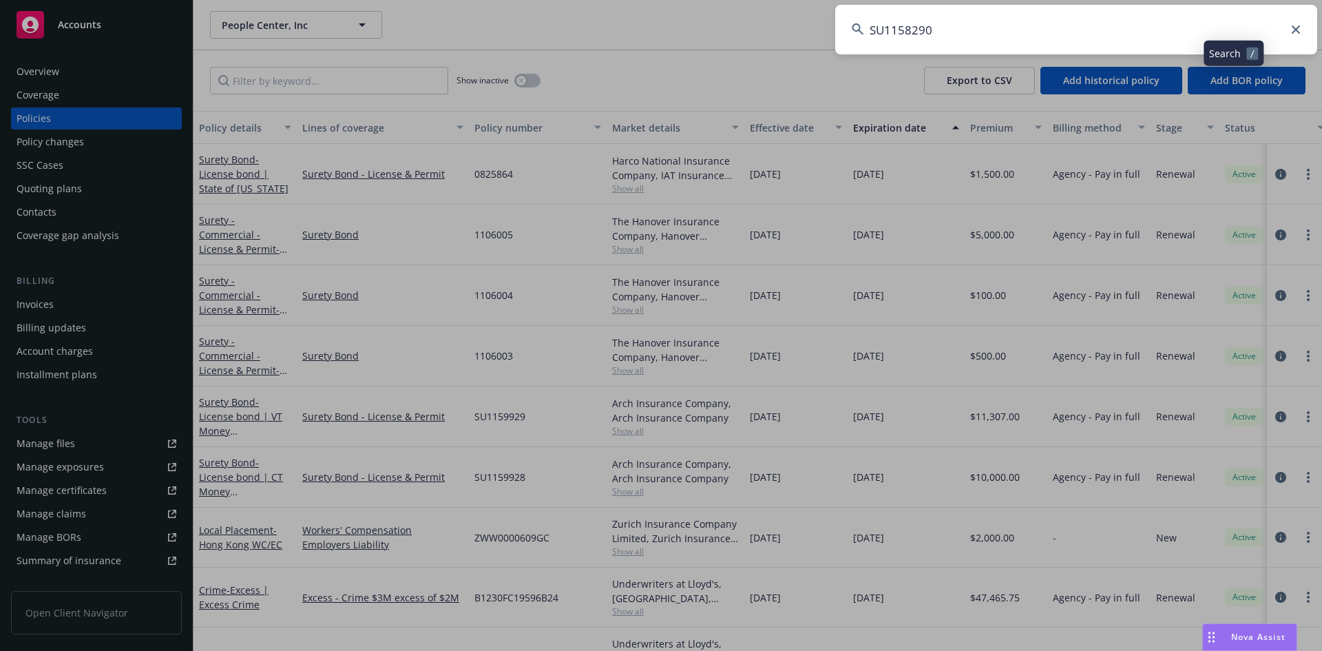
type input "SU1158290"
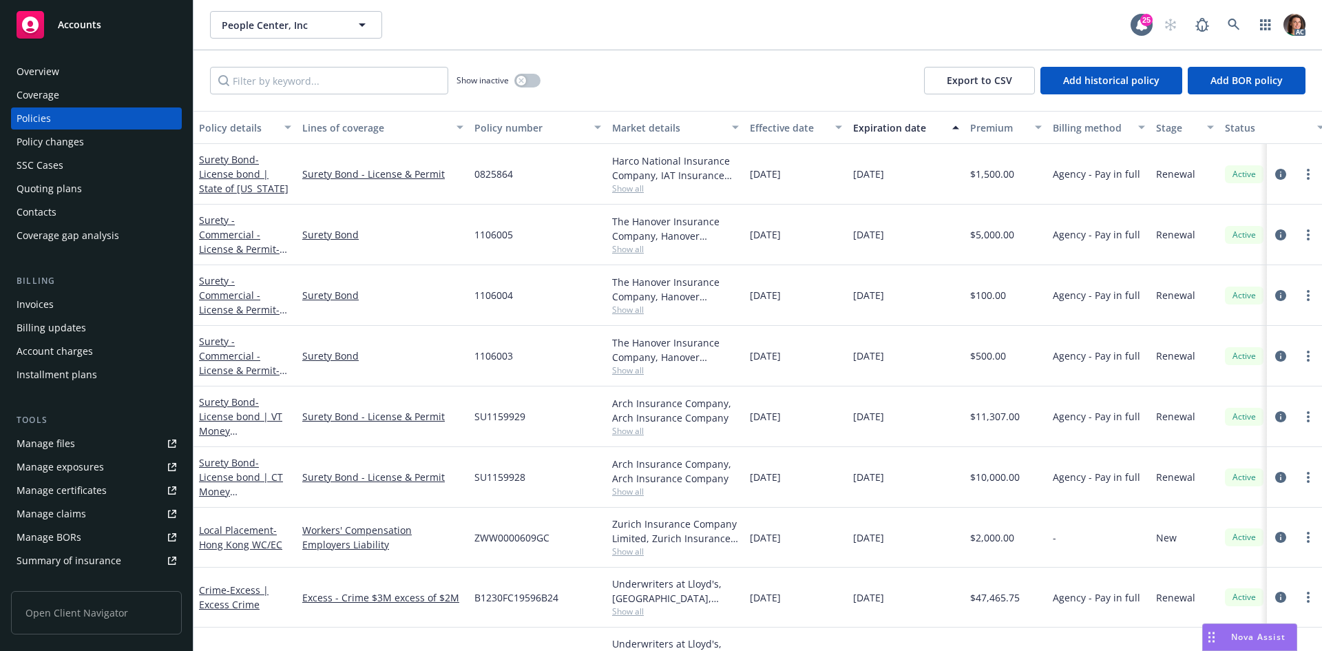
click at [804, 132] on div "Effective date" at bounding box center [788, 127] width 77 height 14
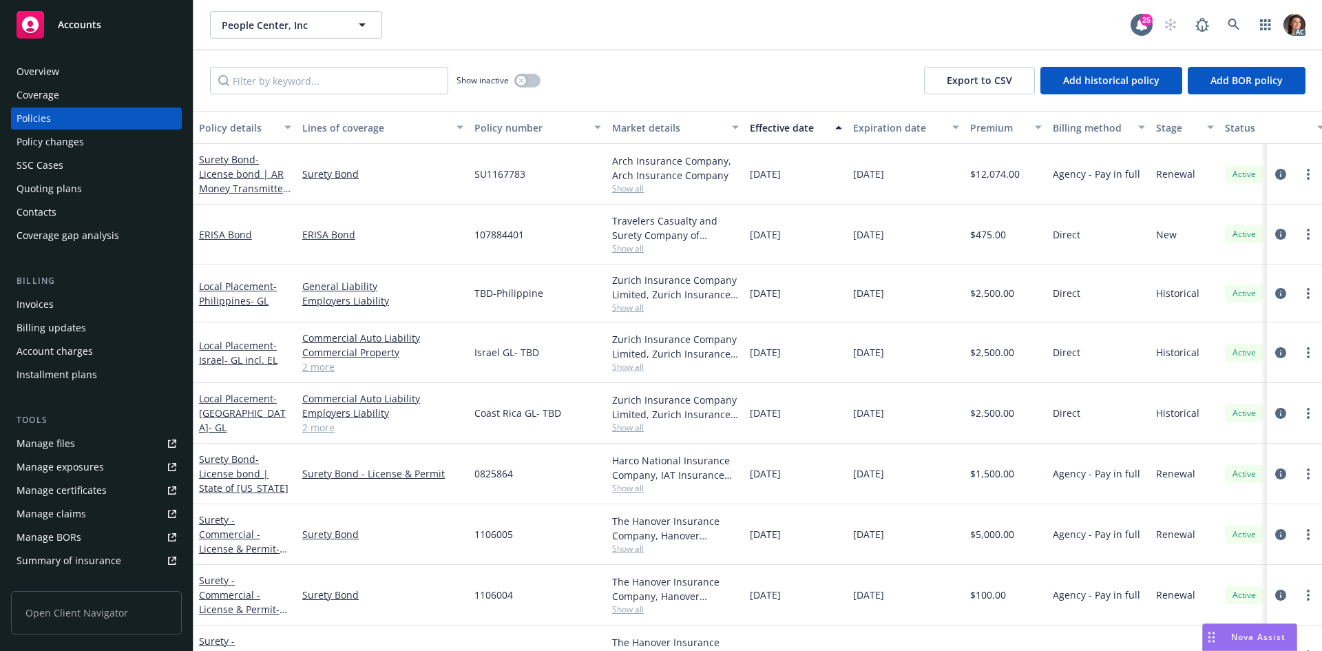
click at [804, 132] on div "Effective date" at bounding box center [788, 127] width 77 height 14
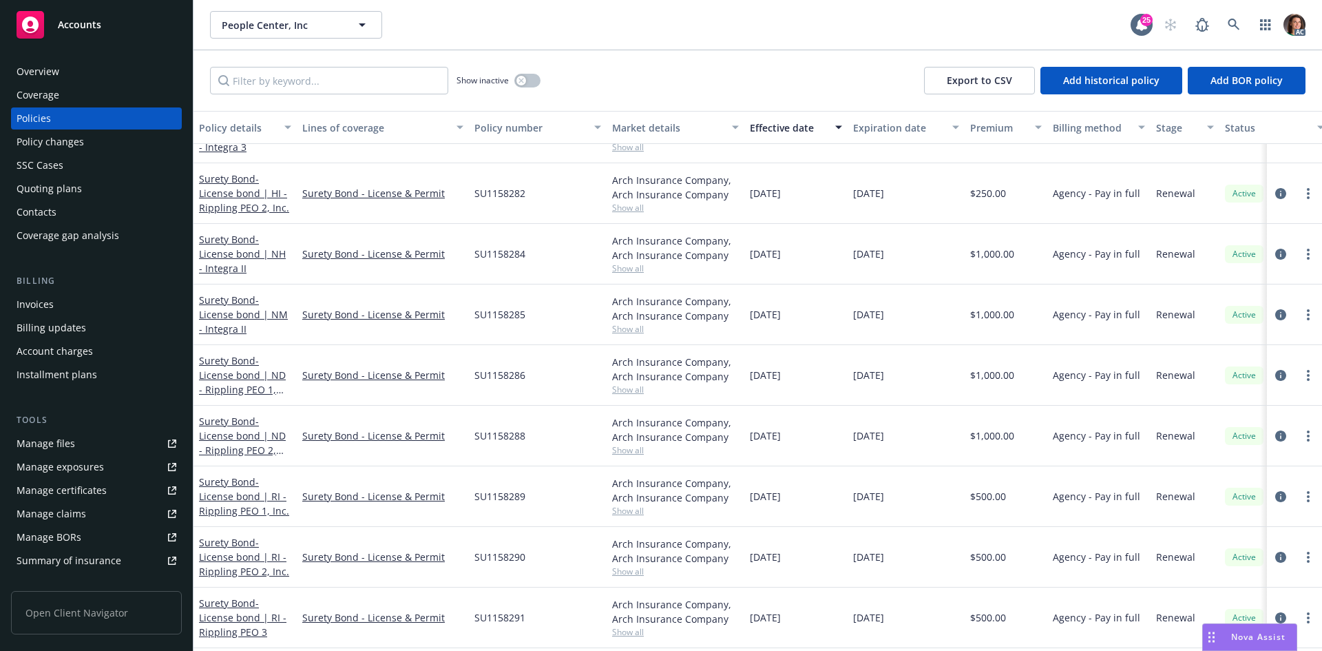
scroll to position [1171, 0]
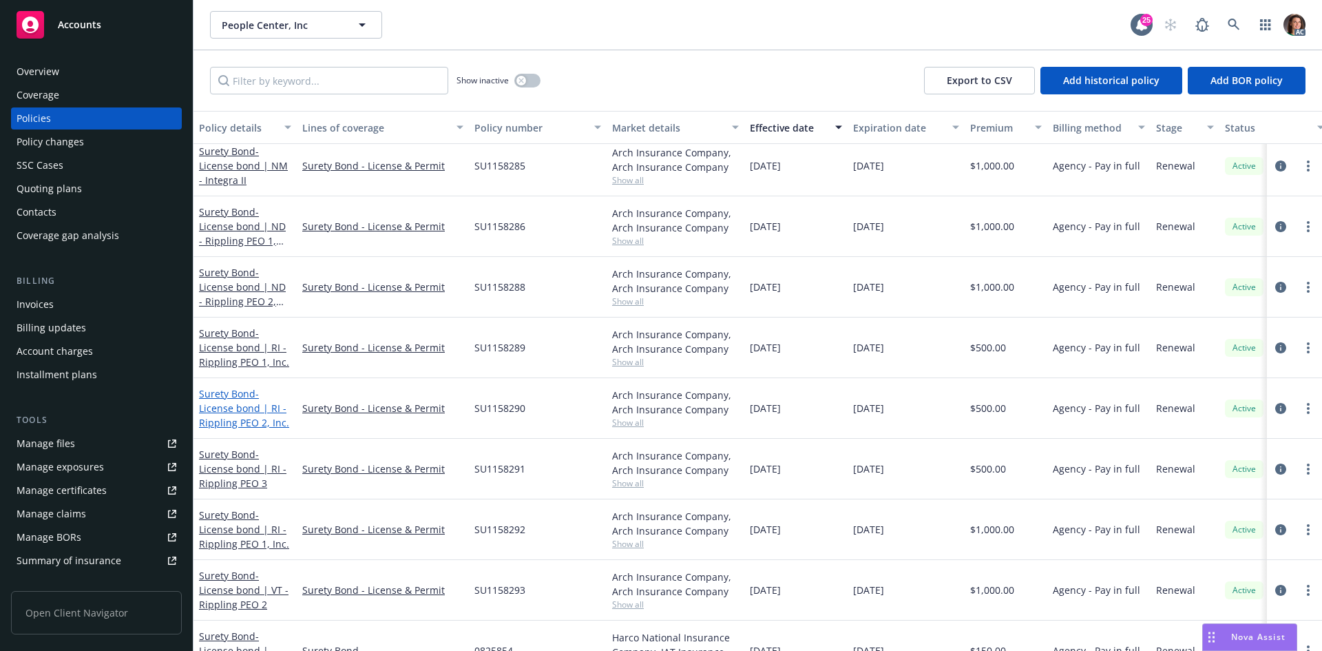
click at [253, 416] on span "- License bond | RI - Rippling PEO 2, Inc." at bounding box center [244, 408] width 90 height 42
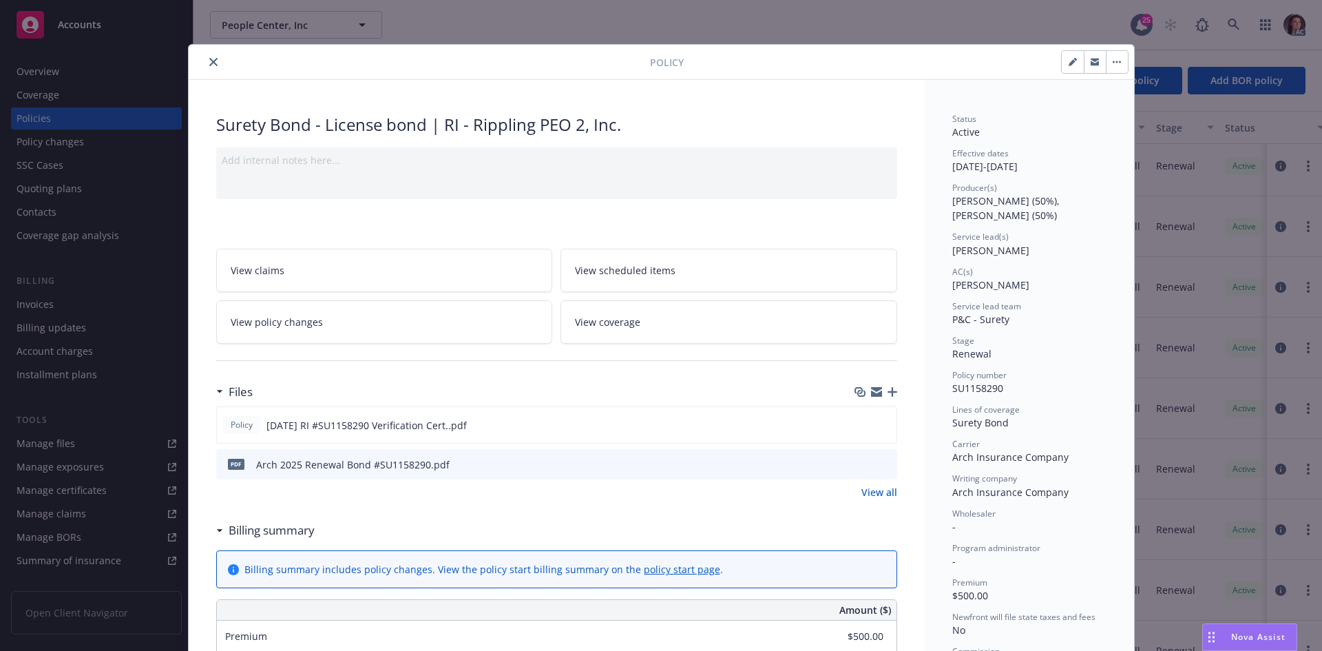
click at [878, 464] on icon "preview file" at bounding box center [884, 464] width 12 height 10
click at [209, 61] on icon "close" at bounding box center [213, 62] width 8 height 8
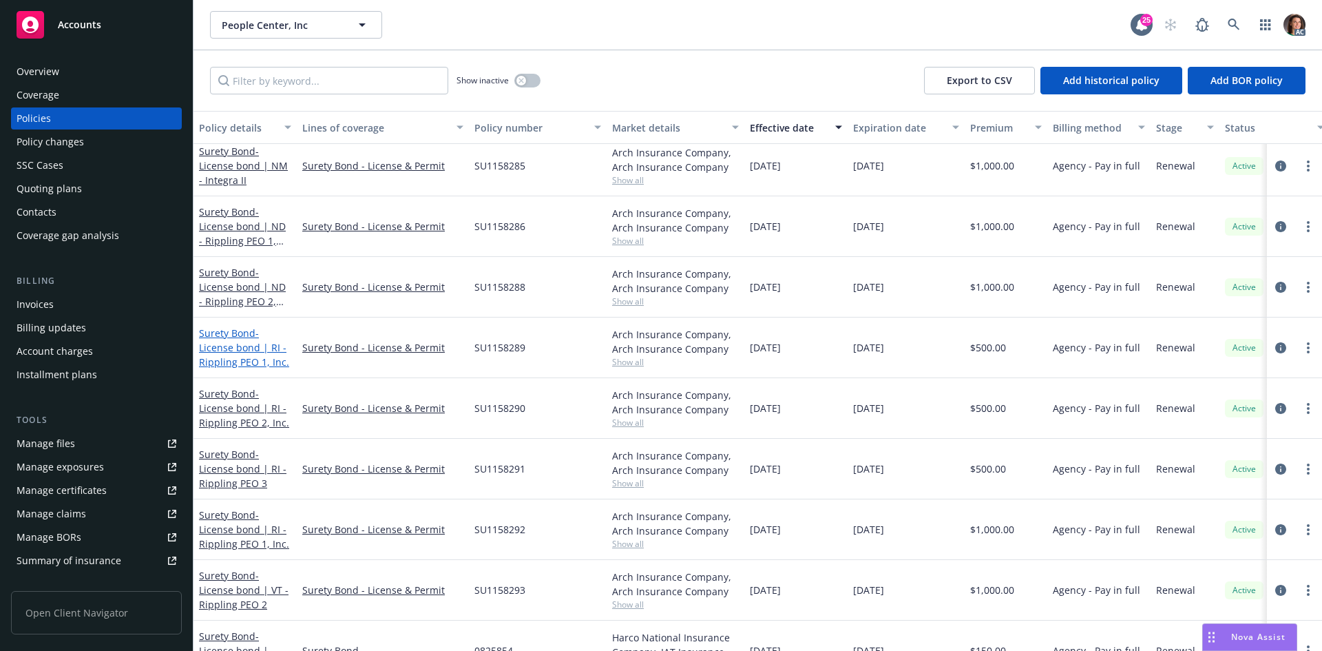
click at [251, 344] on span "- License bond | RI - Rippling PEO 1, Inc." at bounding box center [244, 347] width 90 height 42
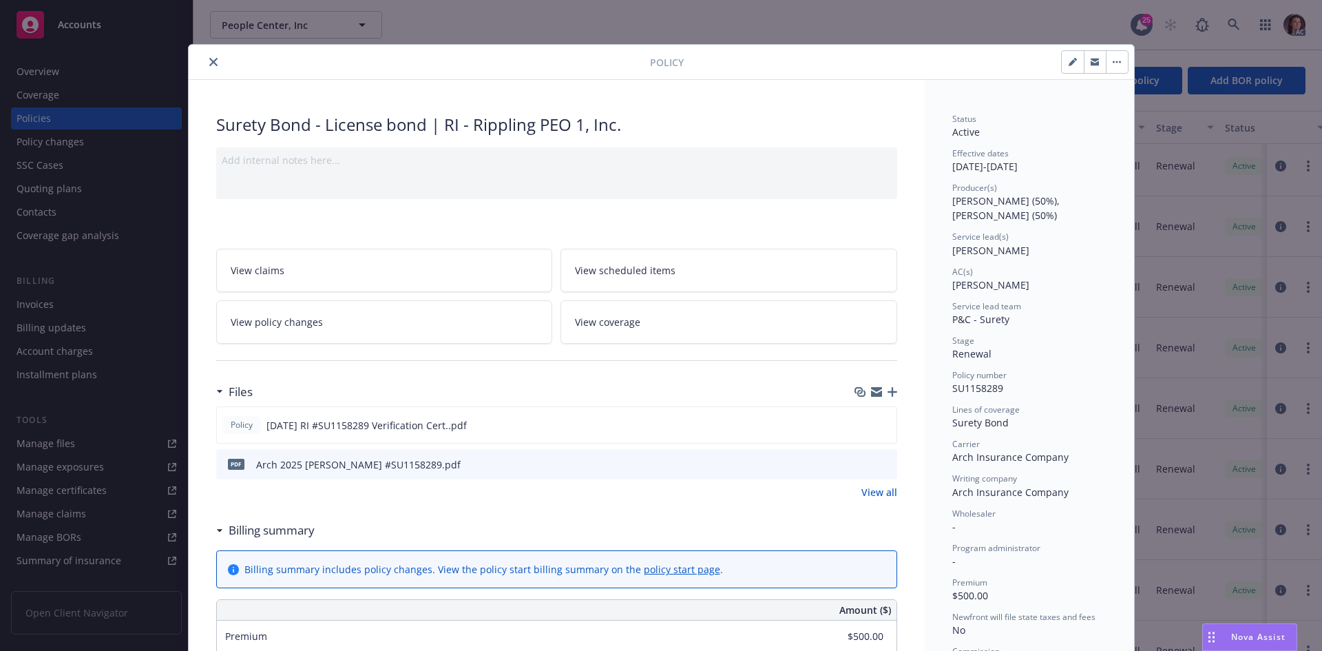
click at [885, 464] on div "pdf Arch 2025 Renewal Bond #SU1158289.pdf" at bounding box center [556, 464] width 681 height 30
click at [881, 464] on icon "preview file" at bounding box center [884, 464] width 12 height 10
click at [211, 59] on button "close" at bounding box center [213, 62] width 17 height 17
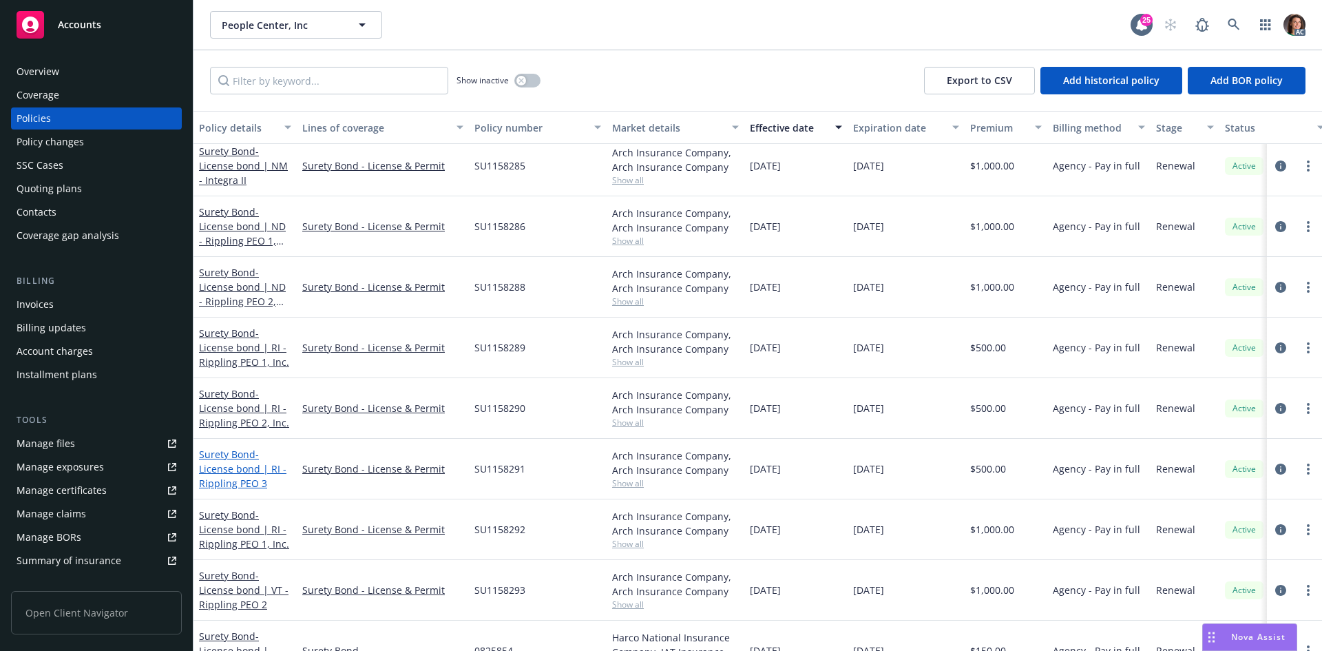
click at [260, 465] on span "- License bond | RI - Rippling PEO 3" at bounding box center [242, 469] width 87 height 42
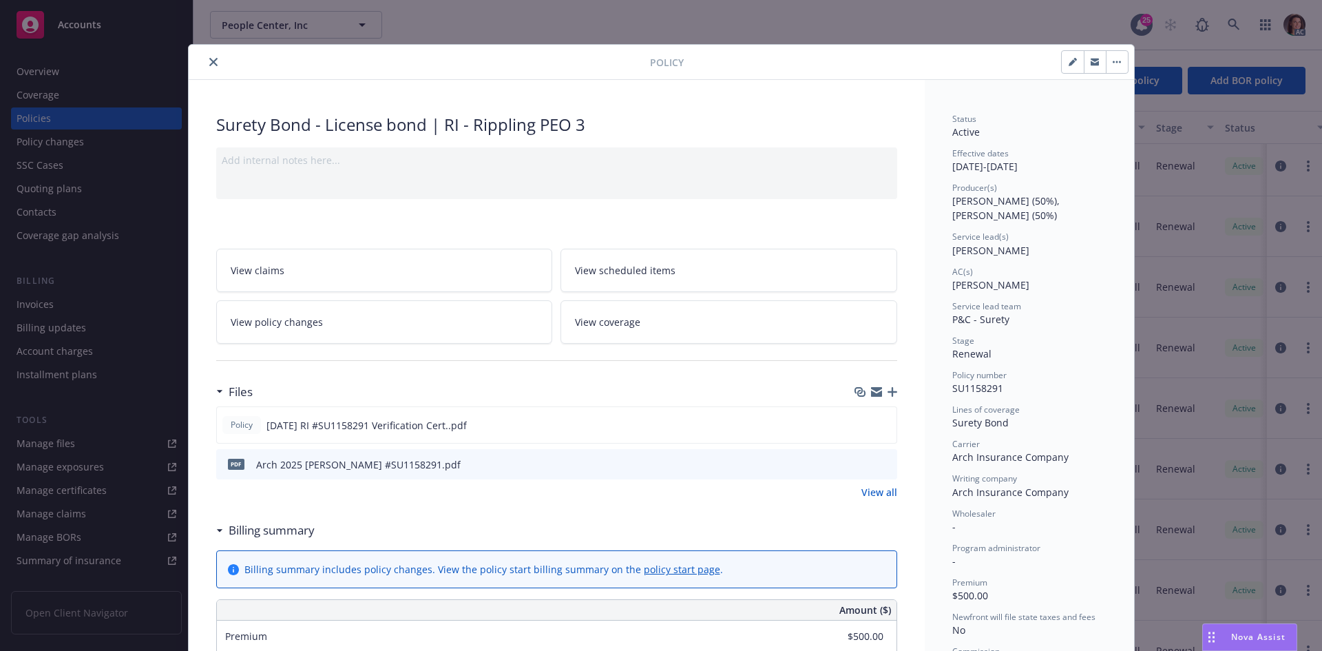
click at [878, 463] on icon "preview file" at bounding box center [884, 464] width 12 height 10
click at [211, 63] on icon "close" at bounding box center [213, 62] width 8 height 8
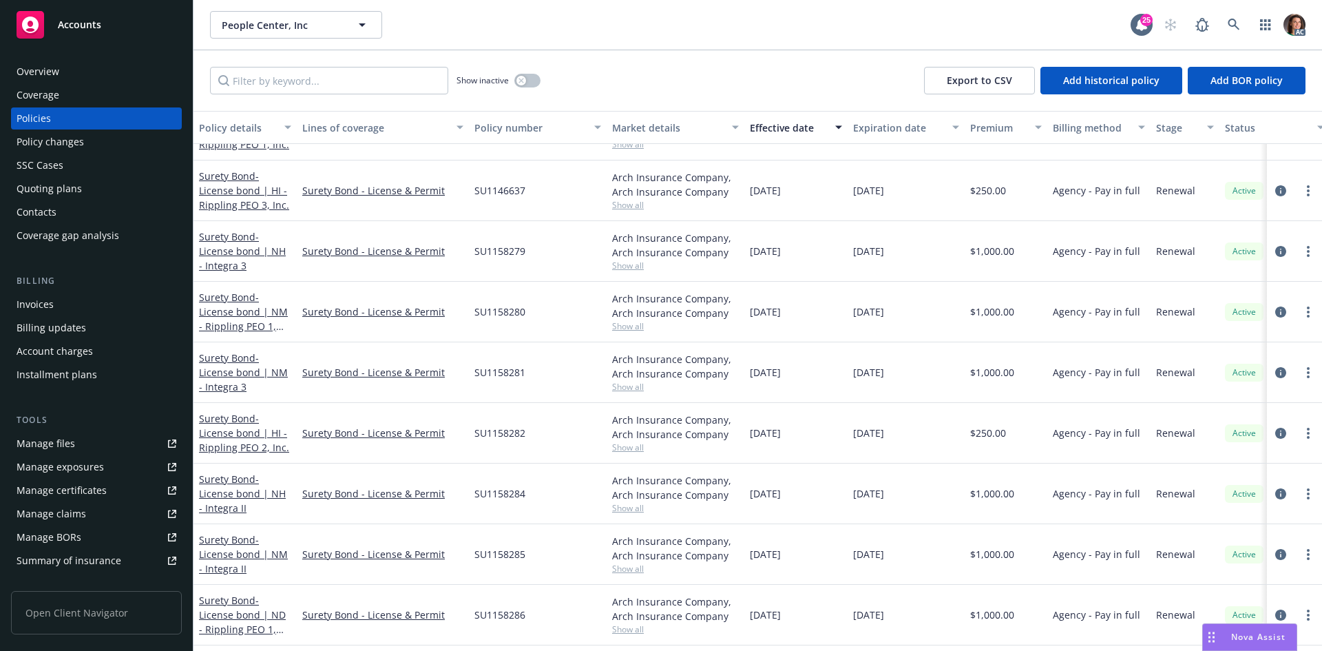
scroll to position [689, 0]
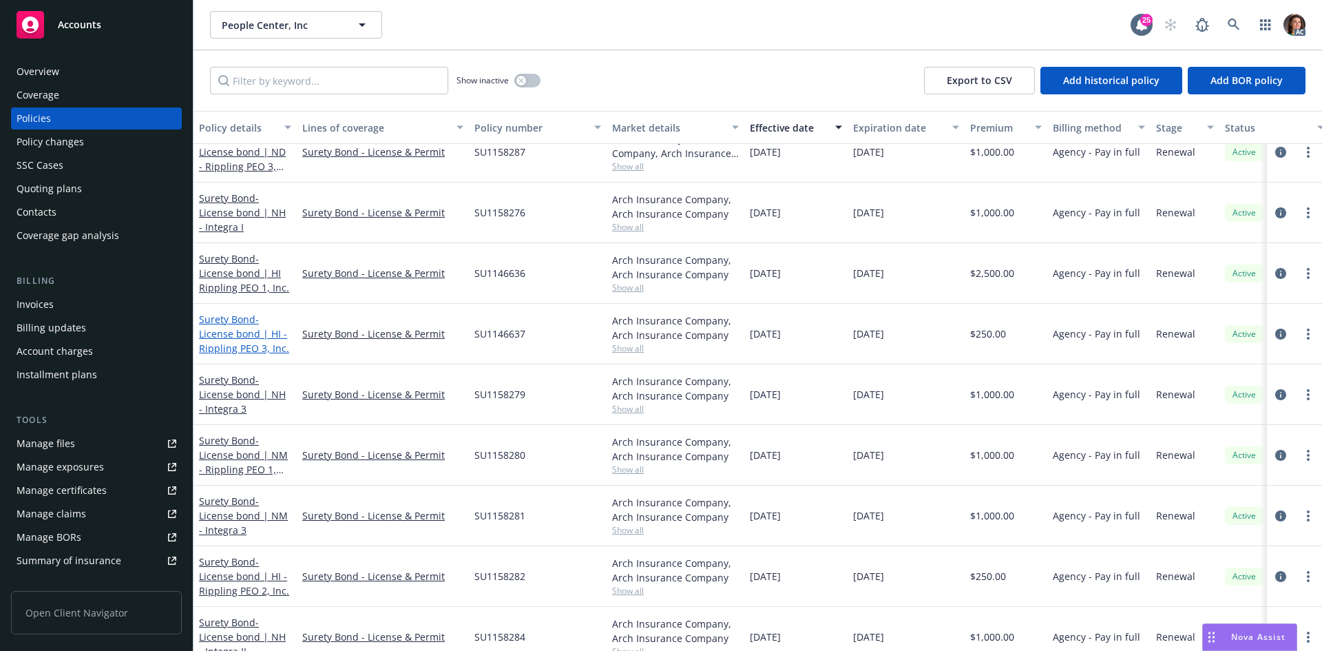
click at [258, 324] on div "Surety Bond - License bond | HI - Rippling PEO 3, Inc." at bounding box center [245, 333] width 92 height 43
click at [249, 324] on link "Surety Bond - License bond | HI - Rippling PEO 3, Inc." at bounding box center [244, 334] width 90 height 42
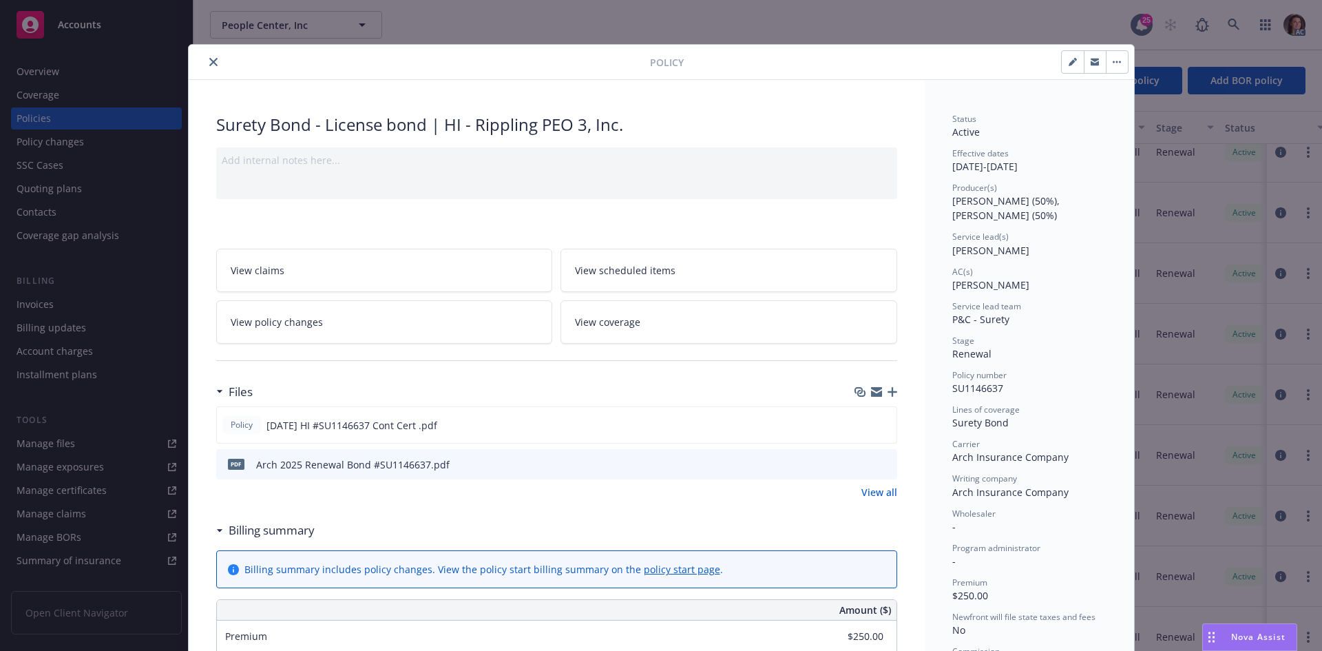
click at [881, 467] on icon "preview file" at bounding box center [884, 464] width 12 height 10
click at [209, 59] on icon "close" at bounding box center [213, 62] width 8 height 8
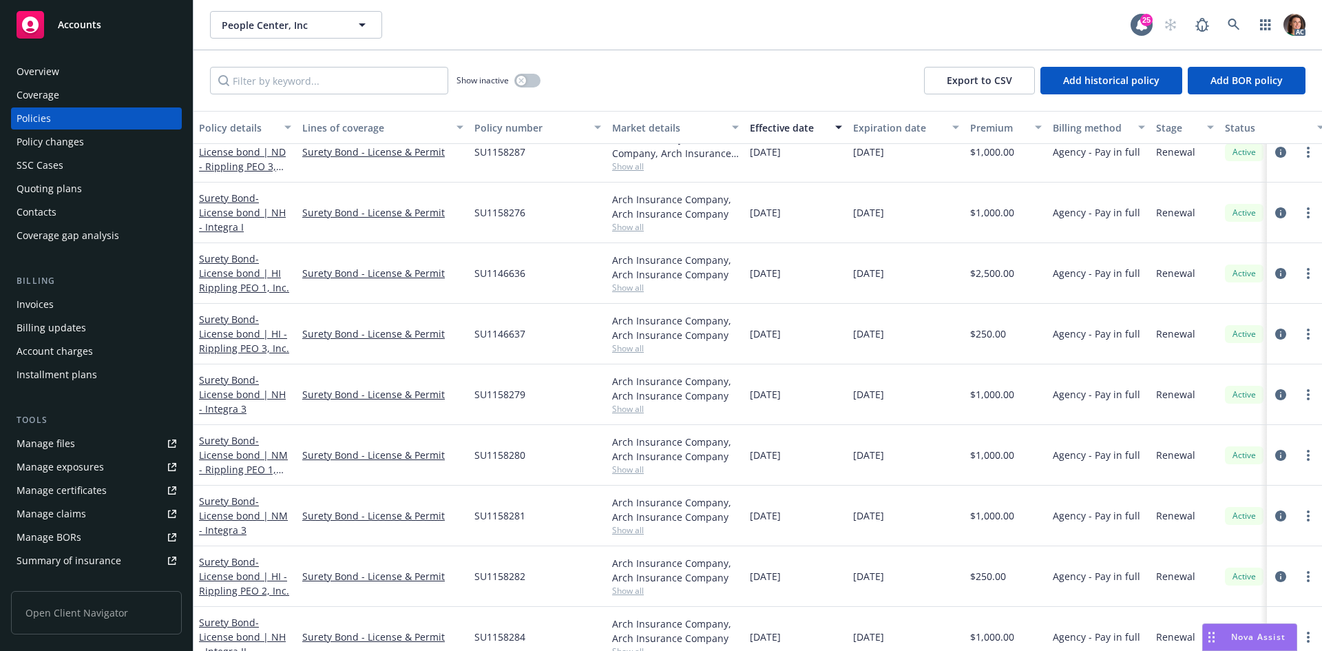
click at [248, 568] on div "Surety Bond - License bond | HI - Rippling PEO 2, Inc." at bounding box center [245, 575] width 92 height 43
click at [242, 564] on link "Surety Bond - License bond | HI - Rippling PEO 2, Inc." at bounding box center [244, 576] width 90 height 42
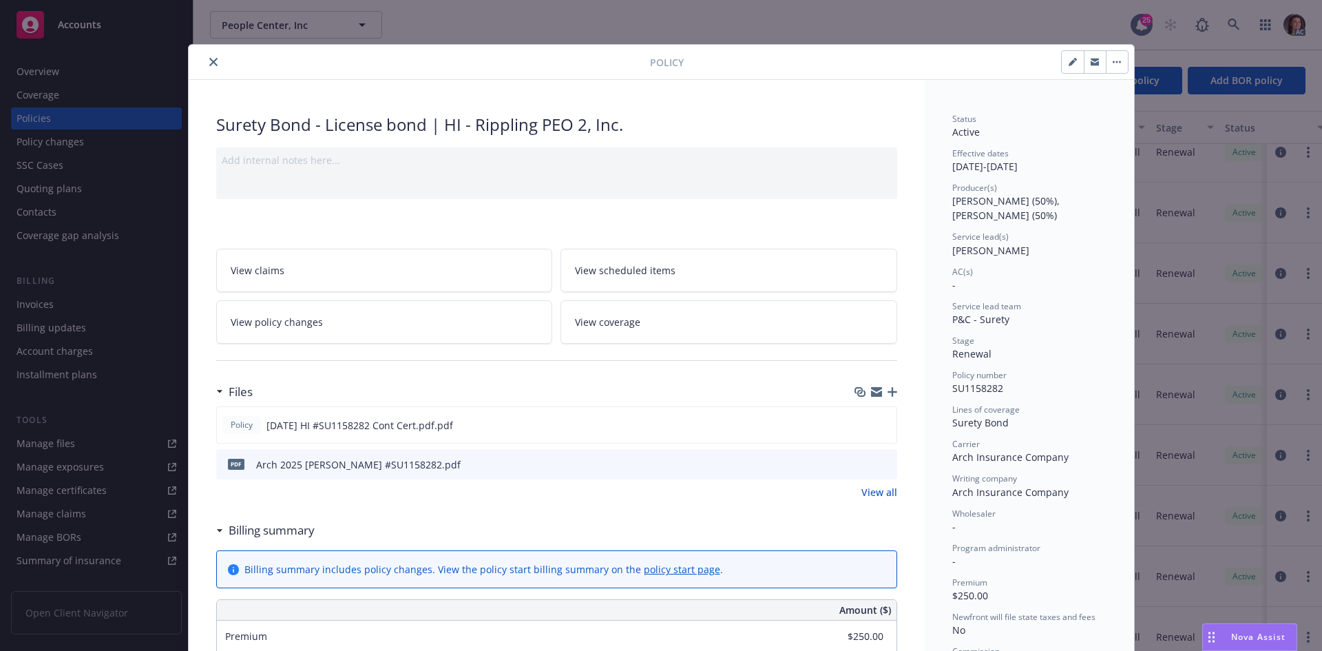
click at [885, 463] on button "preview file" at bounding box center [884, 463] width 15 height 12
